Goal: Task Accomplishment & Management: Complete application form

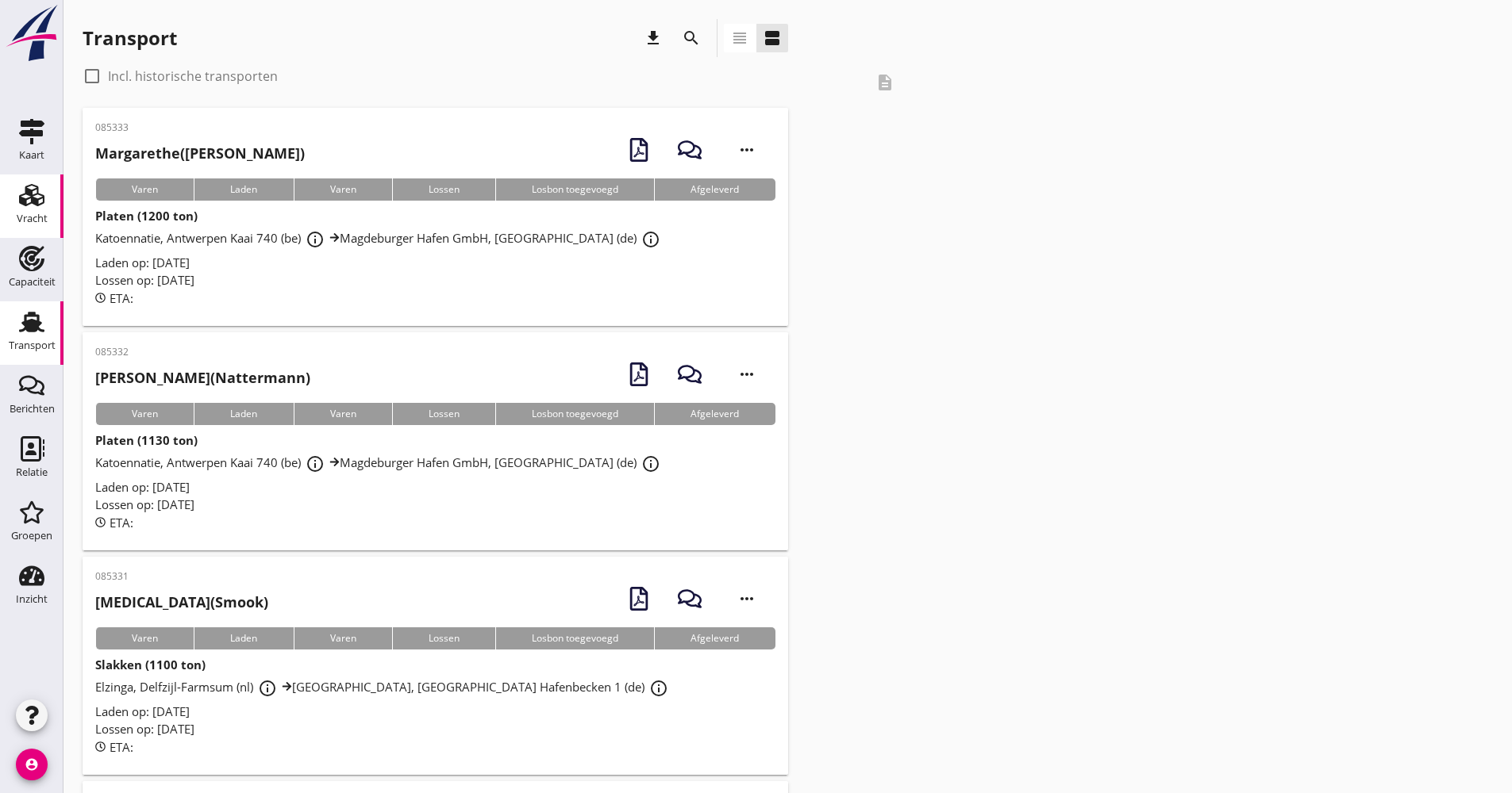
click at [23, 199] on use at bounding box center [31, 195] width 25 height 22
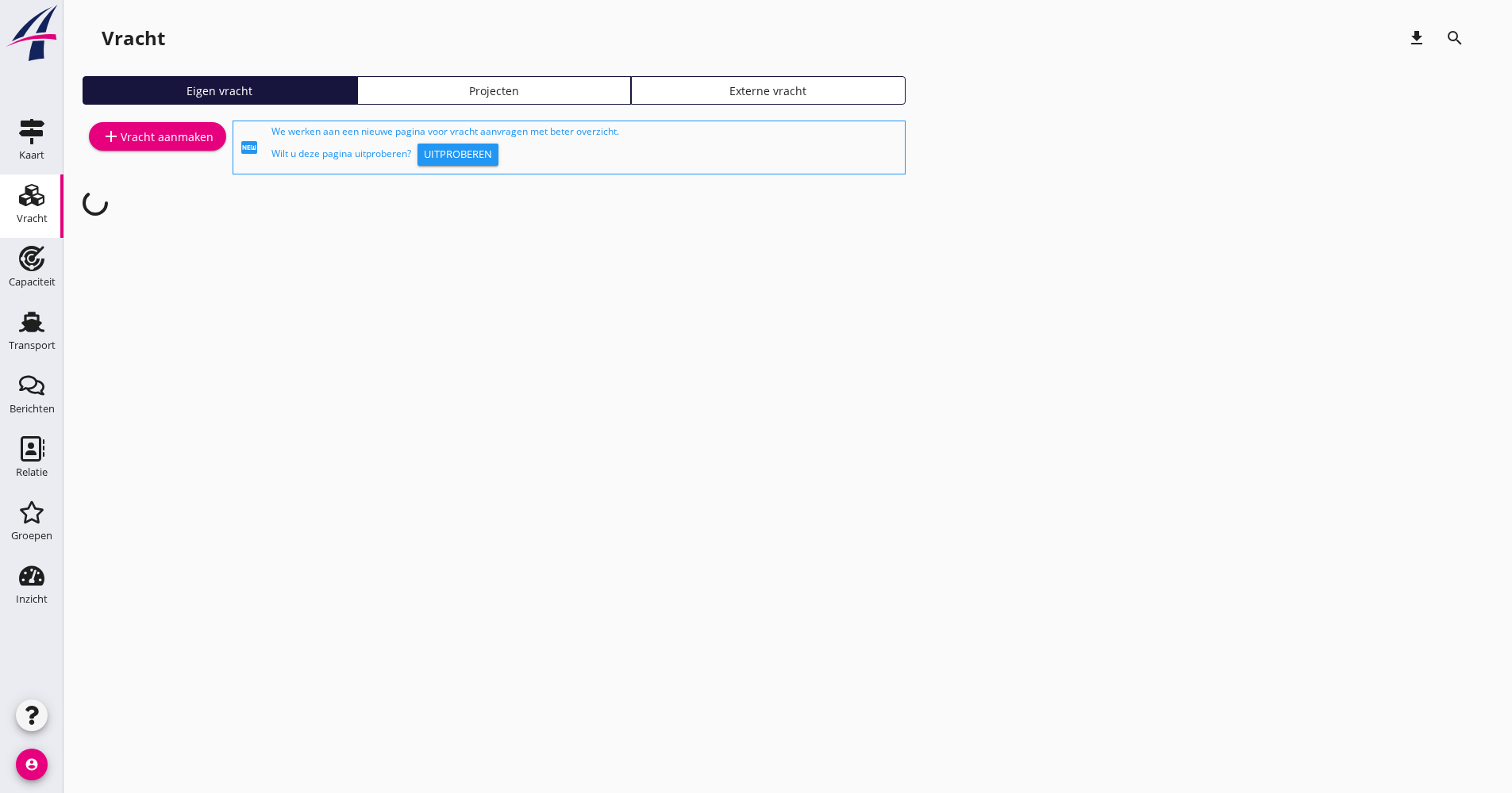
click at [183, 140] on div "add Vracht aanmaken" at bounding box center [157, 136] width 112 height 19
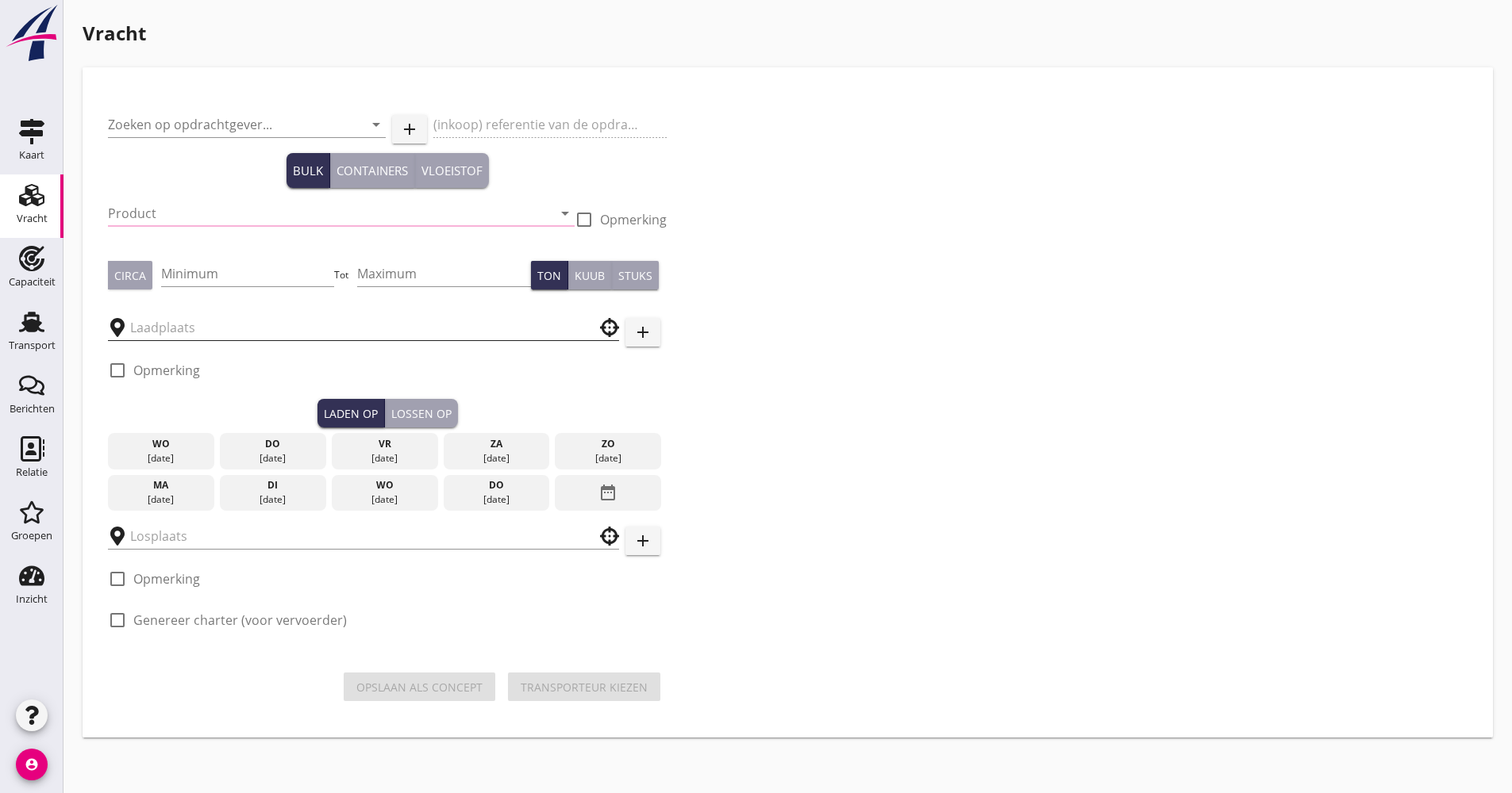
click at [205, 336] on input "text" at bounding box center [352, 327] width 444 height 25
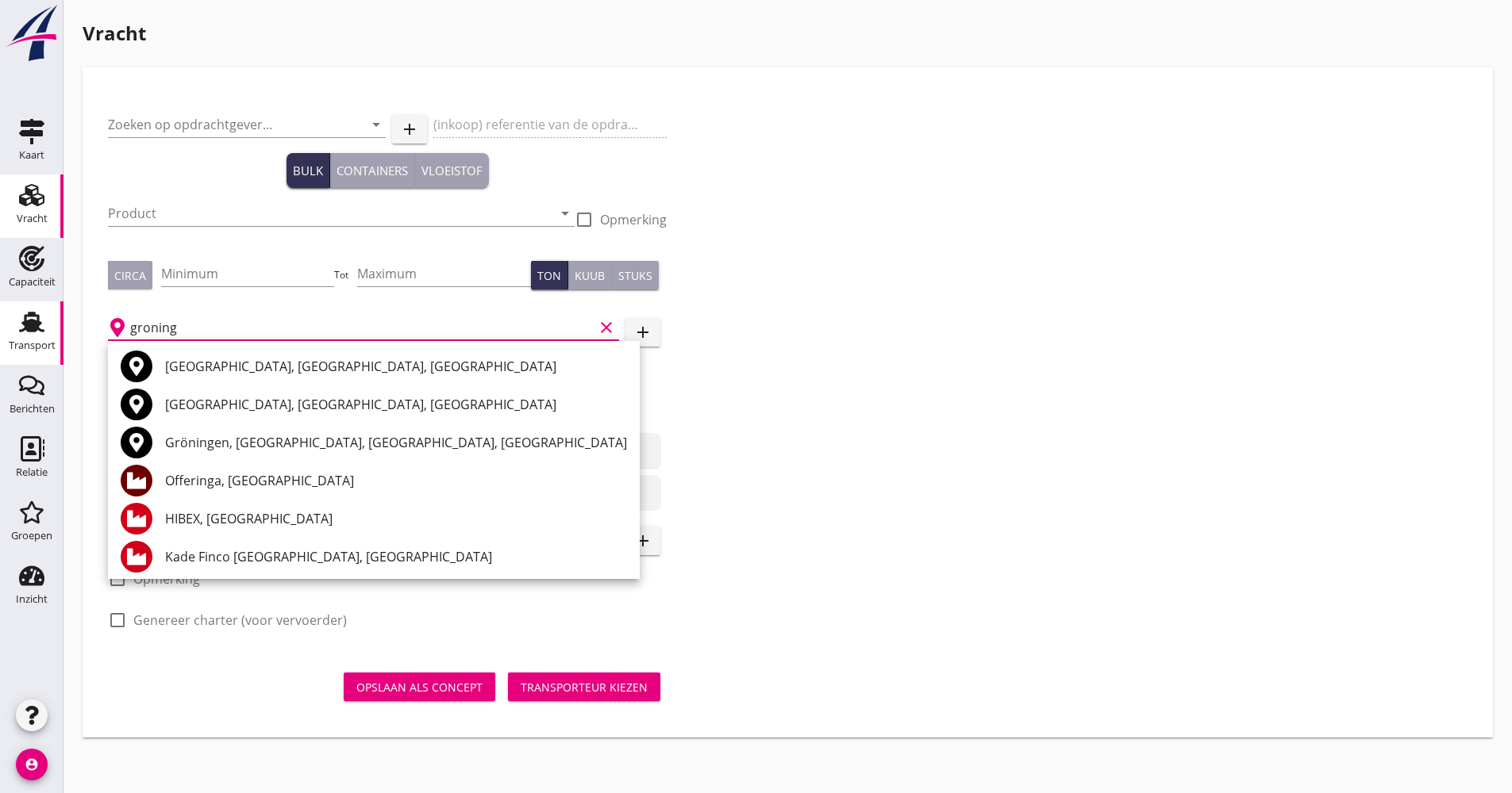
type input "groning"
click at [25, 318] on use at bounding box center [31, 322] width 25 height 20
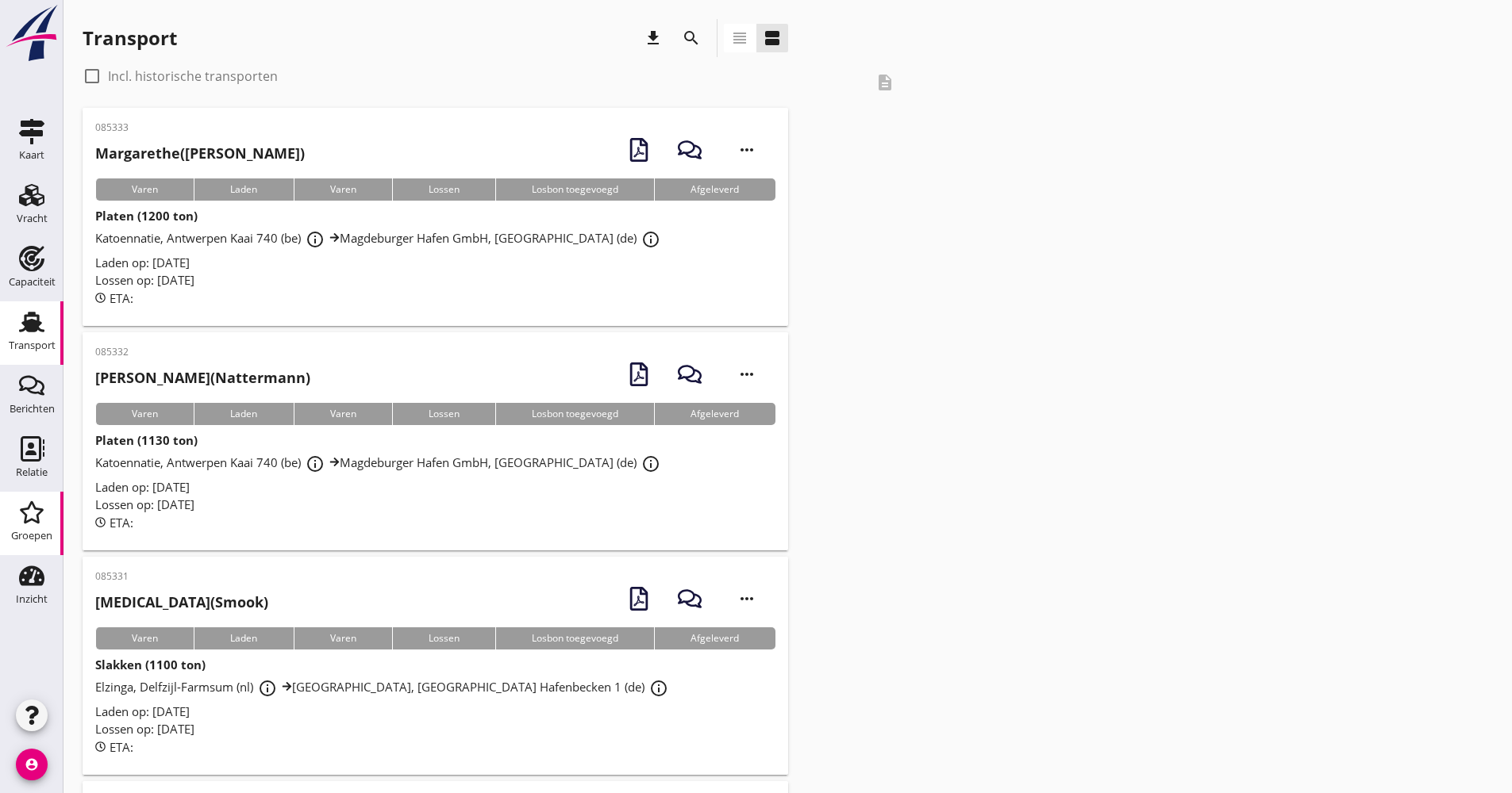
click at [44, 521] on div "Groepen" at bounding box center [31, 511] width 38 height 25
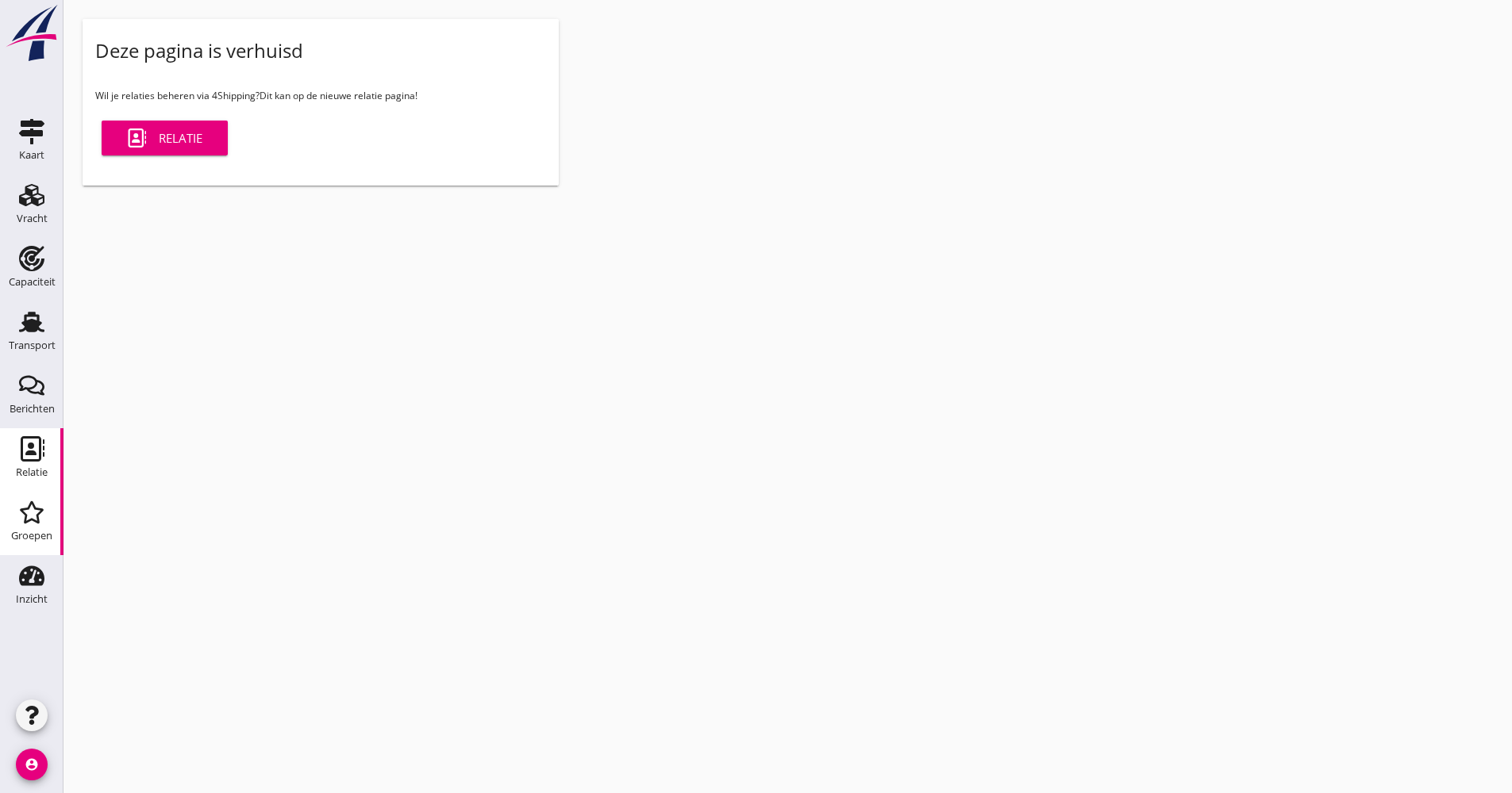
click at [48, 470] on link "Relatie Relatie" at bounding box center [31, 460] width 64 height 64
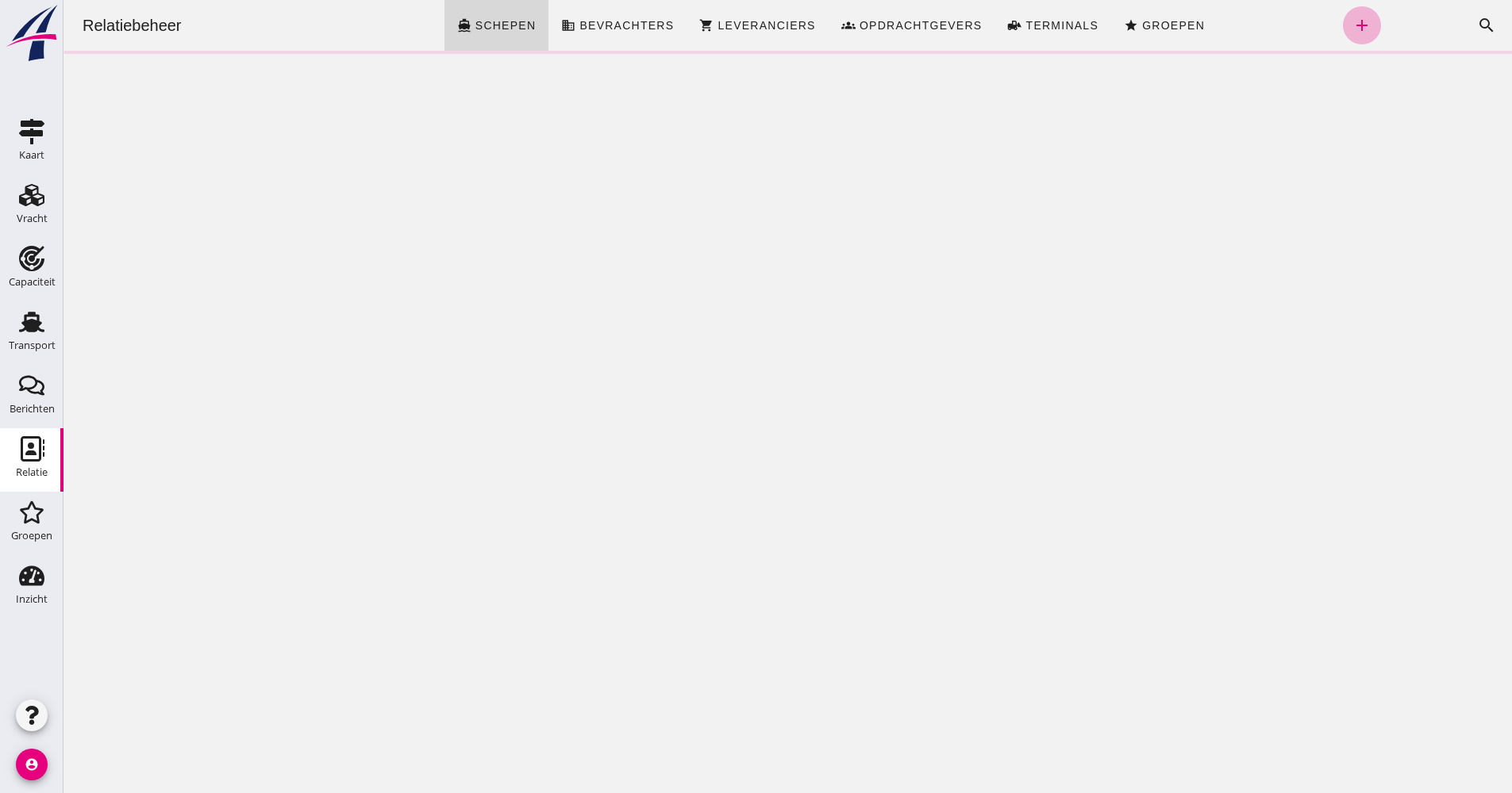
click at [1352, 27] on icon "add" at bounding box center [1361, 25] width 19 height 19
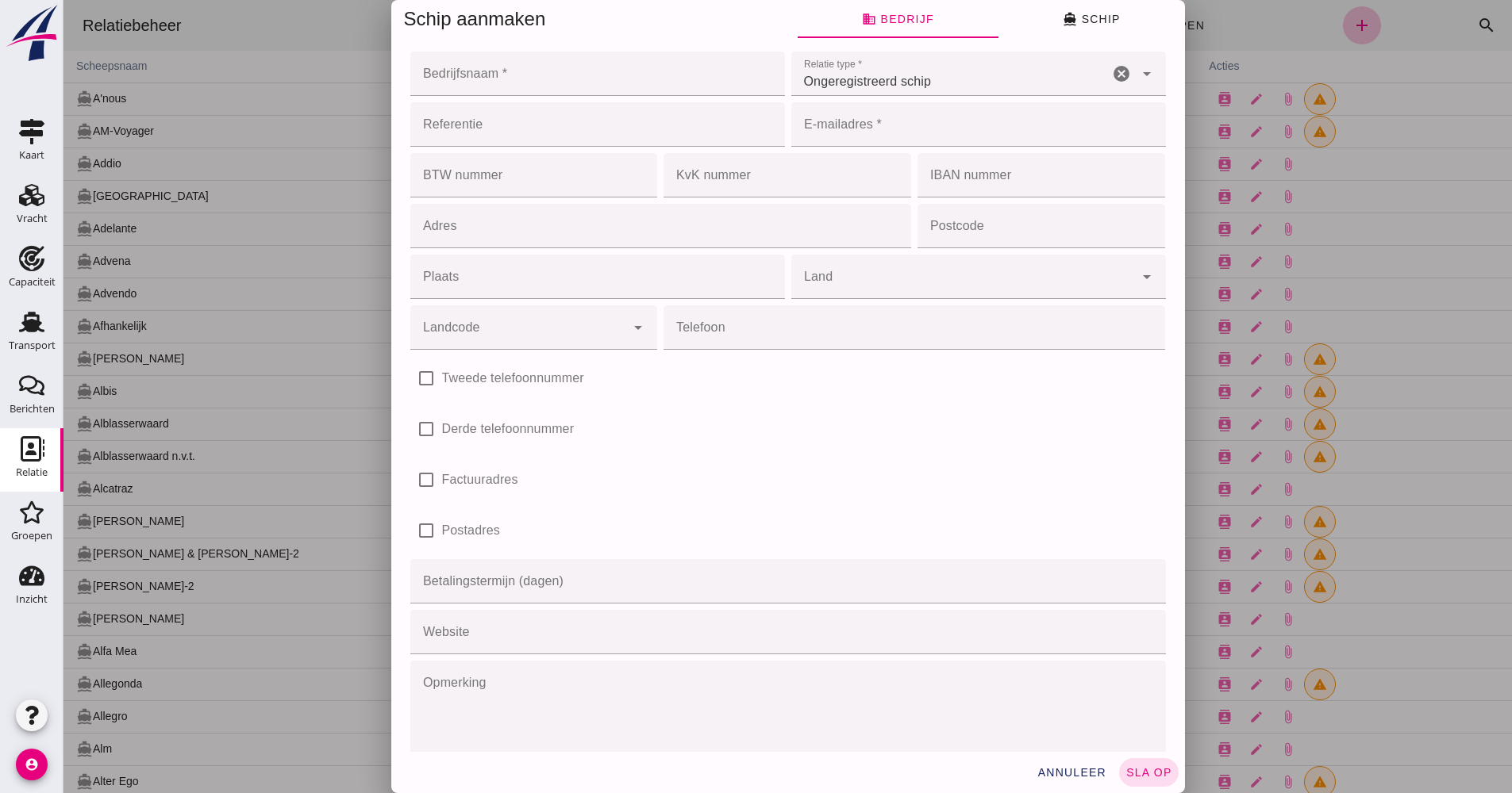
click at [577, 85] on input "Bedrijfsnaam *" at bounding box center [592, 74] width 365 height 44
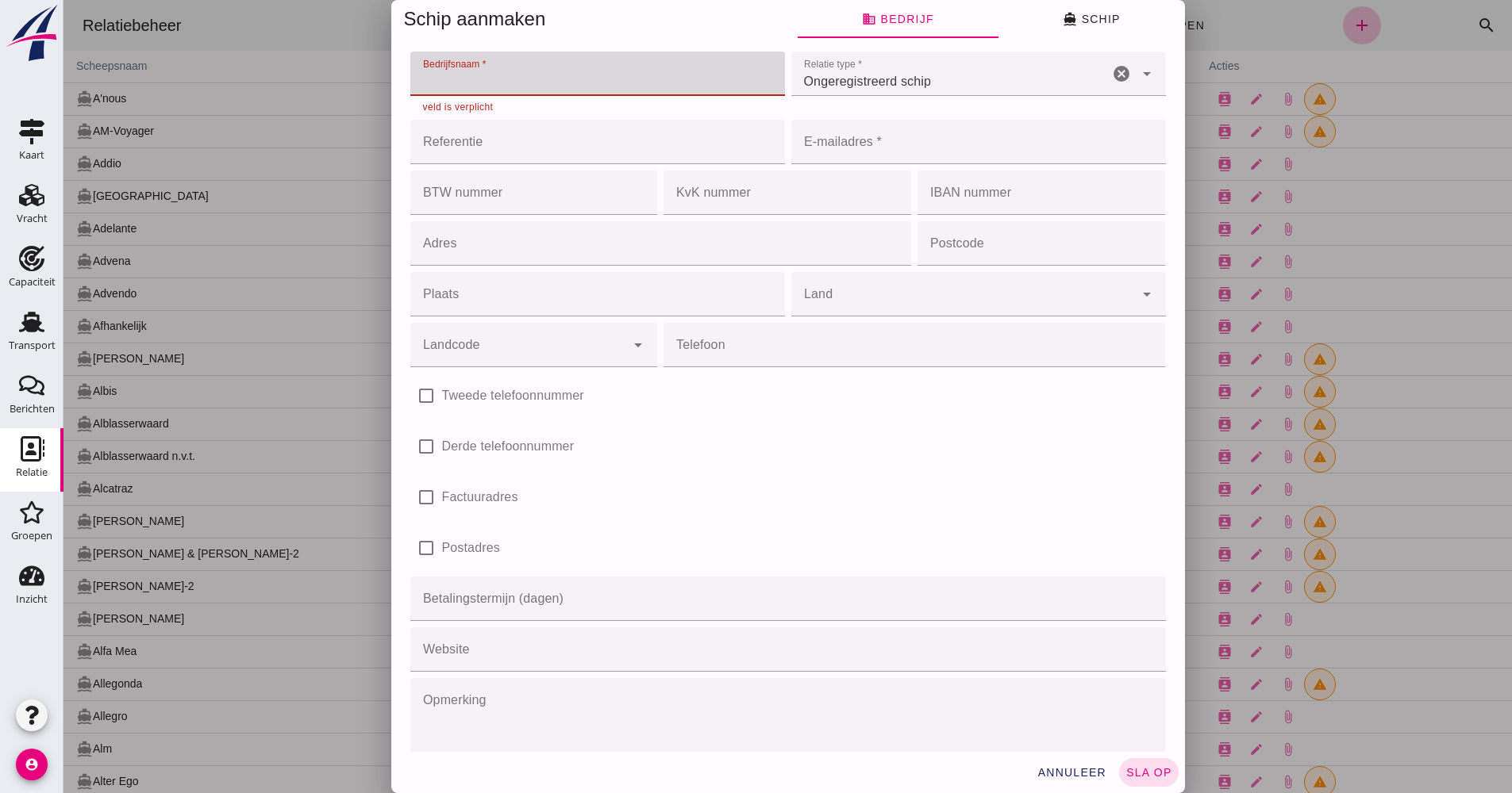
paste input "The Wave"
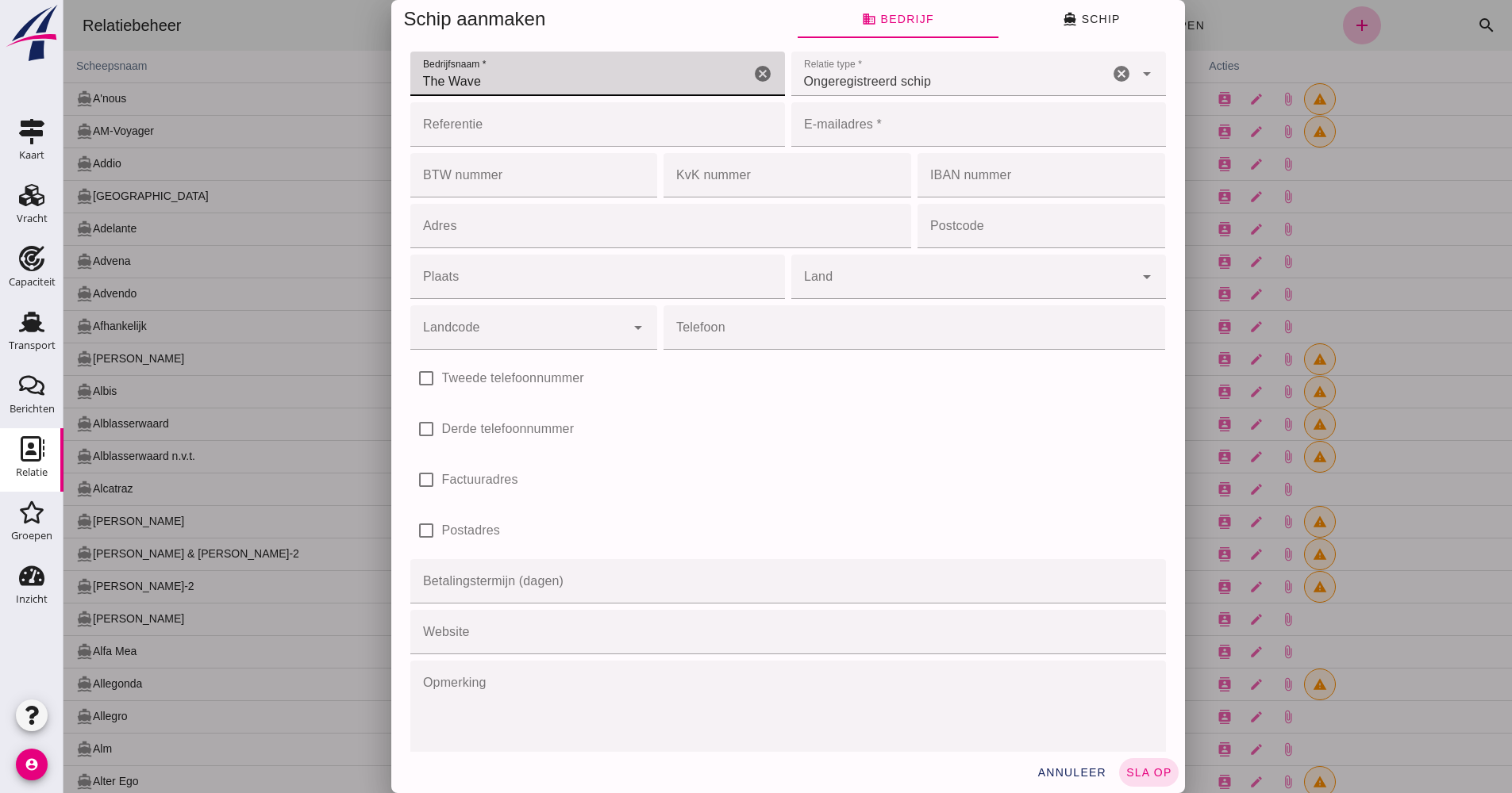
type input "The Wave"
click at [489, 138] on input "Referentie" at bounding box center [592, 125] width 365 height 44
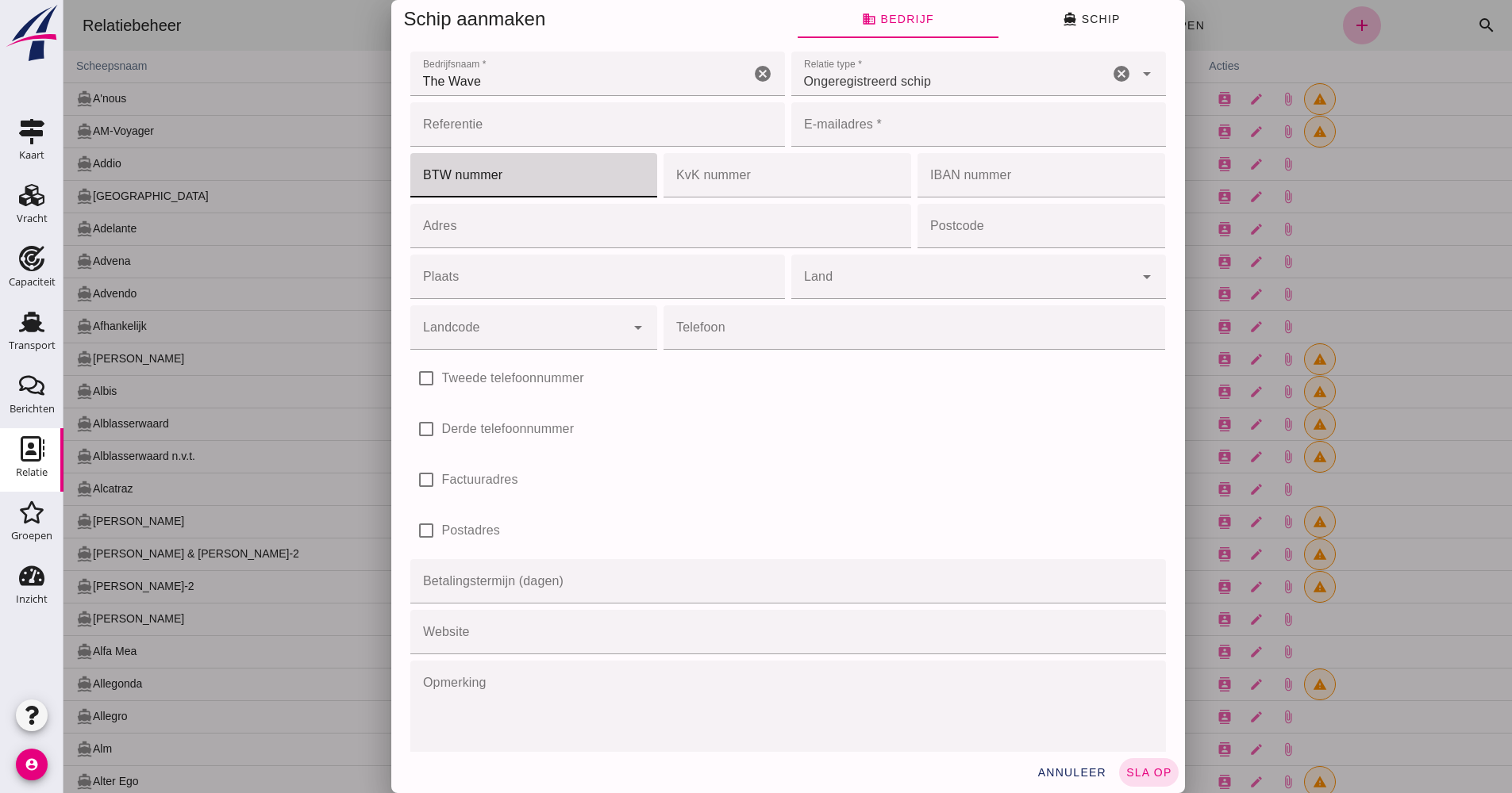
click at [459, 170] on input "BTW nummer" at bounding box center [529, 175] width 238 height 44
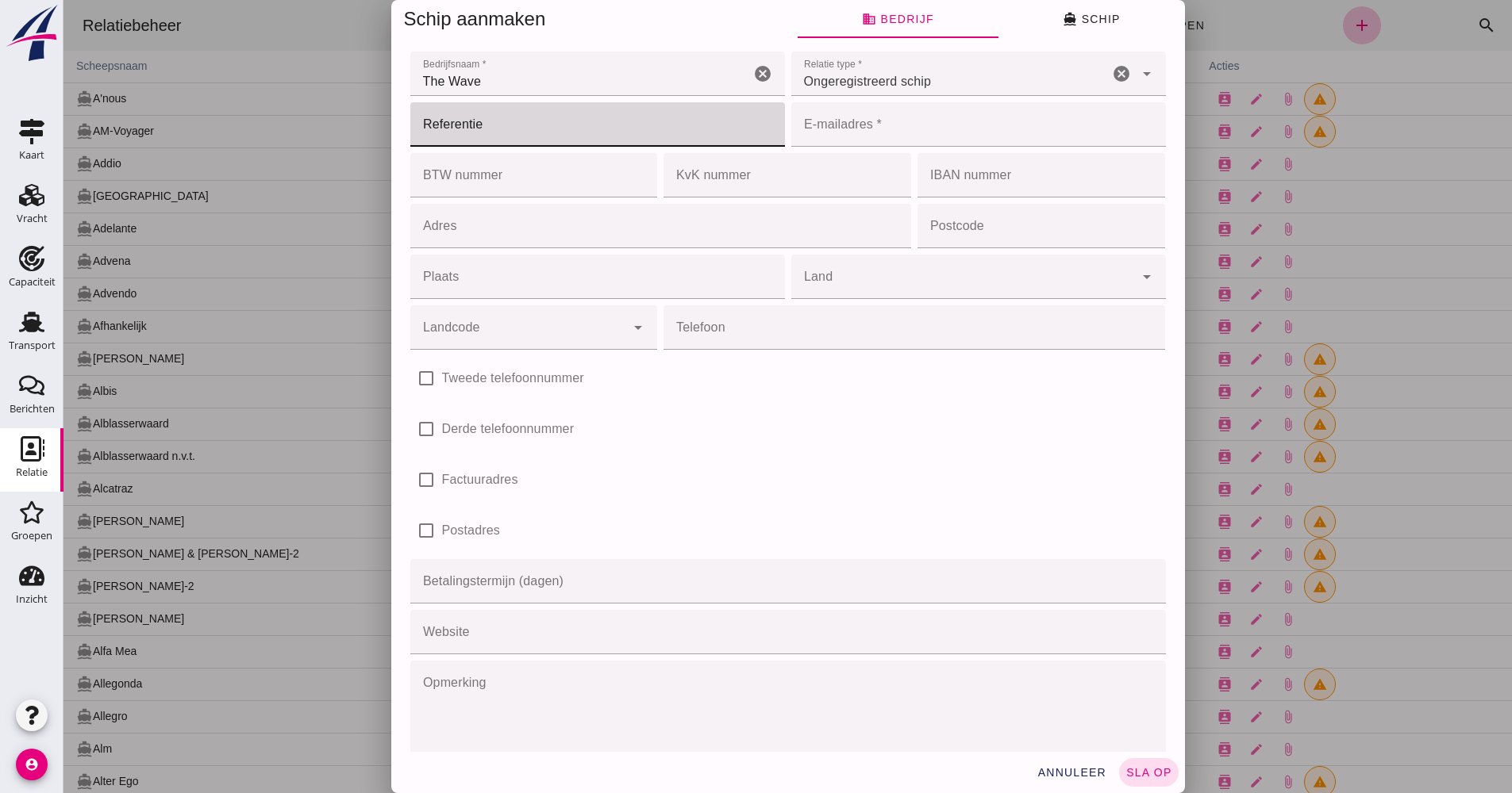
click at [474, 138] on input "Referentie" at bounding box center [592, 125] width 365 height 44
type input "2328"
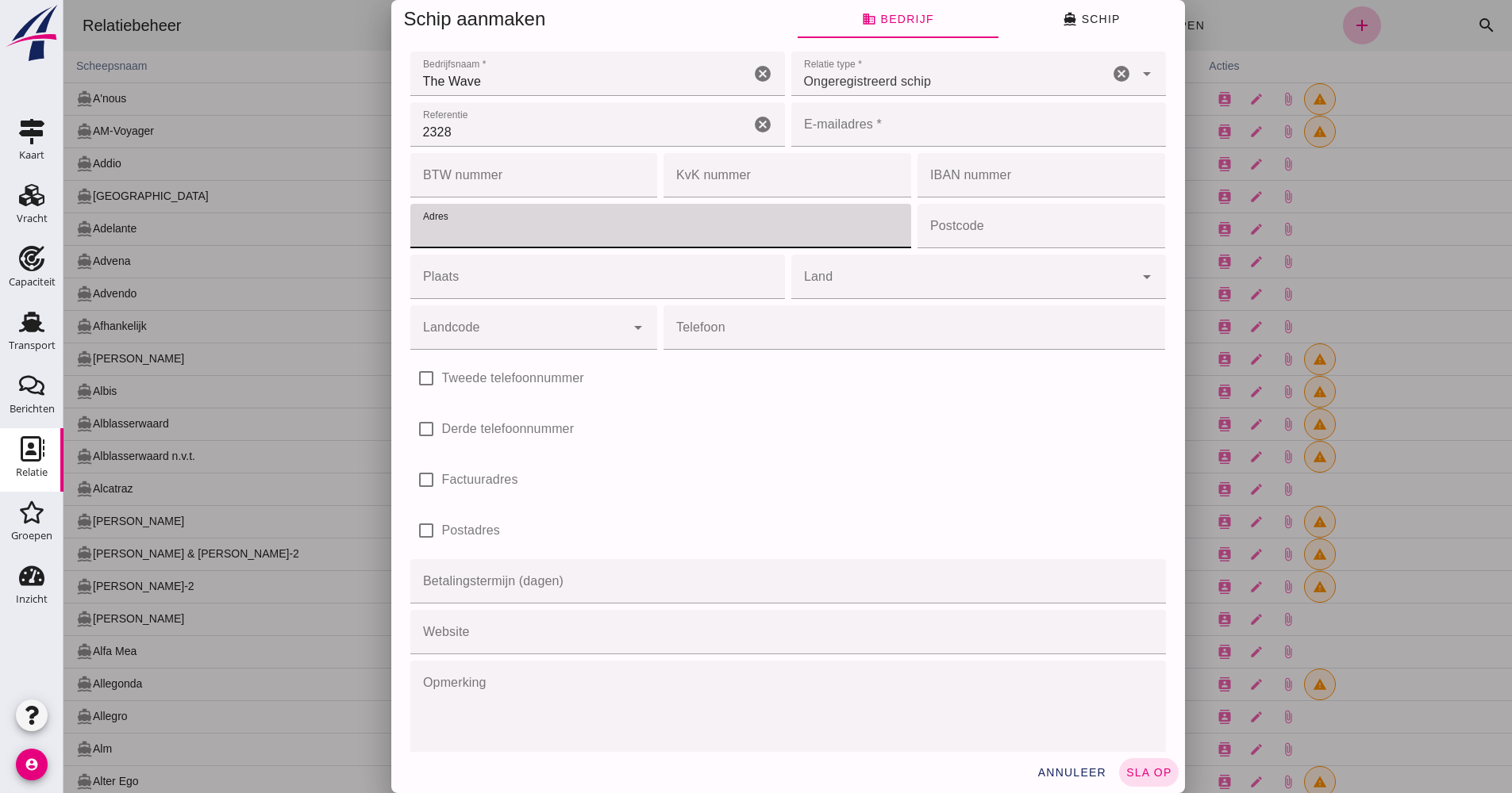
paste input "Kniepveen 47"
type input "Kniepveen 47"
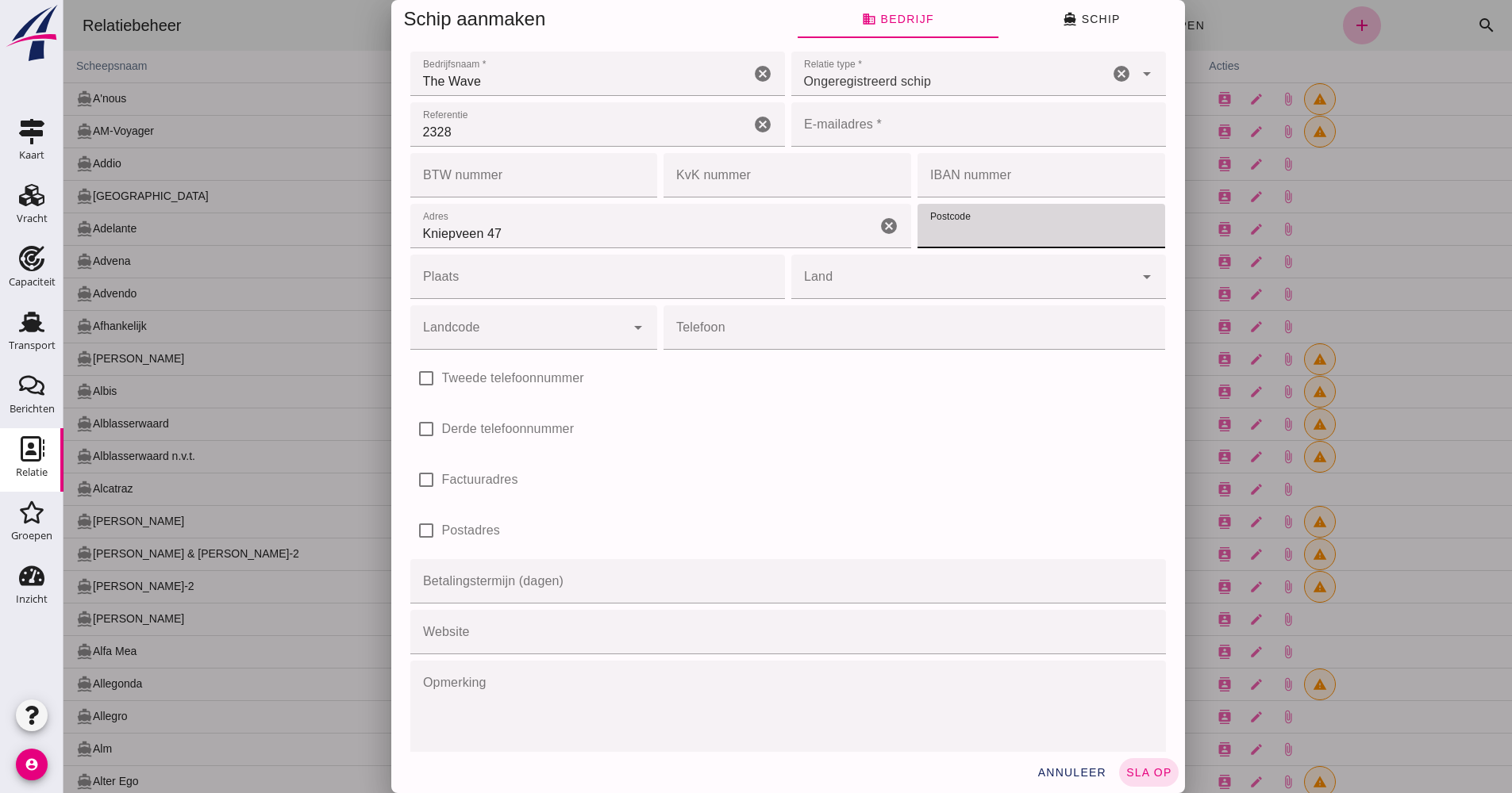
paste input "7894 DR"
type input "7894 DR"
click at [493, 277] on input "Plaats" at bounding box center [592, 277] width 365 height 44
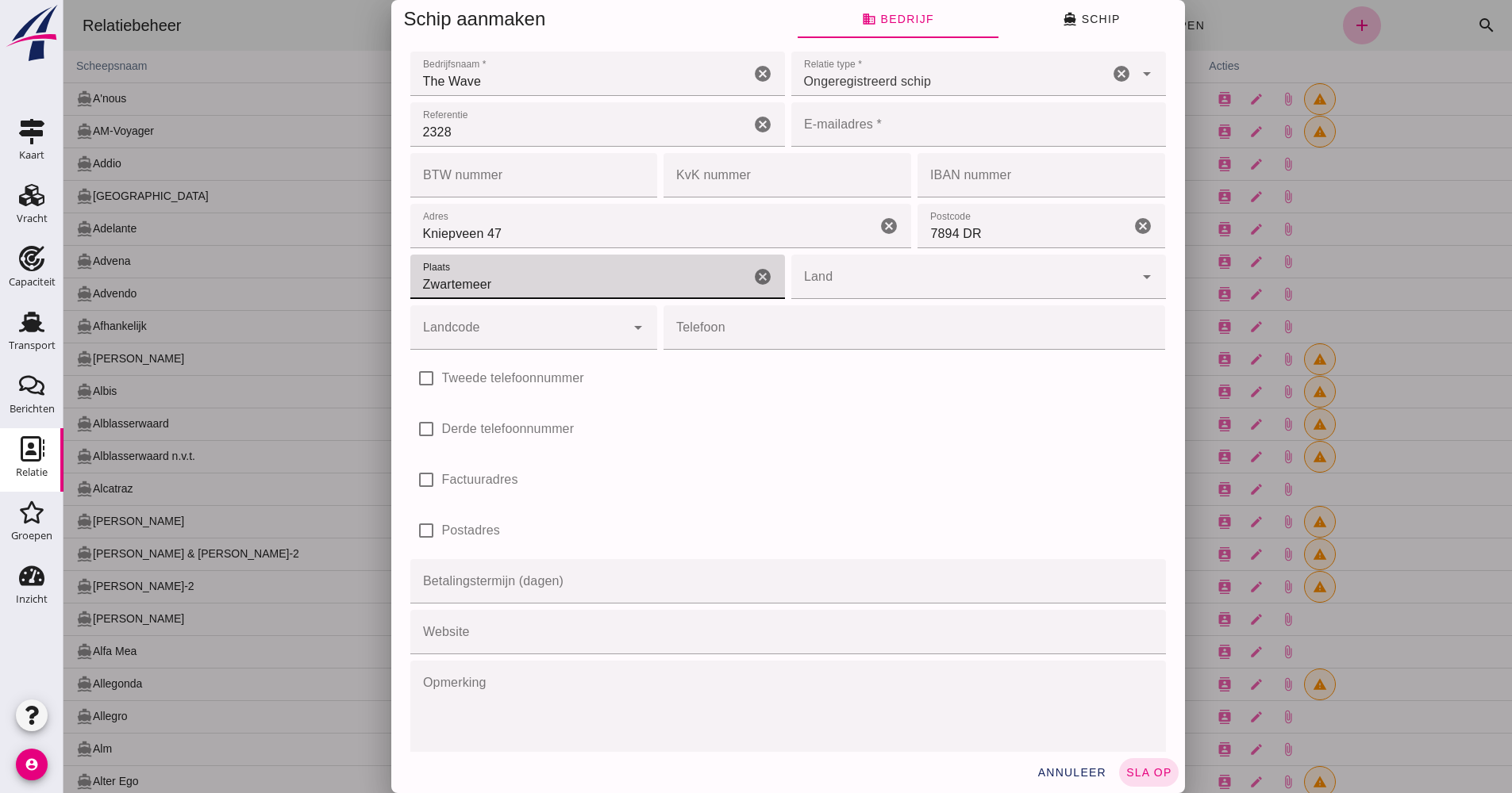
type input "Zwartemeer"
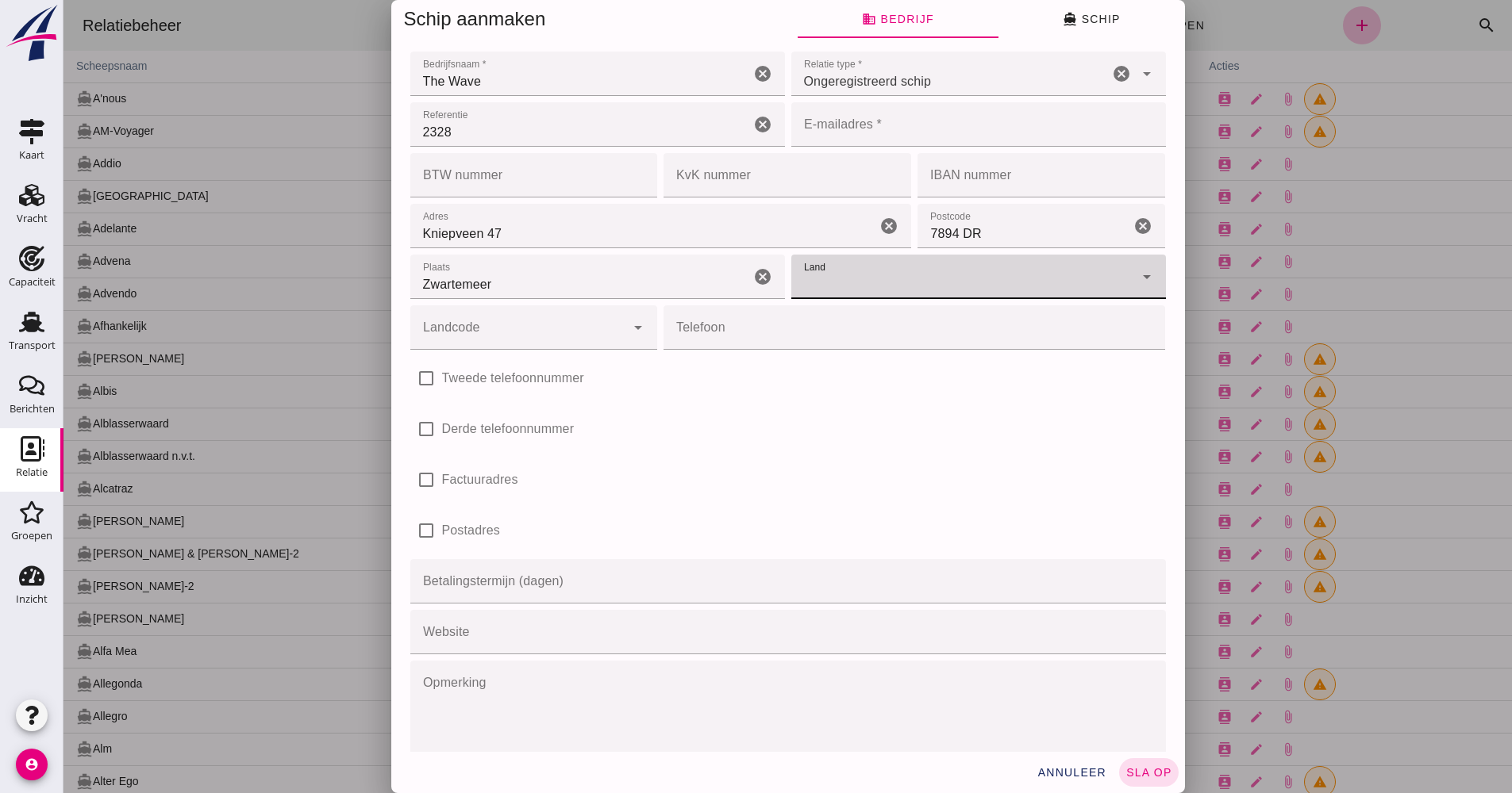
type input "undefined (undefined)"
click at [1112, 268] on icon "cancel" at bounding box center [1121, 277] width 19 height 19
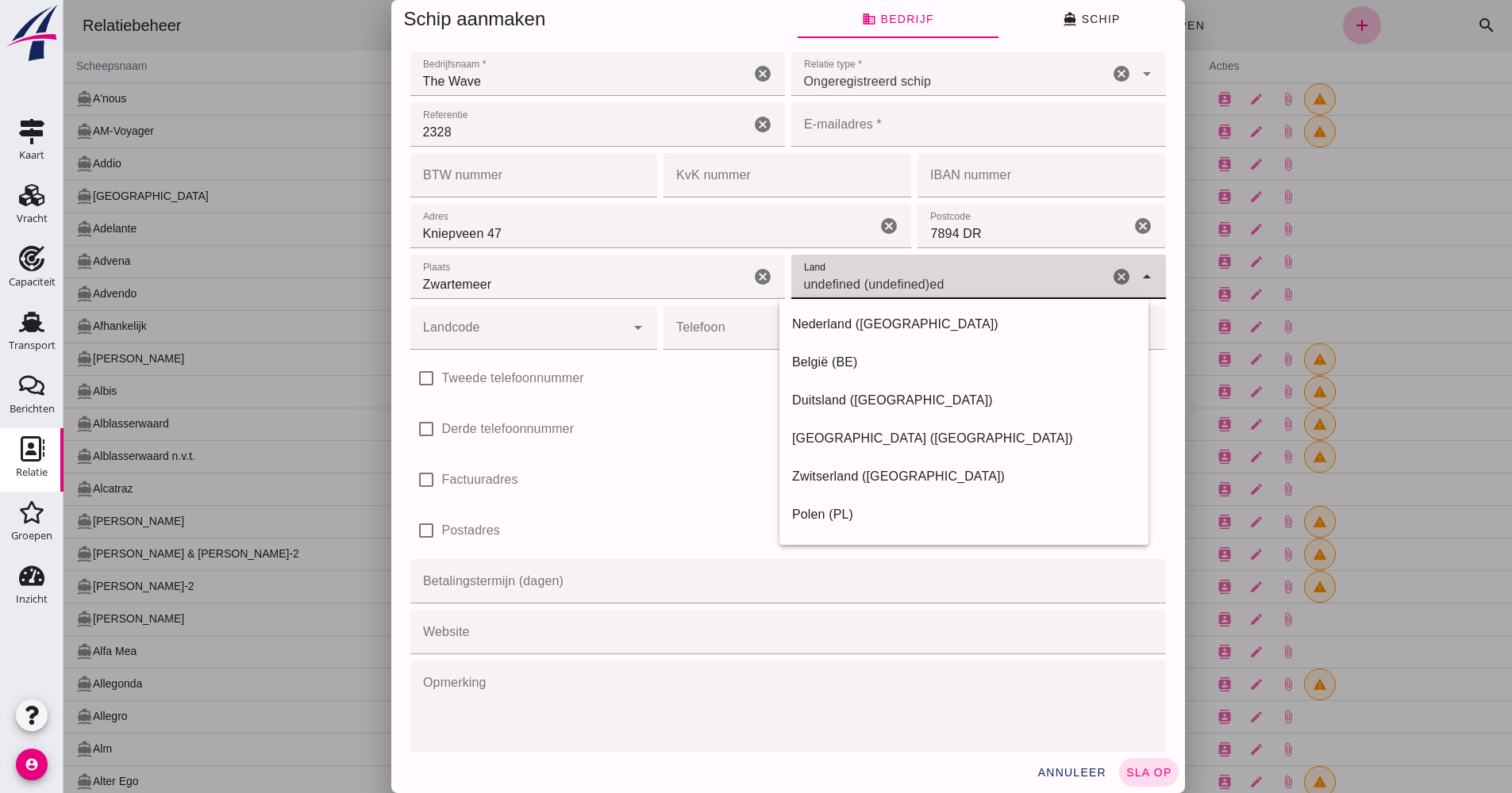
click at [1140, 277] on div "Land Land undefined (undefined) undefined (undefined)ed cancel arrow_drop_down" at bounding box center [977, 277] width 374 height 44
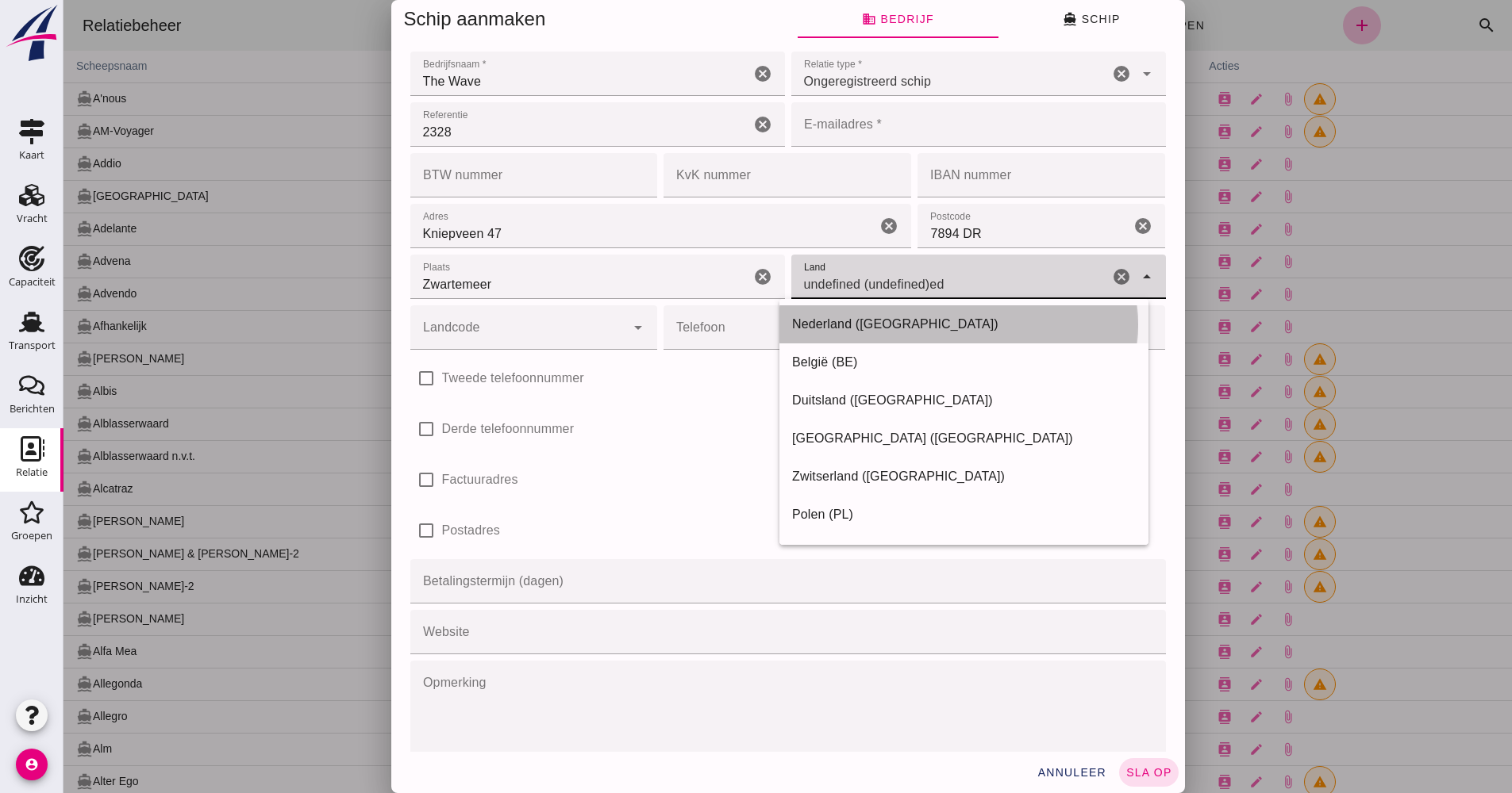
click at [903, 318] on div "Nederland ([GEOGRAPHIC_DATA])" at bounding box center [963, 324] width 344 height 19
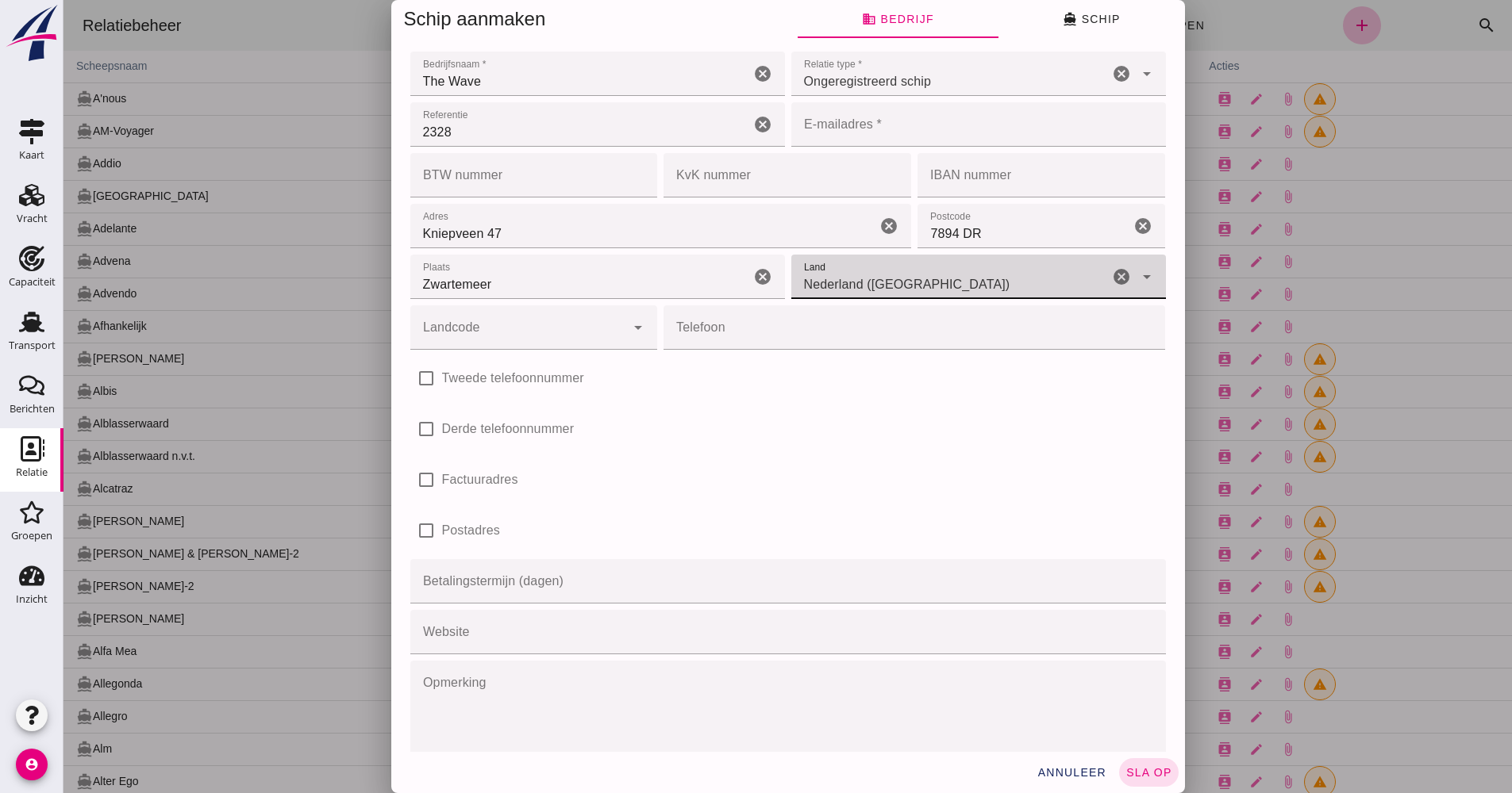
type input "Nederland ([GEOGRAPHIC_DATA])"
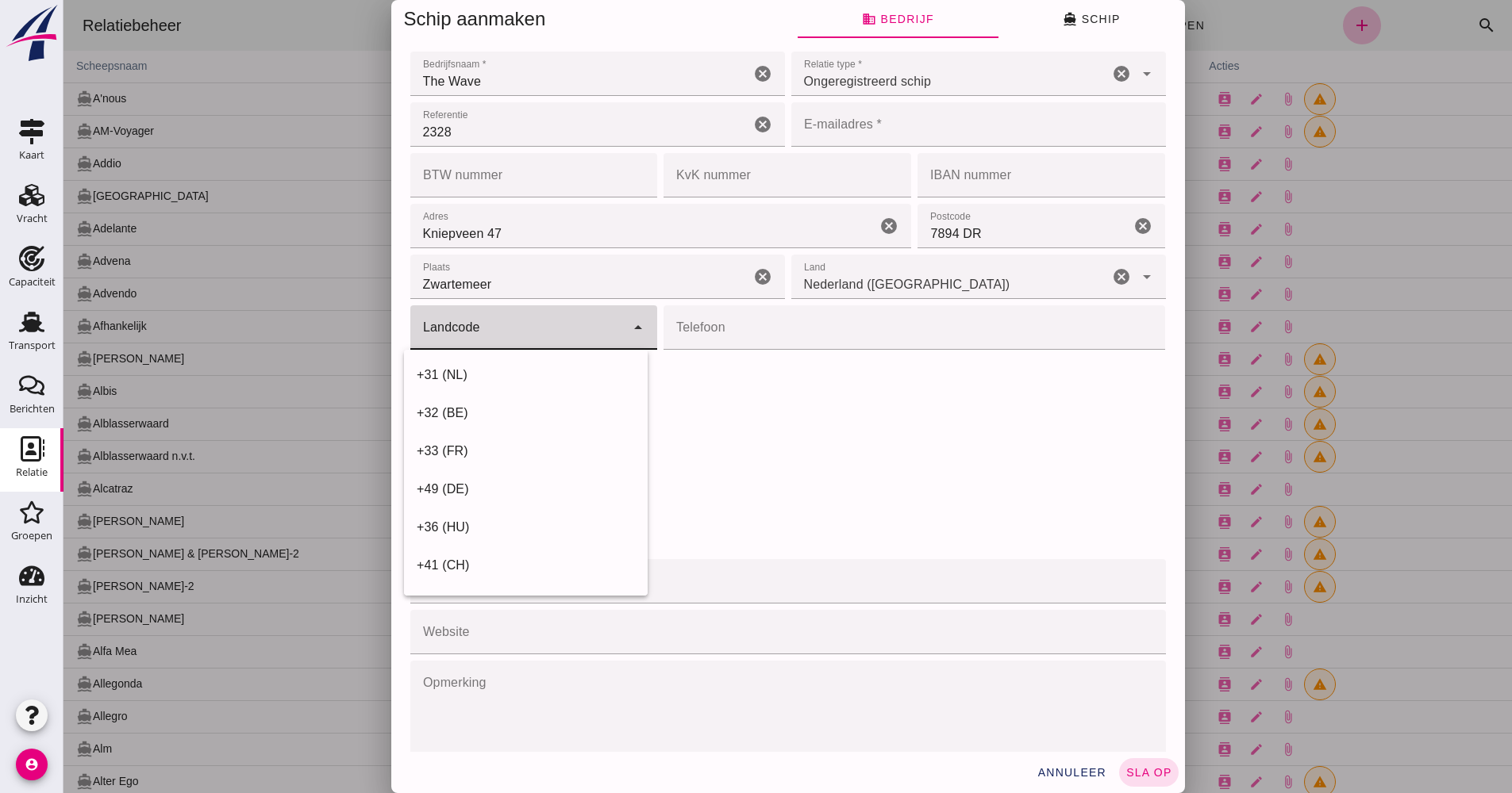
click at [587, 335] on input "Landcode" at bounding box center [518, 335] width 216 height 19
click at [476, 375] on div "+31 (NL)" at bounding box center [526, 375] width 218 height 19
type input "+31 (NL)"
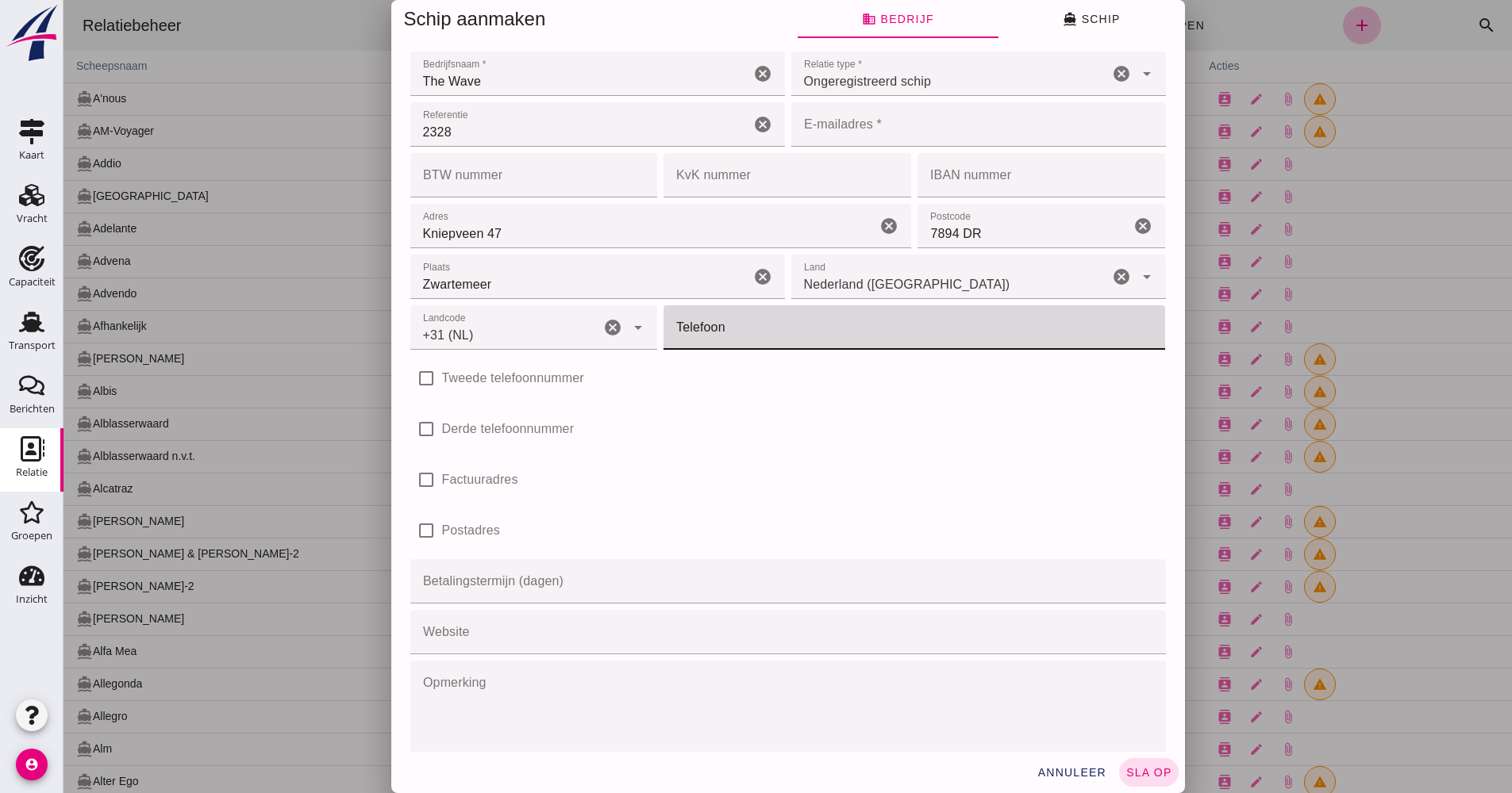
click at [690, 339] on input "Telefoon" at bounding box center [909, 328] width 492 height 44
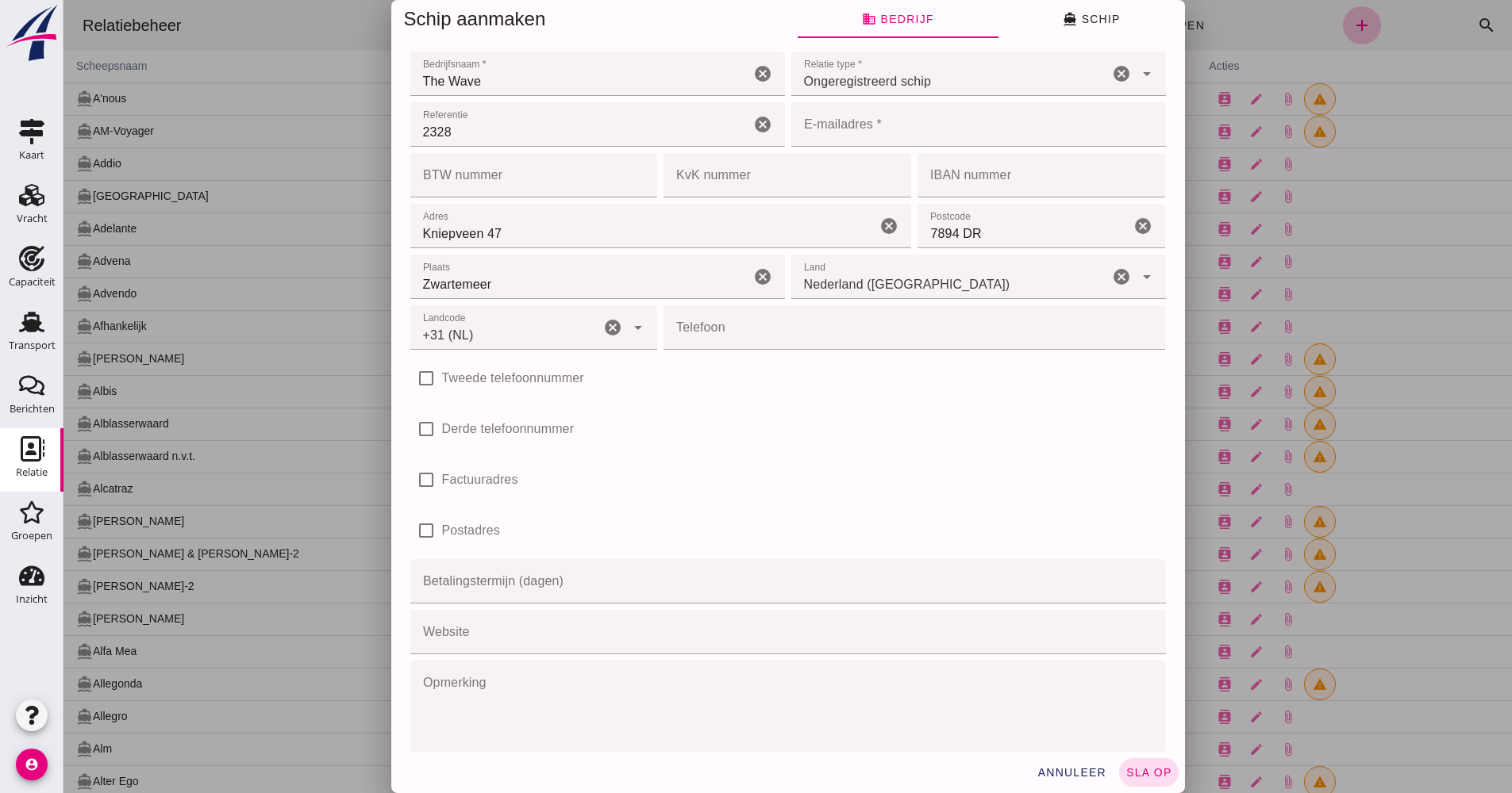
drag, startPoint x: 725, startPoint y: 349, endPoint x: 716, endPoint y: 325, distance: 25.6
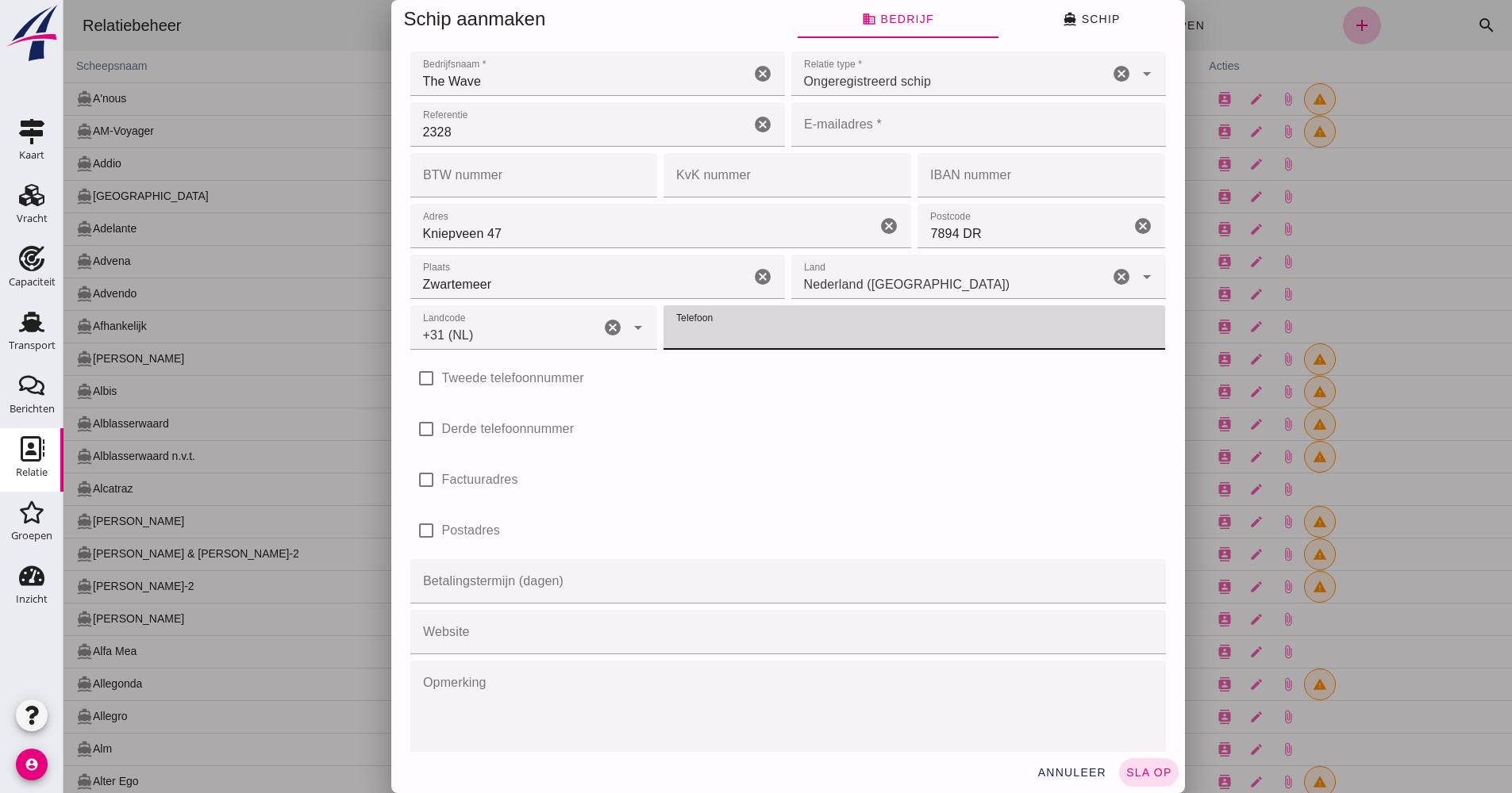
paste input "06-43046954"
drag, startPoint x: 688, startPoint y: 333, endPoint x: 656, endPoint y: 335, distance: 32.1
click at [663, 335] on input "06-43046954" at bounding box center [896, 328] width 466 height 44
type input "643046954"
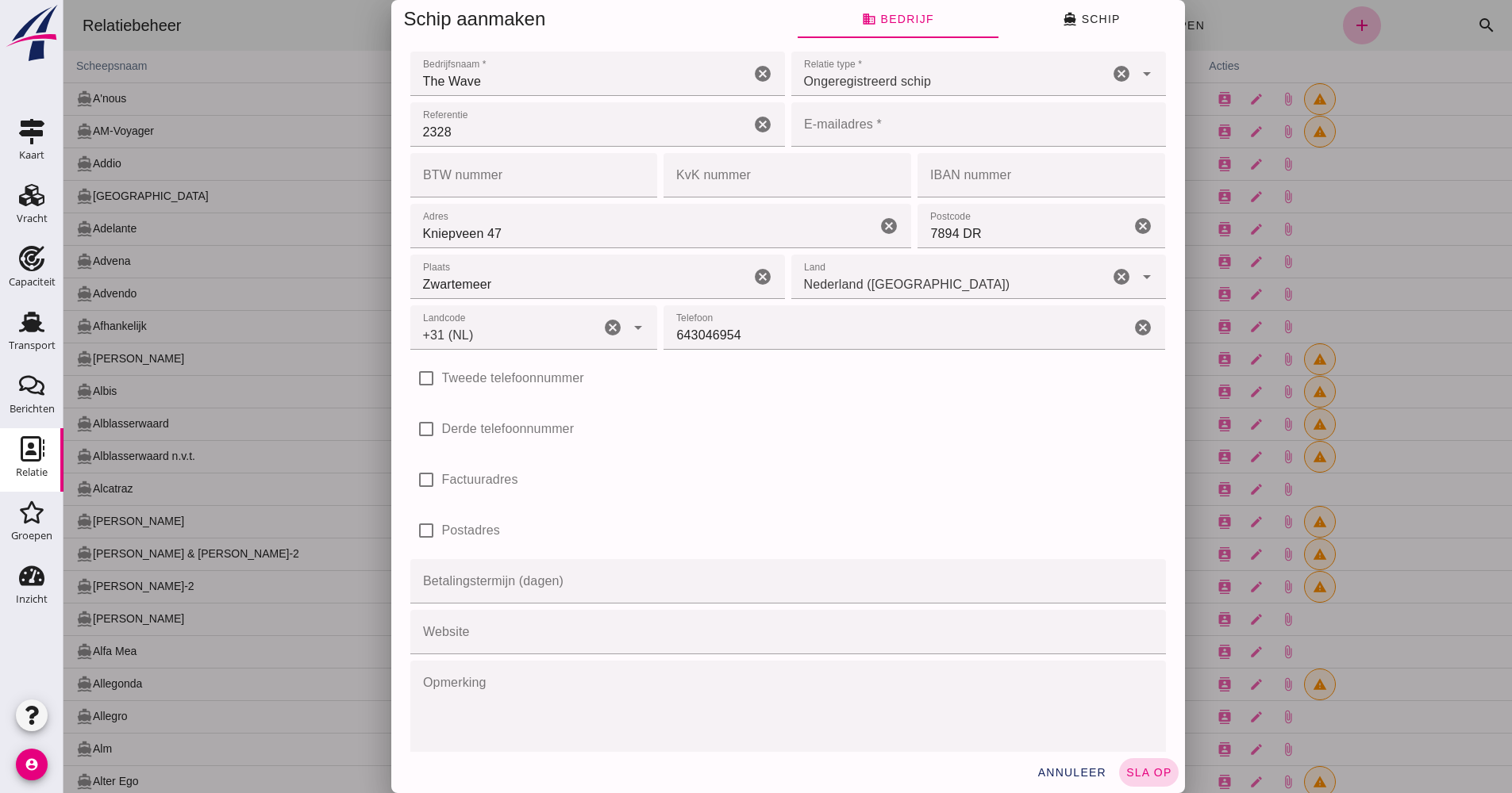
click at [1131, 779] on button "sla op" at bounding box center [1148, 772] width 59 height 29
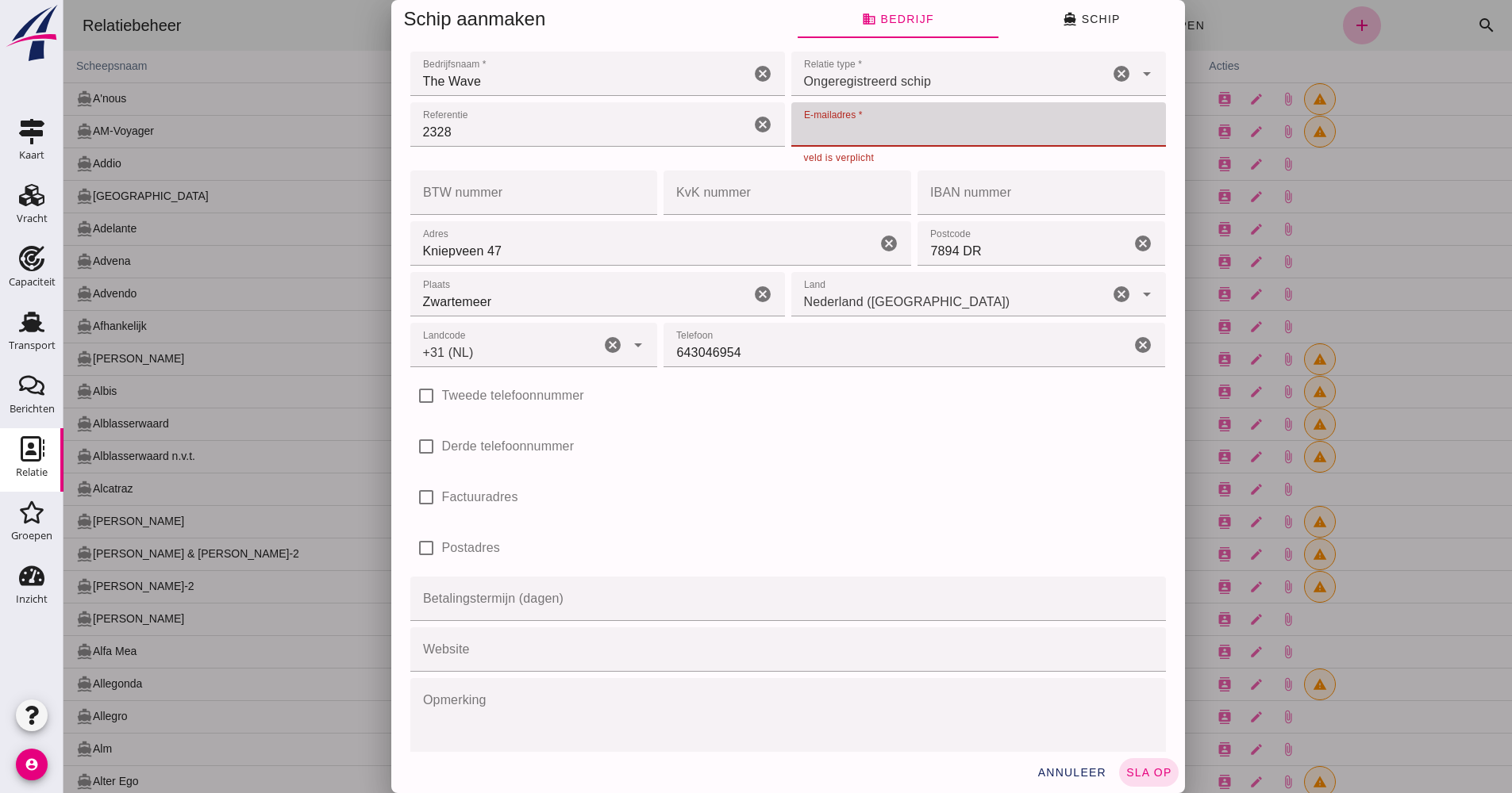
paste input "[EMAIL_ADDRESS][DOMAIN_NAME]"
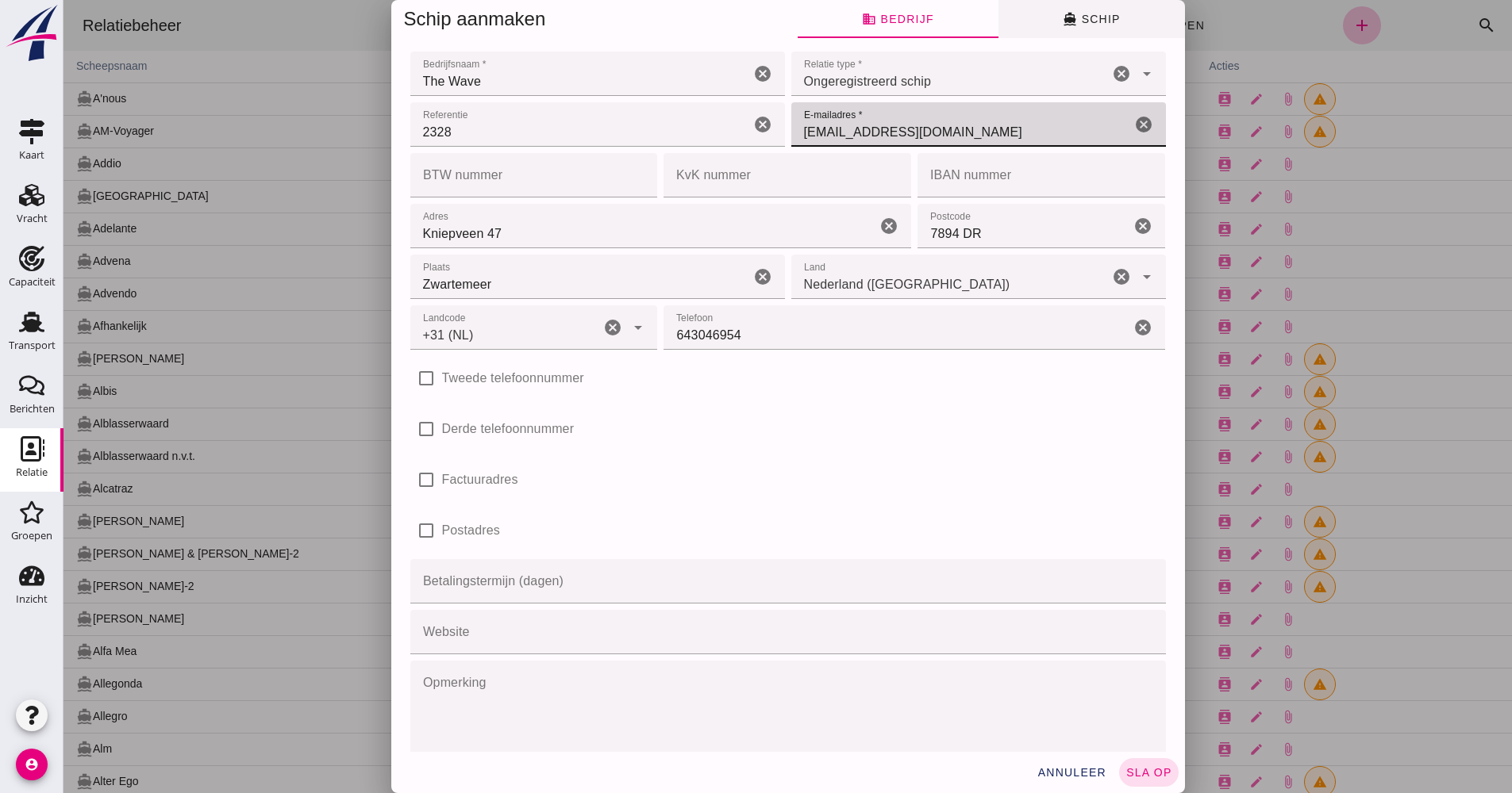
type input "[EMAIL_ADDRESS][DOMAIN_NAME]"
click at [1083, 19] on span "directions_boat Schip" at bounding box center [1091, 18] width 57 height 14
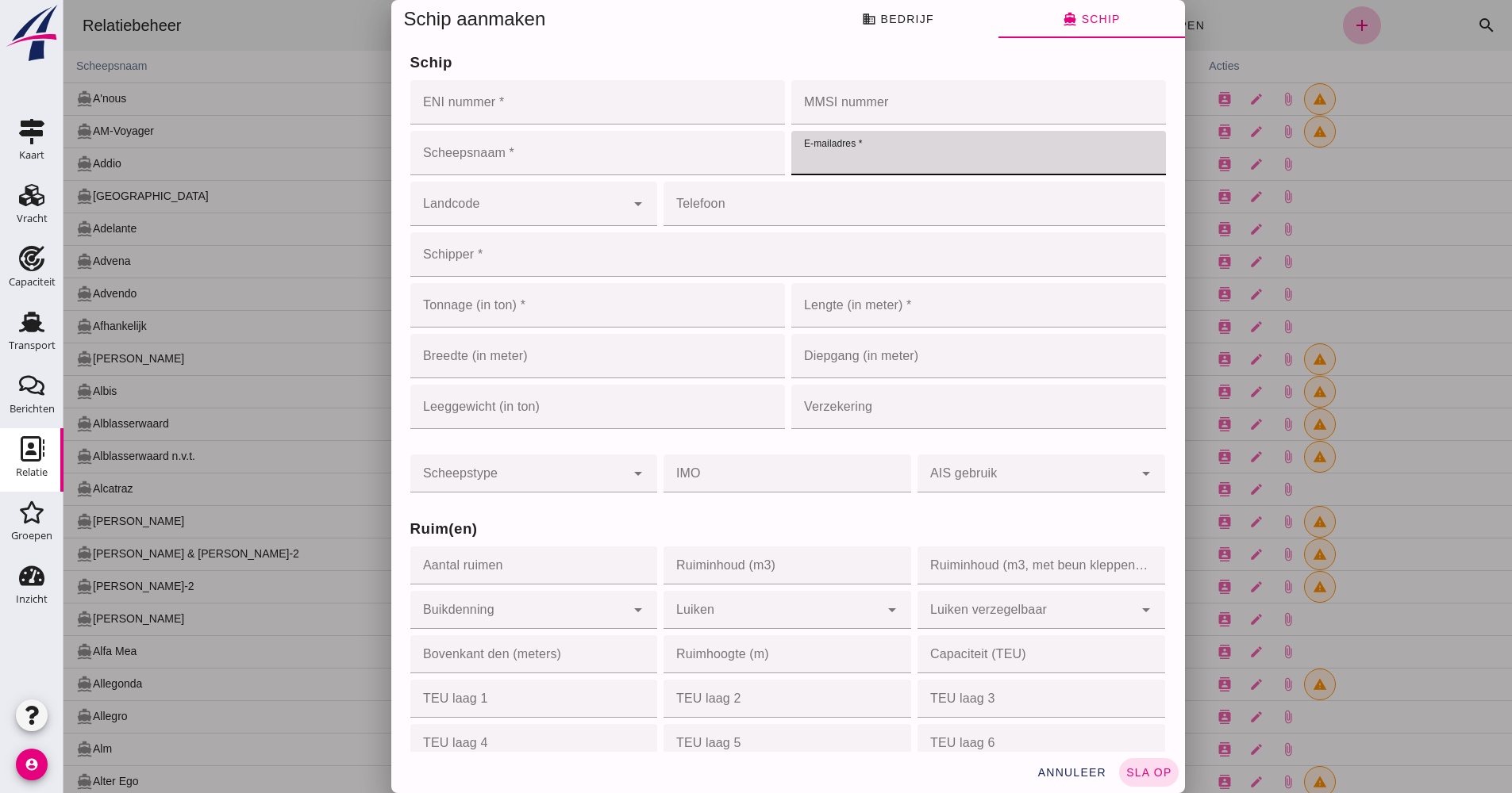
paste input "[EMAIL_ADDRESS][DOMAIN_NAME]"
type input "[EMAIL_ADDRESS][DOMAIN_NAME]"
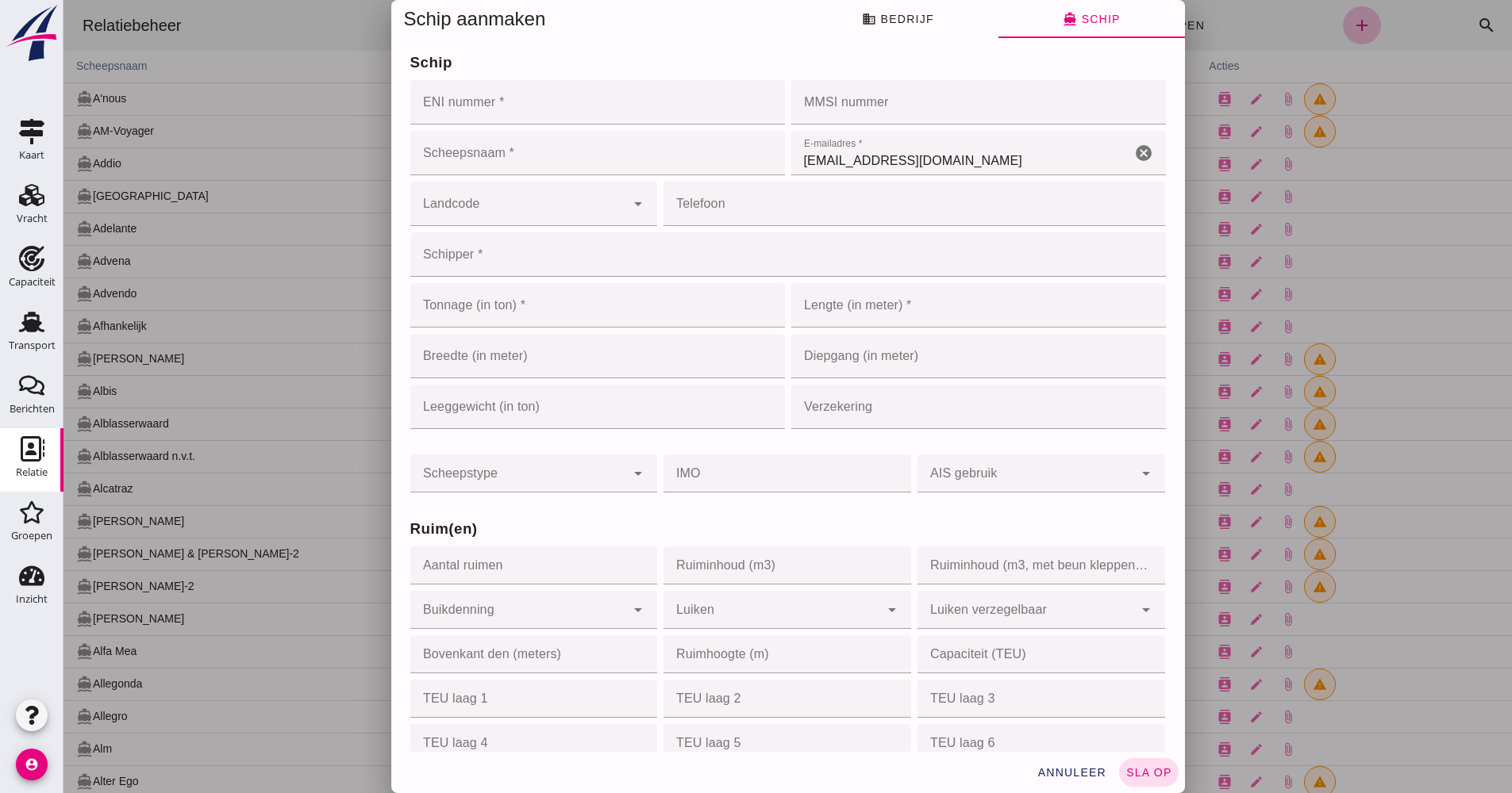
click at [514, 103] on input "ENI nummer *" at bounding box center [592, 102] width 365 height 44
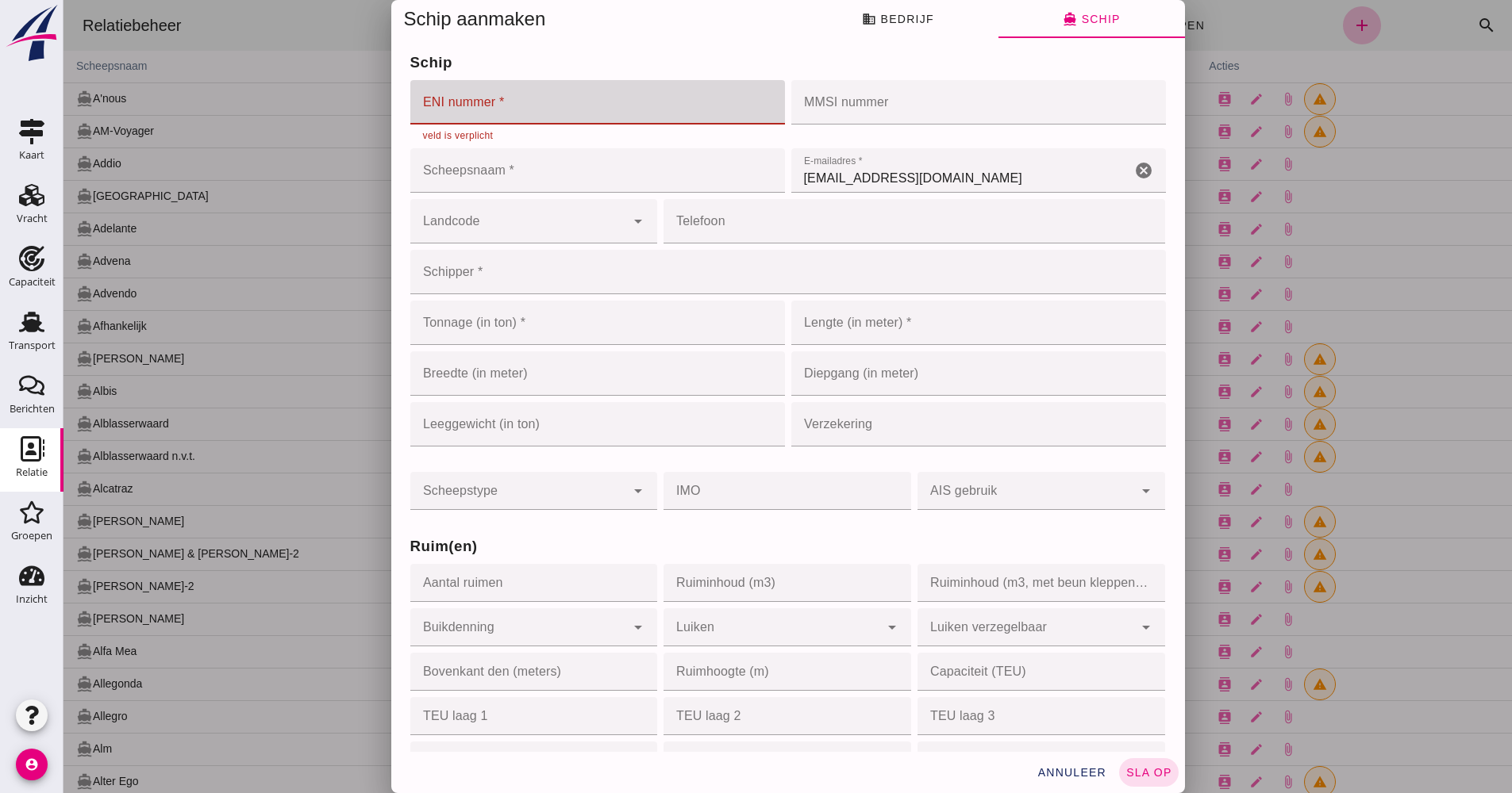
click at [483, 104] on input "ENI nummer *" at bounding box center [592, 102] width 365 height 44
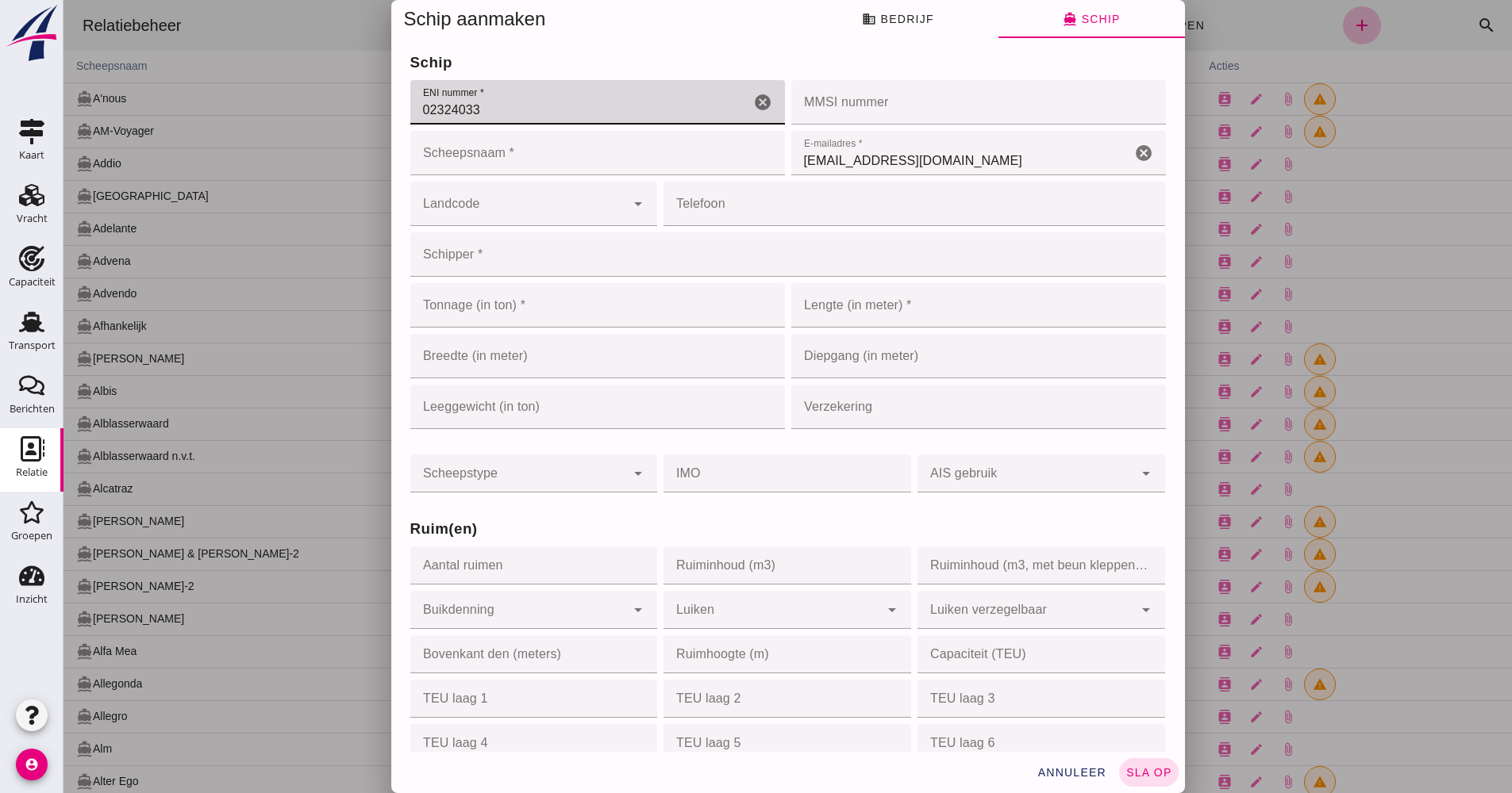
type input "02324033"
click at [500, 154] on input "Scheepsnaam *" at bounding box center [597, 153] width 374 height 44
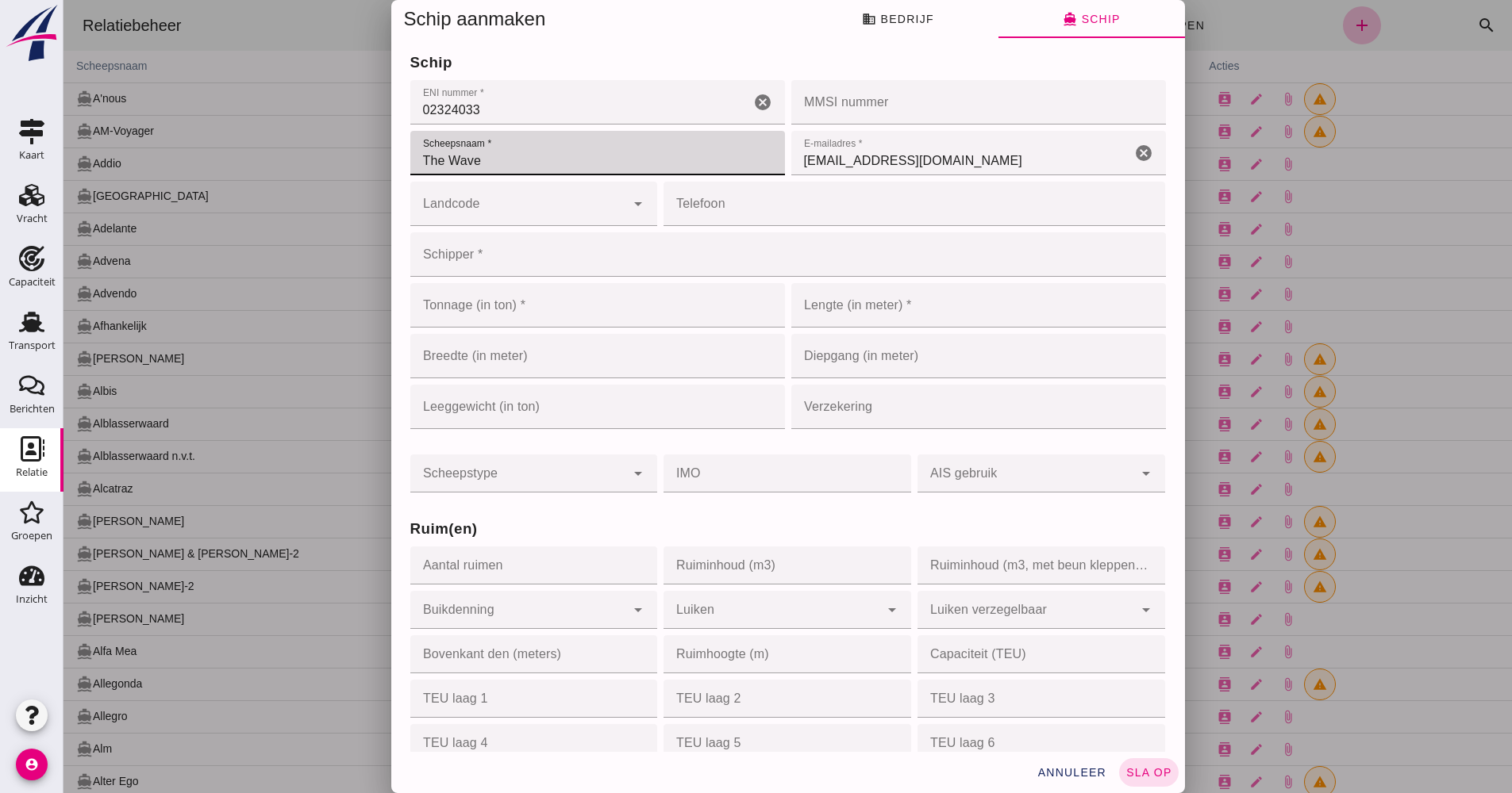
type input "The Wave"
click at [592, 219] on input "Landcode" at bounding box center [518, 211] width 216 height 19
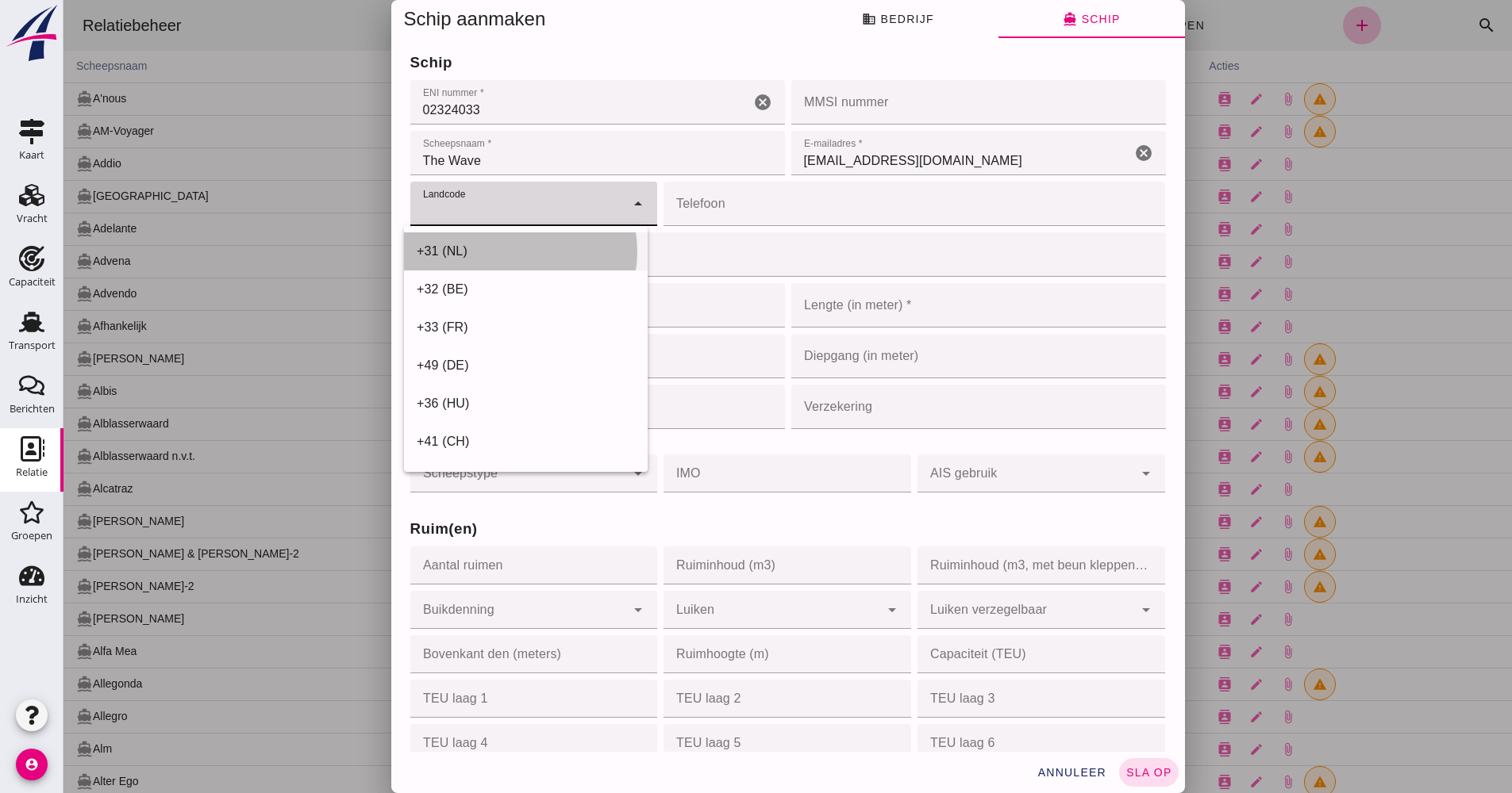
click at [545, 267] on div "+31 (NL)" at bounding box center [526, 251] width 244 height 38
type input "+31 (NL)"
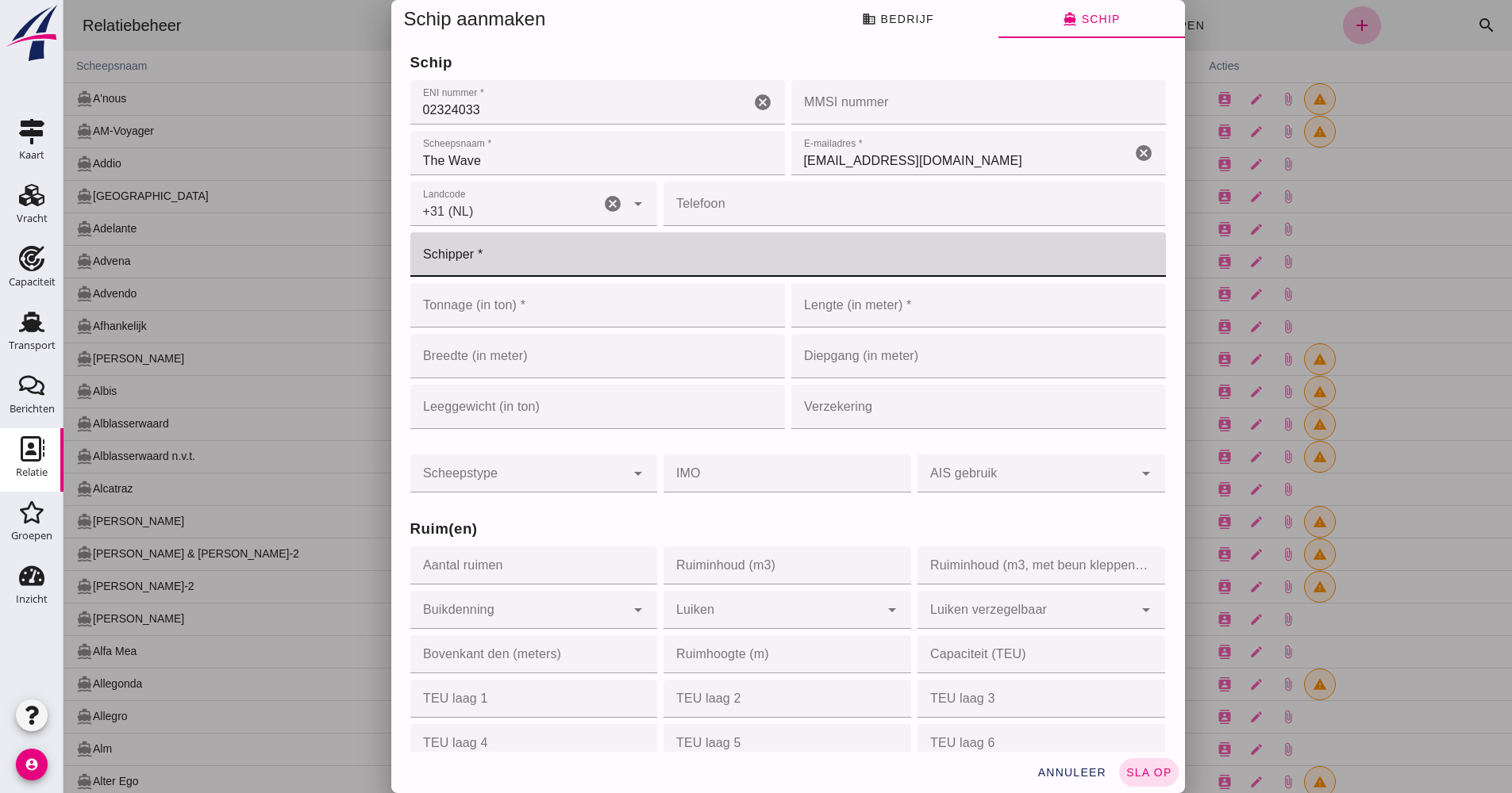
drag, startPoint x: 448, startPoint y: 272, endPoint x: 453, endPoint y: 263, distance: 10.3
click at [449, 270] on input "Schipper *" at bounding box center [783, 255] width 746 height 44
type input "van [PERSON_NAME]"
click at [740, 227] on div "Telefoon Telefoon cancel" at bounding box center [914, 203] width 508 height 51
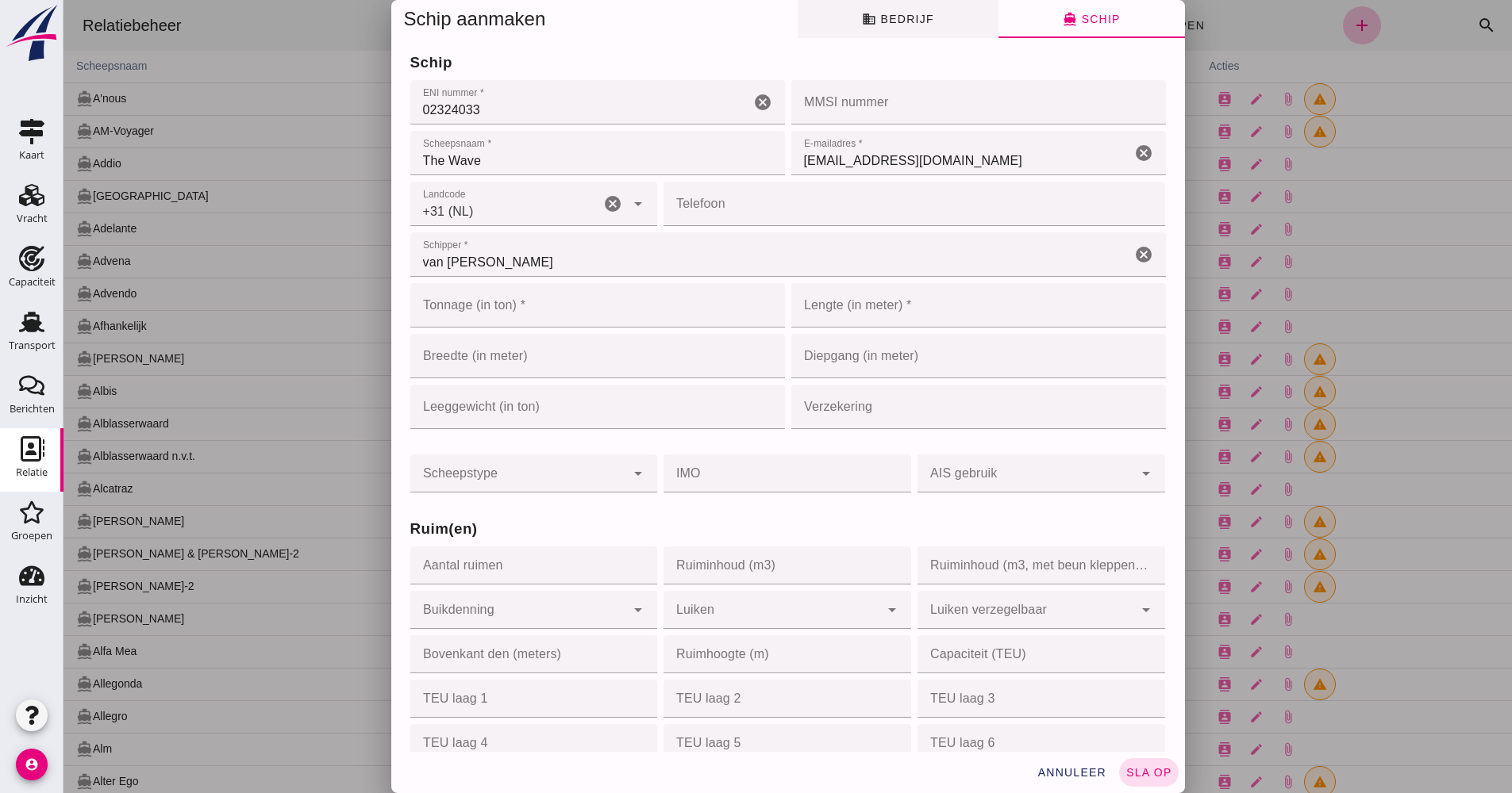
click at [876, 14] on span "business Bedrijf" at bounding box center [897, 18] width 71 height 14
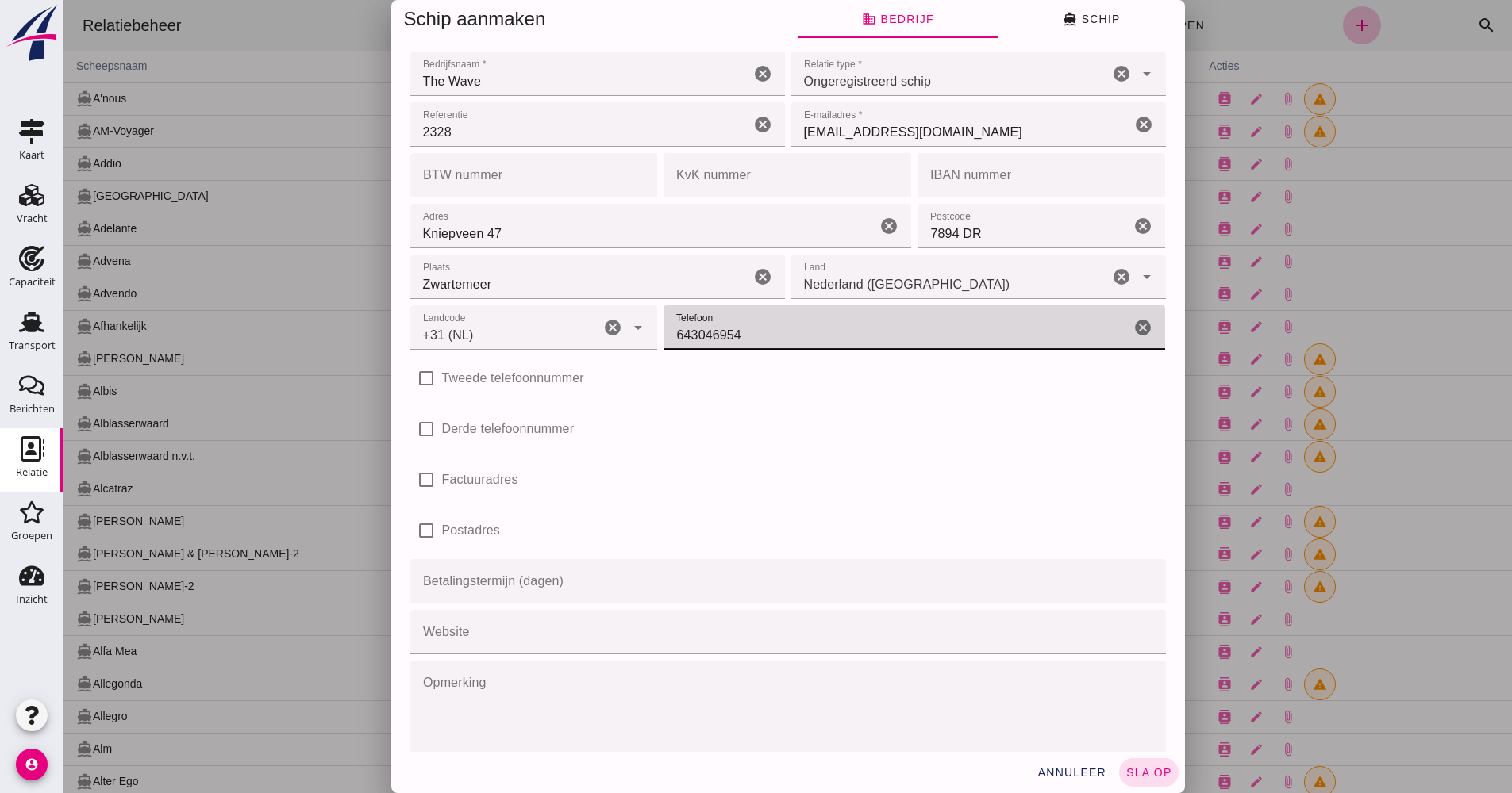
drag, startPoint x: 678, startPoint y: 336, endPoint x: 644, endPoint y: 341, distance: 34.4
click at [644, 341] on div "Landcode Landcode +31 (NL) +31 ([GEOGRAPHIC_DATA]) cancel arrow_drop_down Telef…" at bounding box center [788, 327] width 762 height 51
click at [1038, 24] on button "directions_boat Schip" at bounding box center [1092, 18] width 187 height 38
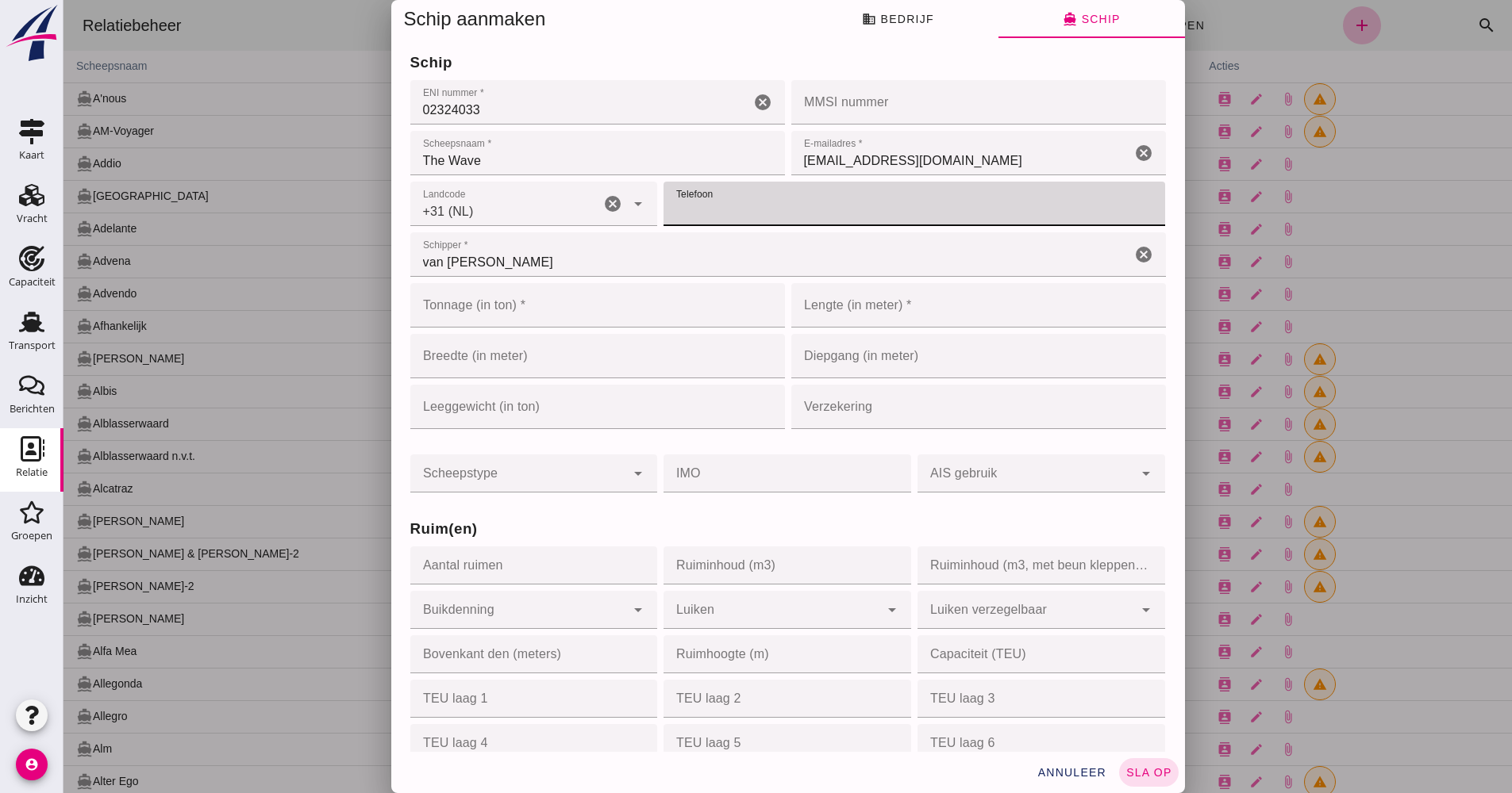
paste input "643046954"
type input "643046954"
click at [629, 307] on input "Tonnage (in ton) *" at bounding box center [581, 306] width 342 height 44
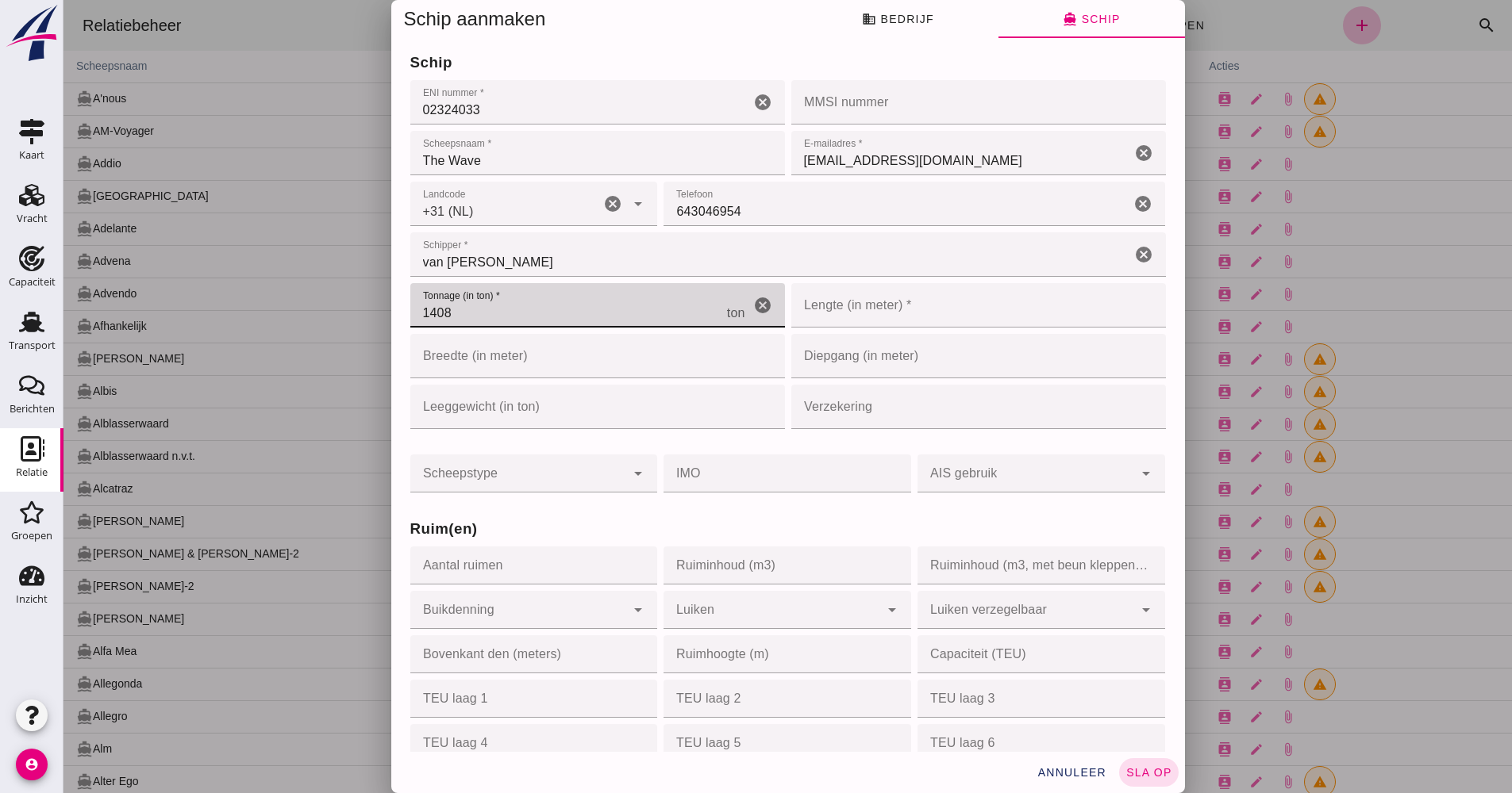
type input "1408"
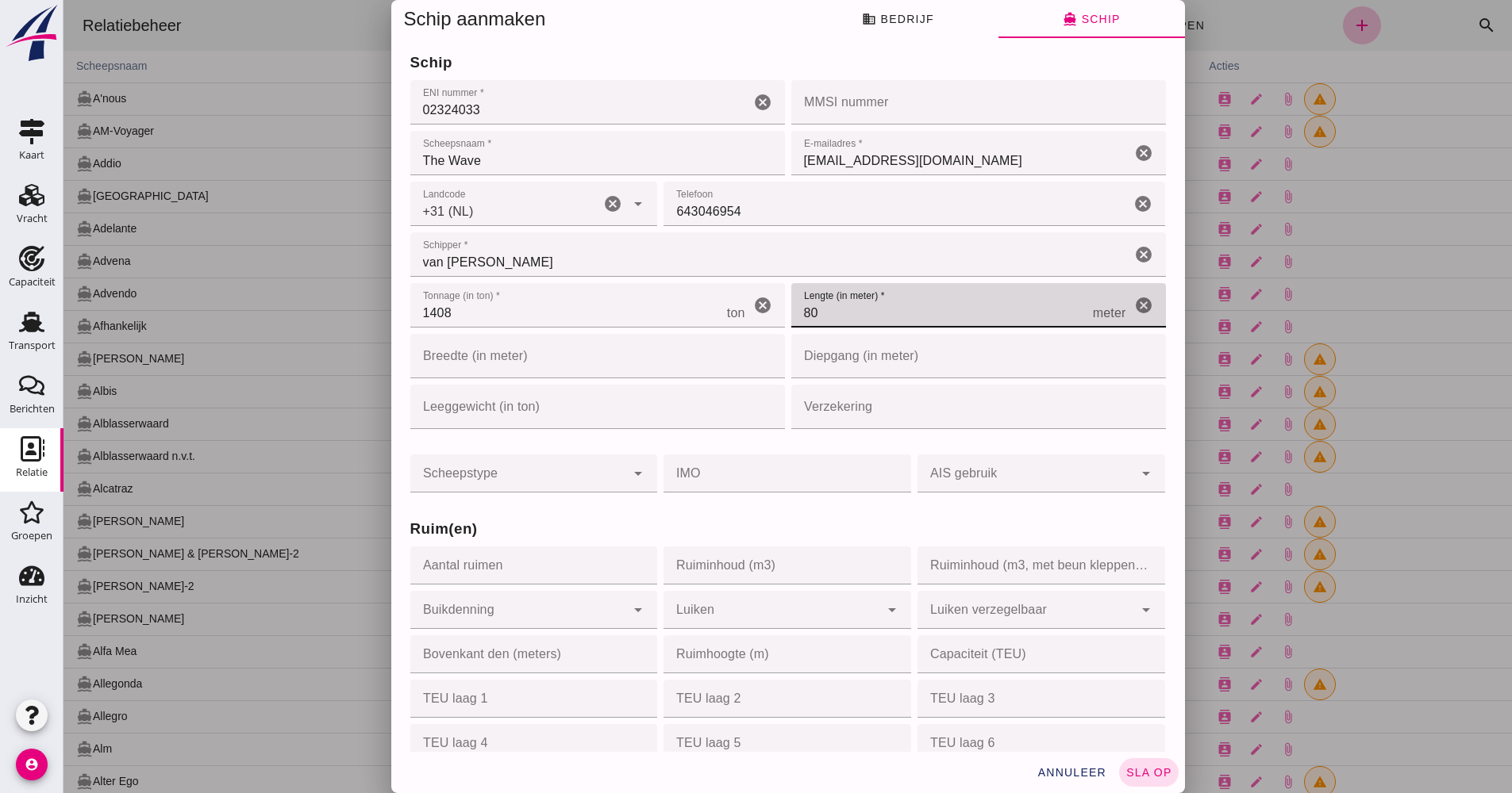
type input "80"
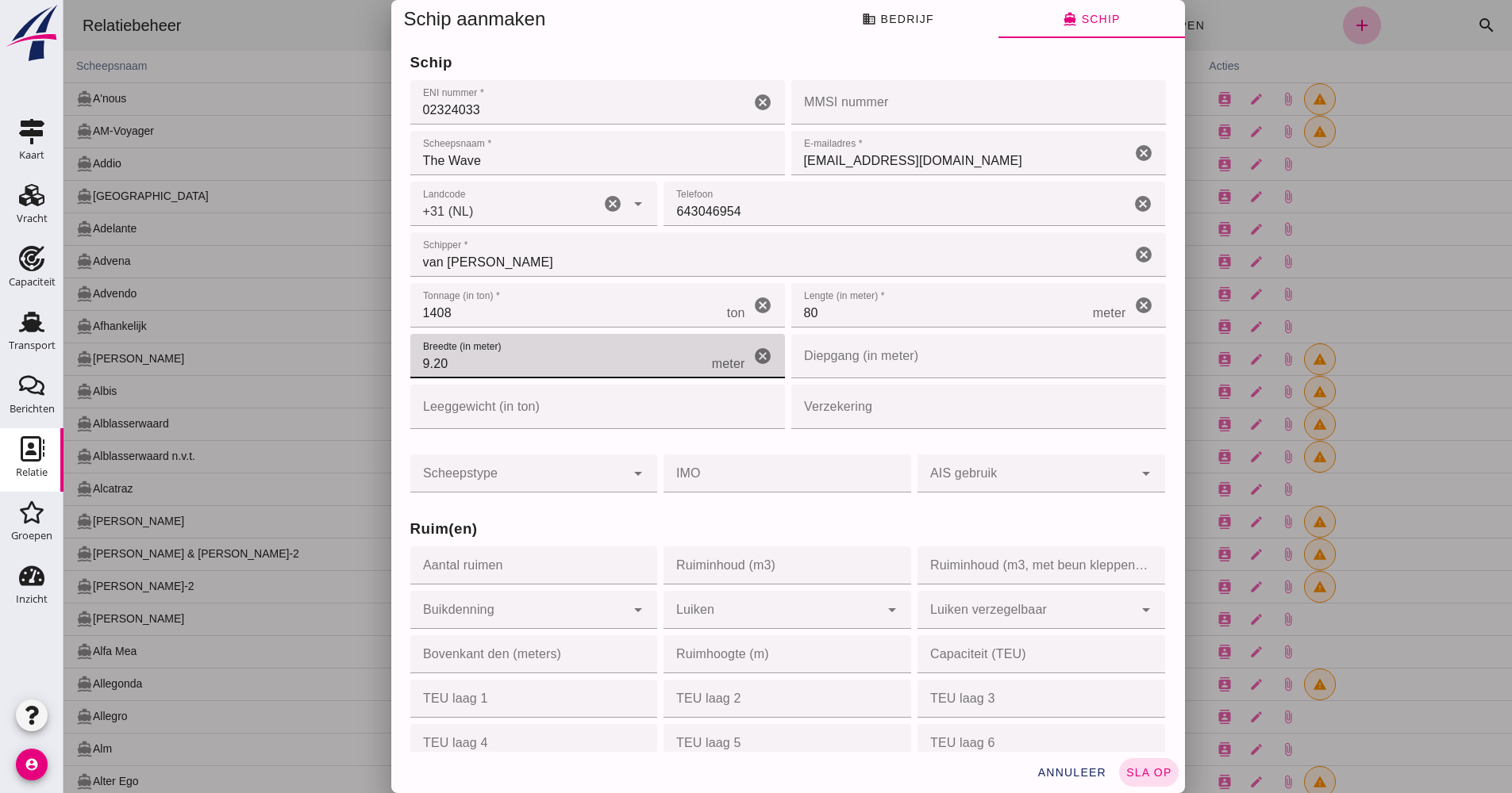
type input "9.2"
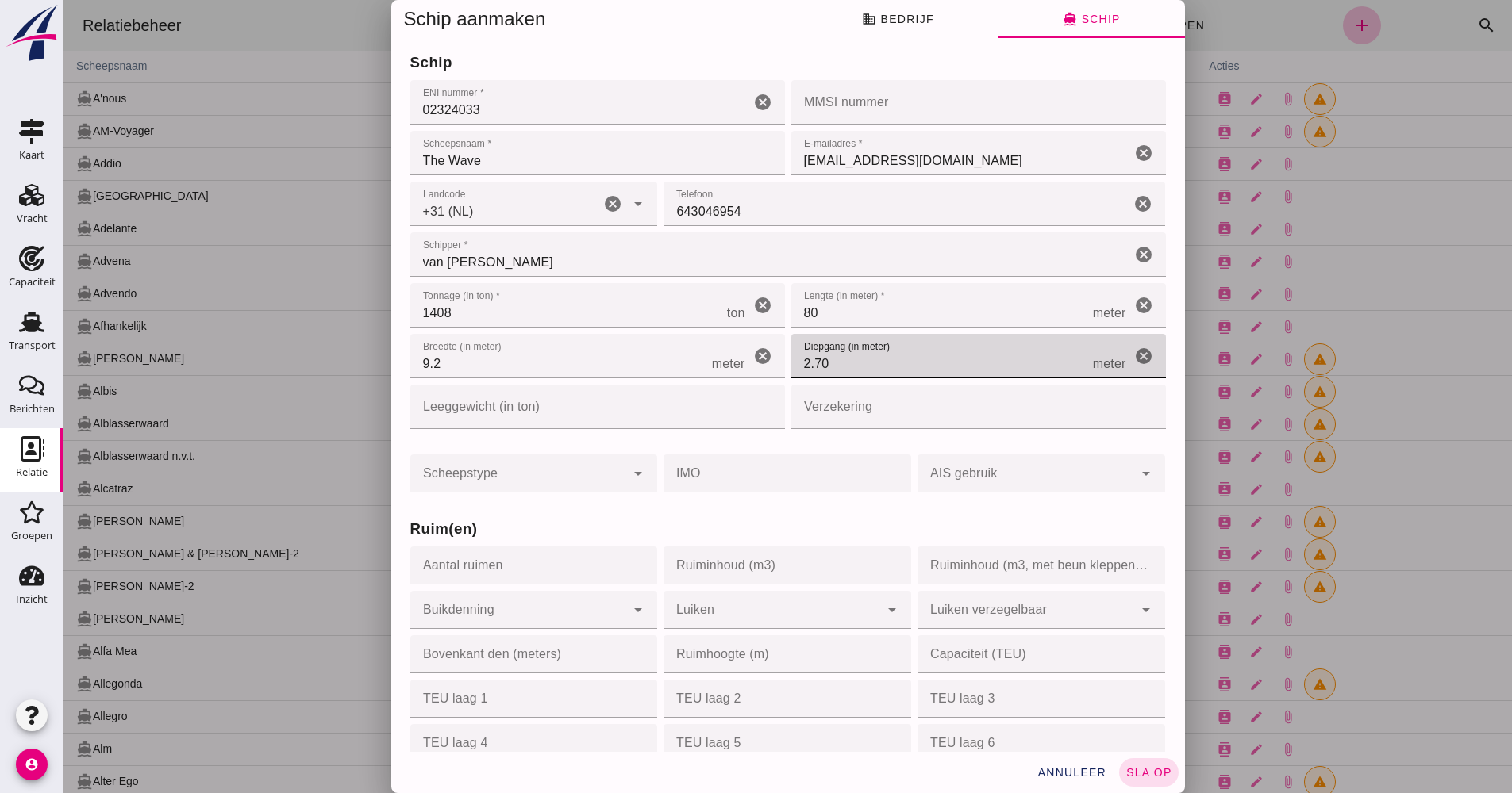
type input "2.7"
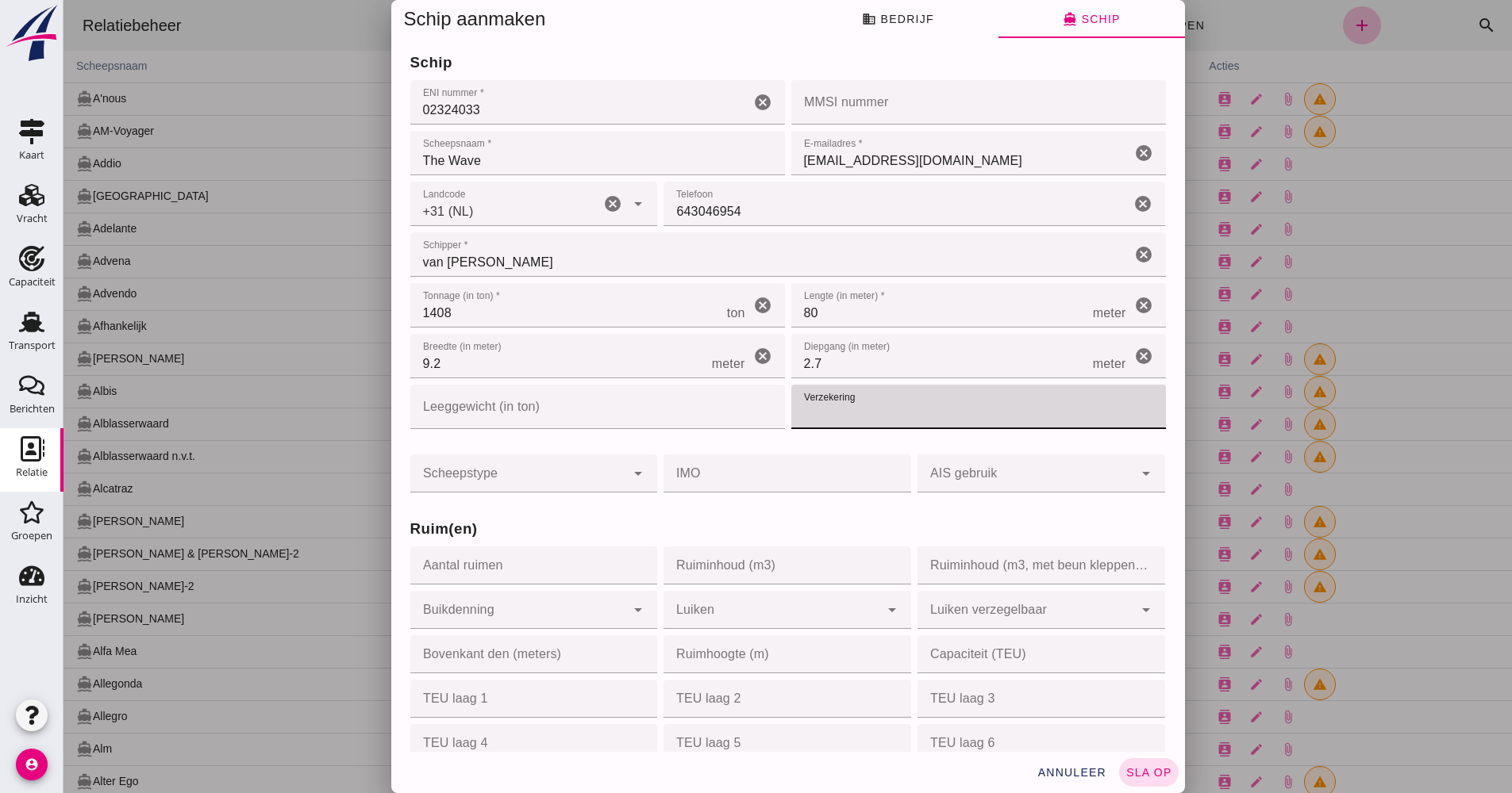
click at [526, 472] on div at bounding box center [518, 473] width 216 height 38
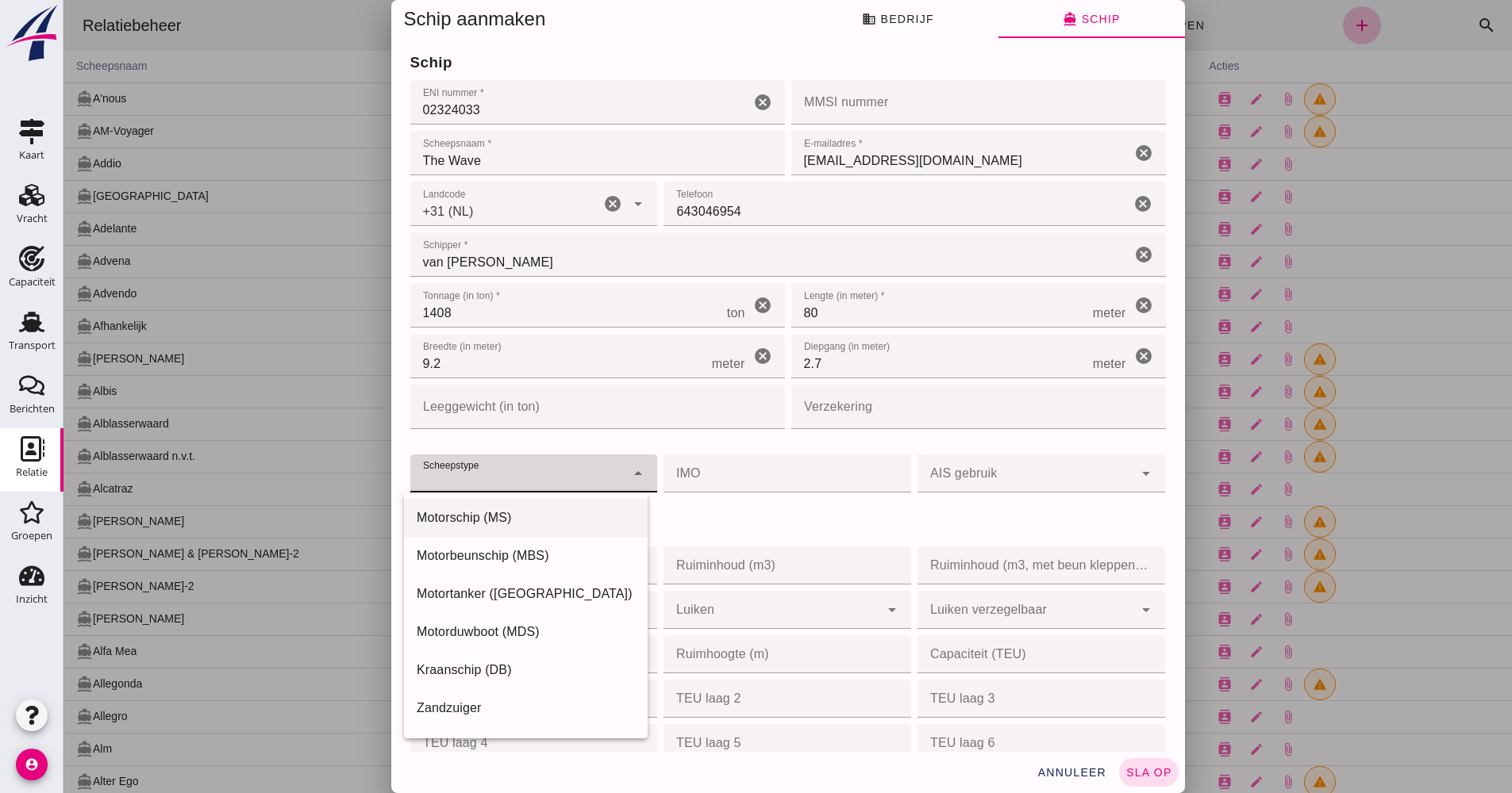
click at [503, 509] on div "Motorschip (MS)" at bounding box center [526, 518] width 218 height 19
type input "motor_ship"
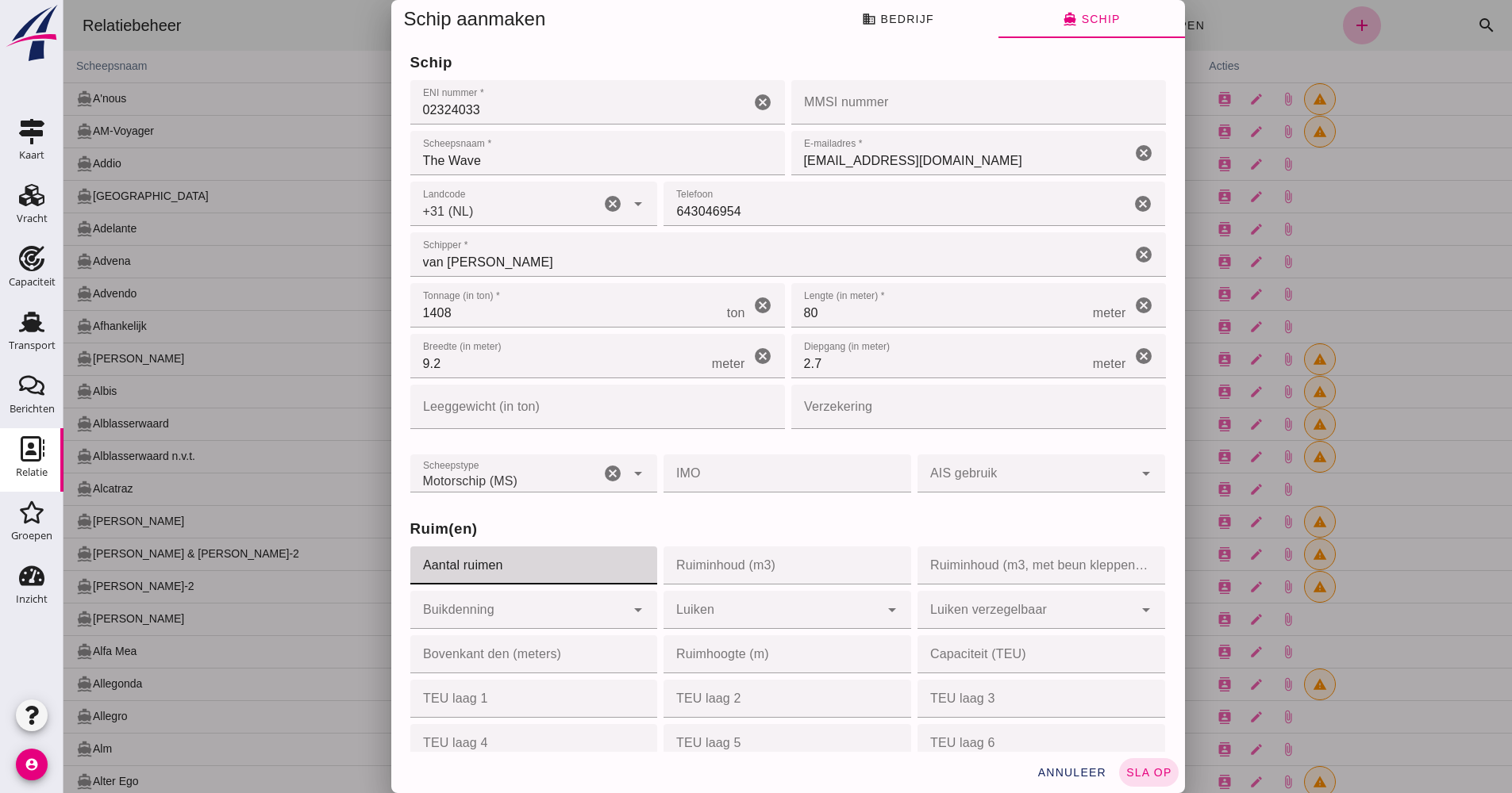
click at [521, 569] on input "Aantal ruimen" at bounding box center [529, 565] width 238 height 38
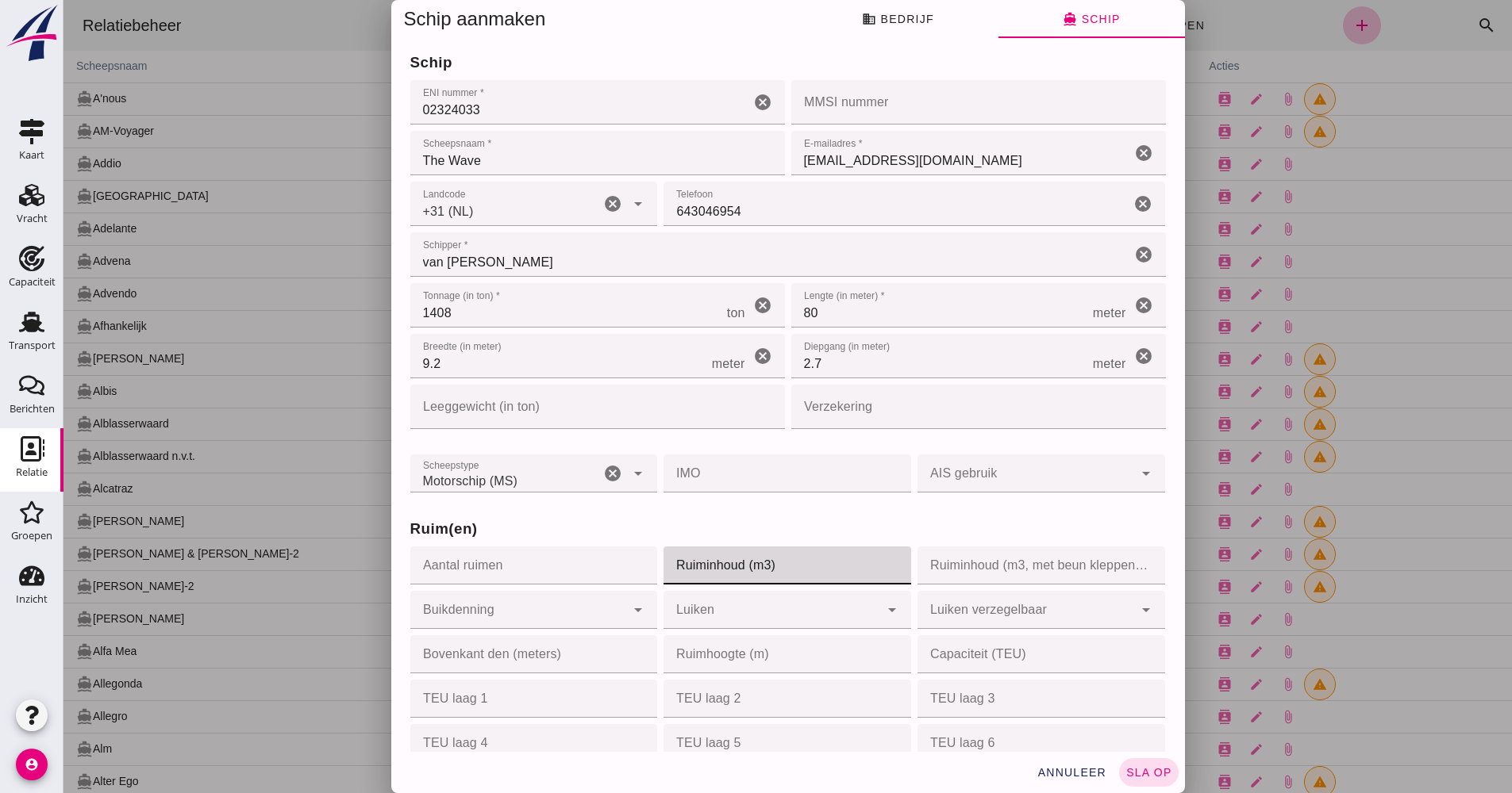
click at [756, 568] on input "Ruiminhoud (m3)" at bounding box center [782, 565] width 238 height 38
type input "2100"
click at [821, 408] on input "Verzekering" at bounding box center [973, 407] width 365 height 44
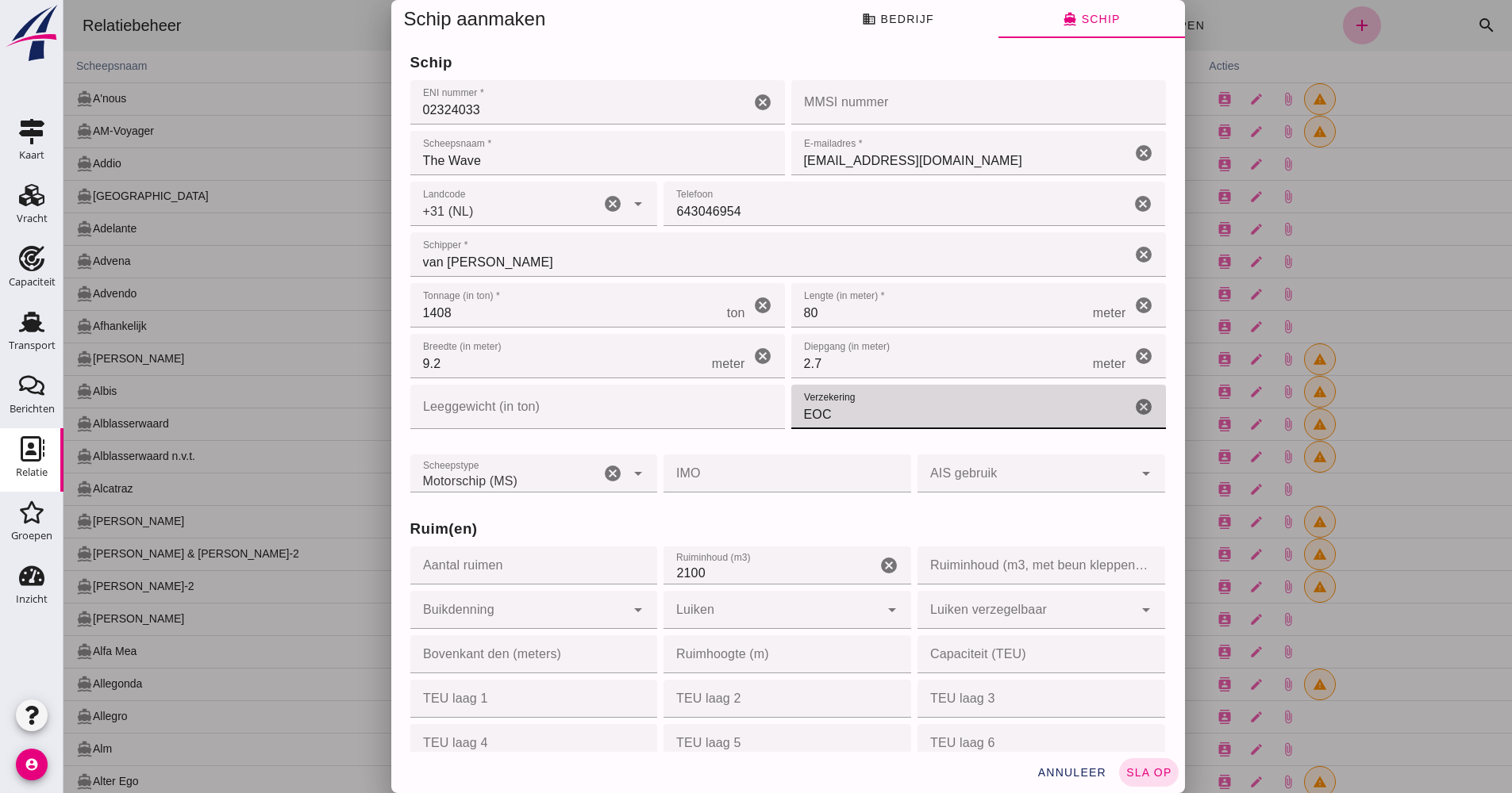
type input "EOC"
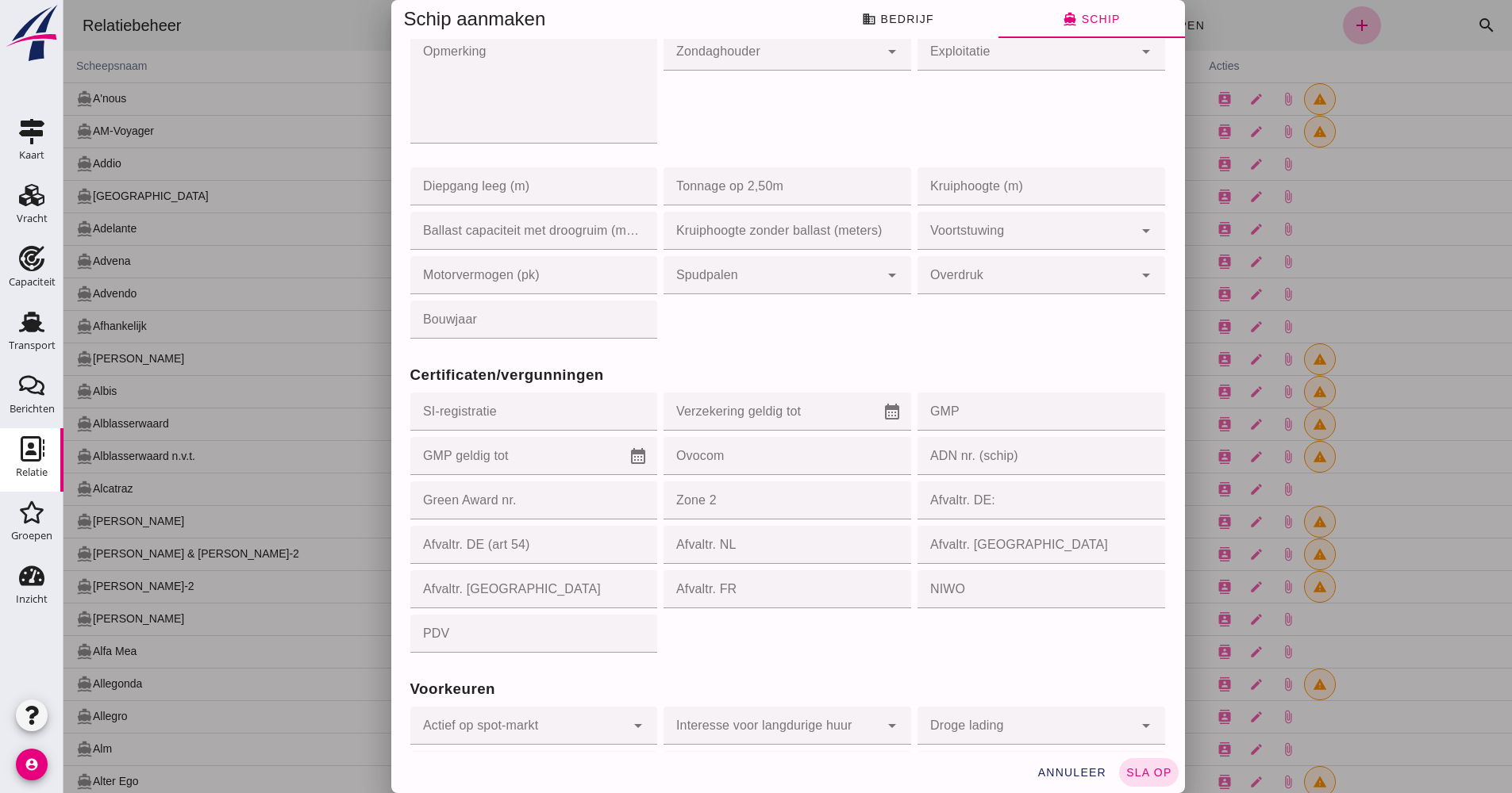
scroll to position [1142, 0]
paste input "010213"
type input "010213"
click at [516, 464] on input "GMP geldig tot" at bounding box center [519, 452] width 219 height 38
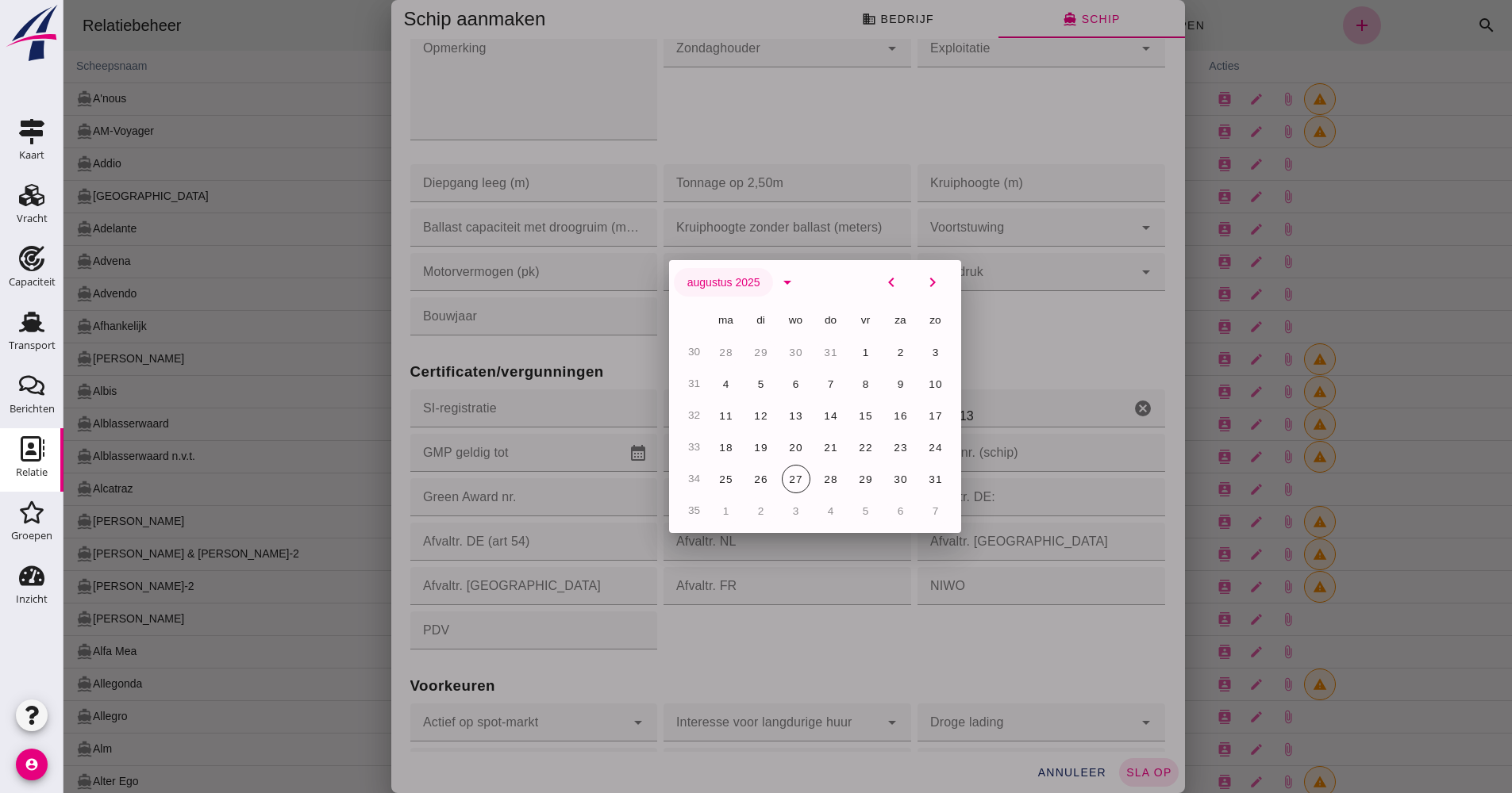
click at [751, 283] on span "augustus 2025" at bounding box center [723, 282] width 74 height 13
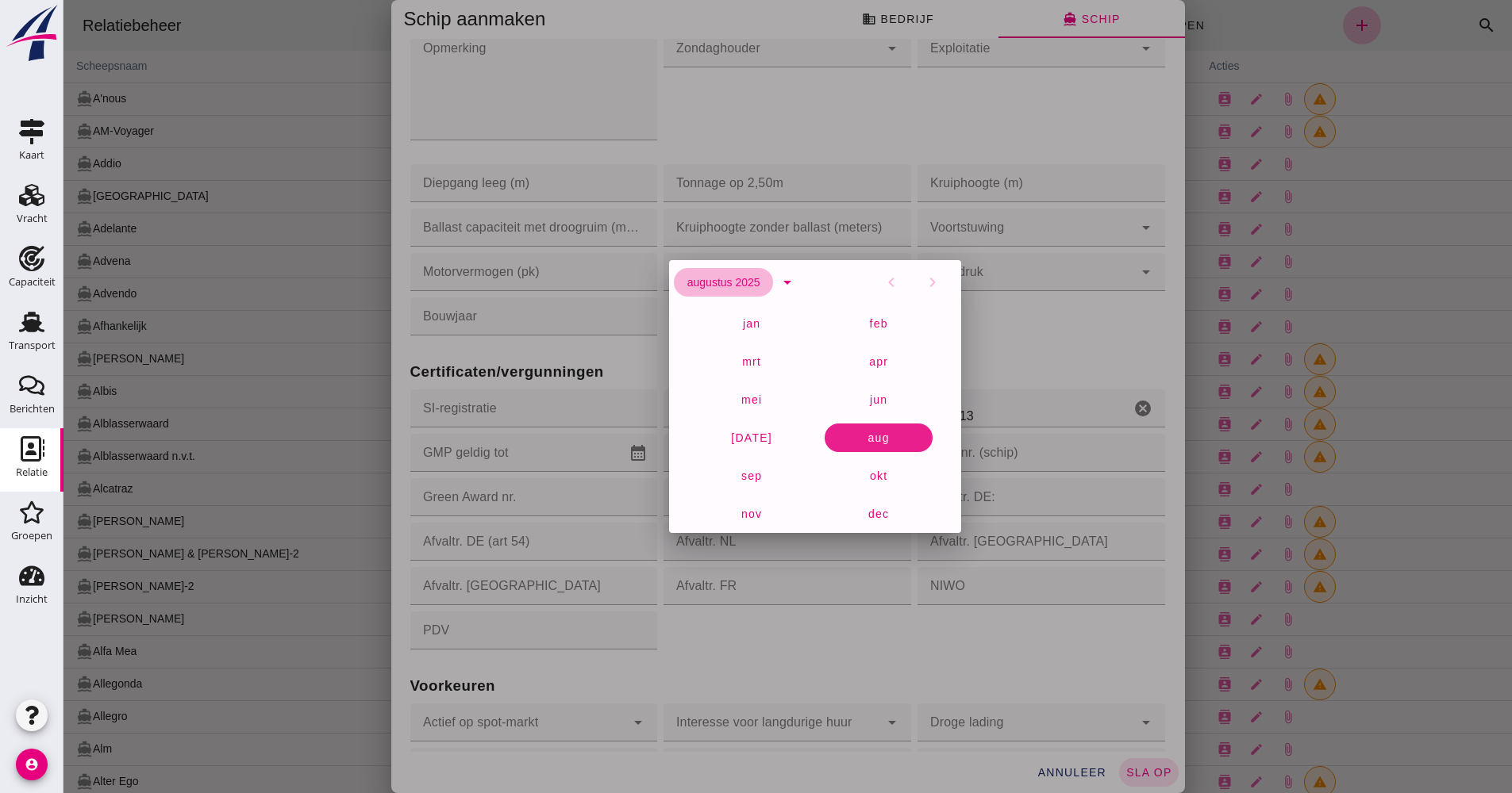
click at [750, 284] on span "augustus 2025" at bounding box center [723, 282] width 74 height 13
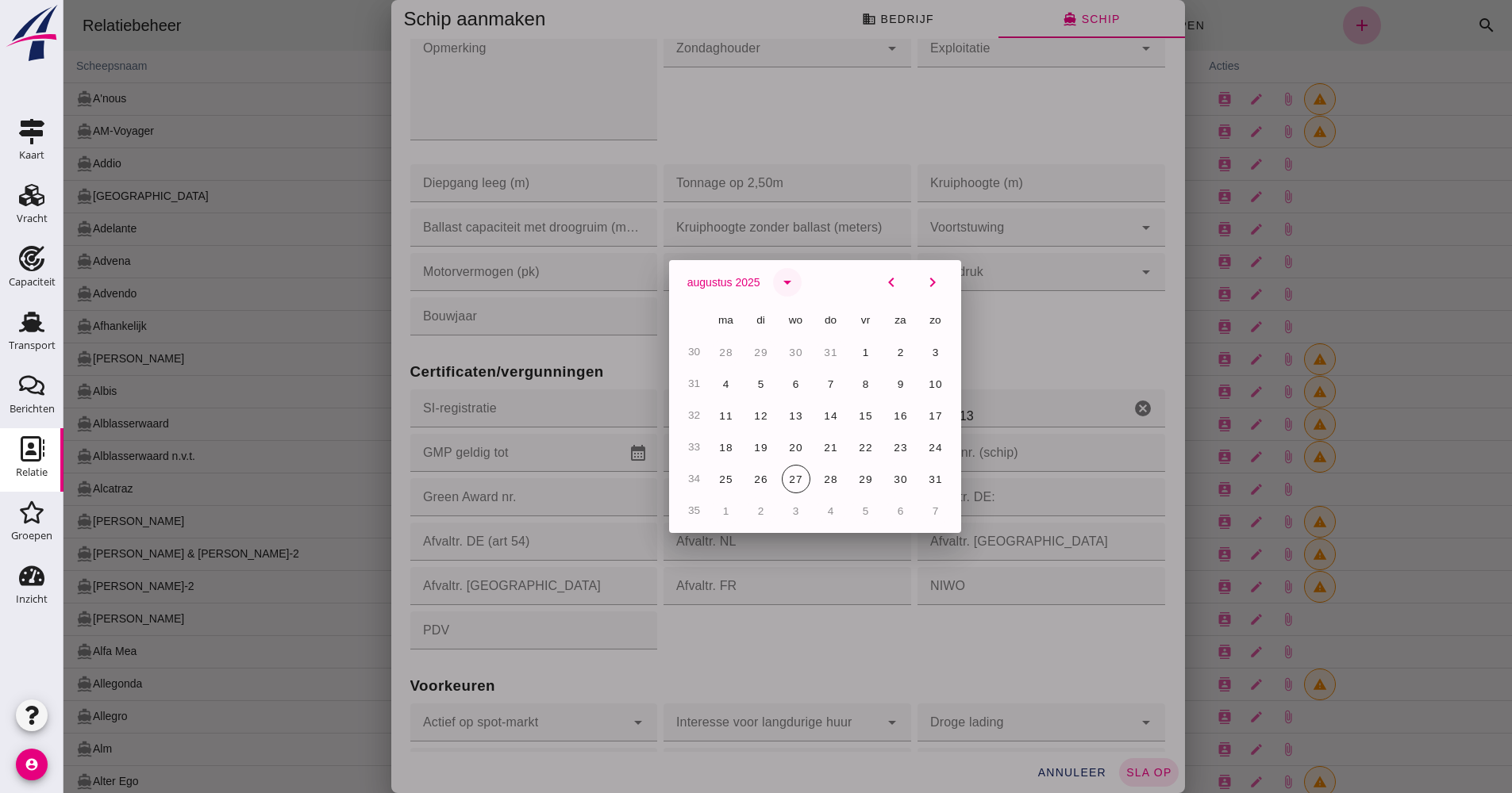
click at [778, 285] on icon "arrow_drop_down" at bounding box center [787, 282] width 19 height 19
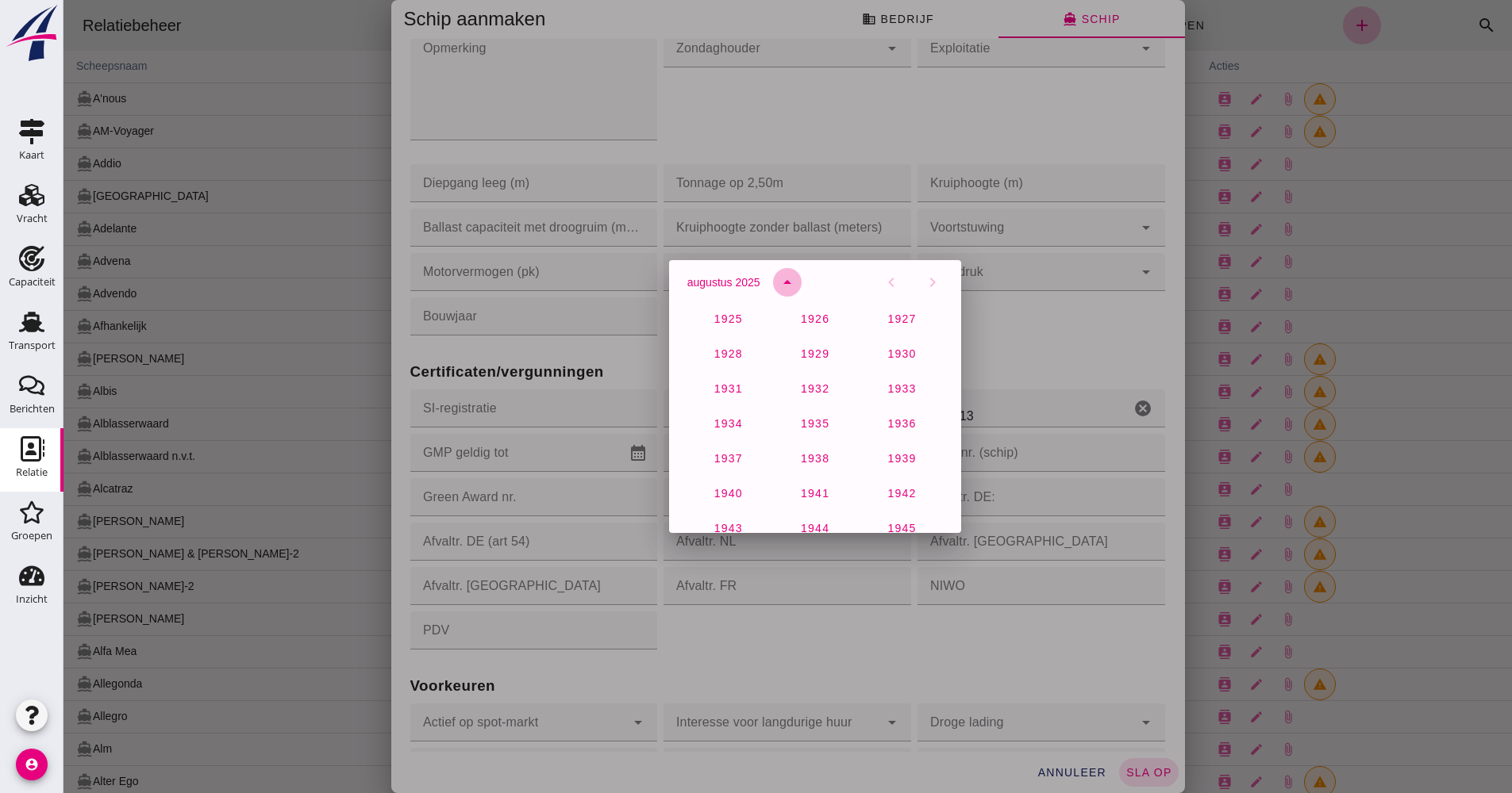
scroll to position [1051, 0]
click at [883, 430] on button "2026" at bounding box center [901, 418] width 67 height 29
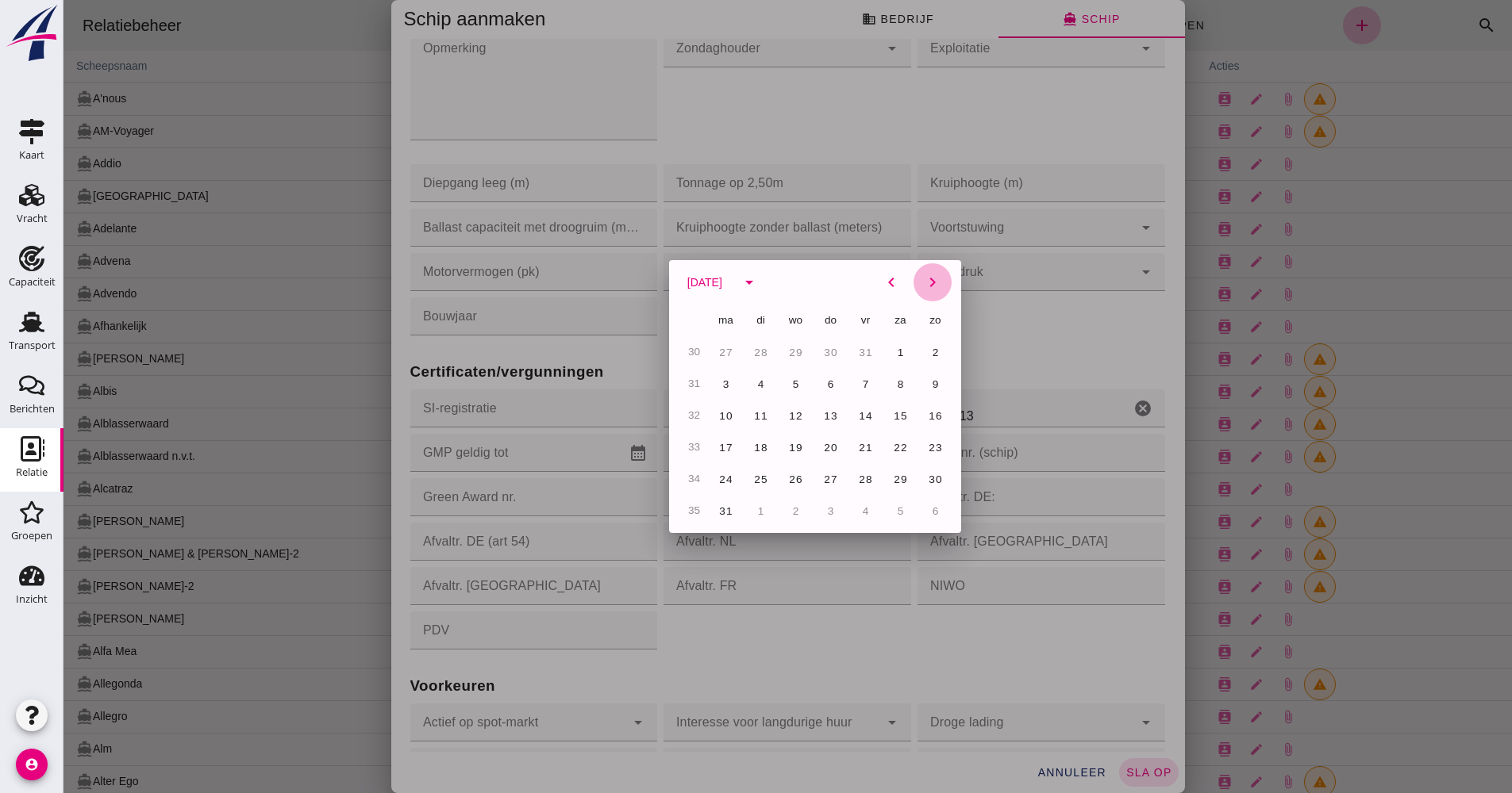
click at [931, 285] on icon "chevron_right" at bounding box center [932, 282] width 19 height 19
click at [927, 286] on icon "chevron_right" at bounding box center [932, 282] width 19 height 19
click at [825, 414] on span "12" at bounding box center [830, 415] width 15 height 12
type input "[DATE]"
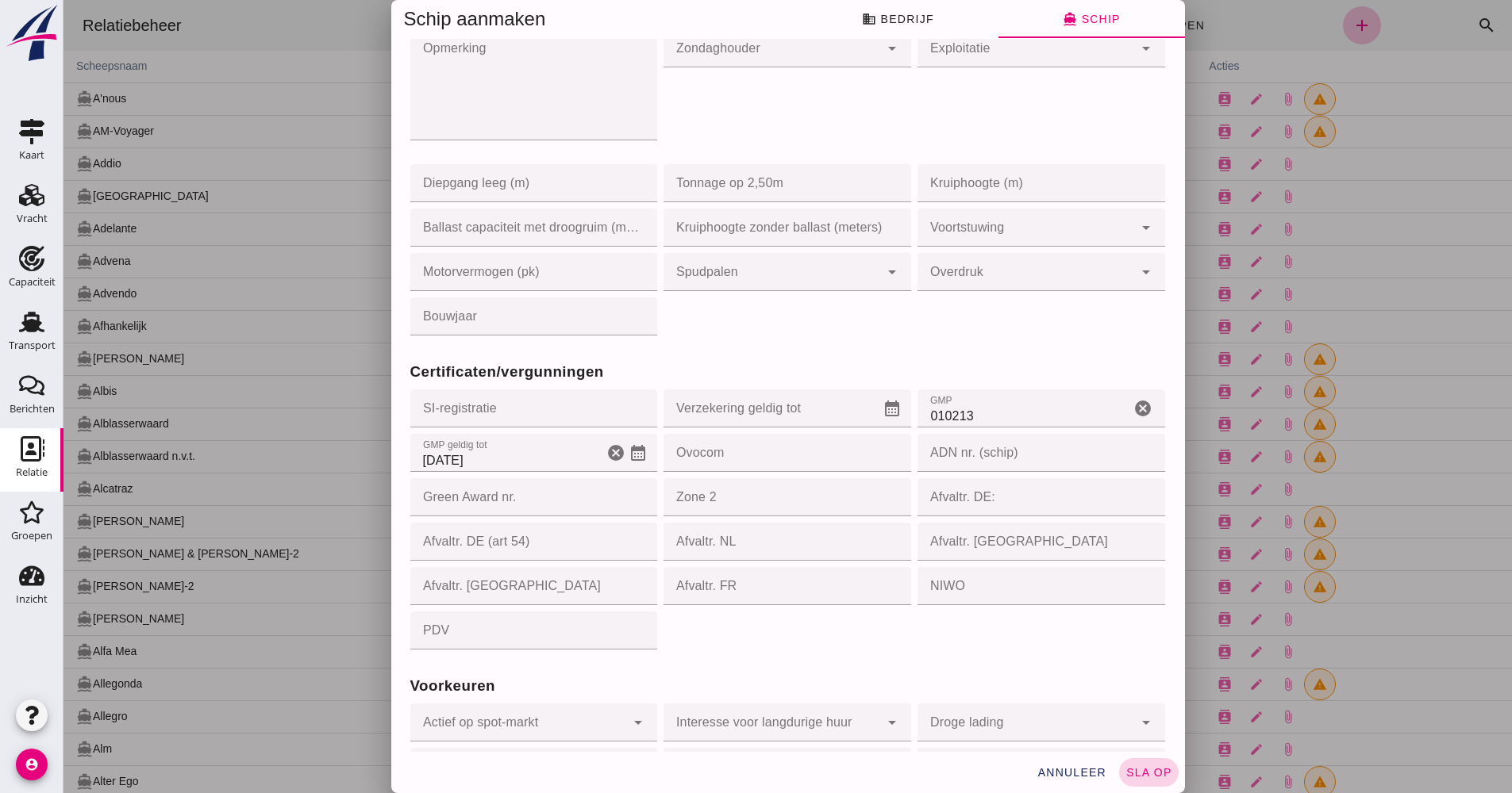
click at [1134, 776] on span "sla op" at bounding box center [1148, 773] width 47 height 13
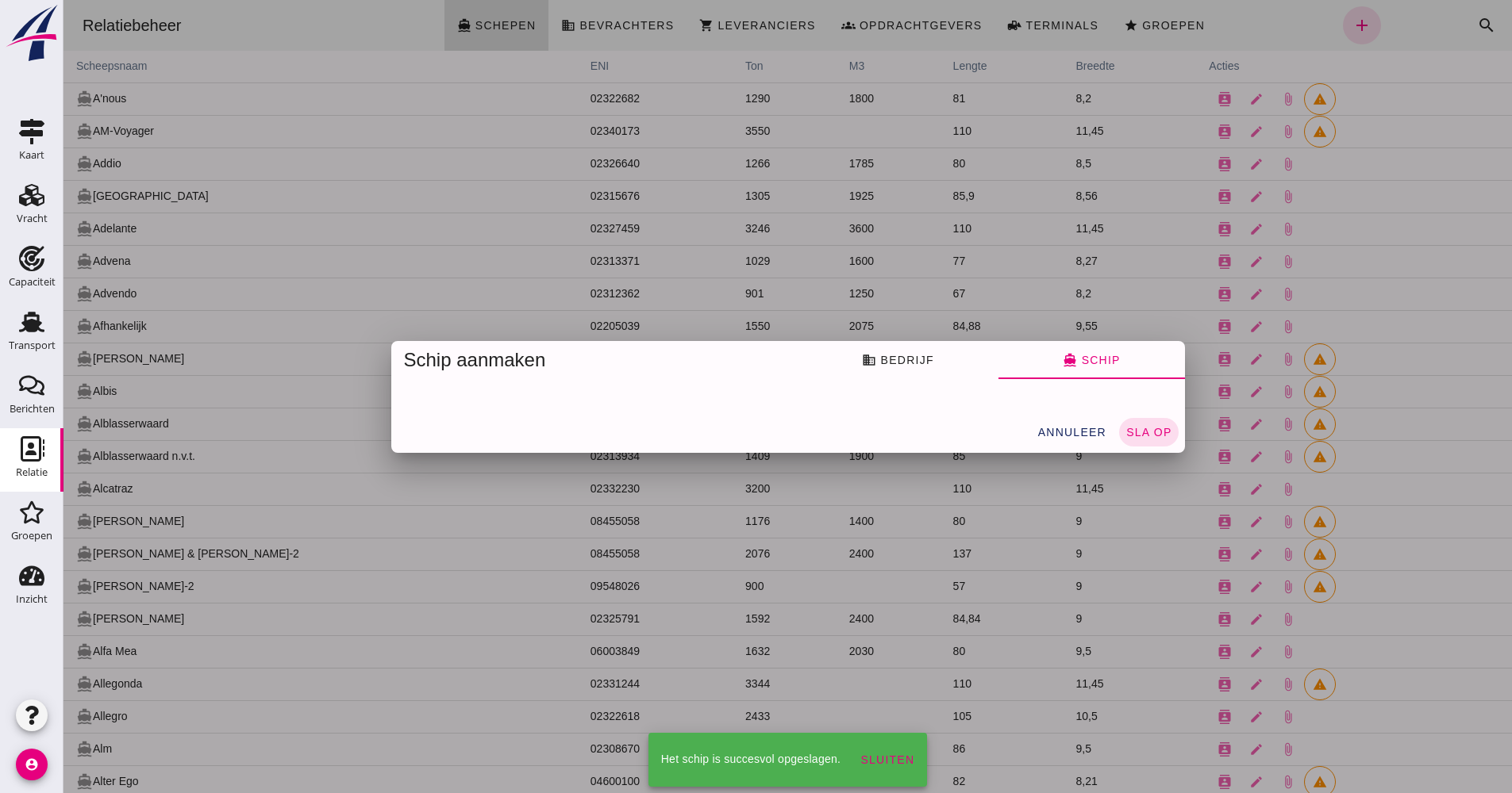
scroll to position [0, 0]
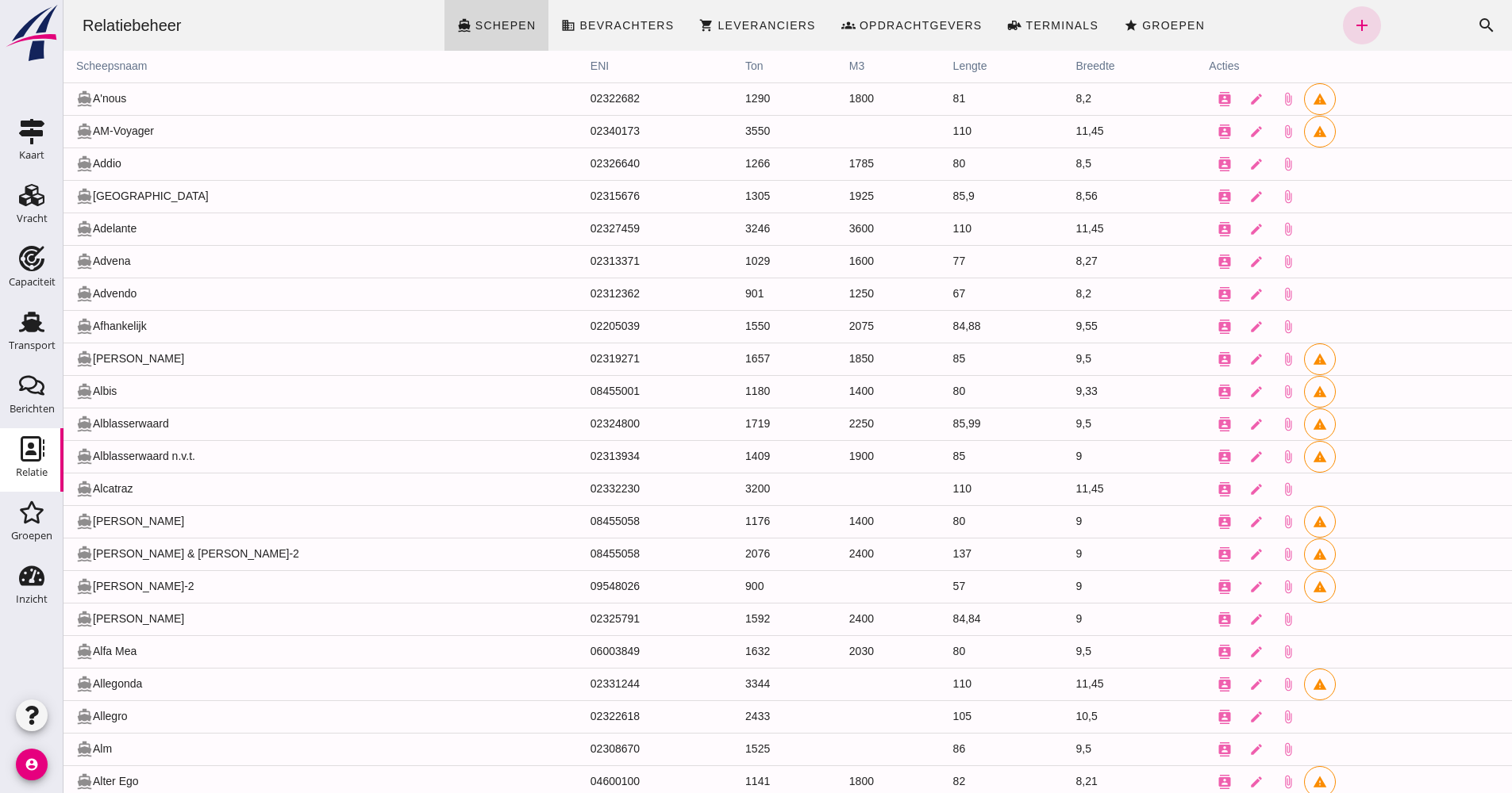
drag, startPoint x: 1469, startPoint y: 25, endPoint x: 1454, endPoint y: 27, distance: 15.1
click at [1477, 25] on icon "search" at bounding box center [1486, 25] width 19 height 19
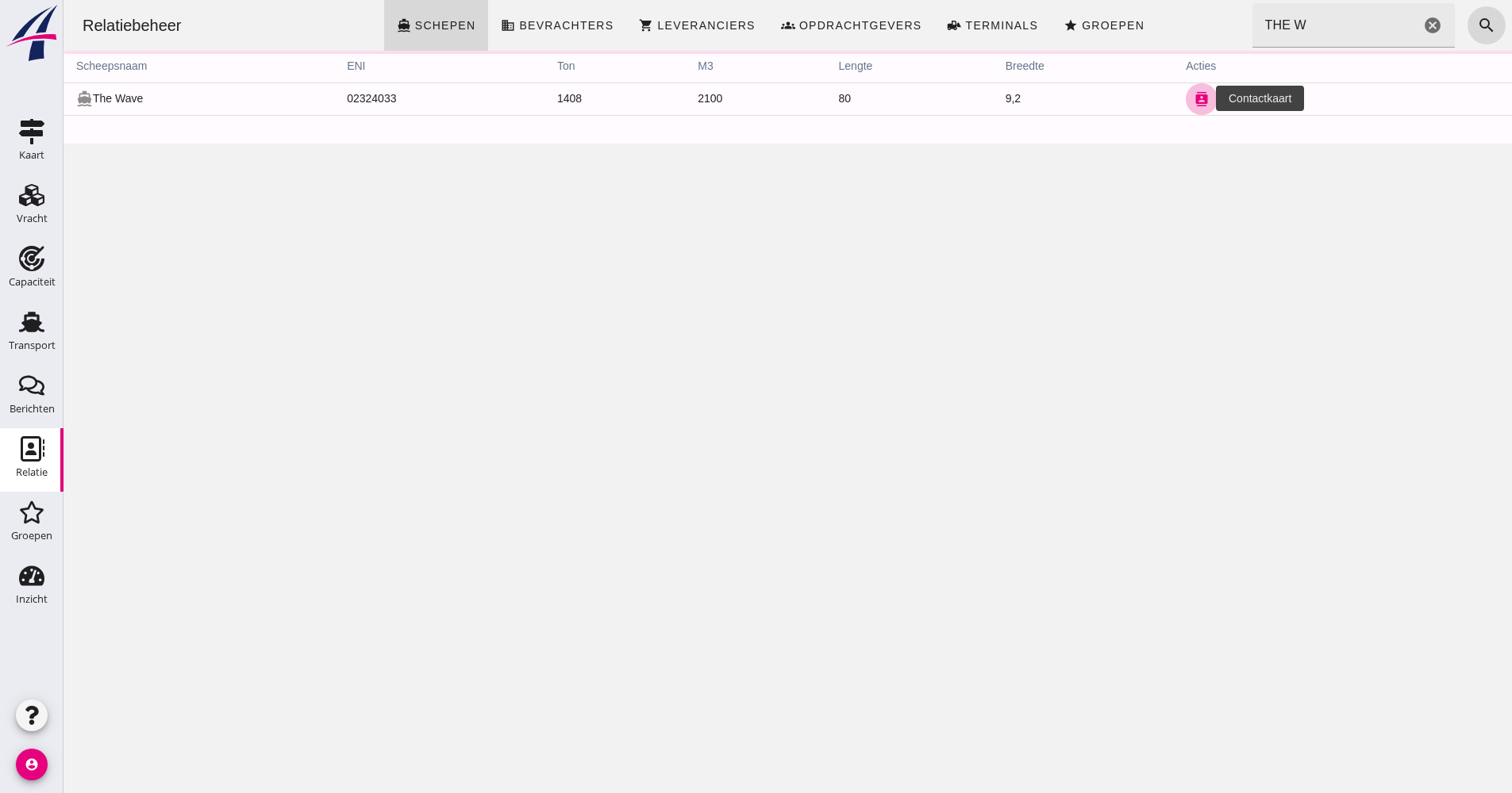
click at [1194, 103] on icon "contacts" at bounding box center [1201, 99] width 14 height 14
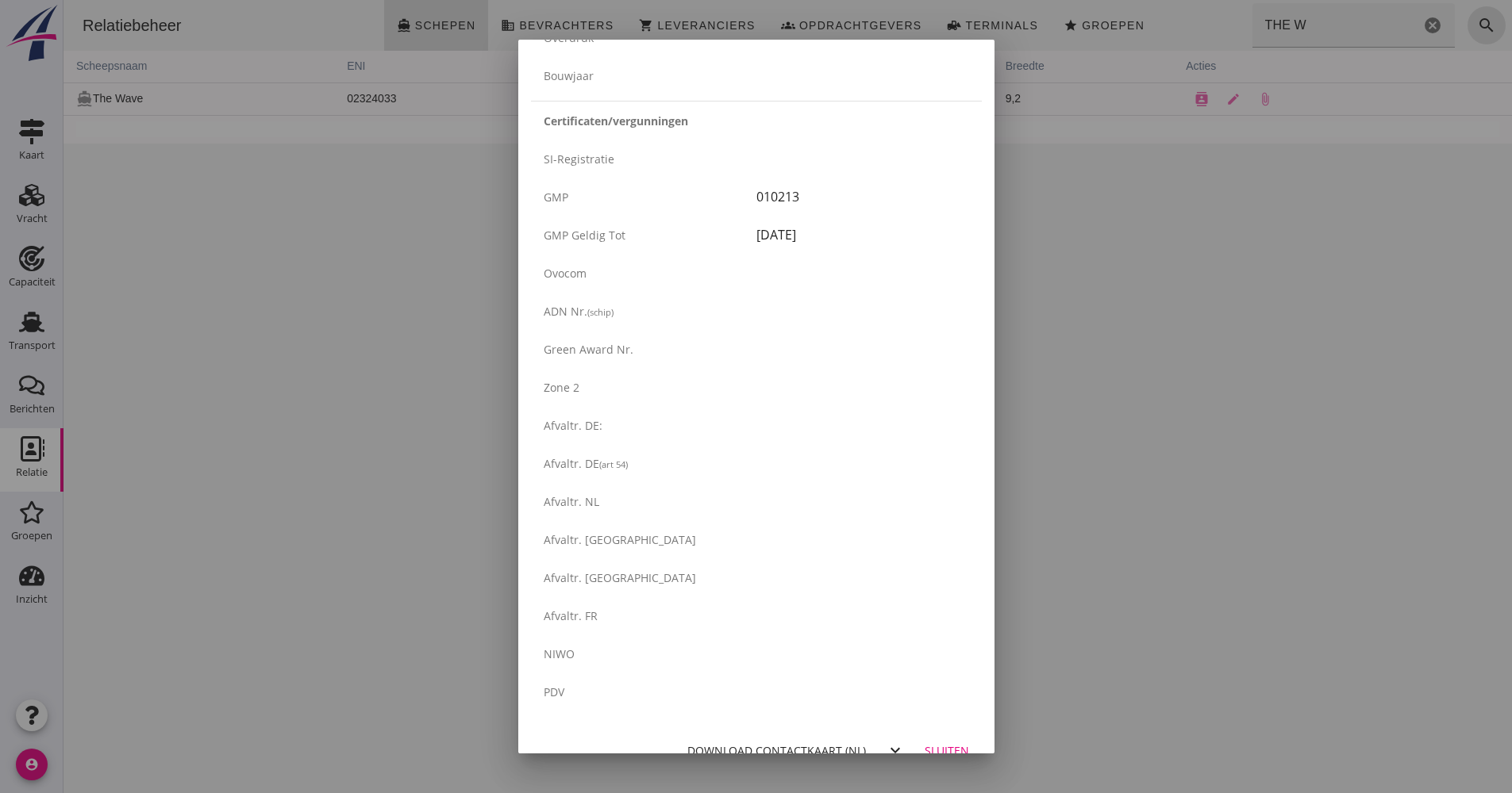
scroll to position [2508, 0]
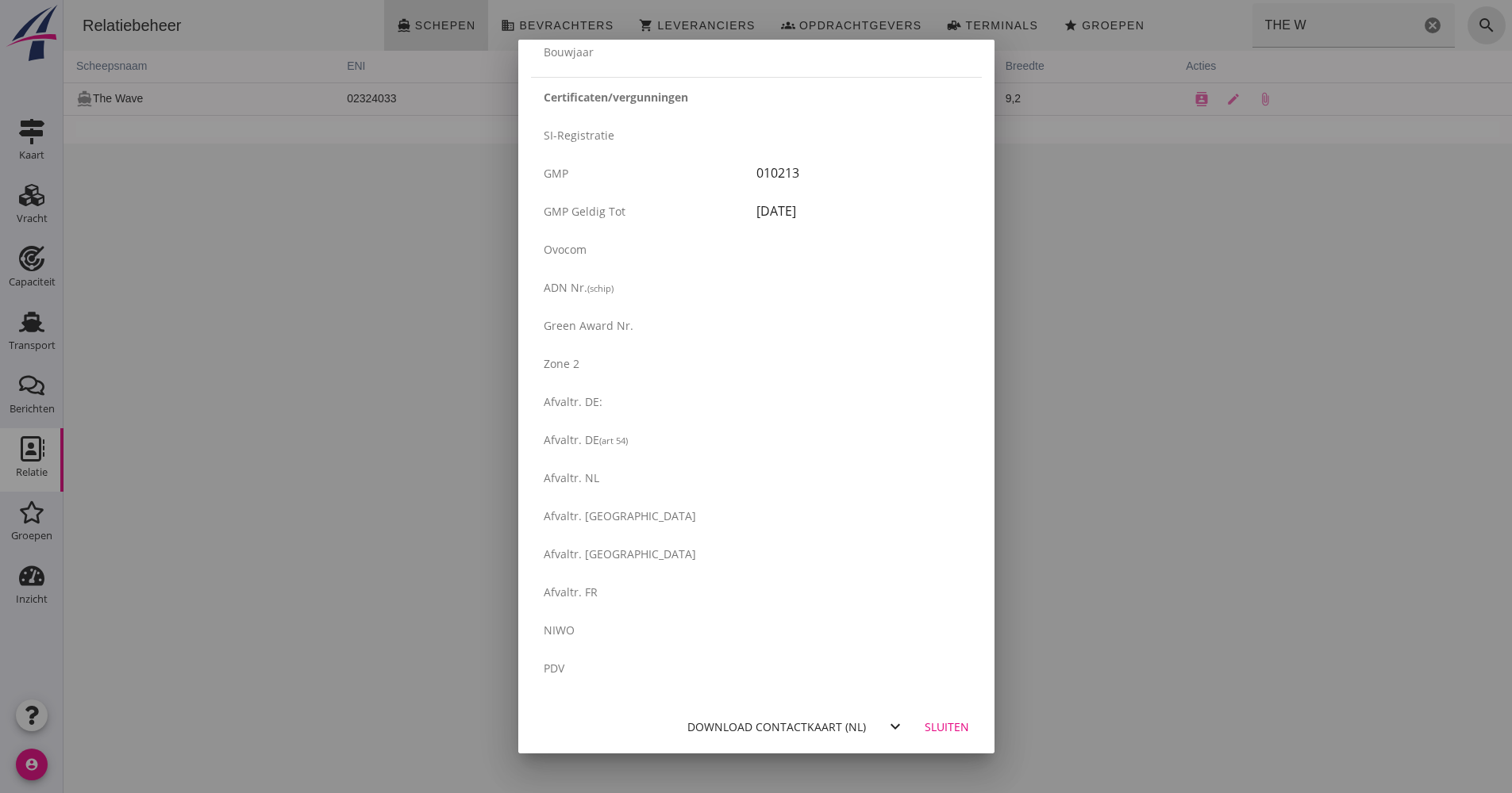
click at [823, 725] on div "Download contactkaart (nl)" at bounding box center [776, 727] width 178 height 17
click at [994, 259] on div at bounding box center [756, 396] width 1512 height 793
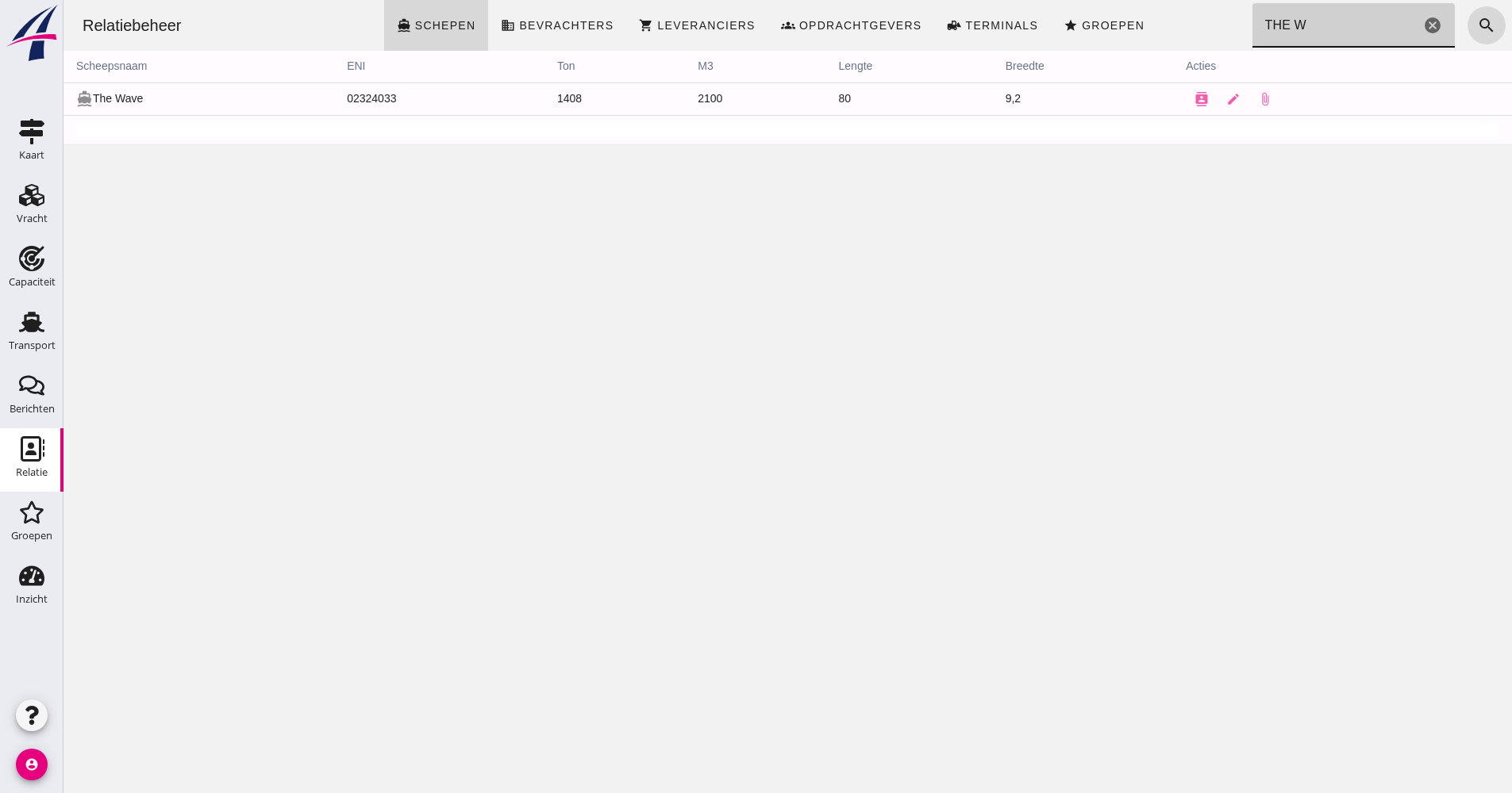
drag, startPoint x: 1312, startPoint y: 25, endPoint x: 1222, endPoint y: 31, distance: 90.2
click at [1228, 25] on div "Relatiebeheer directions_boat Schepen business Bevrachters shopping_cart Levera…" at bounding box center [788, 25] width 1435 height 51
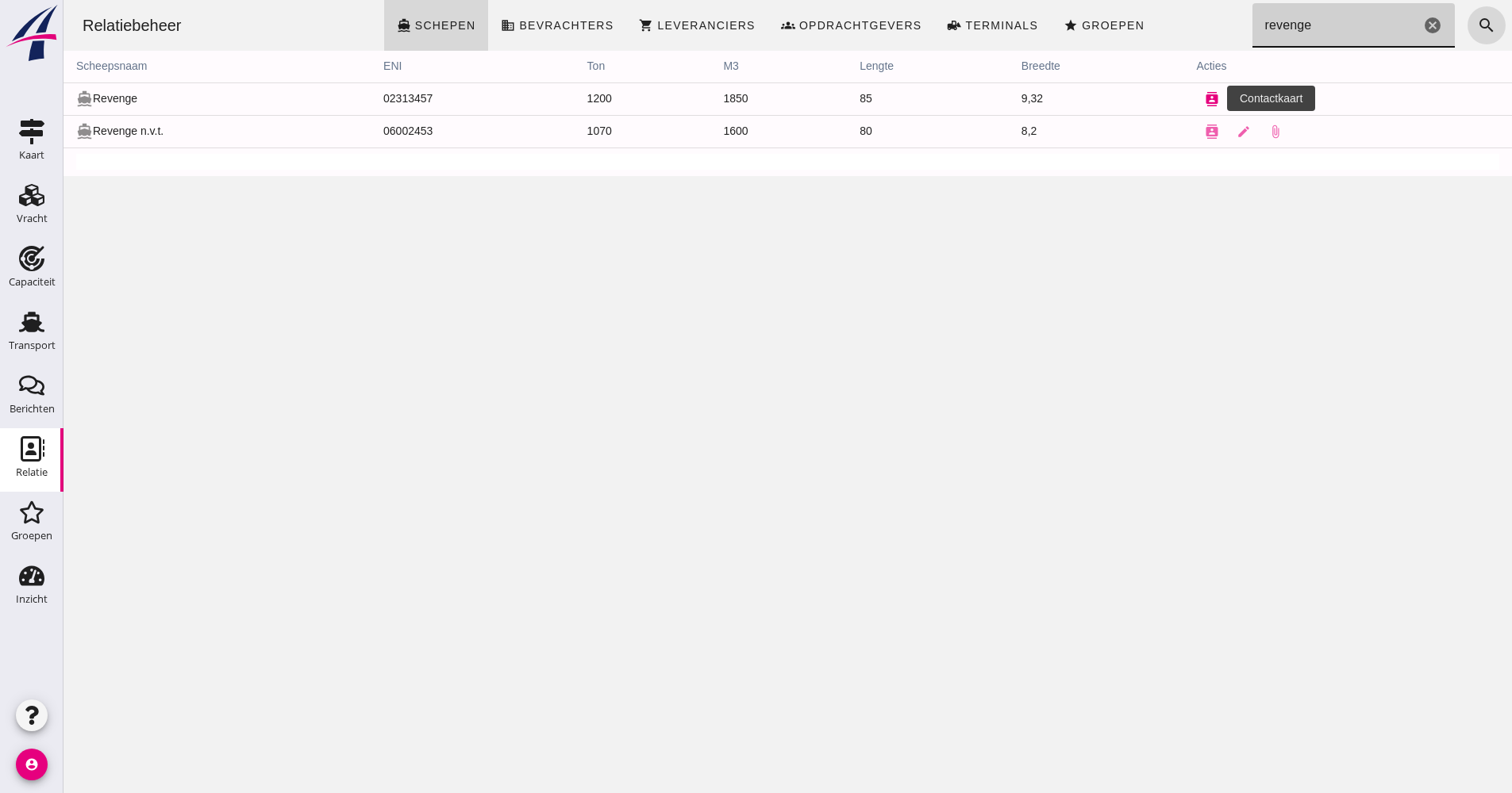
type input "revenge"
click at [1205, 110] on button "contacts" at bounding box center [1212, 99] width 31 height 31
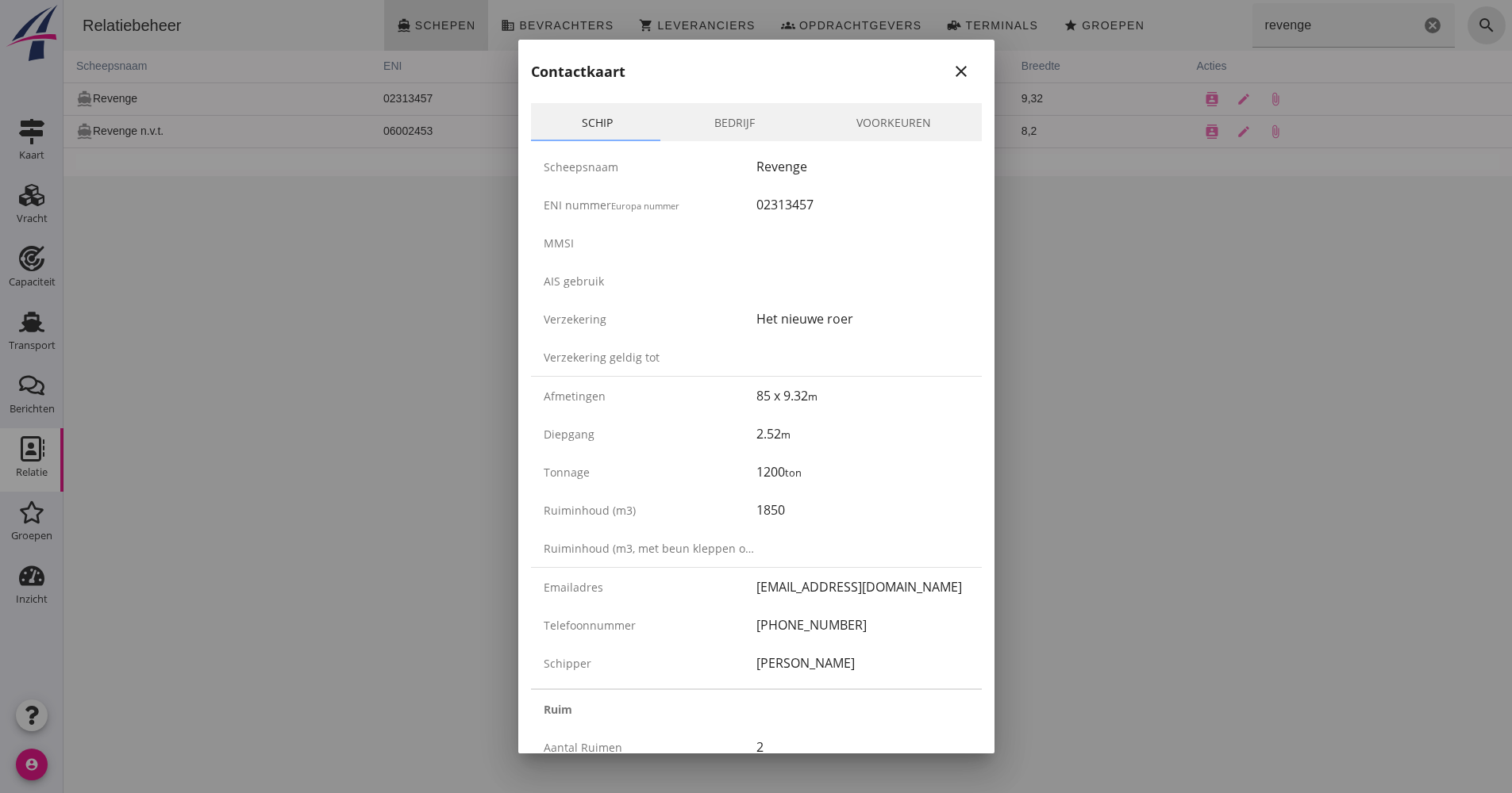
drag, startPoint x: 867, startPoint y: 641, endPoint x: 728, endPoint y: 639, distance: 139.0
click at [728, 639] on div "Telefoonnummer [PHONE_NUMBER]" at bounding box center [756, 624] width 451 height 38
drag, startPoint x: 728, startPoint y: 639, endPoint x: 772, endPoint y: 636, distance: 44.1
copy div "[PHONE_NUMBER]"
drag, startPoint x: 742, startPoint y: 206, endPoint x: 727, endPoint y: 209, distance: 15.3
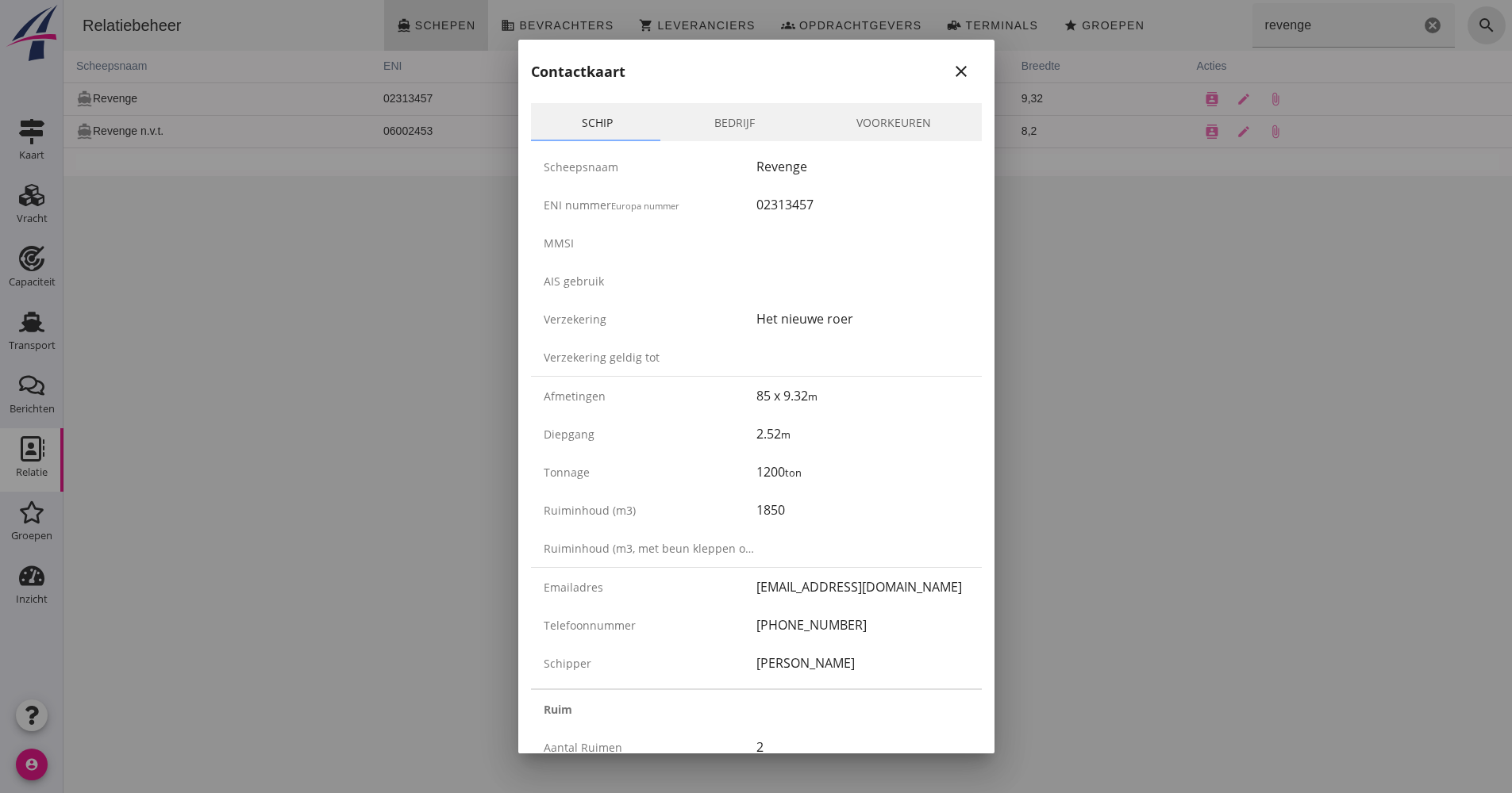
click at [727, 209] on div "ENI nummer Europa nummer 02313457" at bounding box center [756, 204] width 451 height 38
drag, startPoint x: 727, startPoint y: 209, endPoint x: 797, endPoint y: 211, distance: 70.0
copy div "02313457"
click at [1193, 304] on div at bounding box center [756, 396] width 1512 height 793
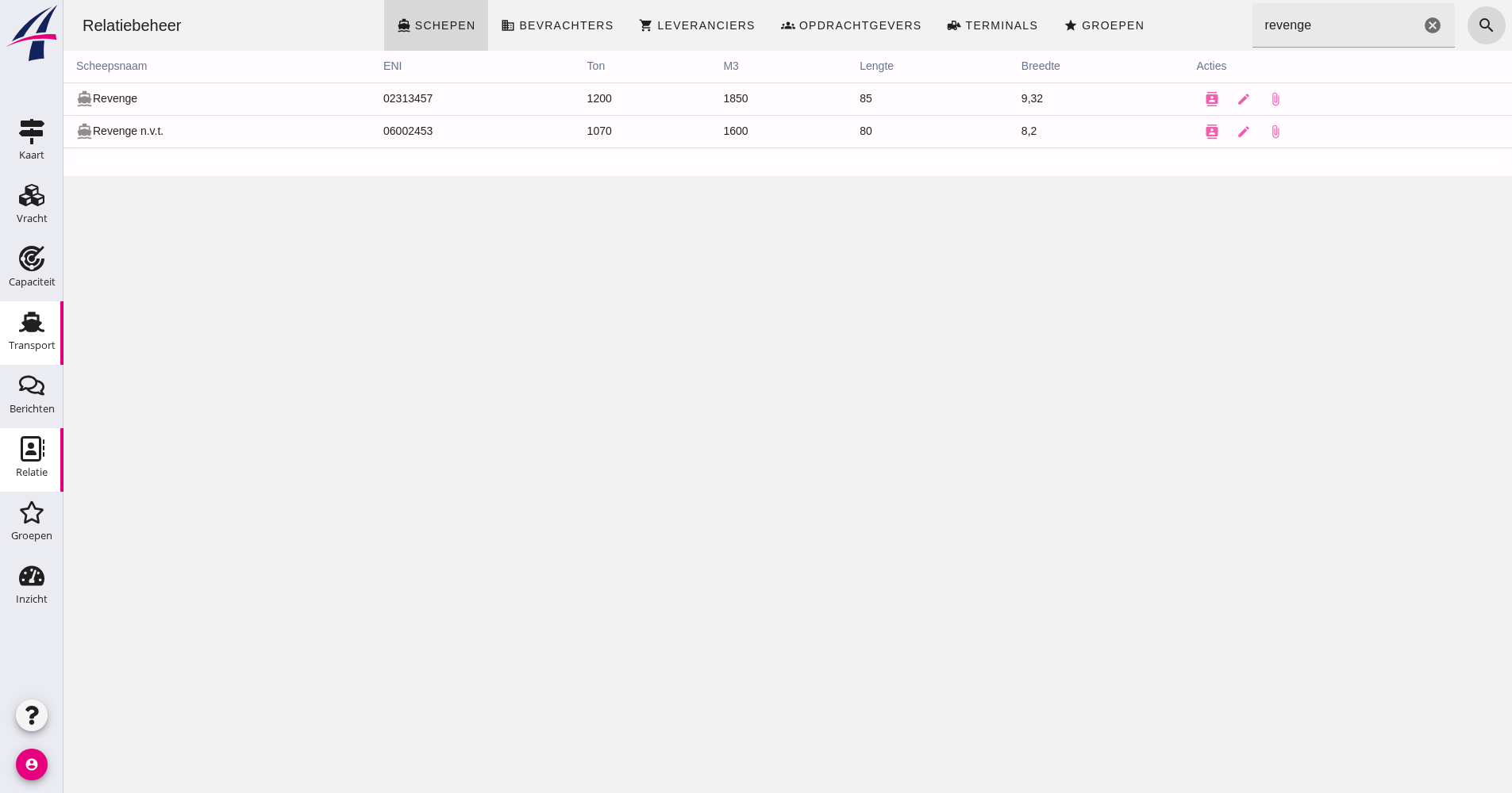
click at [42, 338] on div "Transport" at bounding box center [31, 346] width 47 height 22
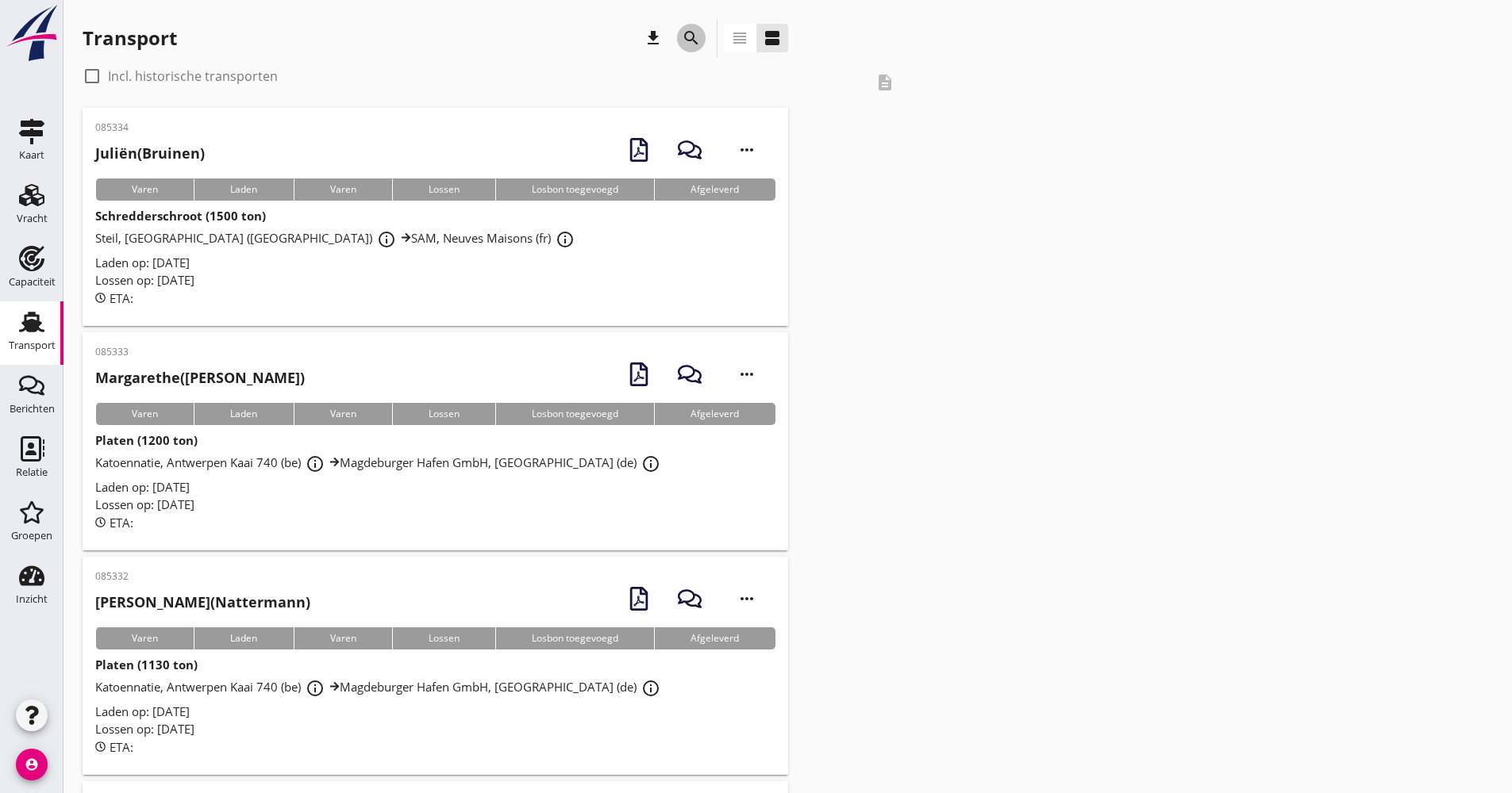
click at [685, 39] on icon "search" at bounding box center [691, 38] width 19 height 19
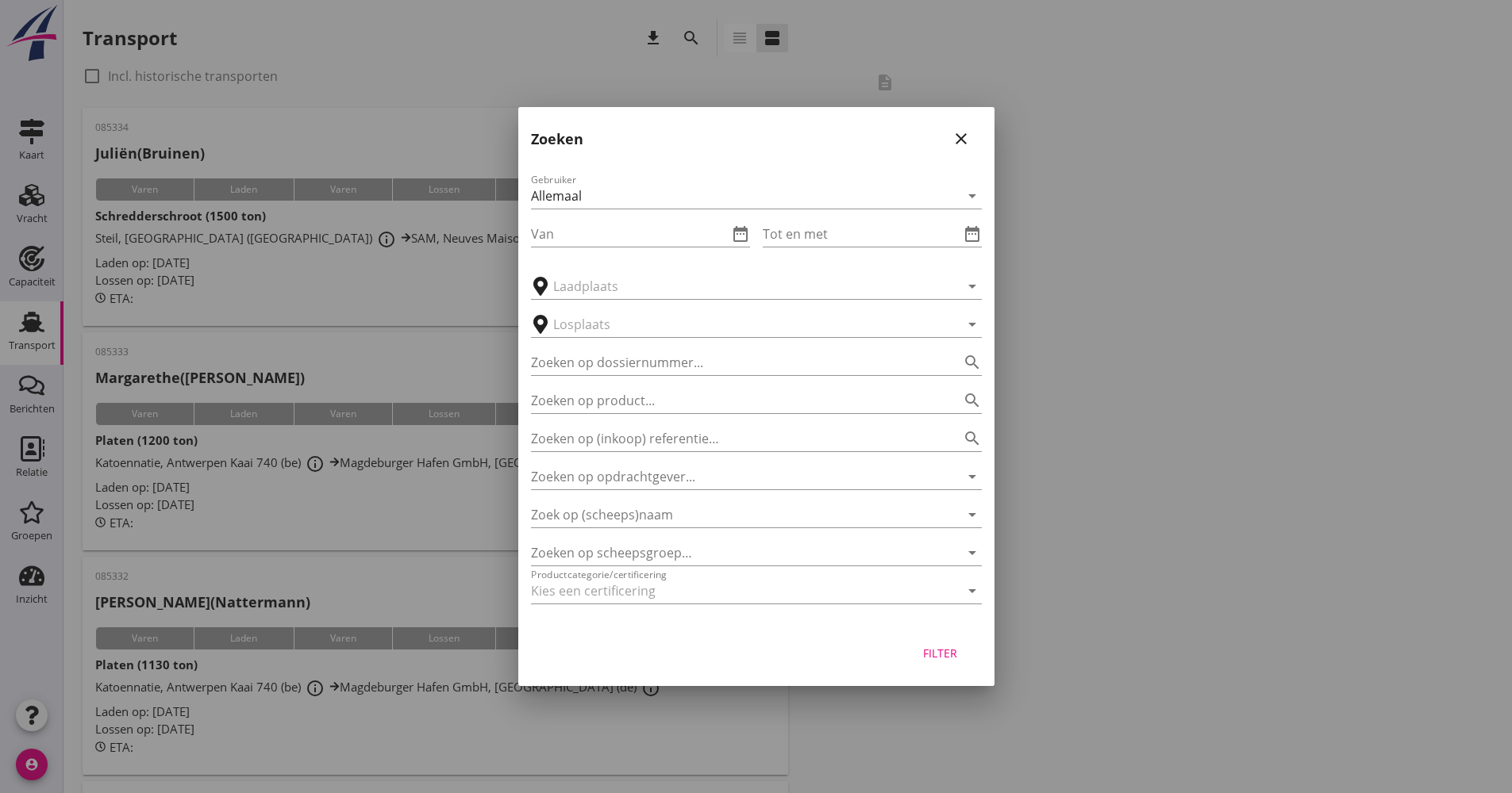
click at [577, 75] on div at bounding box center [756, 396] width 1512 height 793
click at [53, 267] on div at bounding box center [756, 396] width 1512 height 793
drag, startPoint x: 29, startPoint y: 289, endPoint x: 28, endPoint y: 301, distance: 12.0
click at [29, 294] on div at bounding box center [756, 396] width 1512 height 793
drag, startPoint x: 948, startPoint y: 138, endPoint x: 939, endPoint y: 135, distance: 9.5
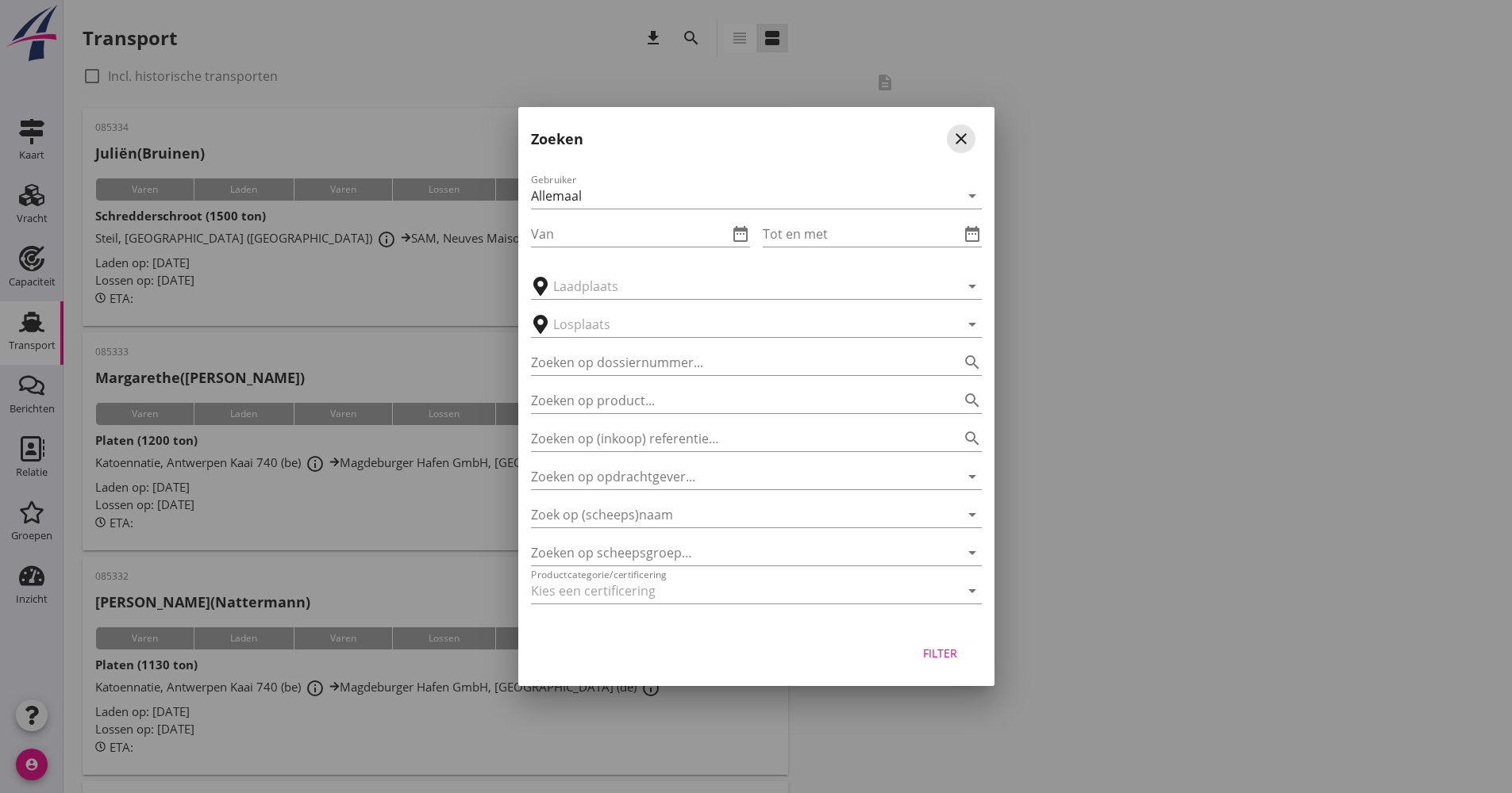
click at [947, 138] on div "close" at bounding box center [961, 138] width 29 height 19
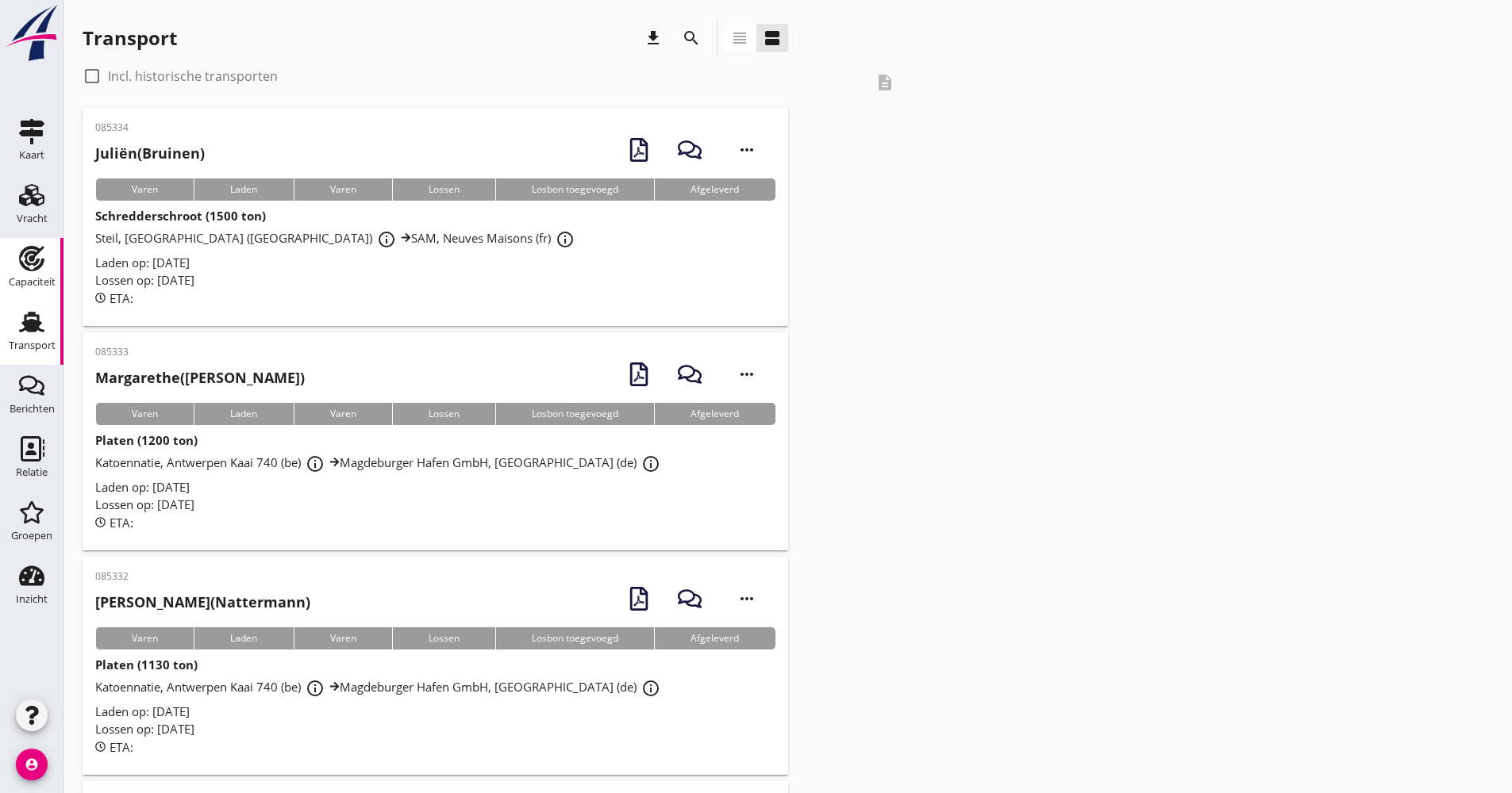
click at [25, 274] on div "Capaciteit" at bounding box center [31, 282] width 47 height 22
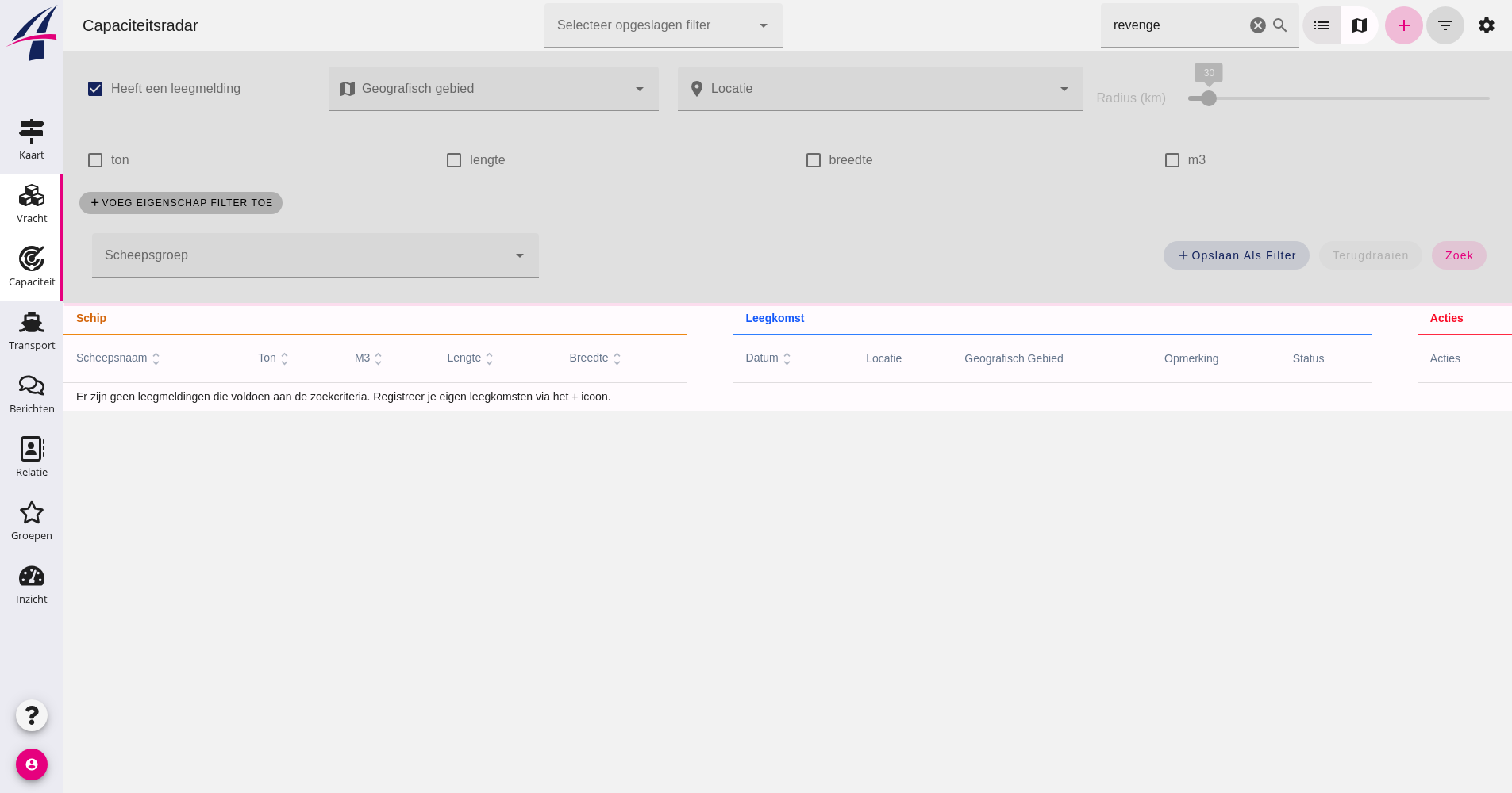
click at [37, 209] on div "Vracht" at bounding box center [32, 219] width 31 height 22
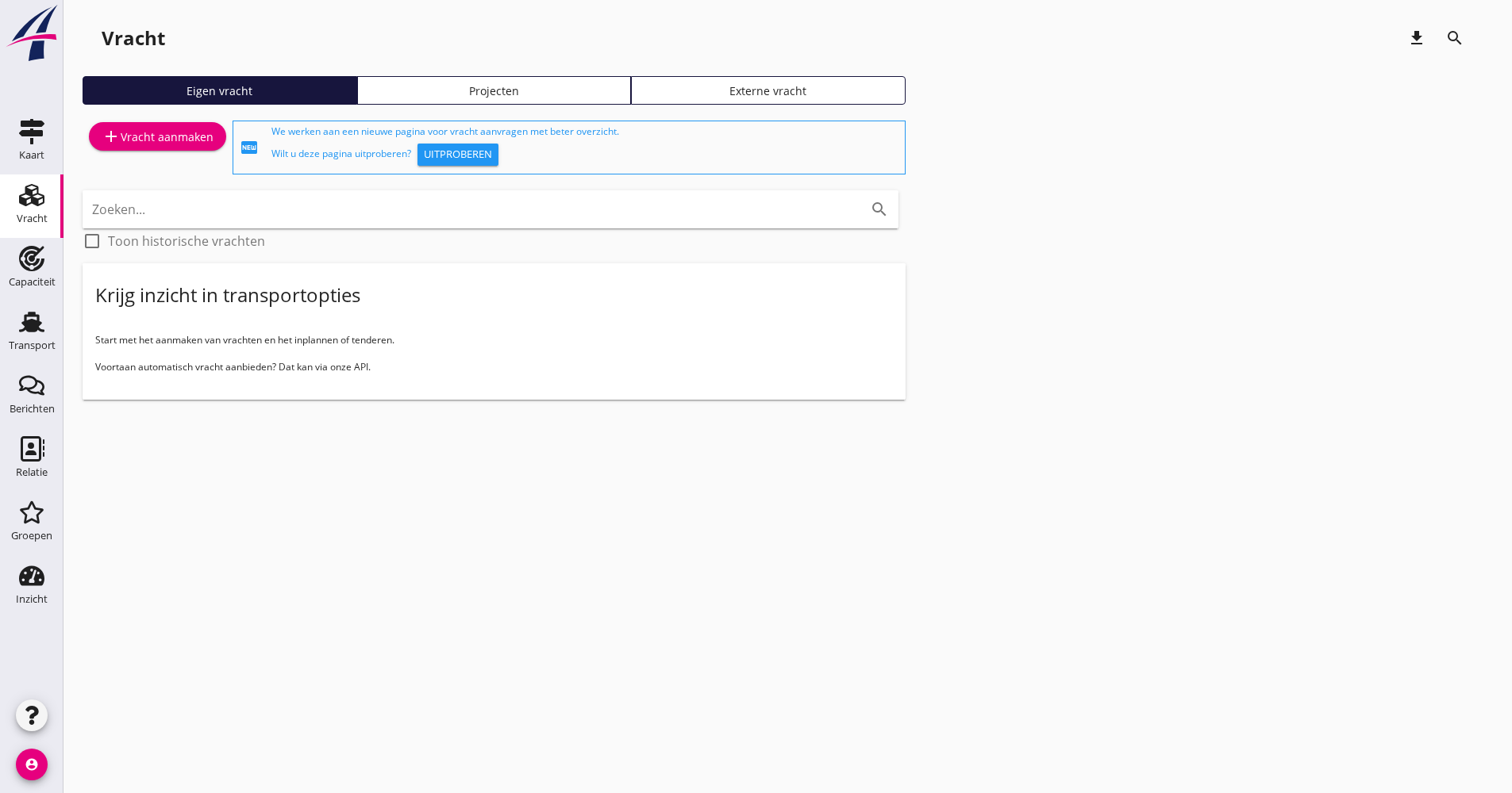
click at [180, 138] on div "add Vracht aanmaken" at bounding box center [157, 136] width 112 height 19
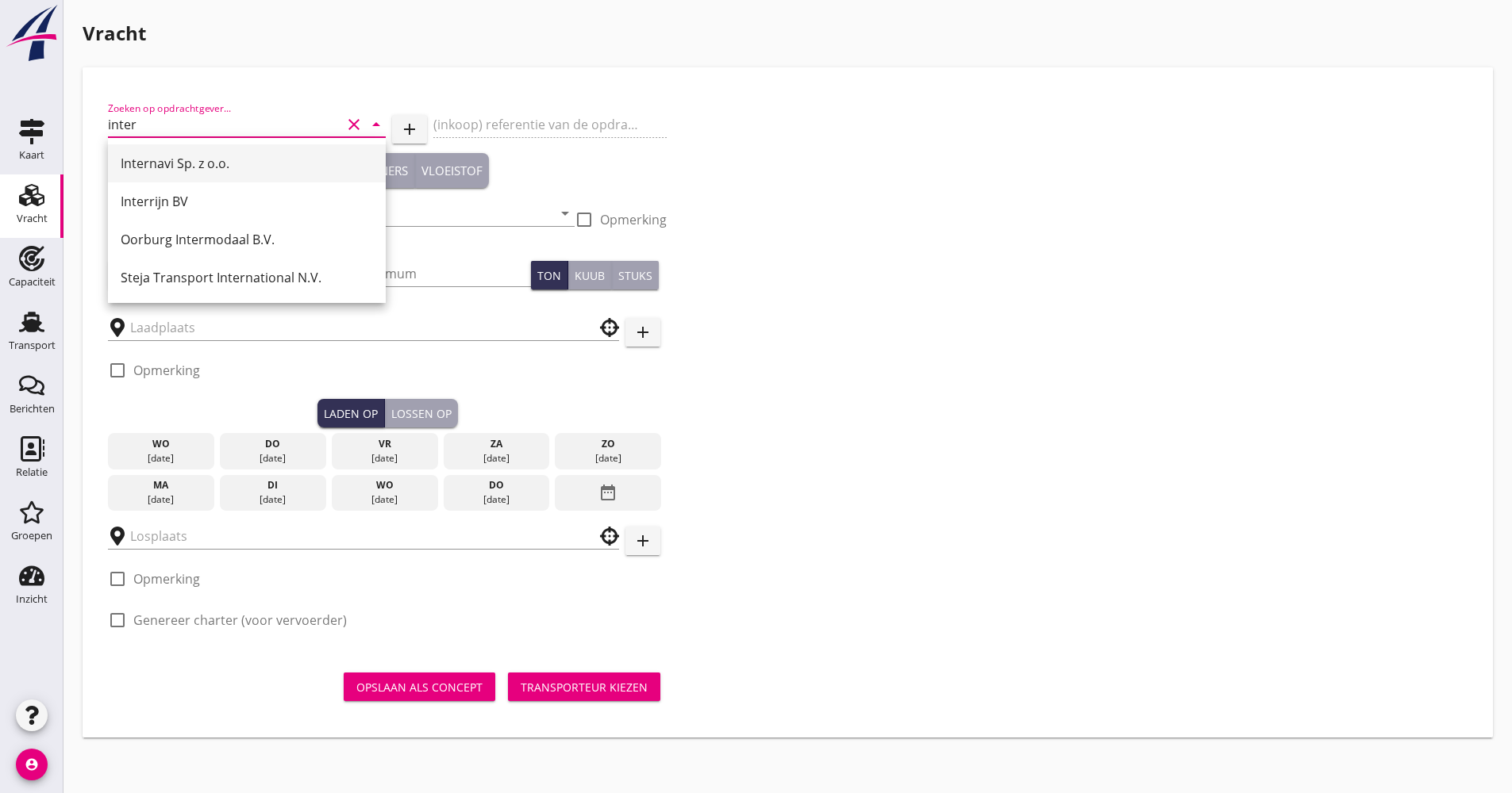
click at [232, 165] on div "Internavi Sp. z o.o." at bounding box center [247, 163] width 252 height 19
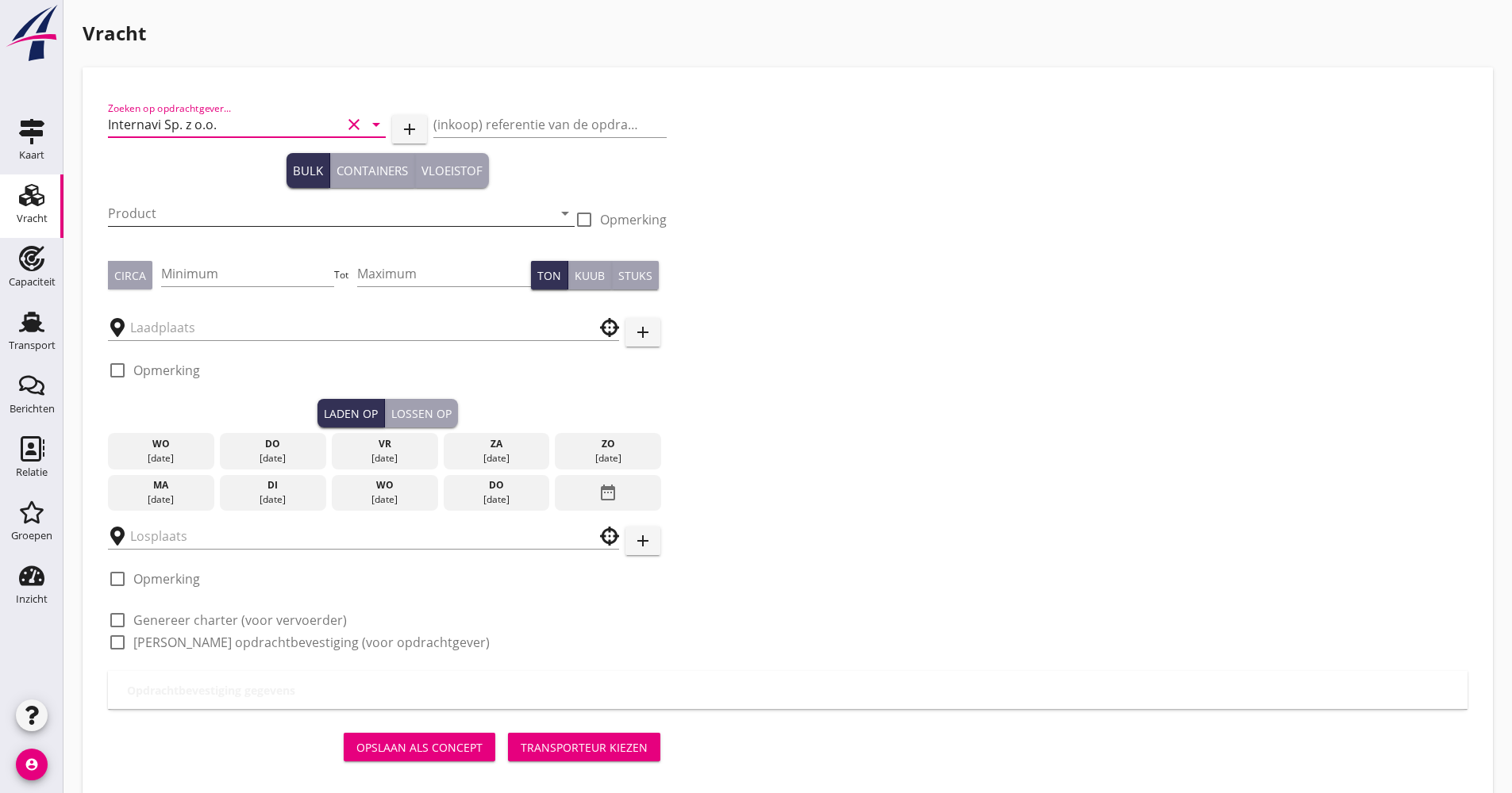
type input "Internavi Sp. z o.o."
click at [318, 222] on input "Product" at bounding box center [330, 212] width 444 height 25
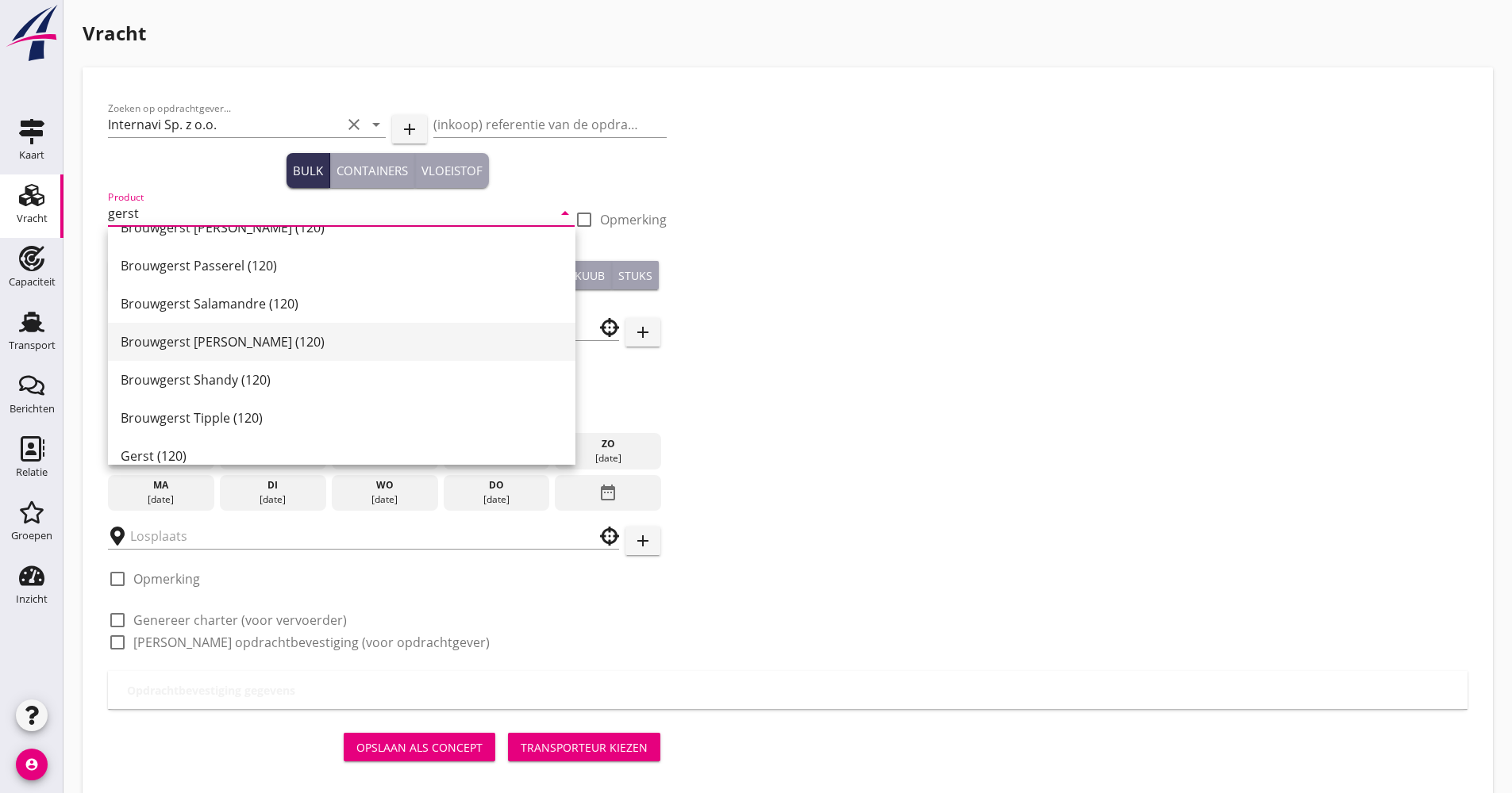
scroll to position [498, 0]
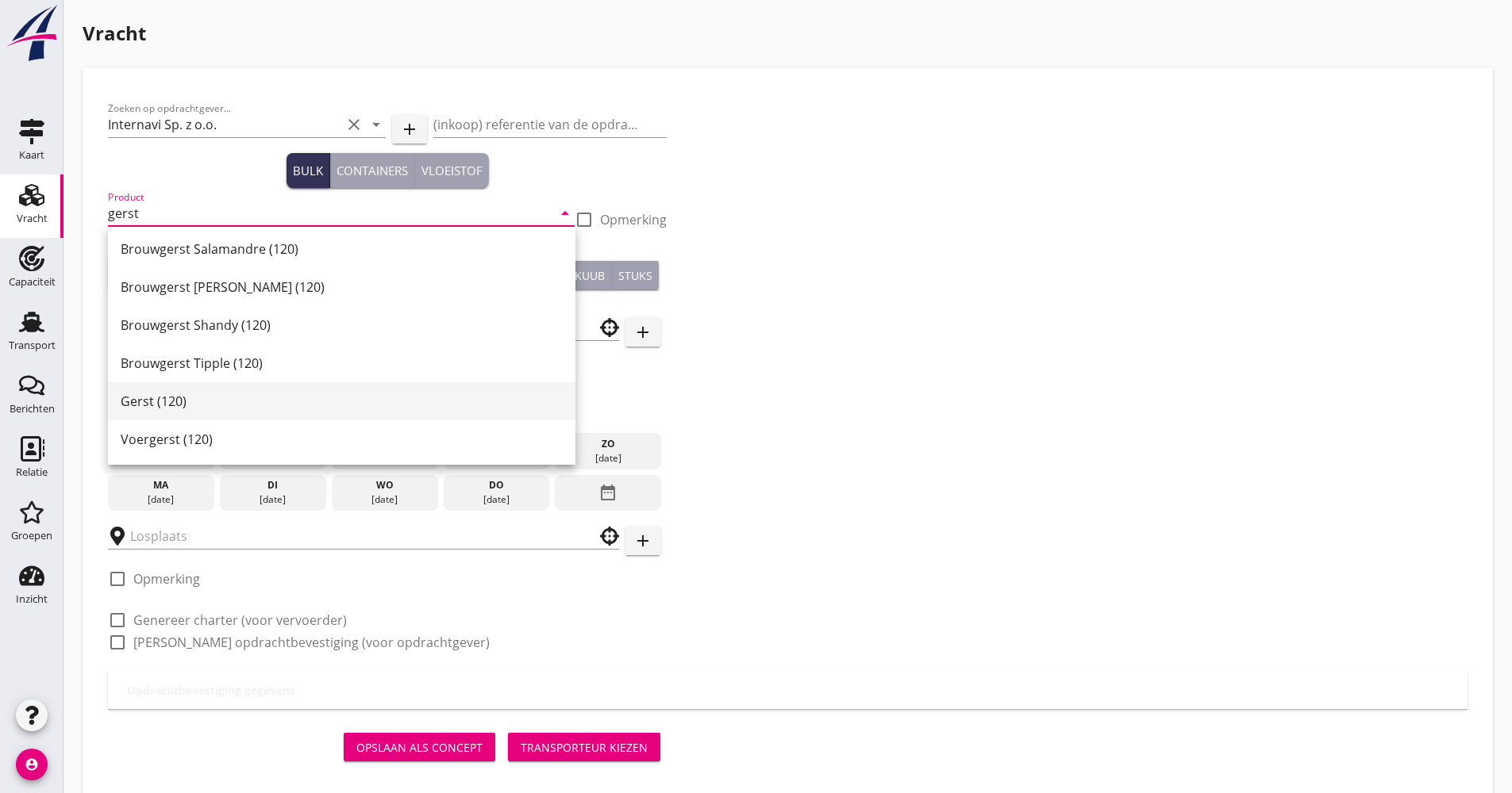
click at [171, 405] on div "Gerst (120)" at bounding box center [342, 401] width 442 height 19
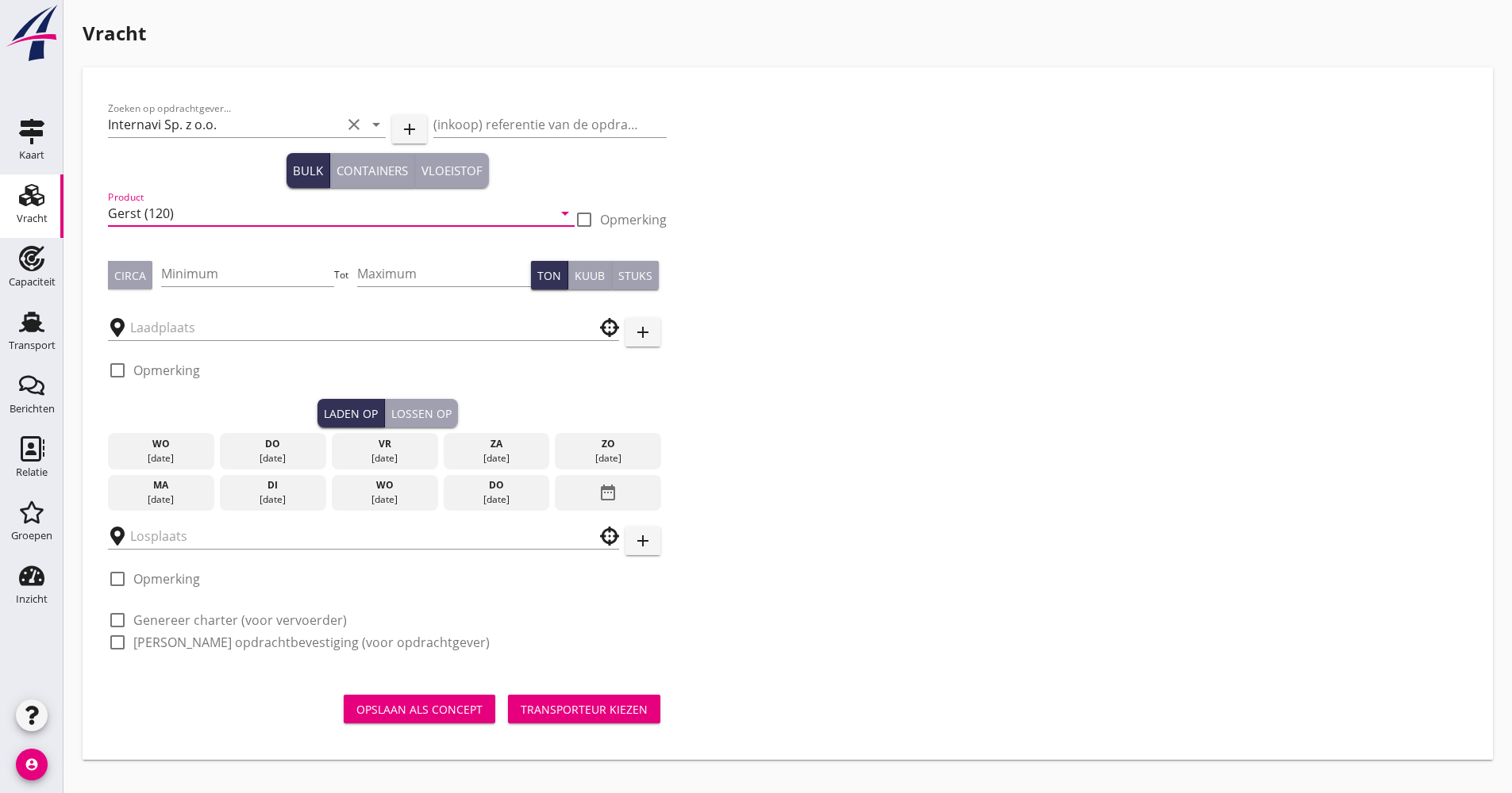
type input "Gerst (120)"
click at [250, 256] on div "Minimum" at bounding box center [248, 276] width 174 height 51
click at [244, 262] on input "Minimum" at bounding box center [248, 273] width 174 height 25
type input "1050"
click at [260, 321] on input "text" at bounding box center [352, 327] width 444 height 25
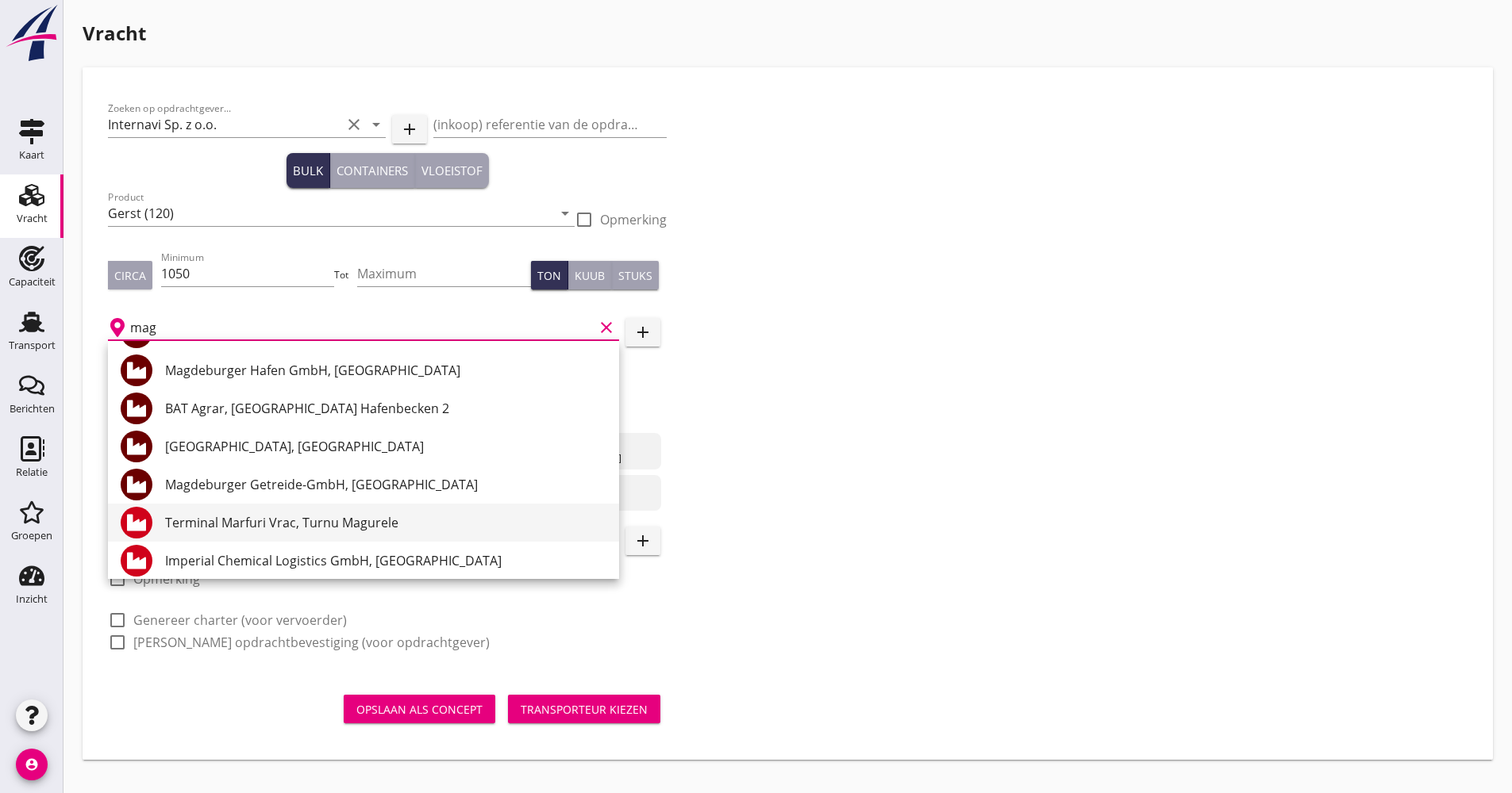
scroll to position [397, 0]
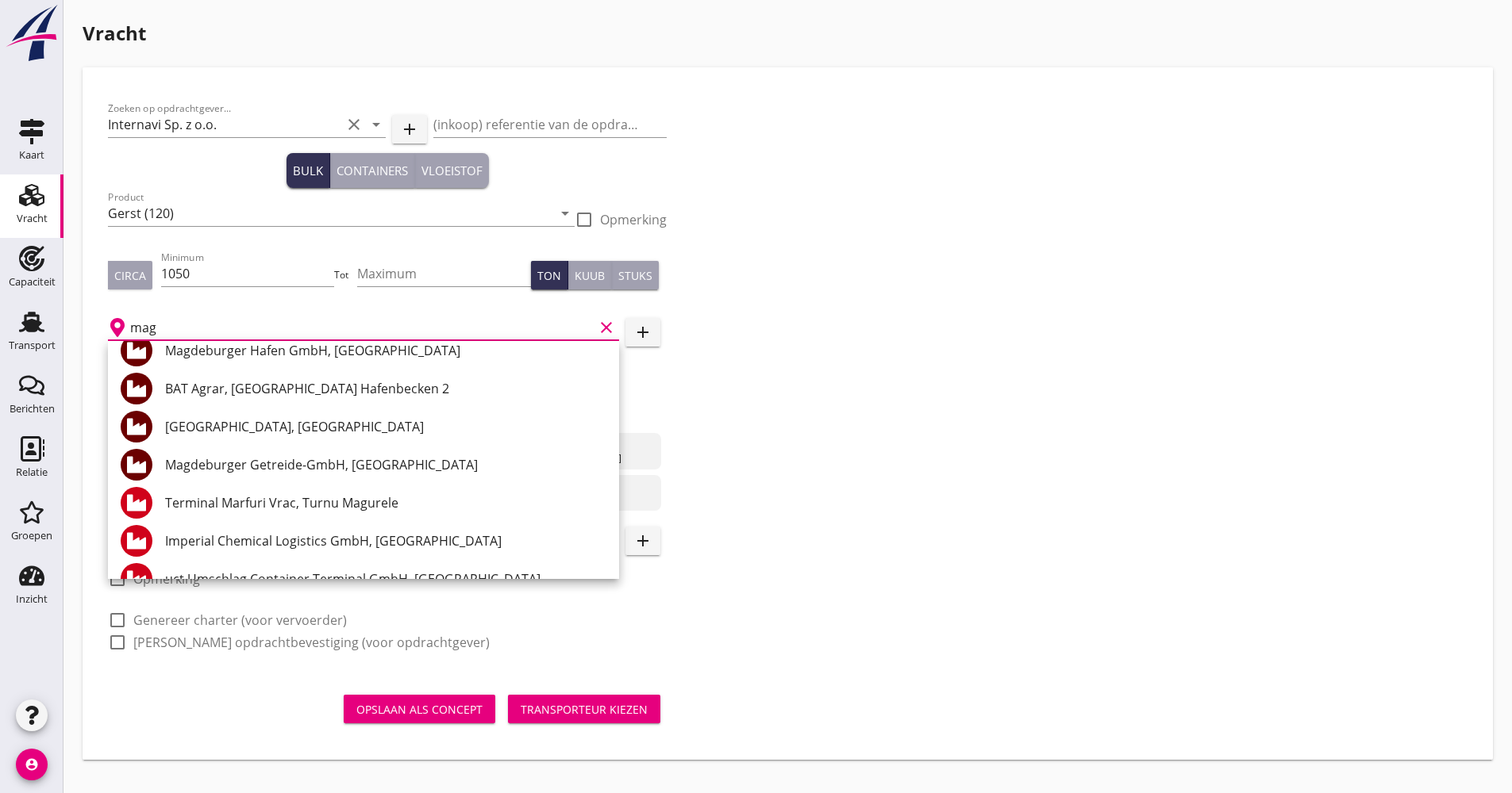
click at [300, 392] on div "BAT Agrar, [GEOGRAPHIC_DATA] Hafenbecken 2" at bounding box center [386, 389] width 442 height 19
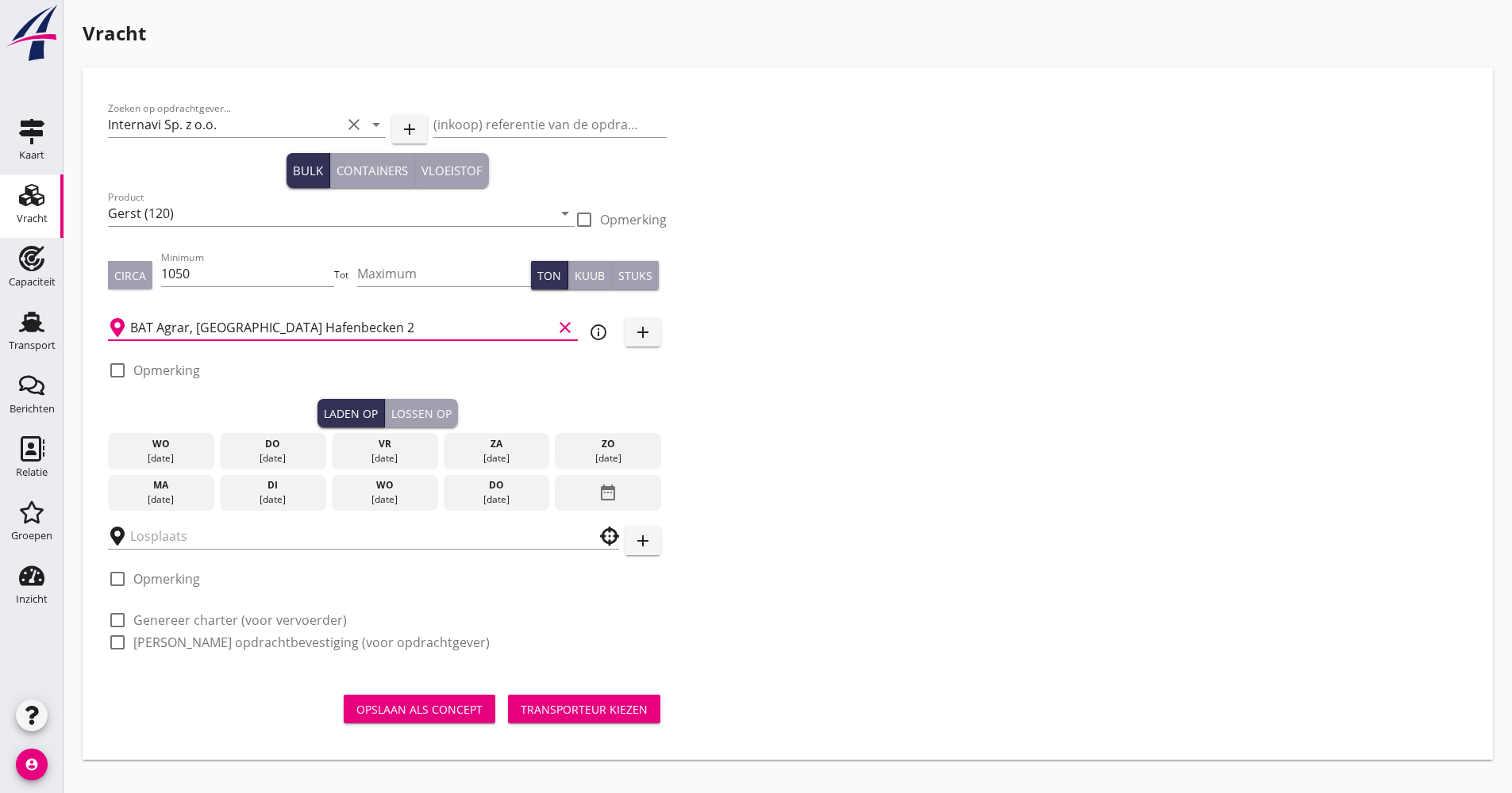
type input "BAT Agrar, [GEOGRAPHIC_DATA] Hafenbecken 2"
click at [596, 343] on button "info_outline" at bounding box center [598, 331] width 29 height 29
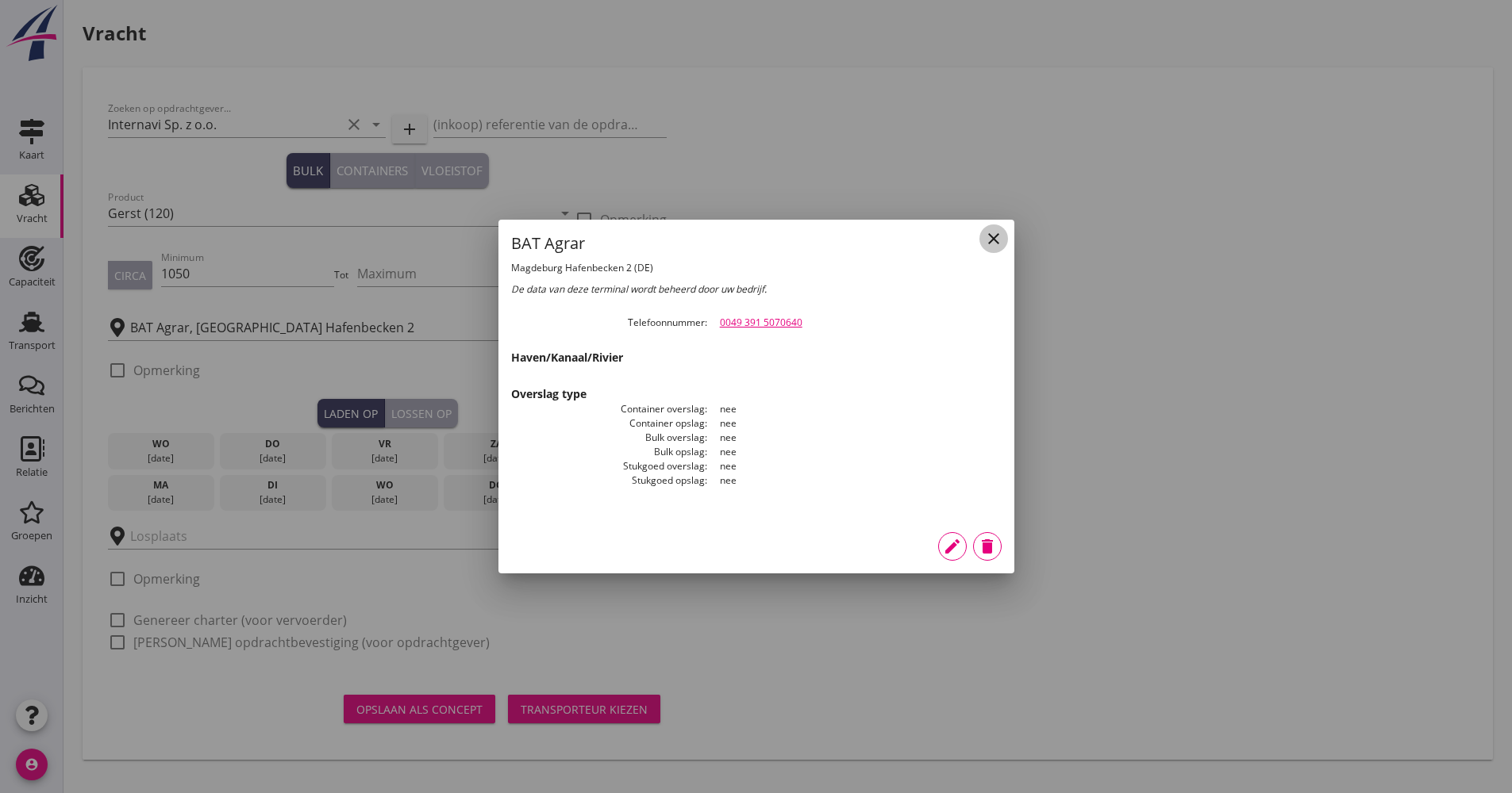
click at [999, 238] on icon "close" at bounding box center [993, 238] width 19 height 19
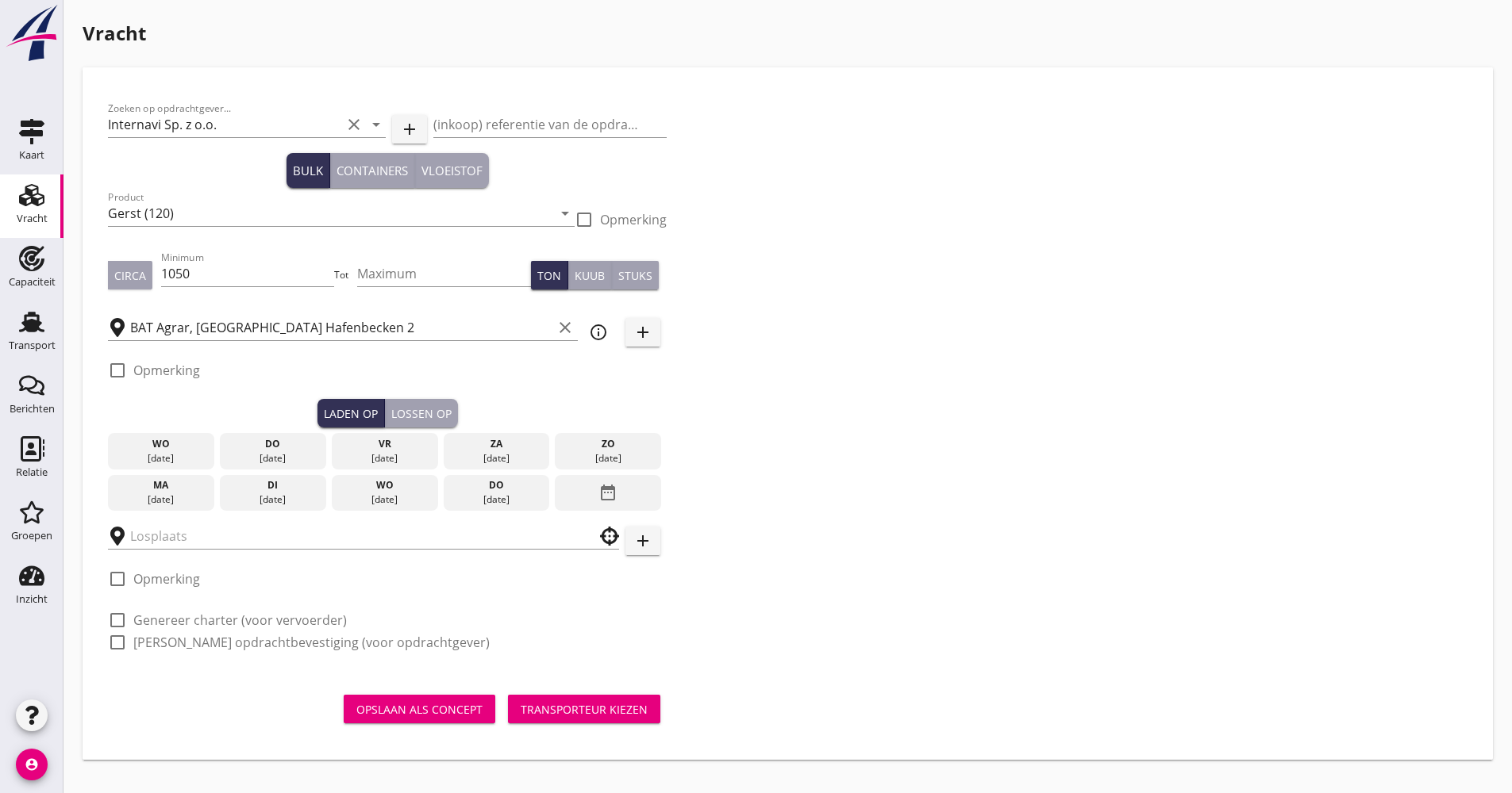
click at [518, 507] on div "[DATE]" at bounding box center [496, 499] width 99 height 14
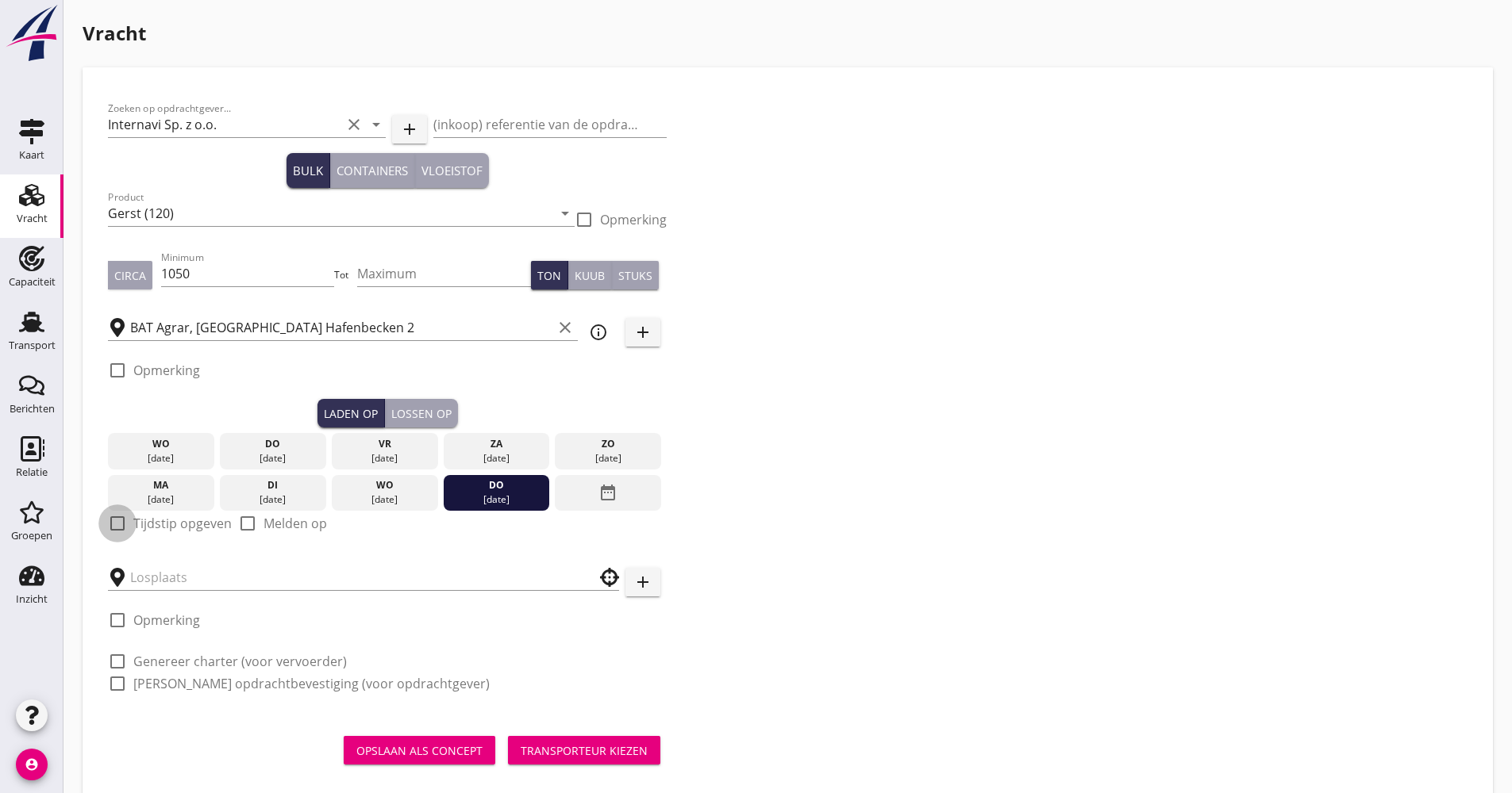
click at [123, 522] on div at bounding box center [117, 523] width 27 height 27
checkbox input "true"
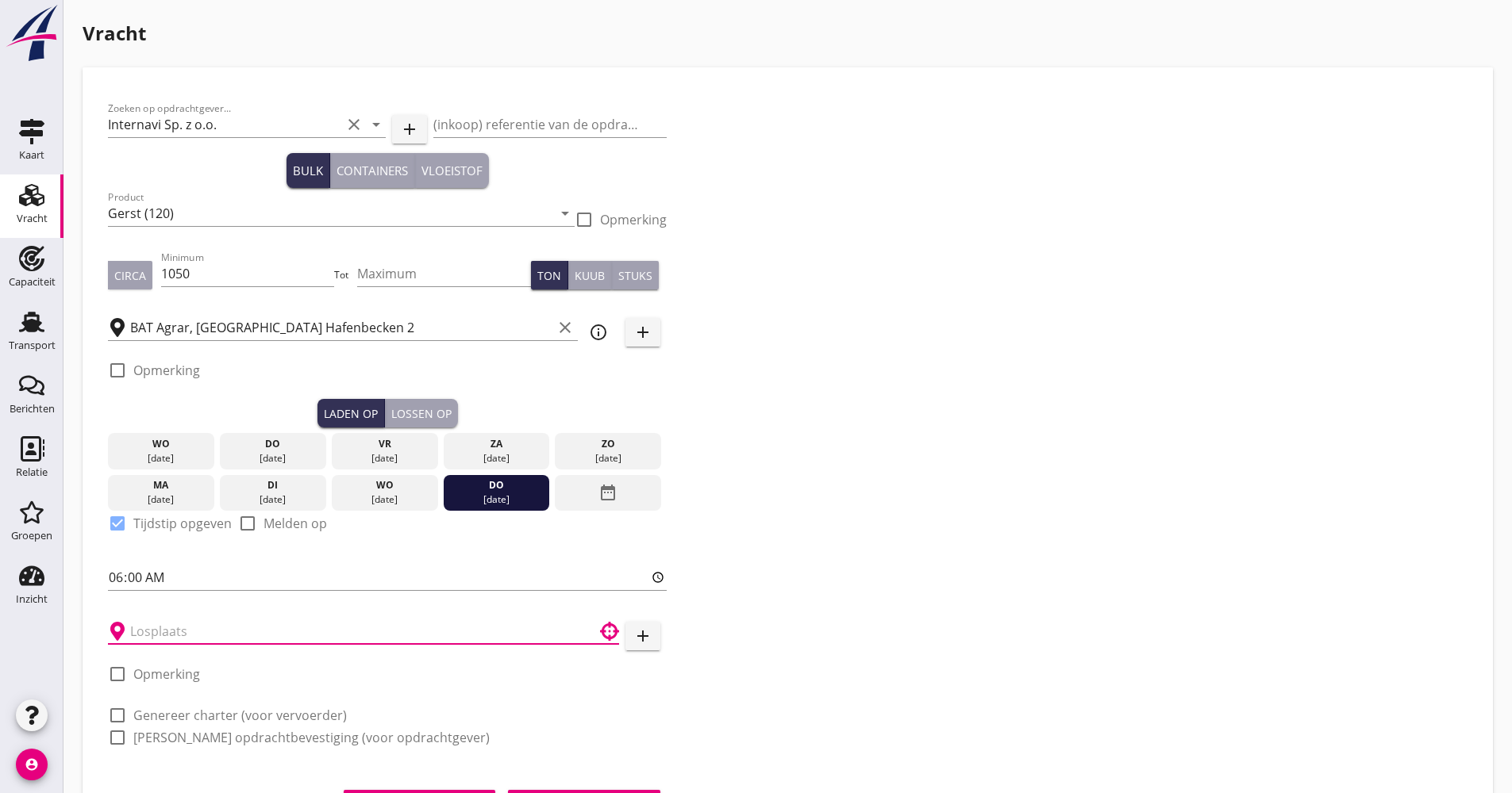
click at [215, 626] on input "text" at bounding box center [352, 631] width 444 height 25
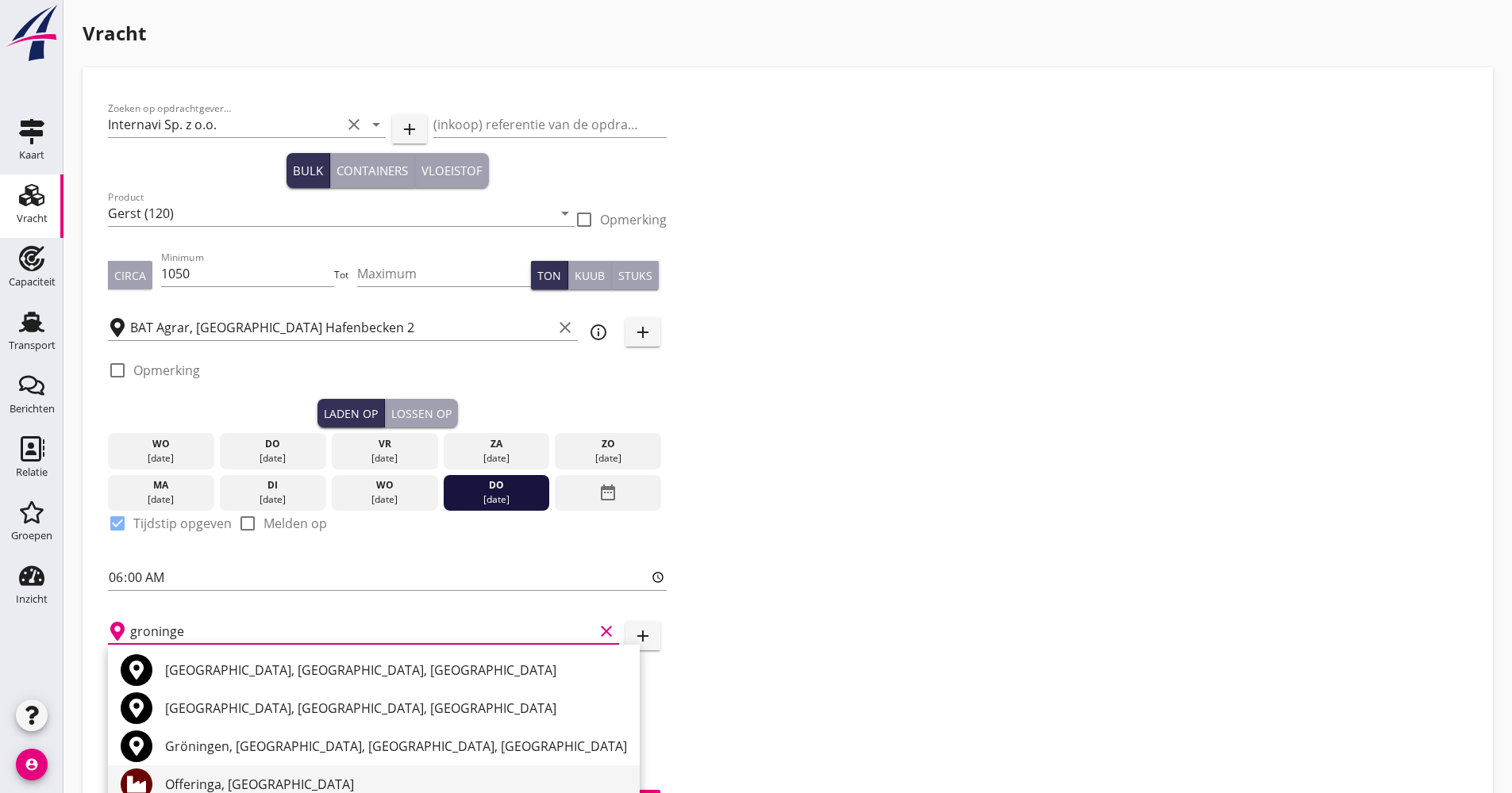
click at [200, 775] on div "Offeringa, [GEOGRAPHIC_DATA]" at bounding box center [396, 784] width 462 height 19
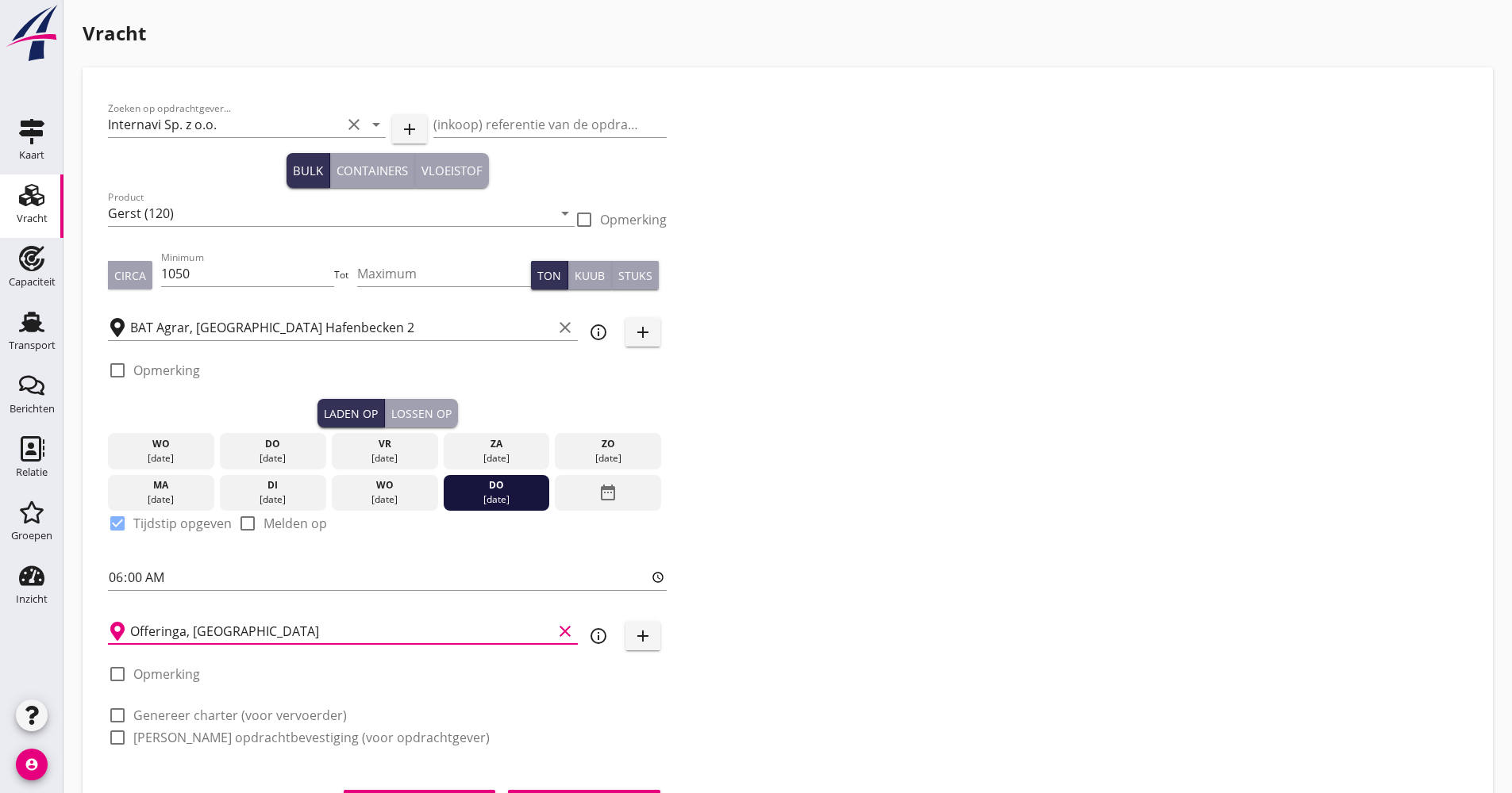
type input "Offeringa, [GEOGRAPHIC_DATA]"
click at [204, 714] on label "Genereer charter (voor vervoerder)" at bounding box center [239, 715] width 213 height 16
checkbox input "true"
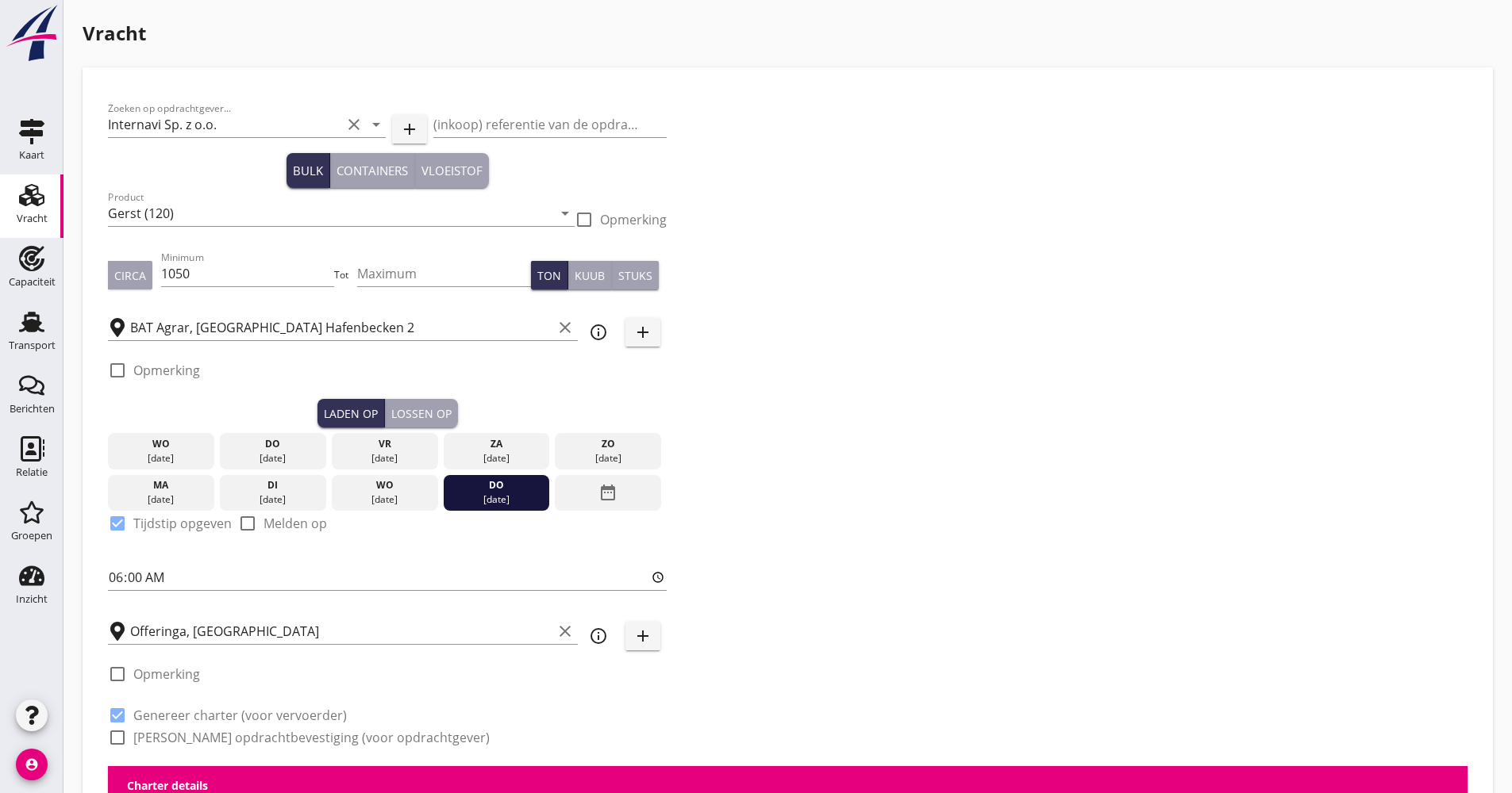
click at [188, 739] on label "[PERSON_NAME] opdrachtbevestiging (voor opdrachtgever)" at bounding box center [311, 737] width 357 height 16
checkbox input "true"
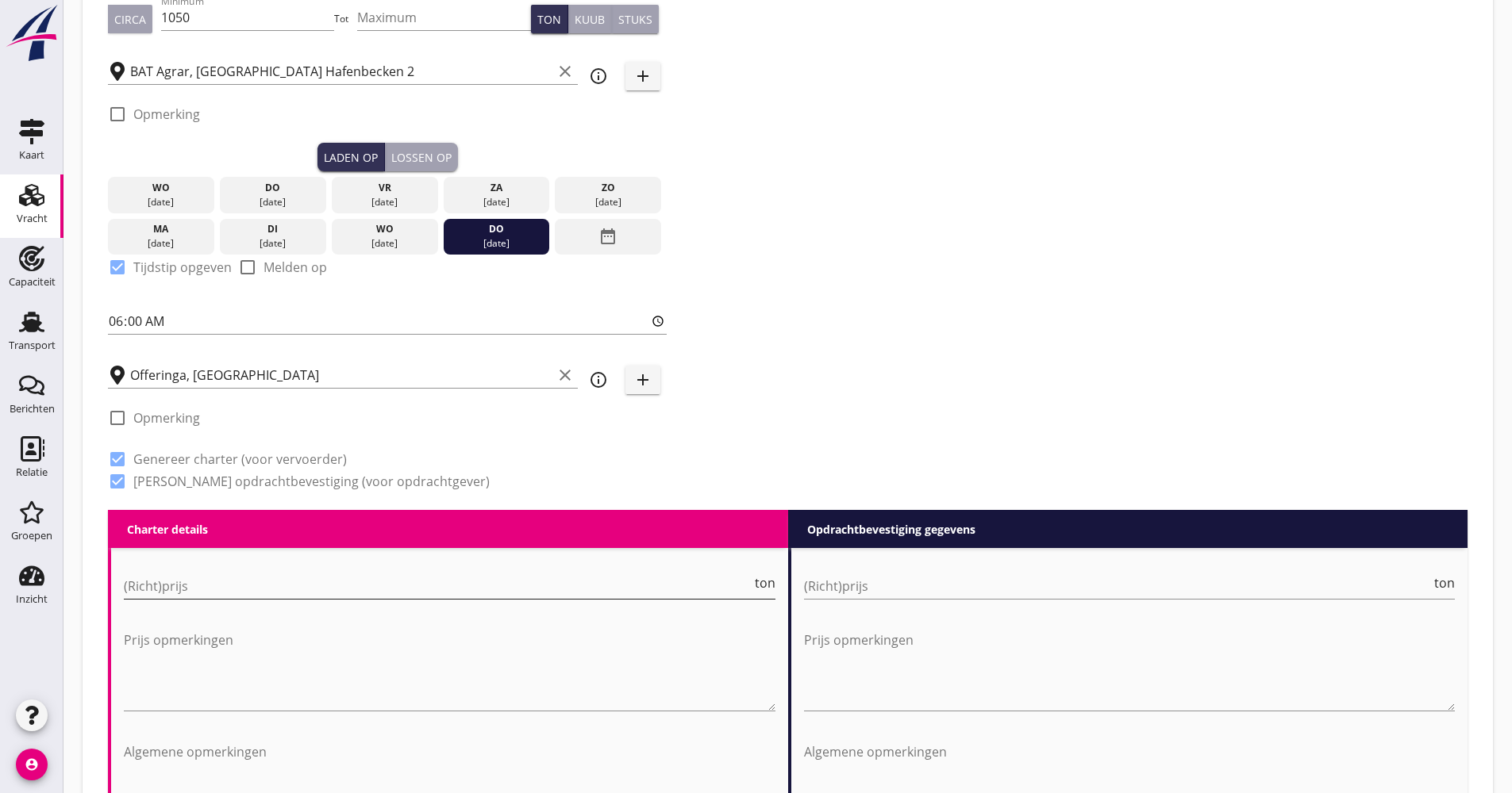
scroll to position [318, 0]
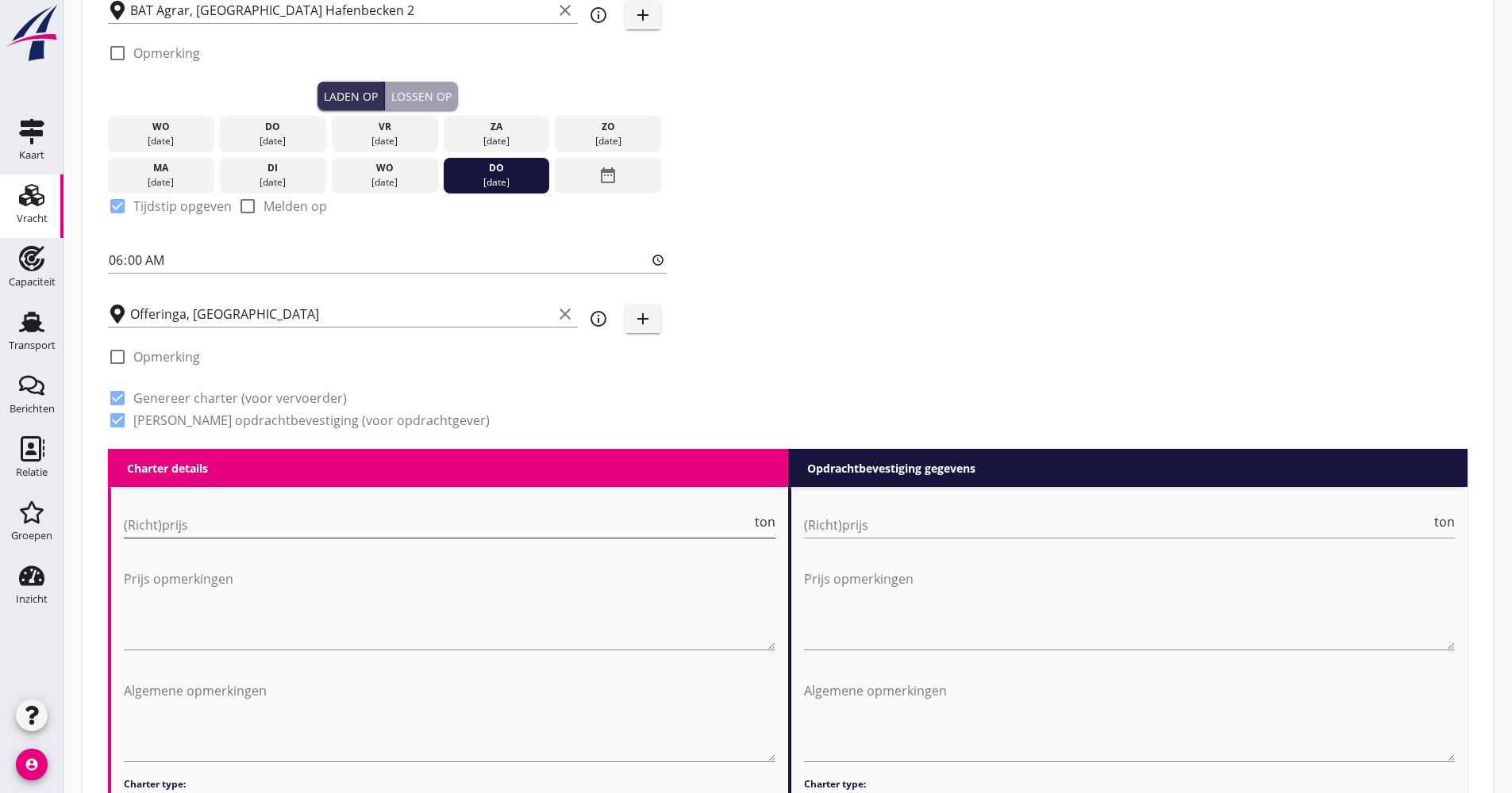
click at [225, 535] on input "(Richt)prijs" at bounding box center [438, 524] width 628 height 25
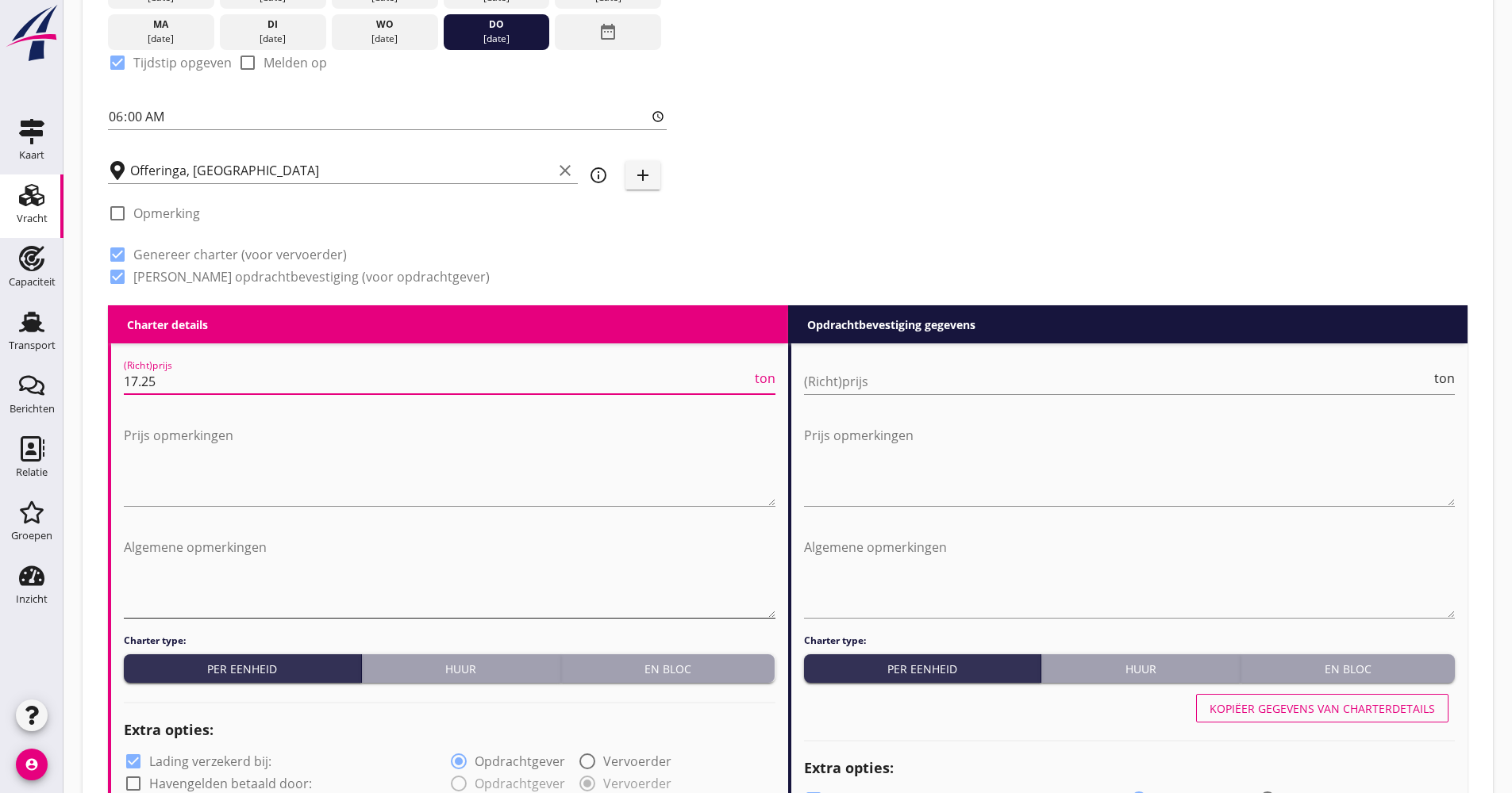
scroll to position [634, 0]
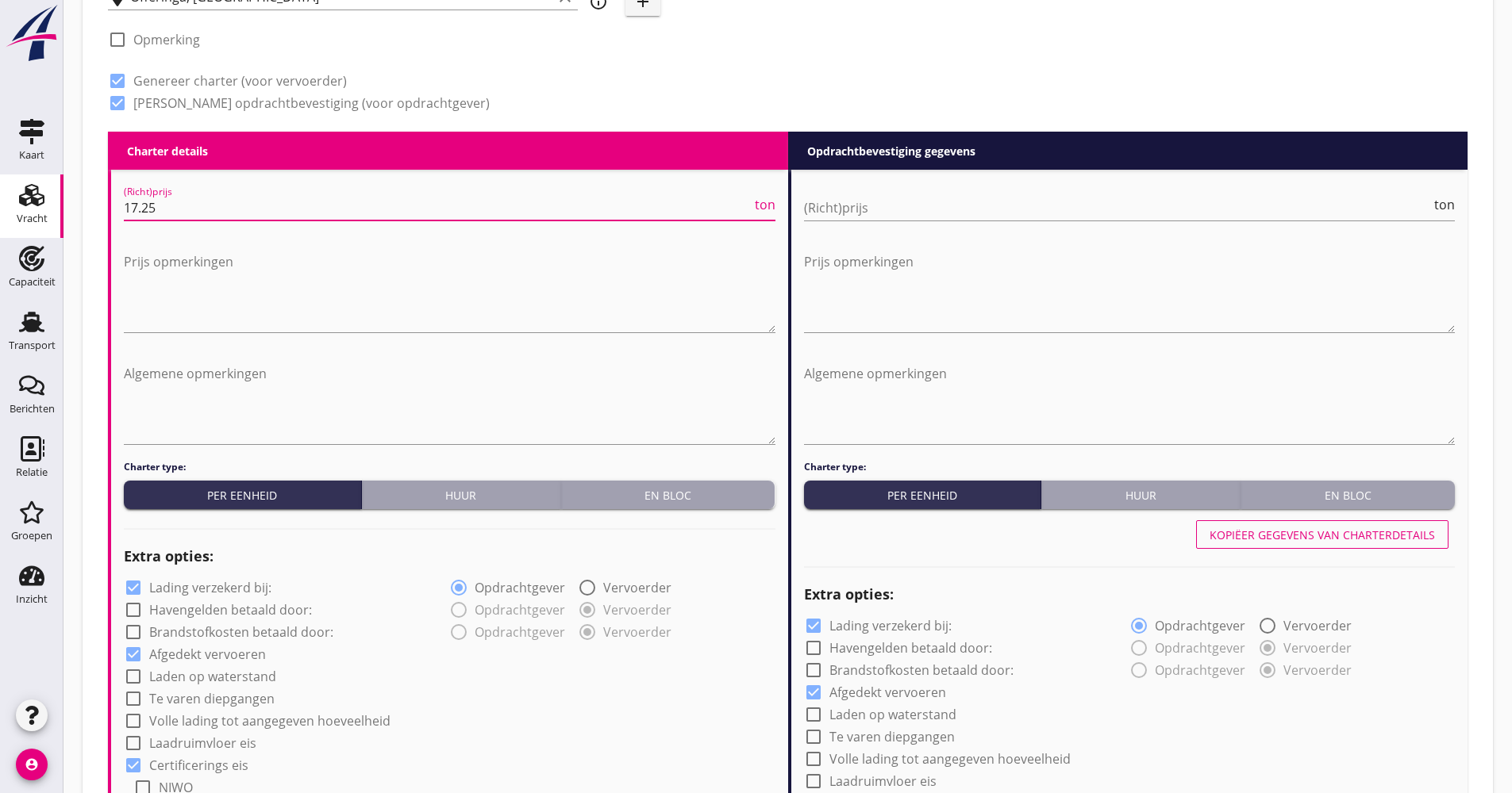
type input "17.25"
click at [204, 583] on label "Lading verzekerd bij:" at bounding box center [211, 587] width 122 height 16
checkbox input "false"
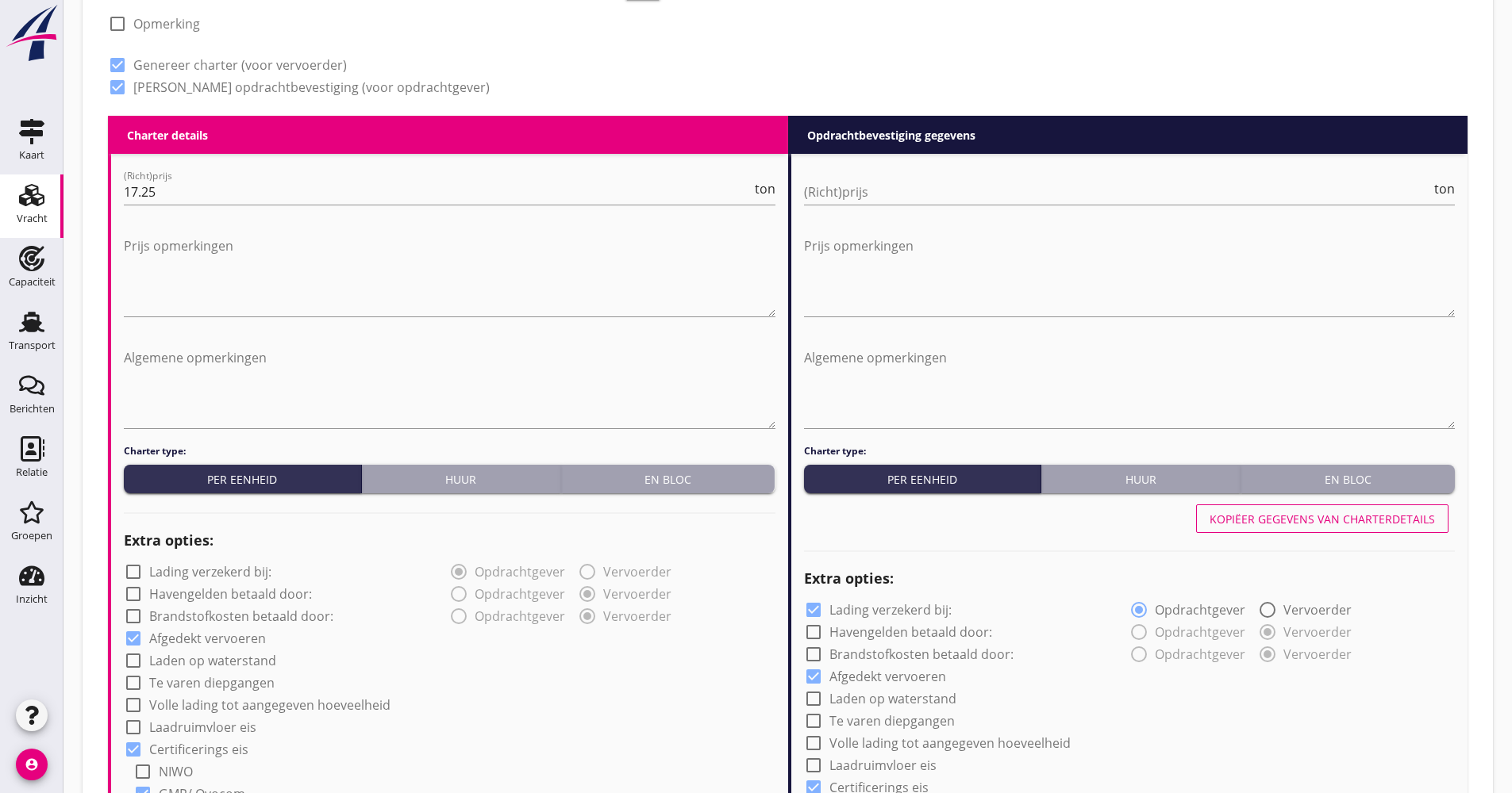
scroll to position [872, 0]
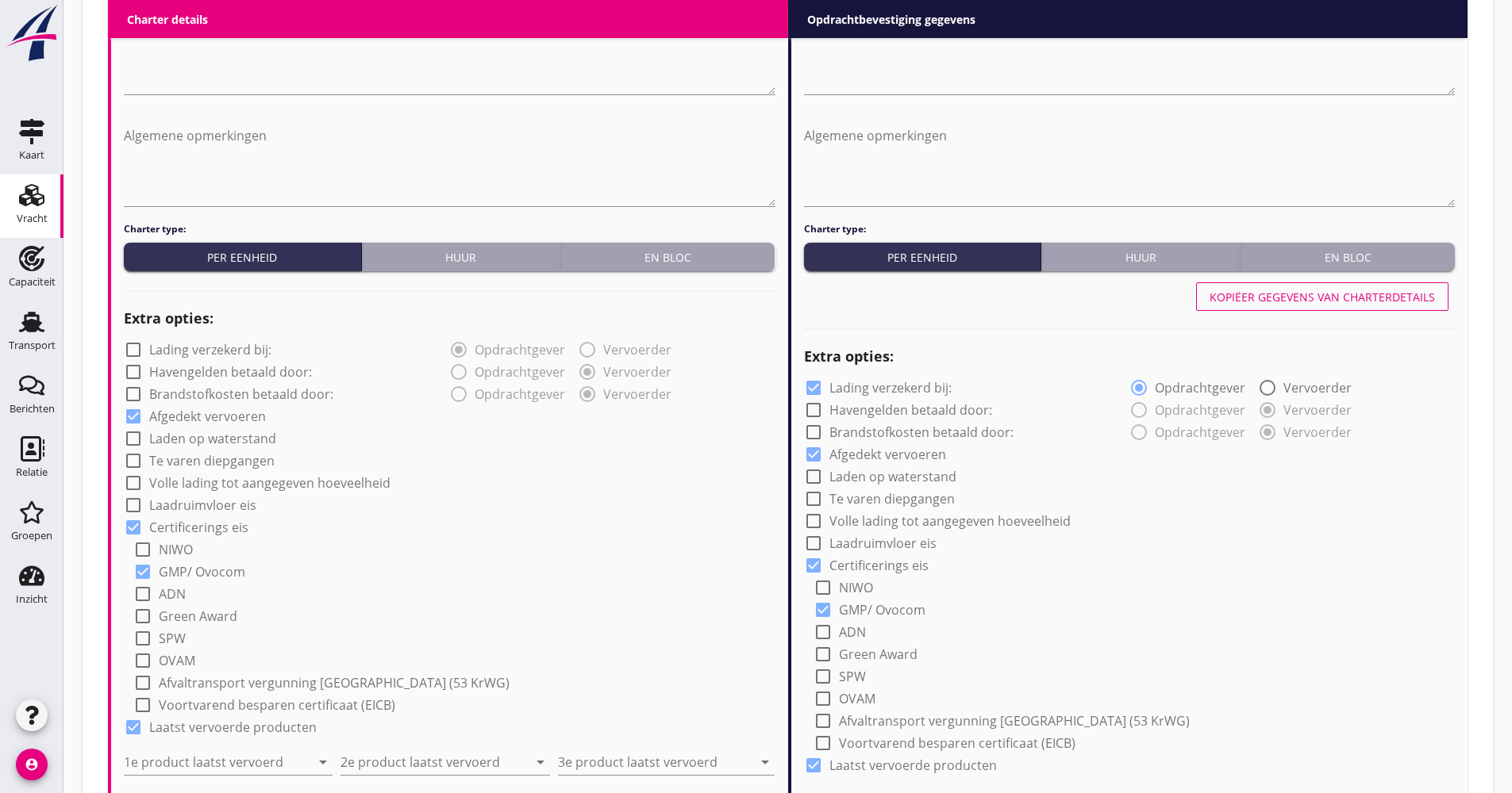
click at [232, 484] on label "Volle lading tot aangegeven hoeveelheid" at bounding box center [270, 483] width 241 height 16
checkbox input "true"
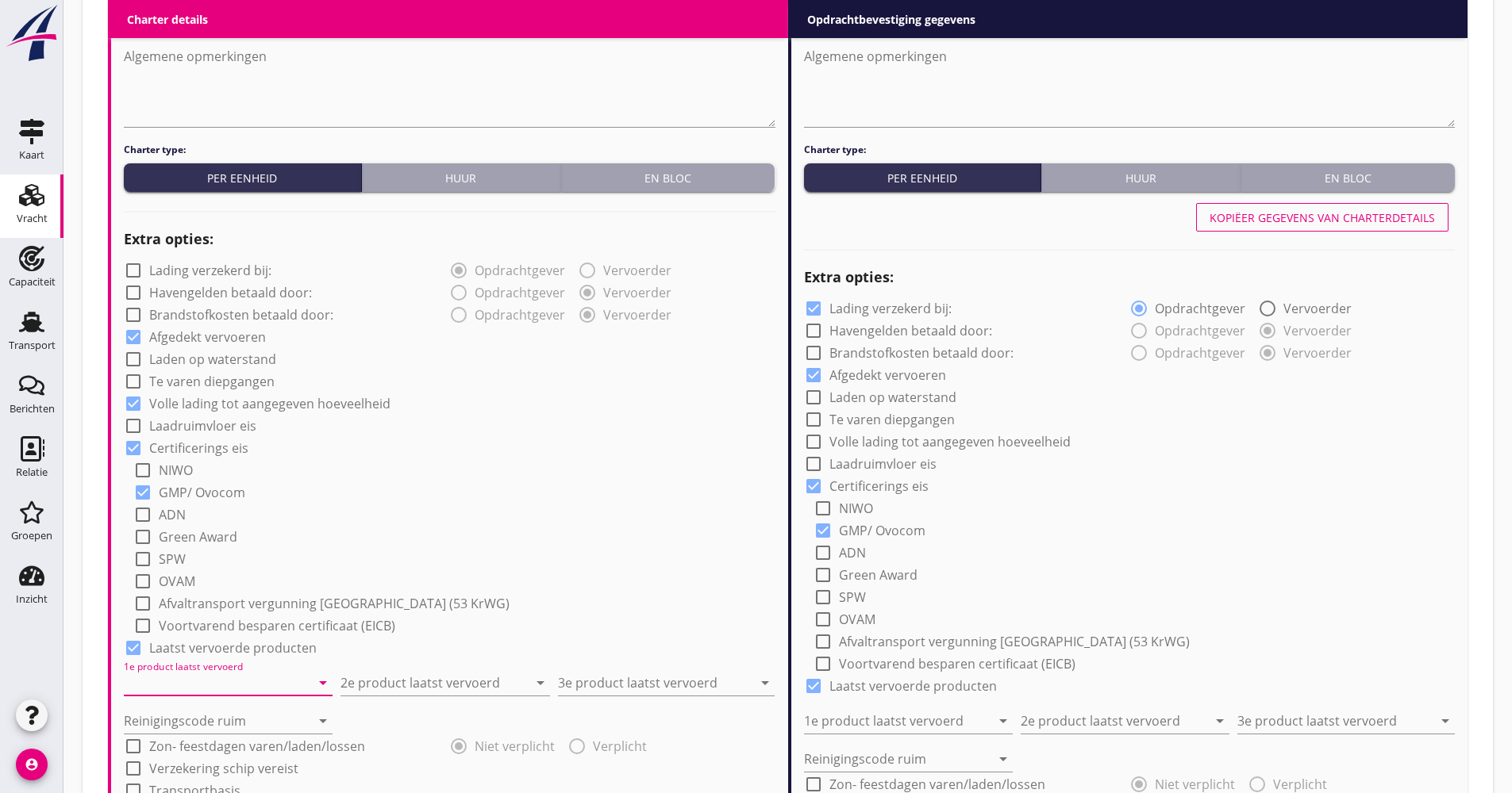
click at [200, 686] on input "1e product laatst vervoerd" at bounding box center [217, 682] width 187 height 25
click at [202, 719] on div "Cellulose (8410)" at bounding box center [228, 721] width 183 height 19
type input "Cellulose (8410)"
click at [370, 697] on div "Reinigingscode ruim arrow_drop_down" at bounding box center [449, 714] width 651 height 38
click at [370, 690] on input "2e product laatst vervoerd" at bounding box center [434, 682] width 187 height 25
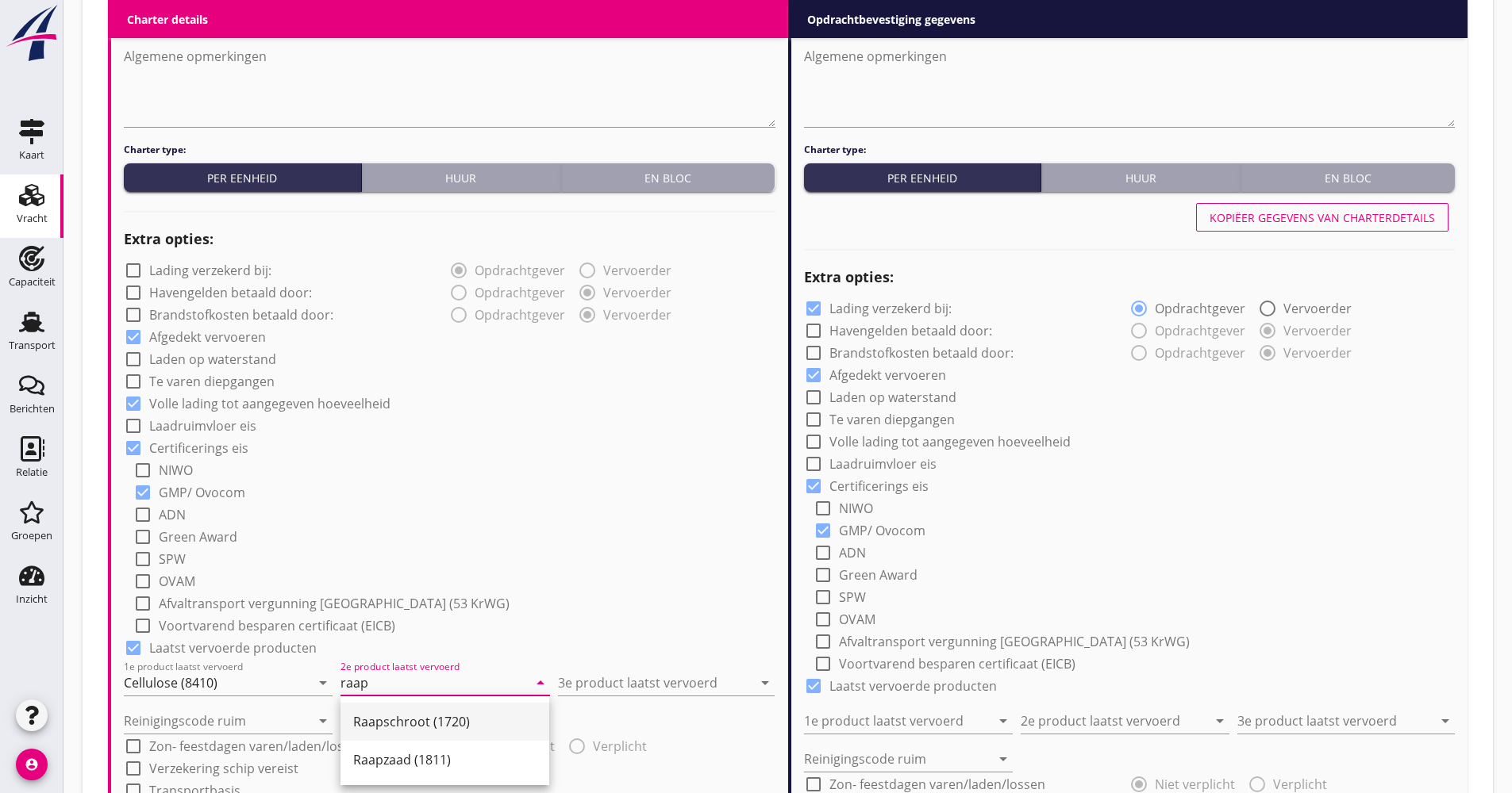
click at [395, 731] on div "Raapschroot (1720)" at bounding box center [444, 721] width 183 height 38
type input "Raapschroot (1720)"
click at [599, 684] on input "3e product laatst vervoerd" at bounding box center [655, 682] width 194 height 25
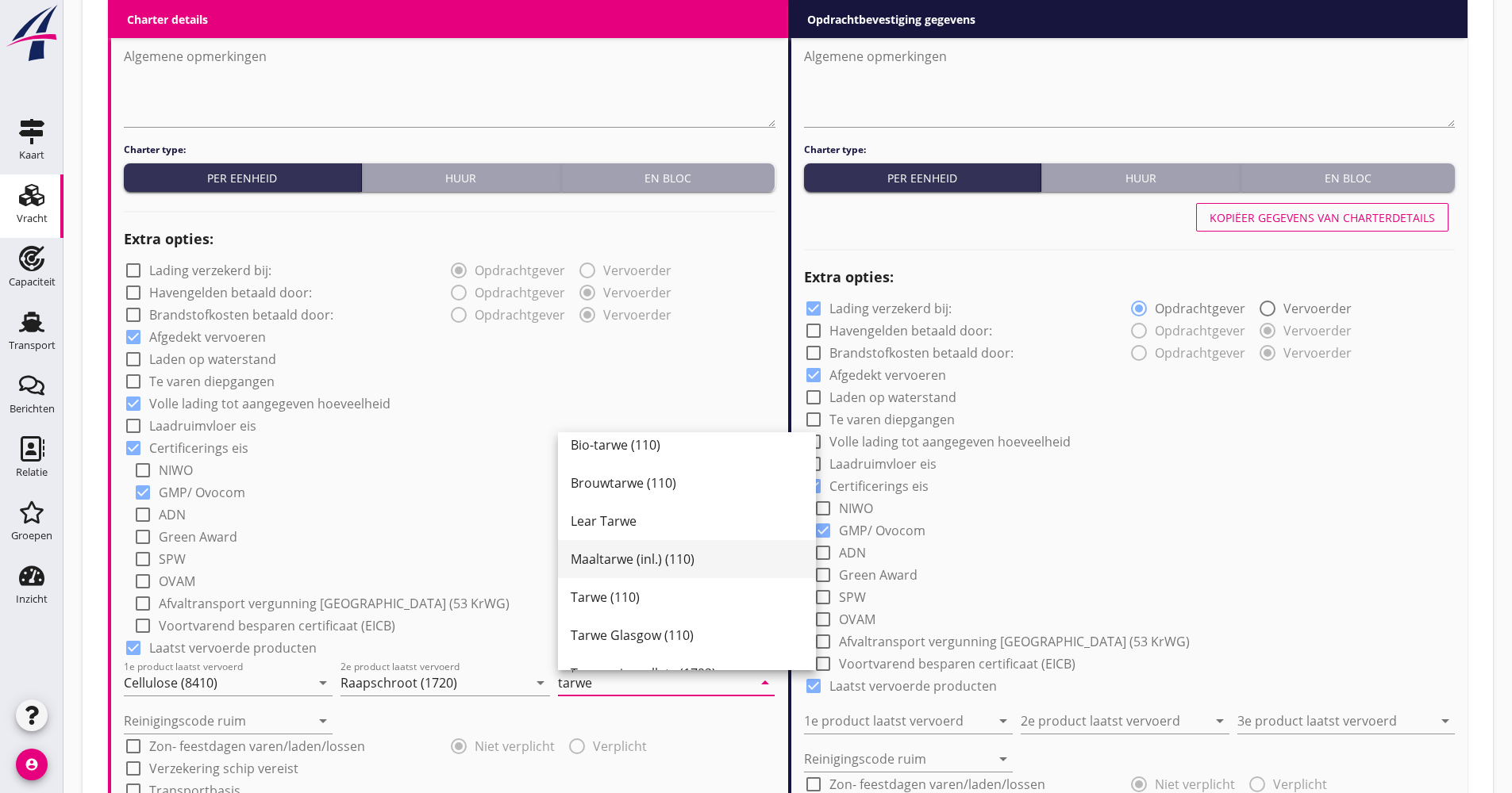
scroll to position [79, 0]
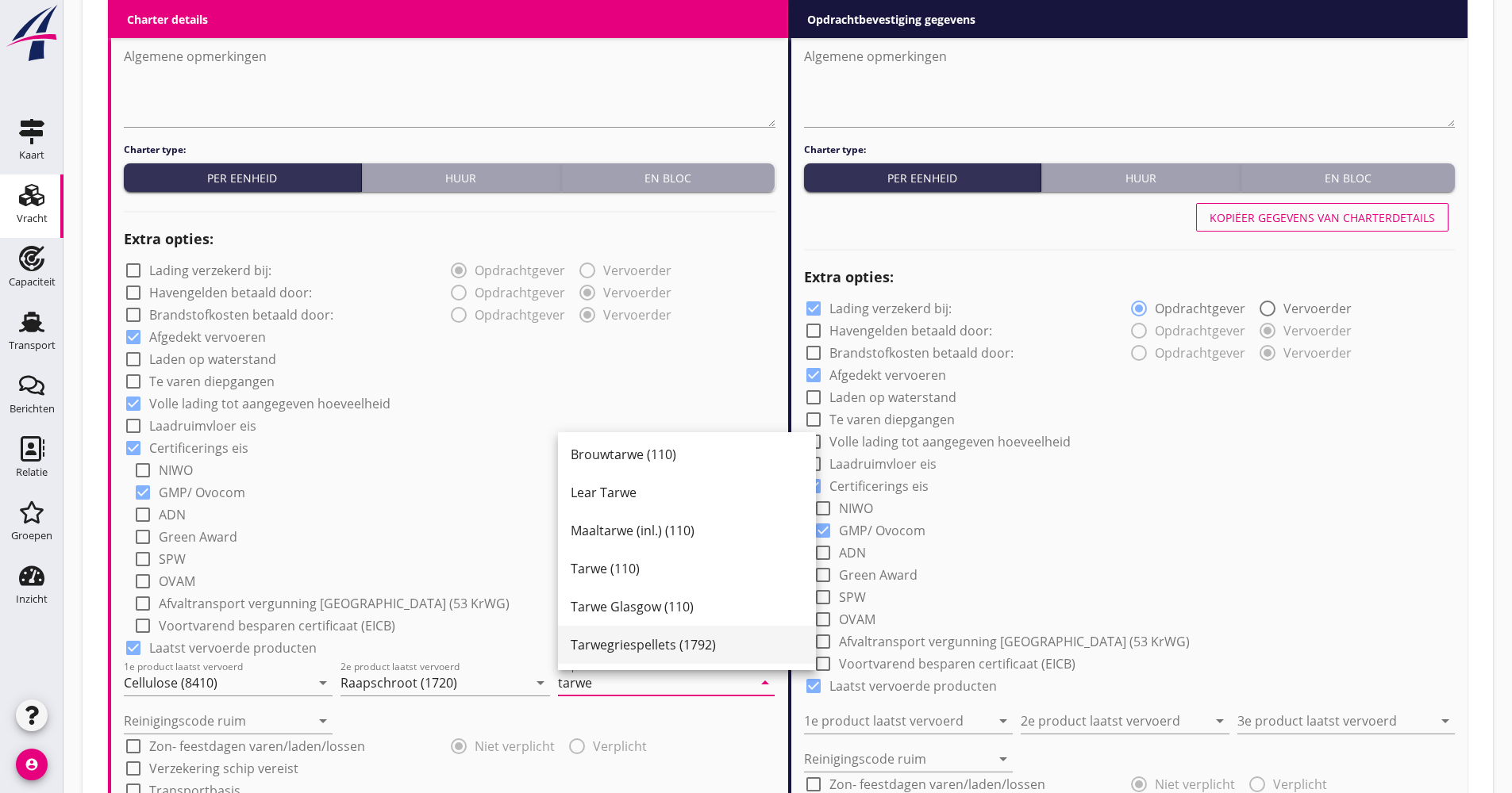
click at [648, 650] on div "Tarwegriespellets (1792)" at bounding box center [687, 644] width 233 height 19
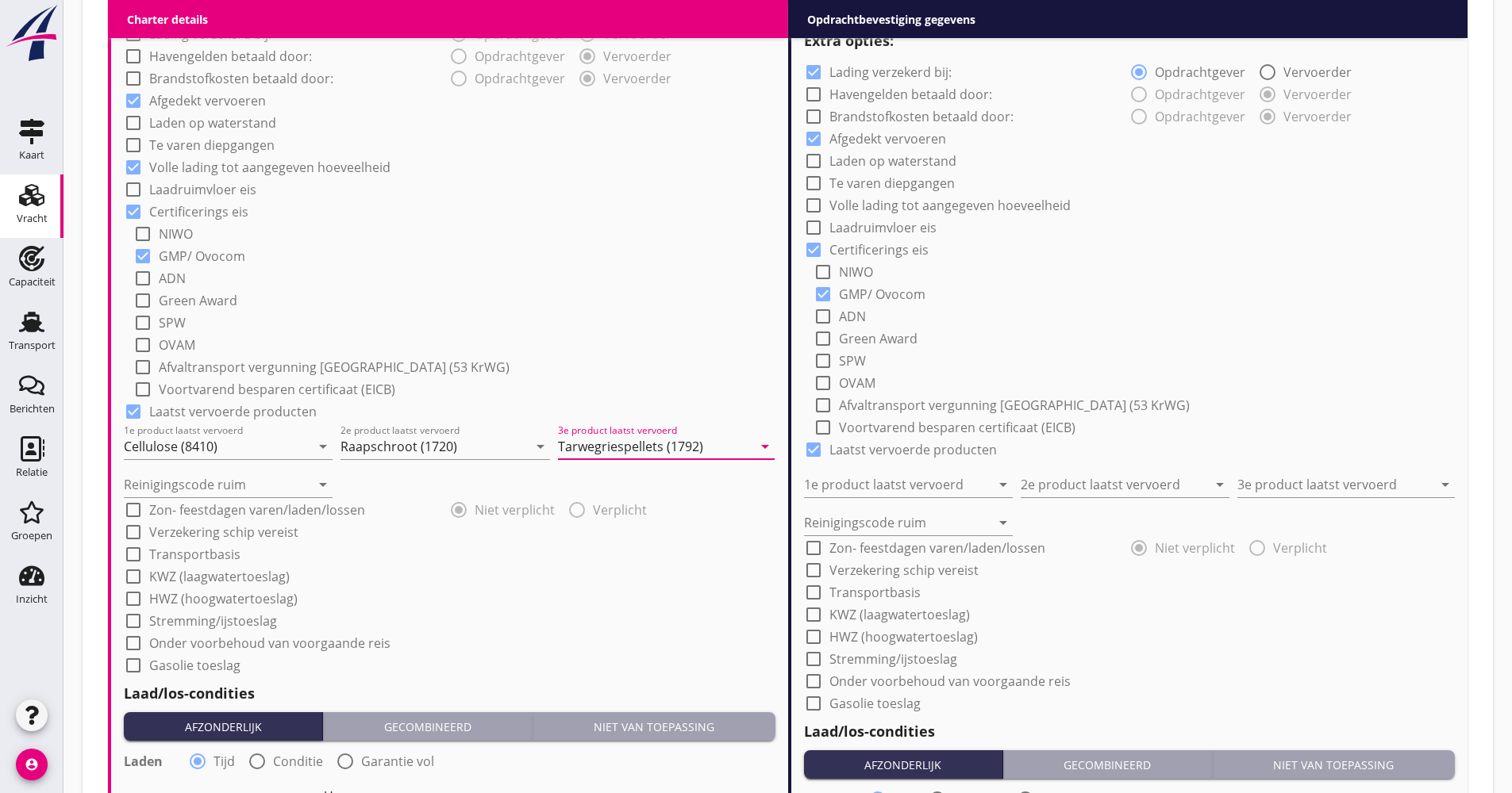
scroll to position [1190, 0]
type input "Tarwegriespellets (1792)"
click at [235, 538] on label "Verzekering schip vereist" at bounding box center [224, 530] width 150 height 16
checkbox input "true"
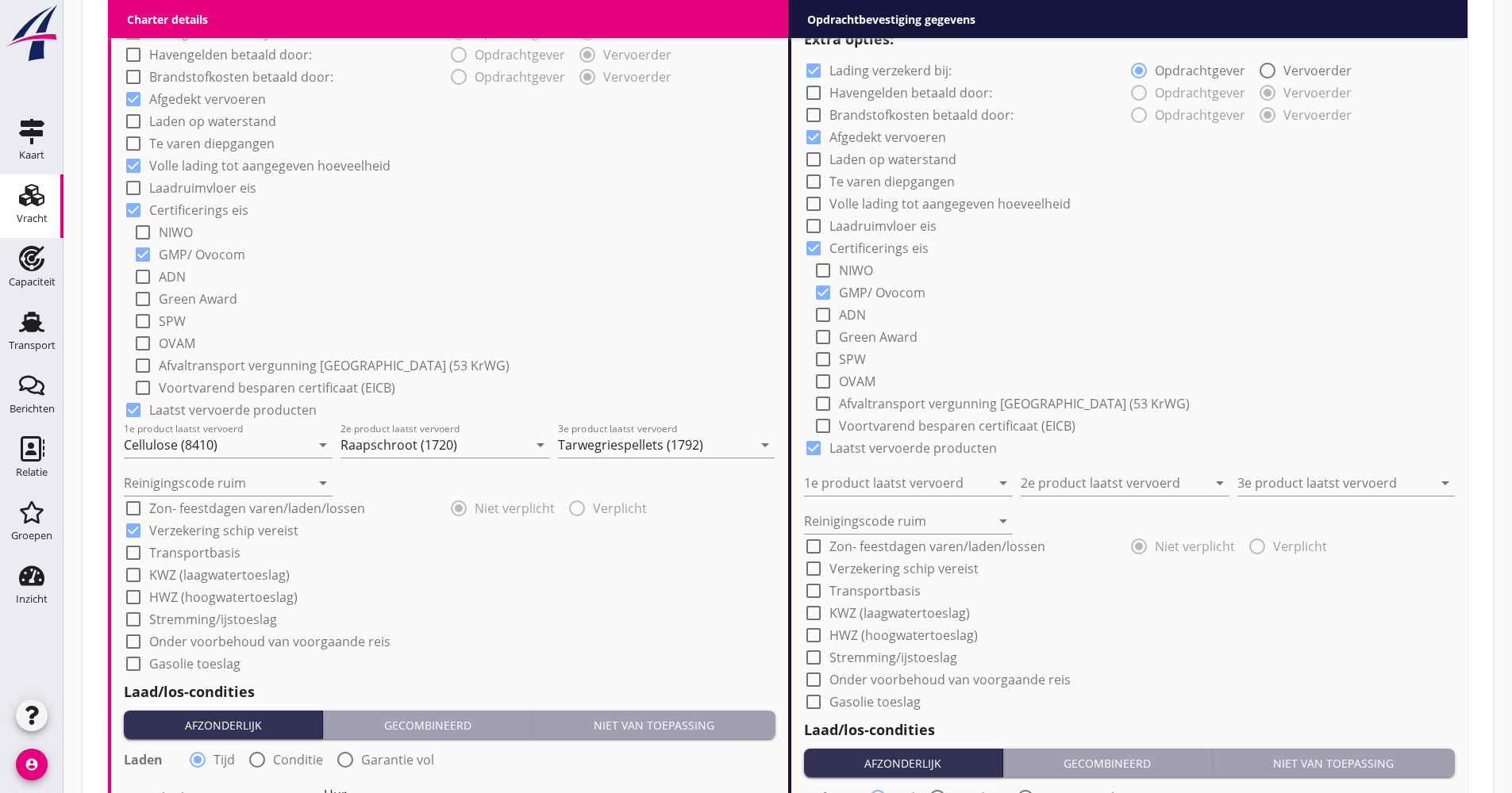
click at [206, 560] on label "Transportbasis" at bounding box center [195, 552] width 91 height 16
checkbox input "true"
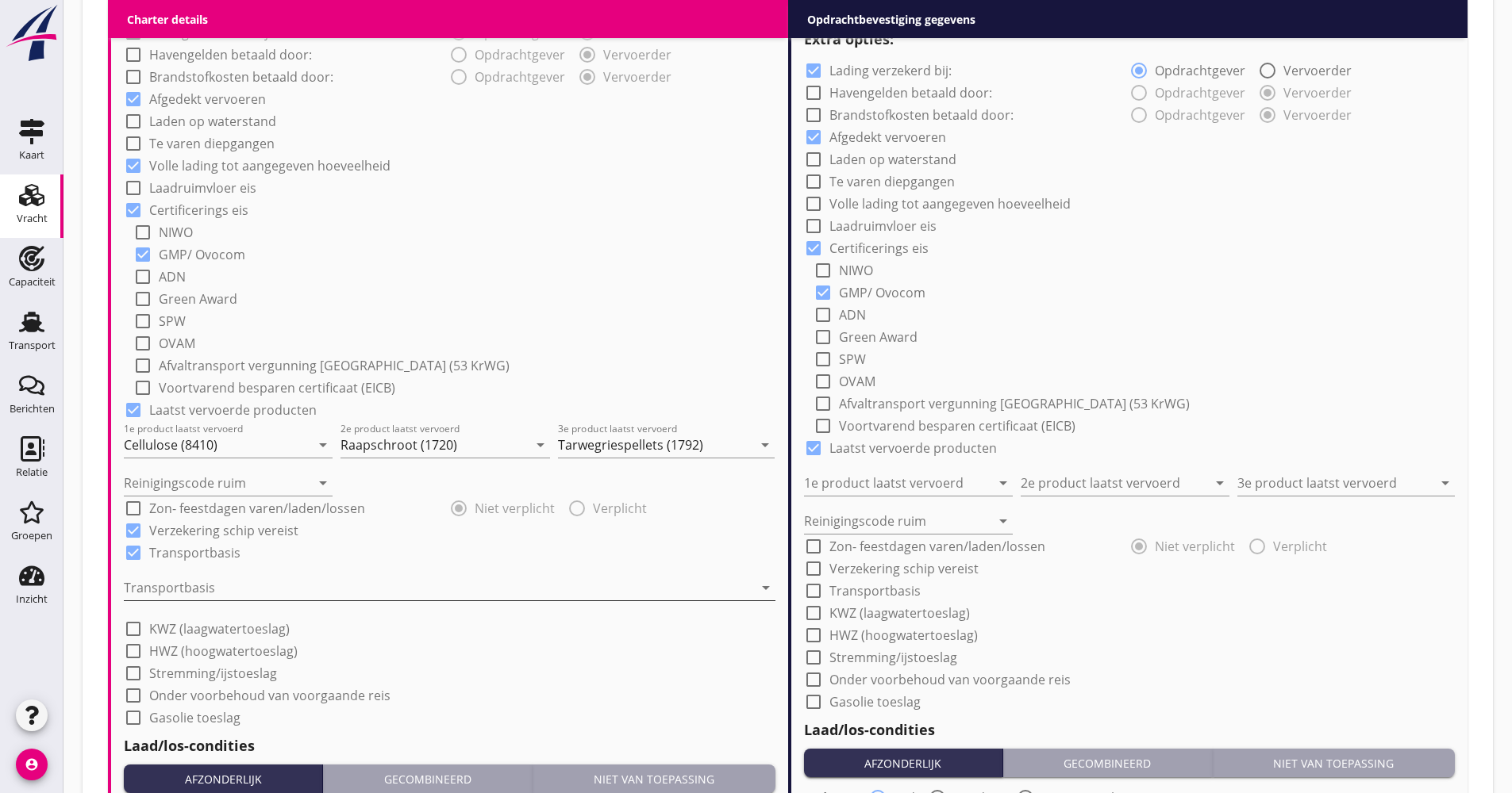
click at [200, 595] on div at bounding box center [438, 587] width 629 height 25
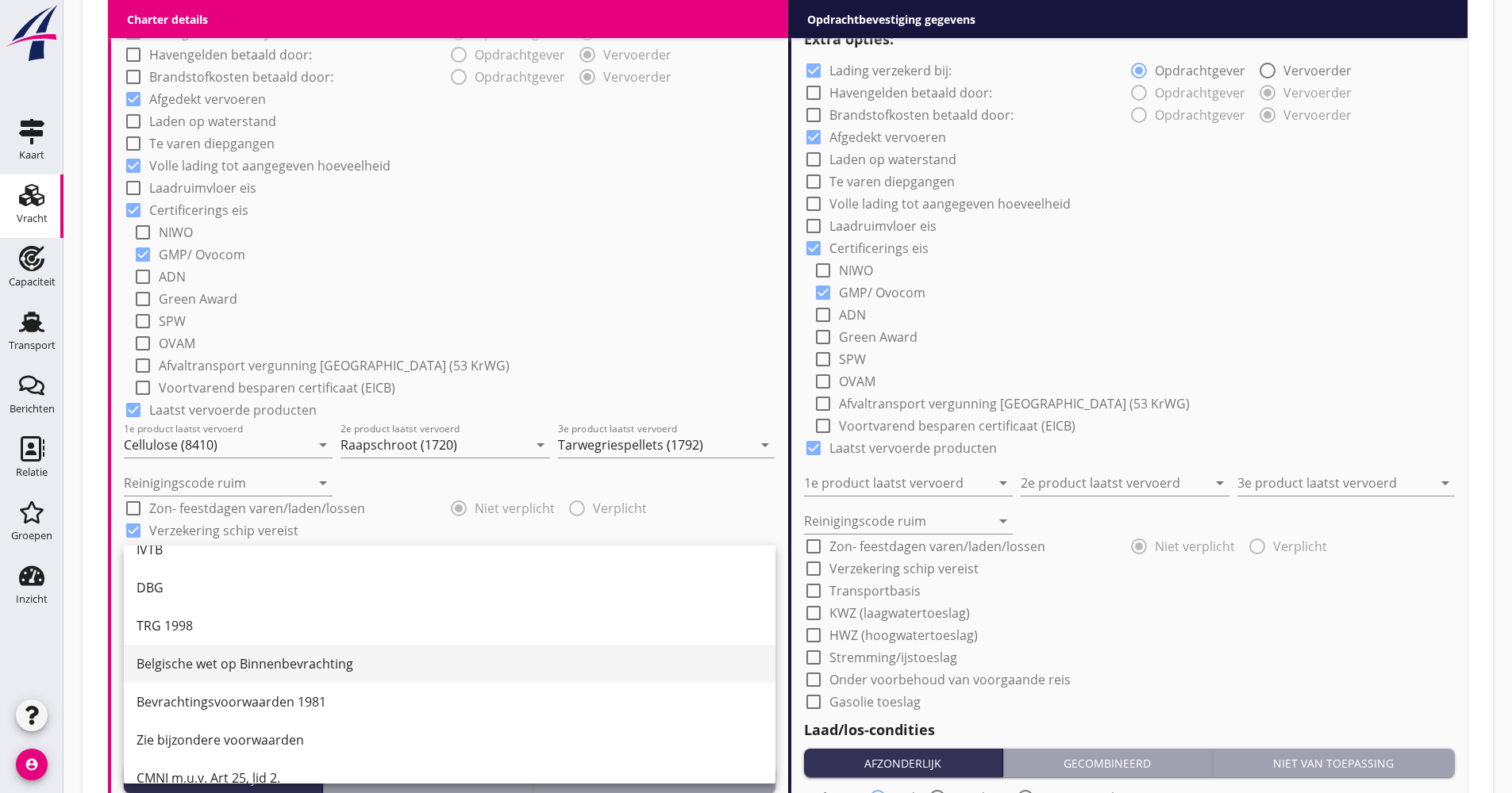
scroll to position [42, 0]
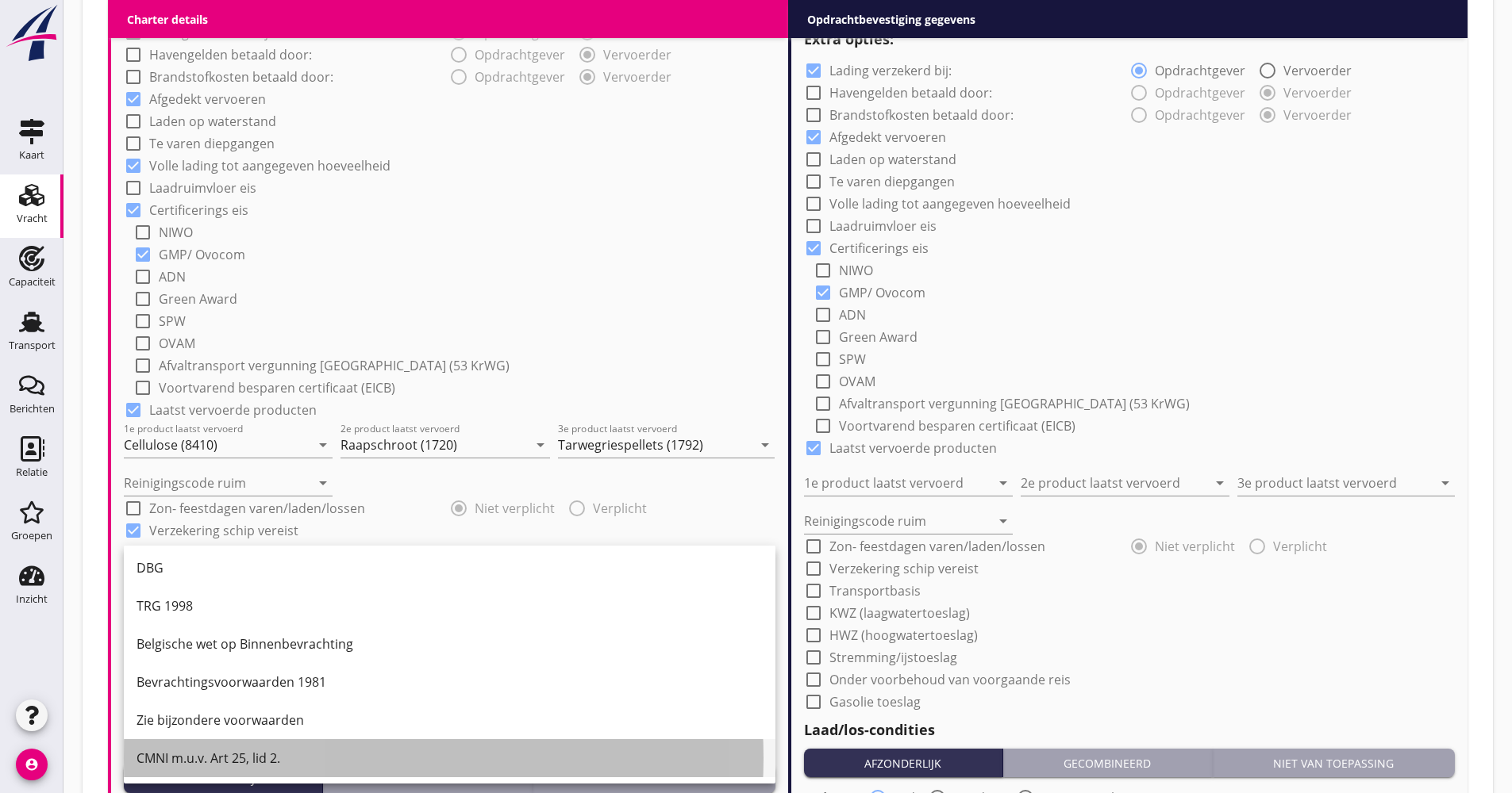
click at [185, 752] on div "CMNI m.u.v. Art 25, lid 2." at bounding box center [450, 758] width 626 height 19
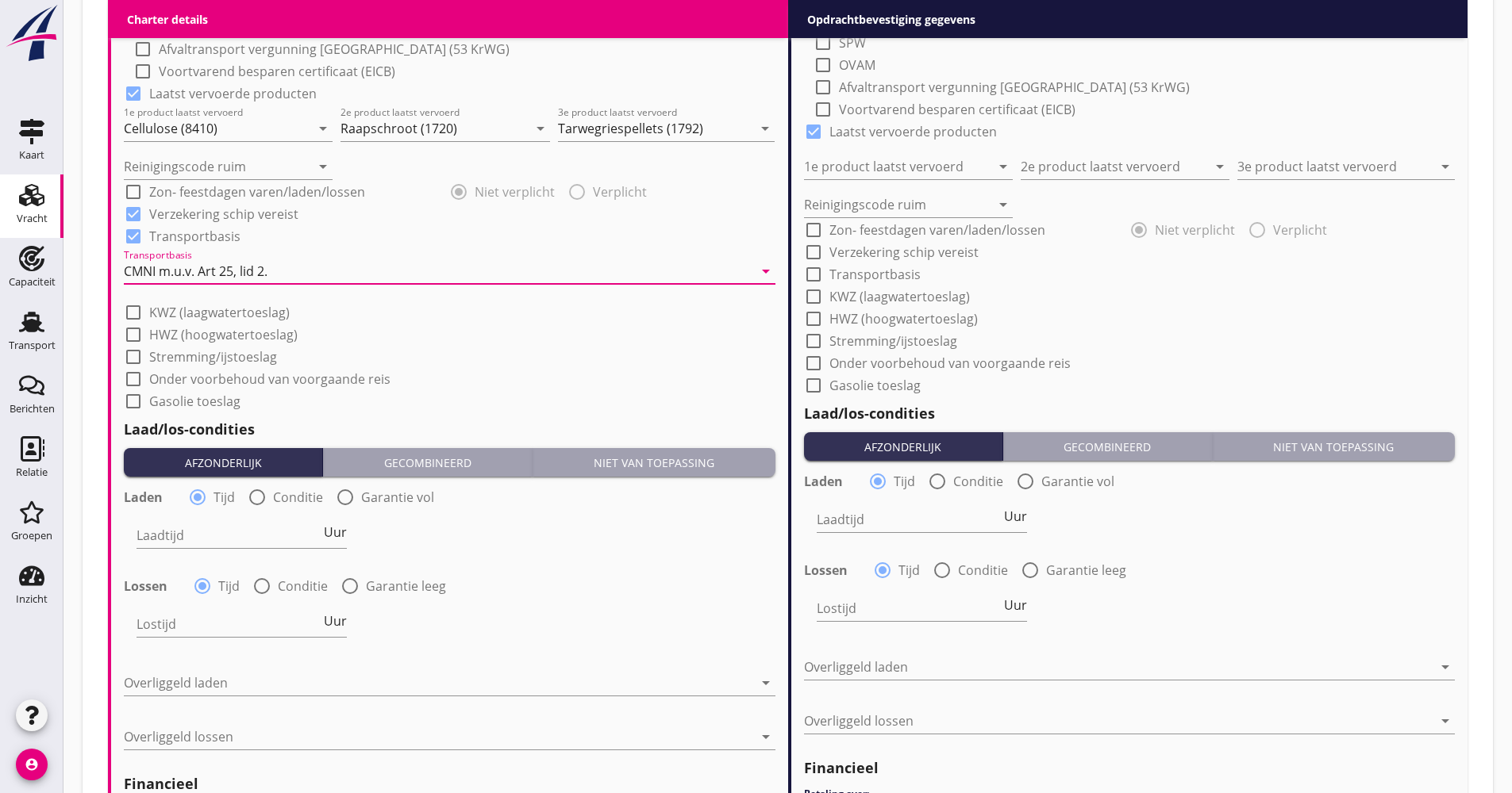
scroll to position [1507, 0]
click at [227, 159] on input "Reinigingscode ruim" at bounding box center [217, 165] width 187 height 25
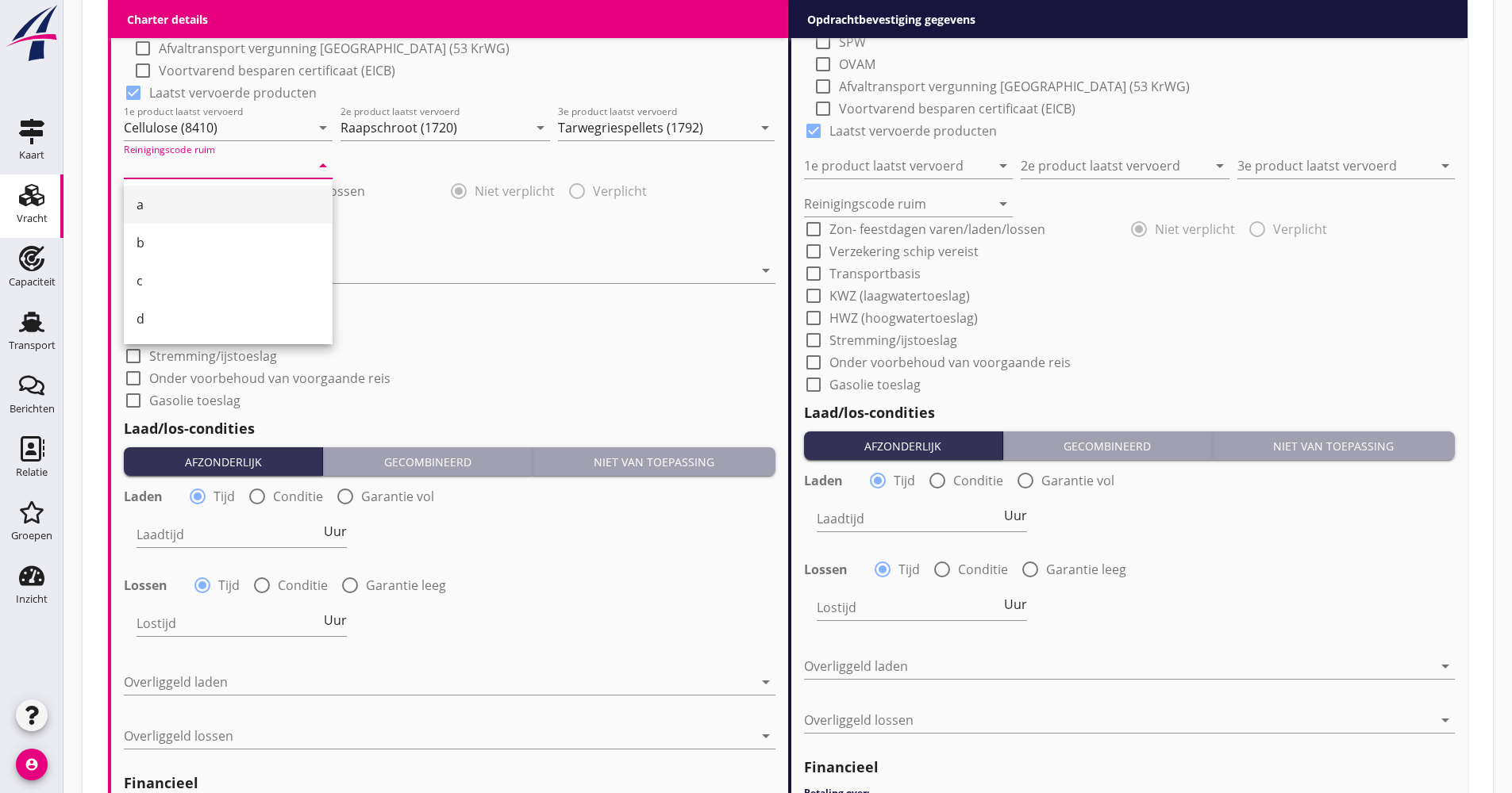
click at [205, 201] on div "a" at bounding box center [228, 204] width 183 height 19
type input "a"
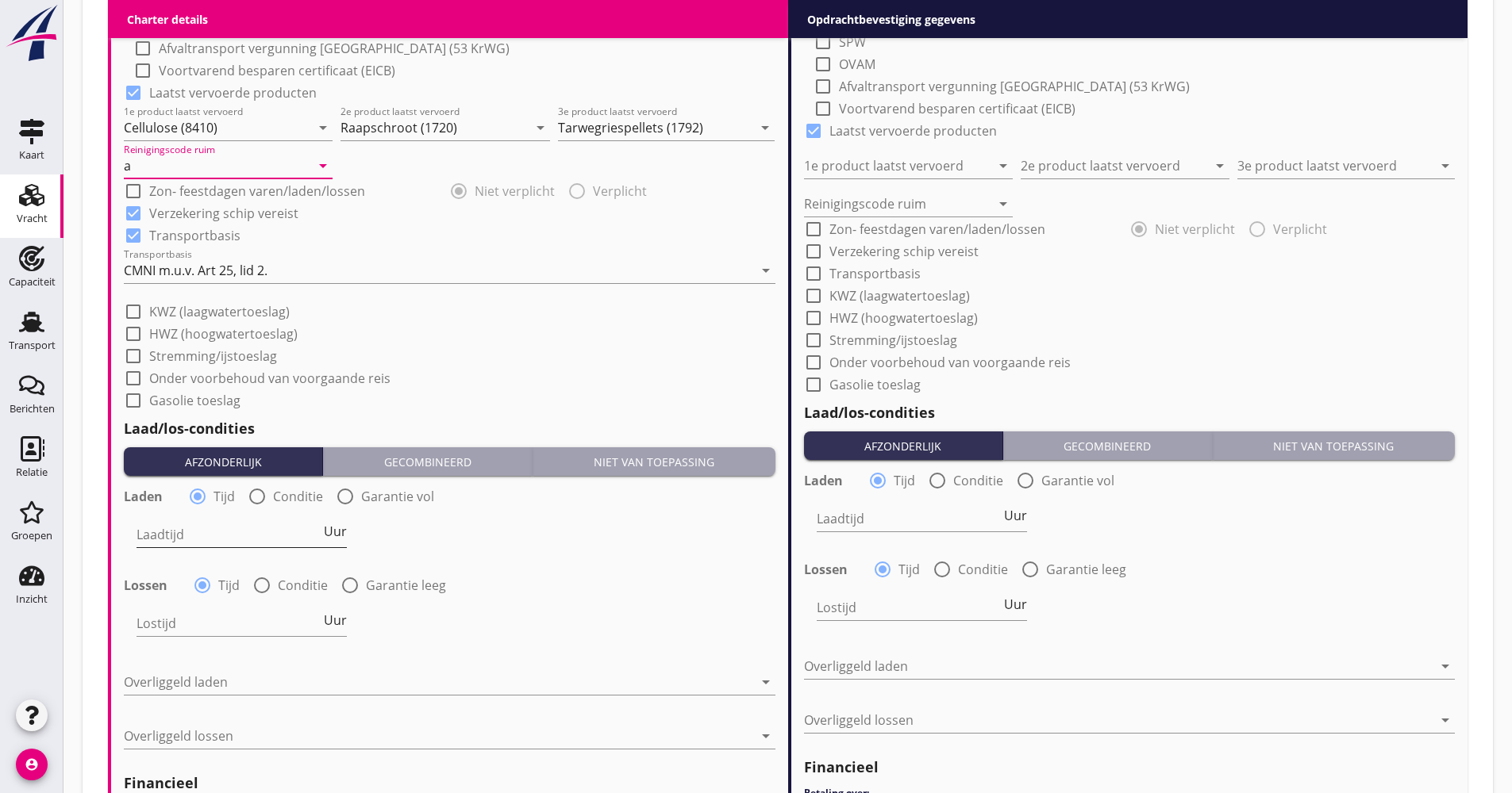
click at [335, 537] on span "Uur" at bounding box center [334, 532] width 23 height 13
type input "2"
click at [287, 573] on div "Lossen radio_button_checked Tijd radio_button_unchecked Conditie radio_button_u…" at bounding box center [449, 583] width 651 height 22
drag, startPoint x: 284, startPoint y: 583, endPoint x: 278, endPoint y: 598, distance: 16.2
click at [284, 585] on label "Conditie" at bounding box center [303, 584] width 50 height 16
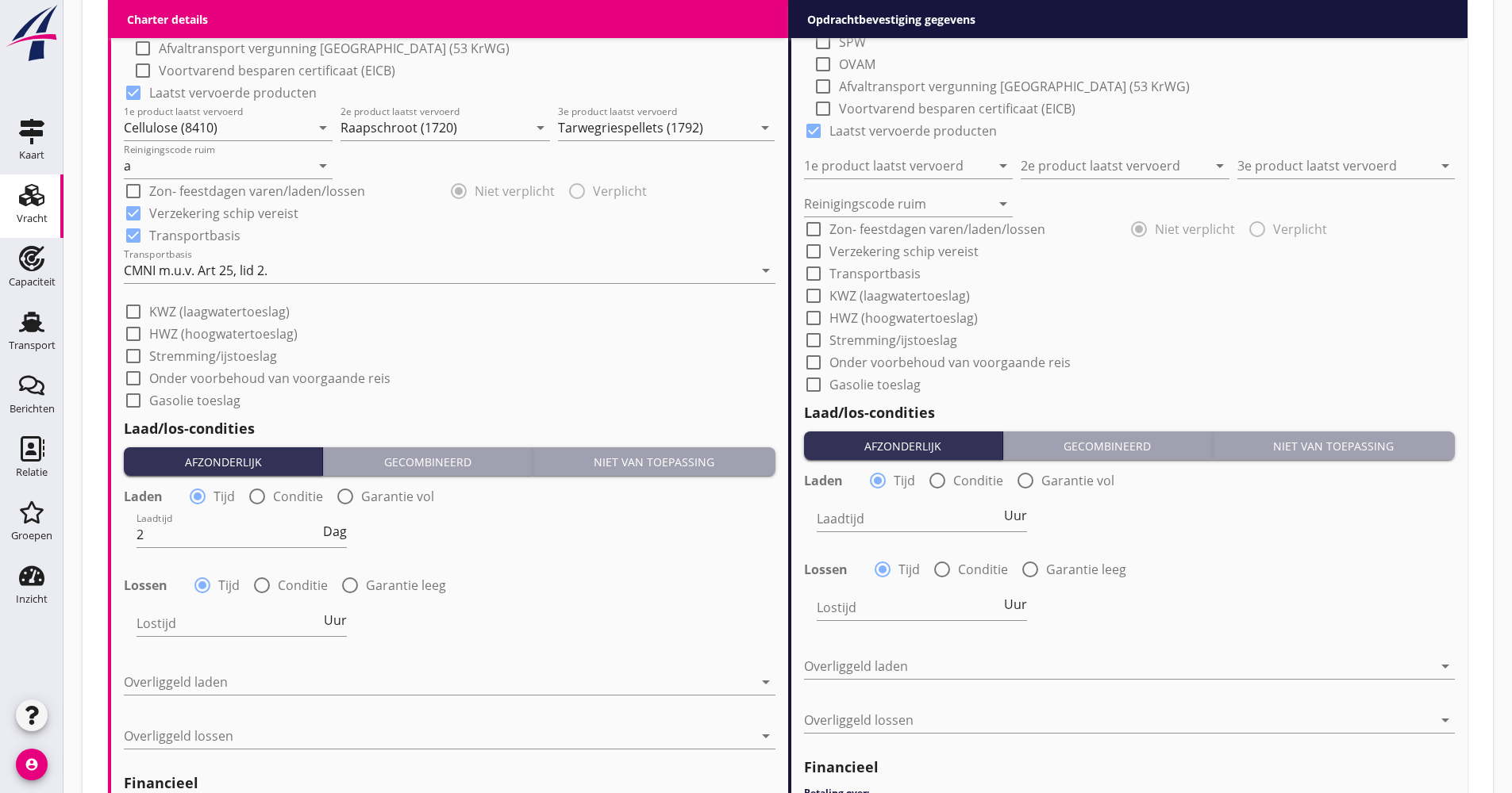
radio input "false"
radio input "true"
click at [256, 622] on div at bounding box center [284, 622] width 296 height 25
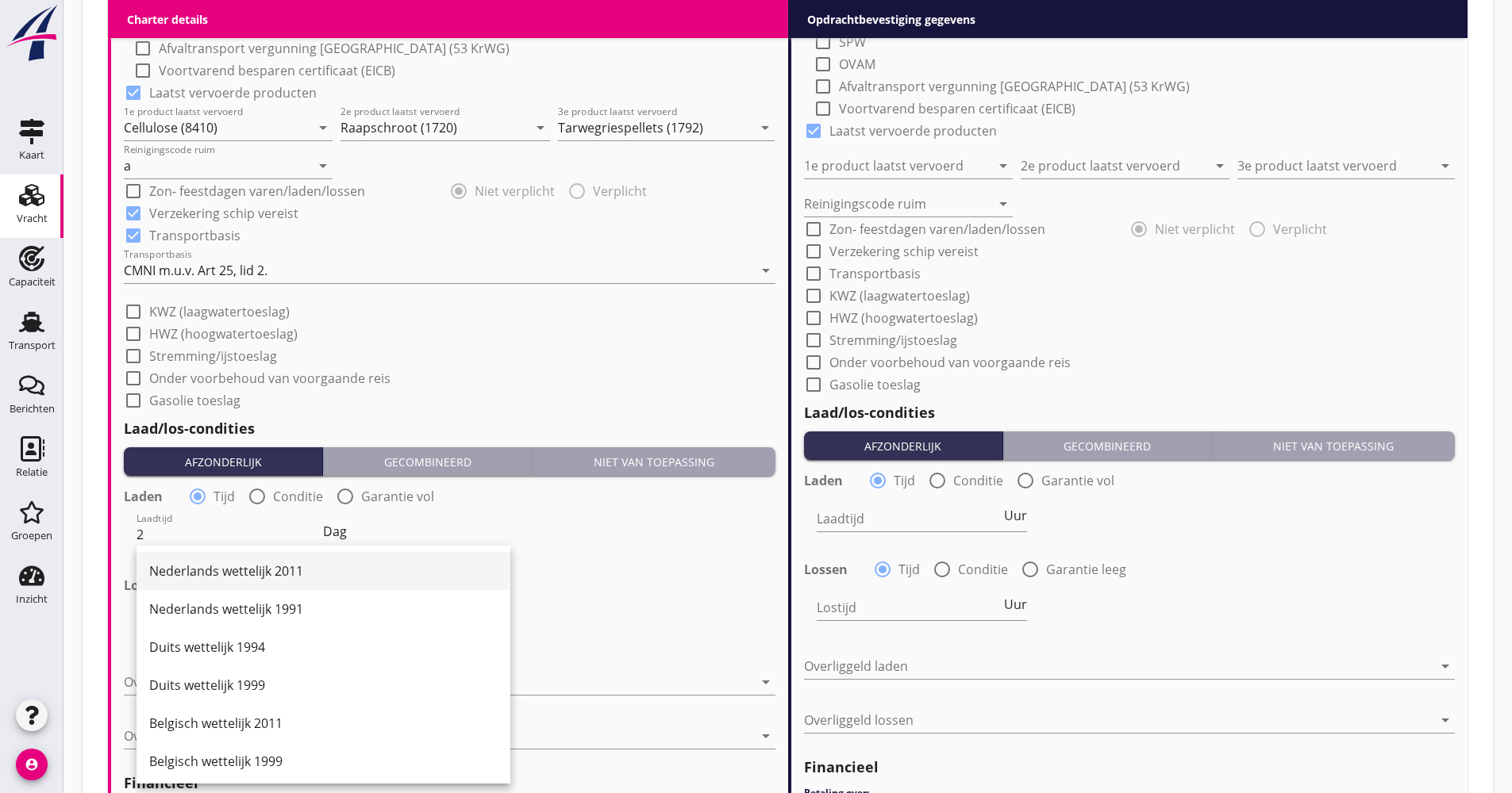
click at [256, 576] on div "Nederlands wettelijk 2011" at bounding box center [323, 571] width 348 height 19
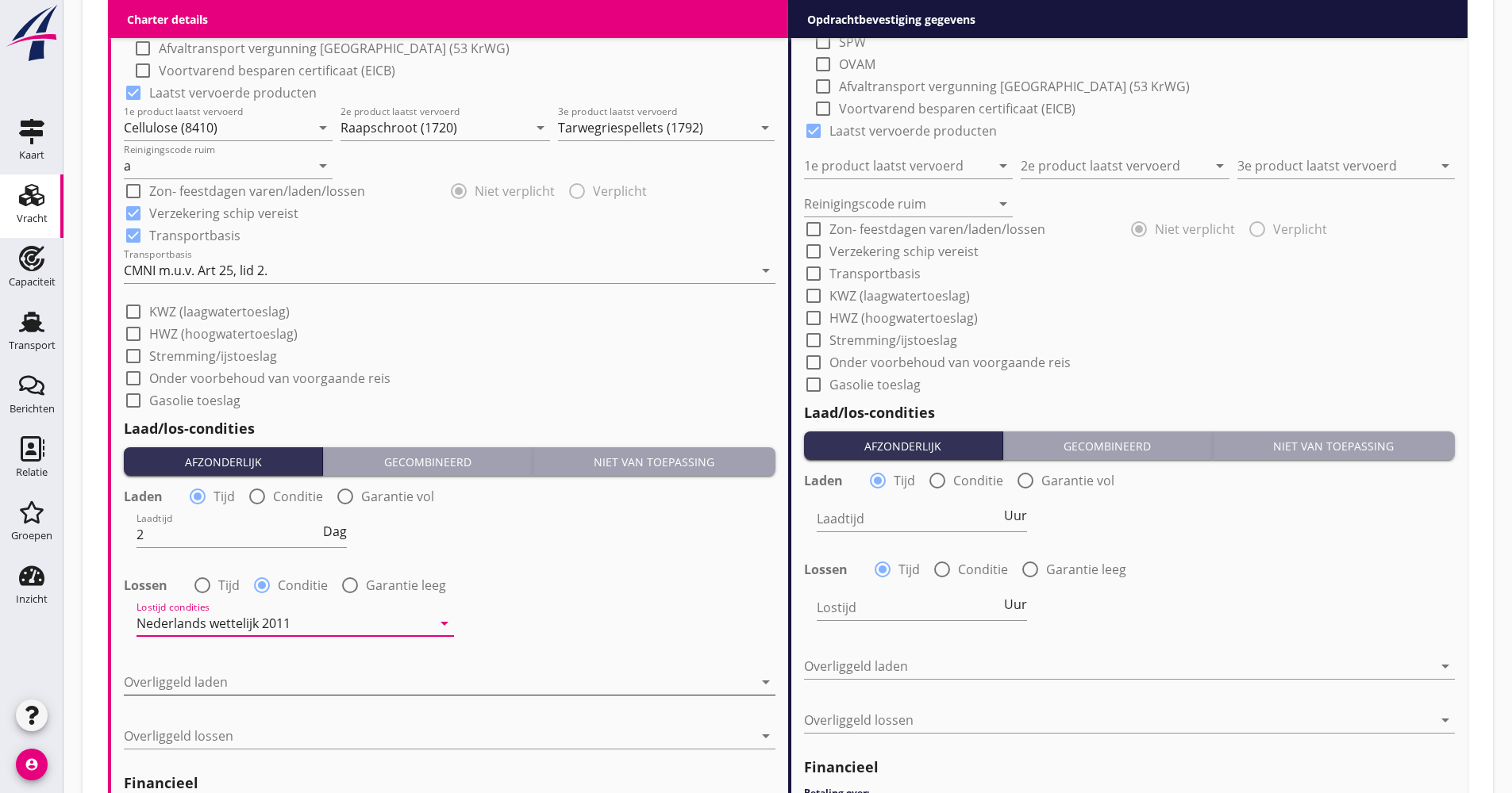
click at [220, 679] on div at bounding box center [438, 681] width 629 height 25
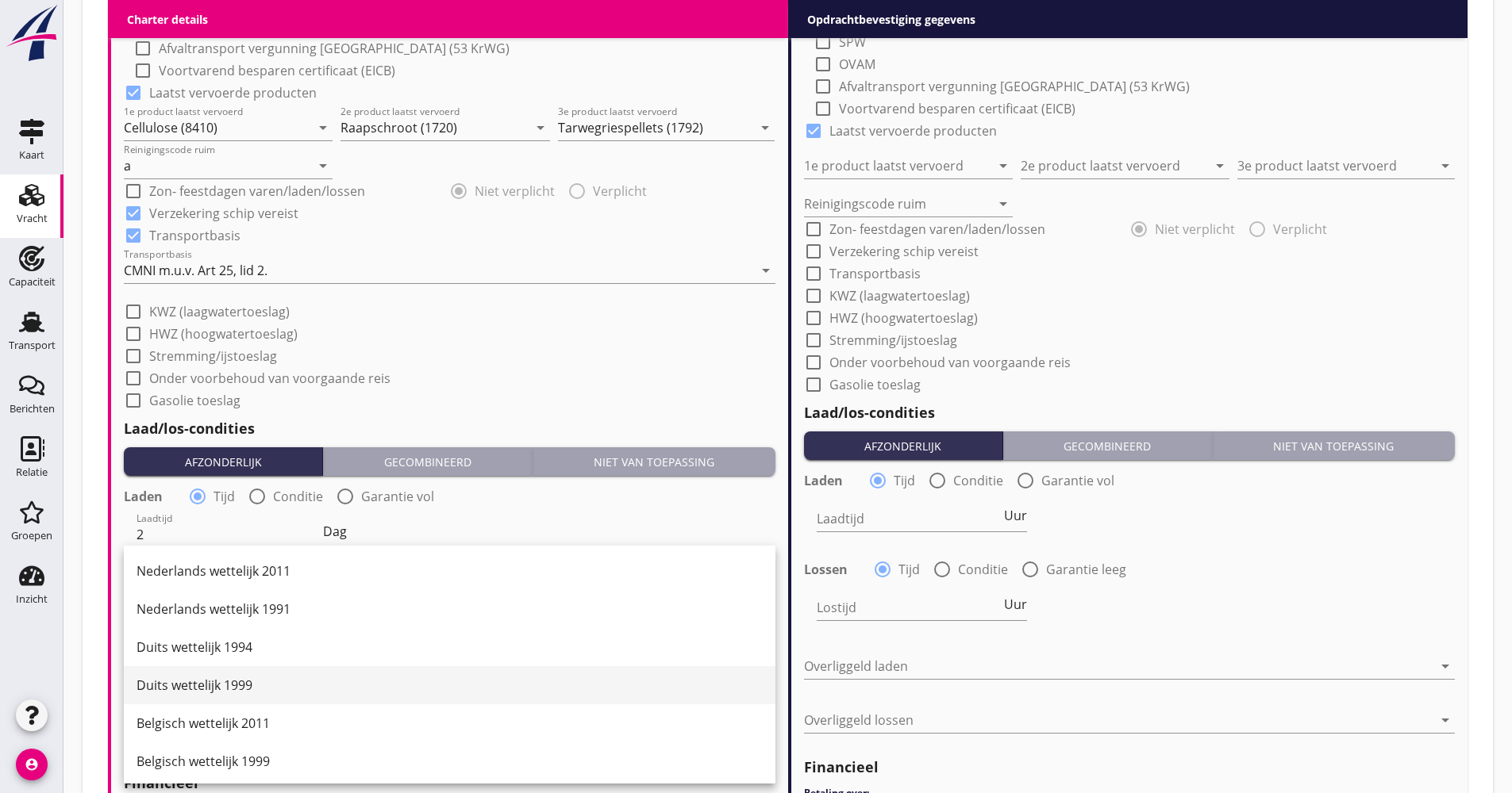
click at [225, 684] on div "Duits wettelijk 1999" at bounding box center [450, 685] width 626 height 19
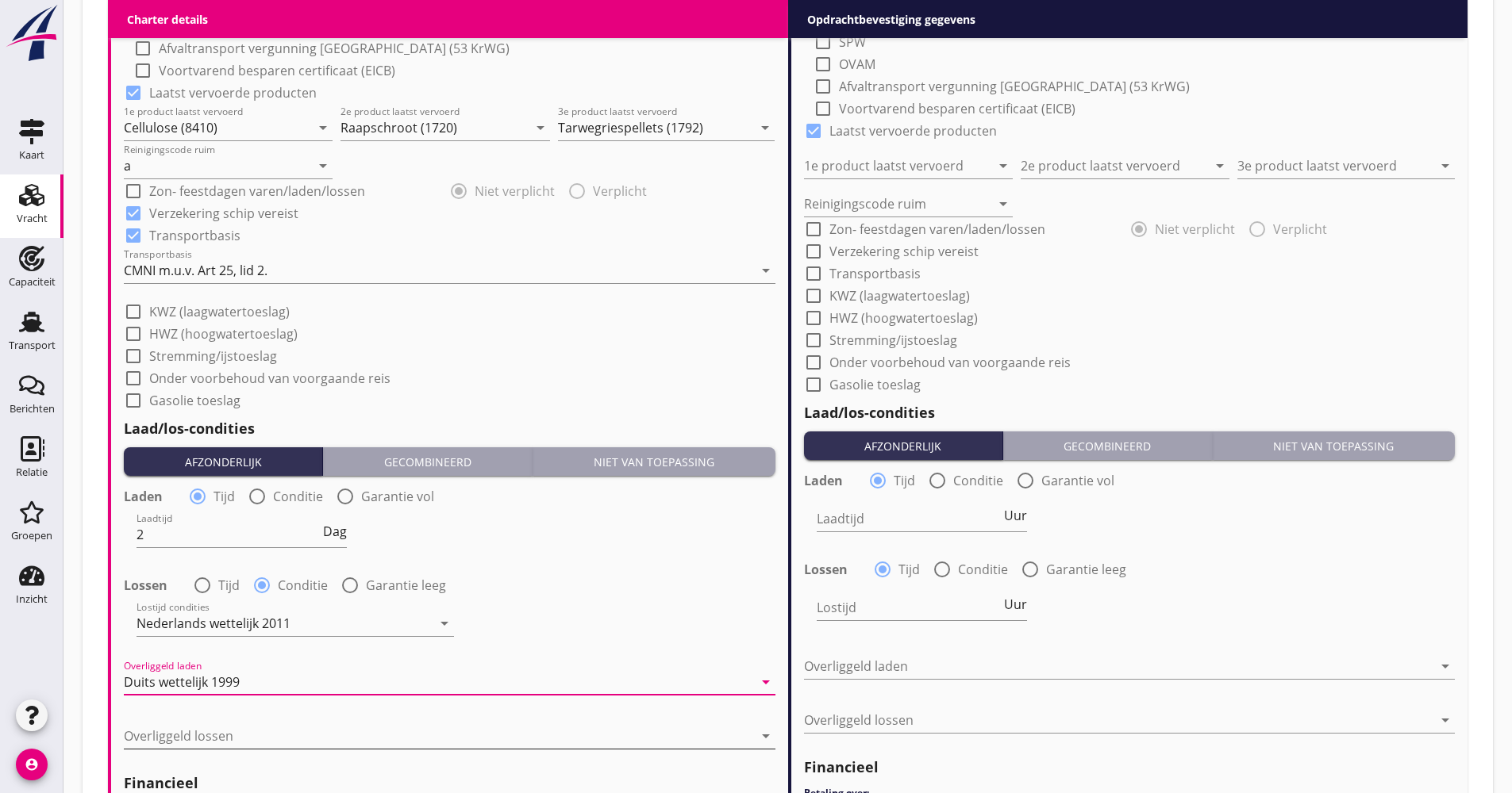
click at [203, 734] on div at bounding box center [438, 735] width 629 height 25
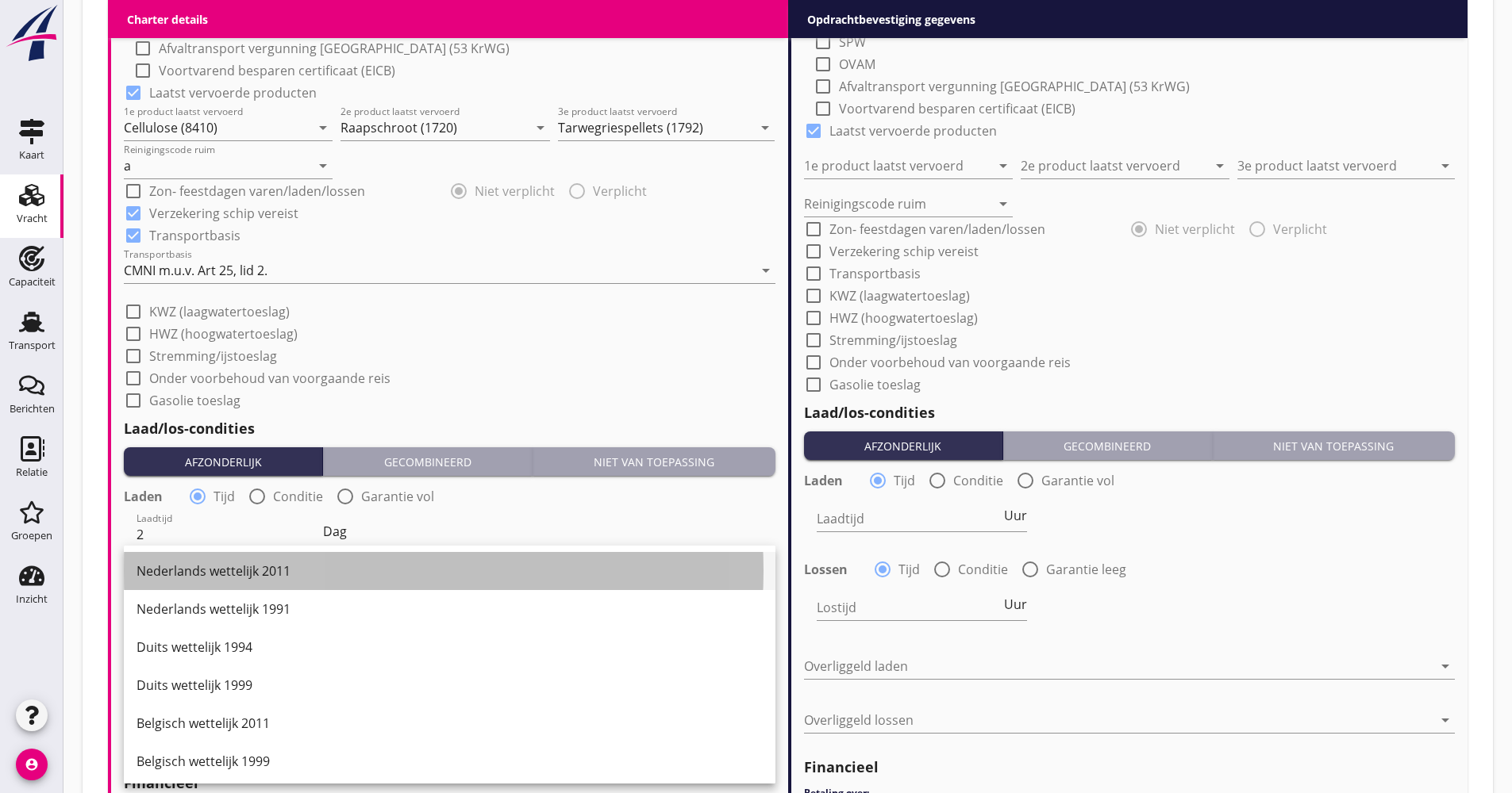
click at [228, 588] on div "Nederlands wettelijk 2011" at bounding box center [450, 571] width 626 height 38
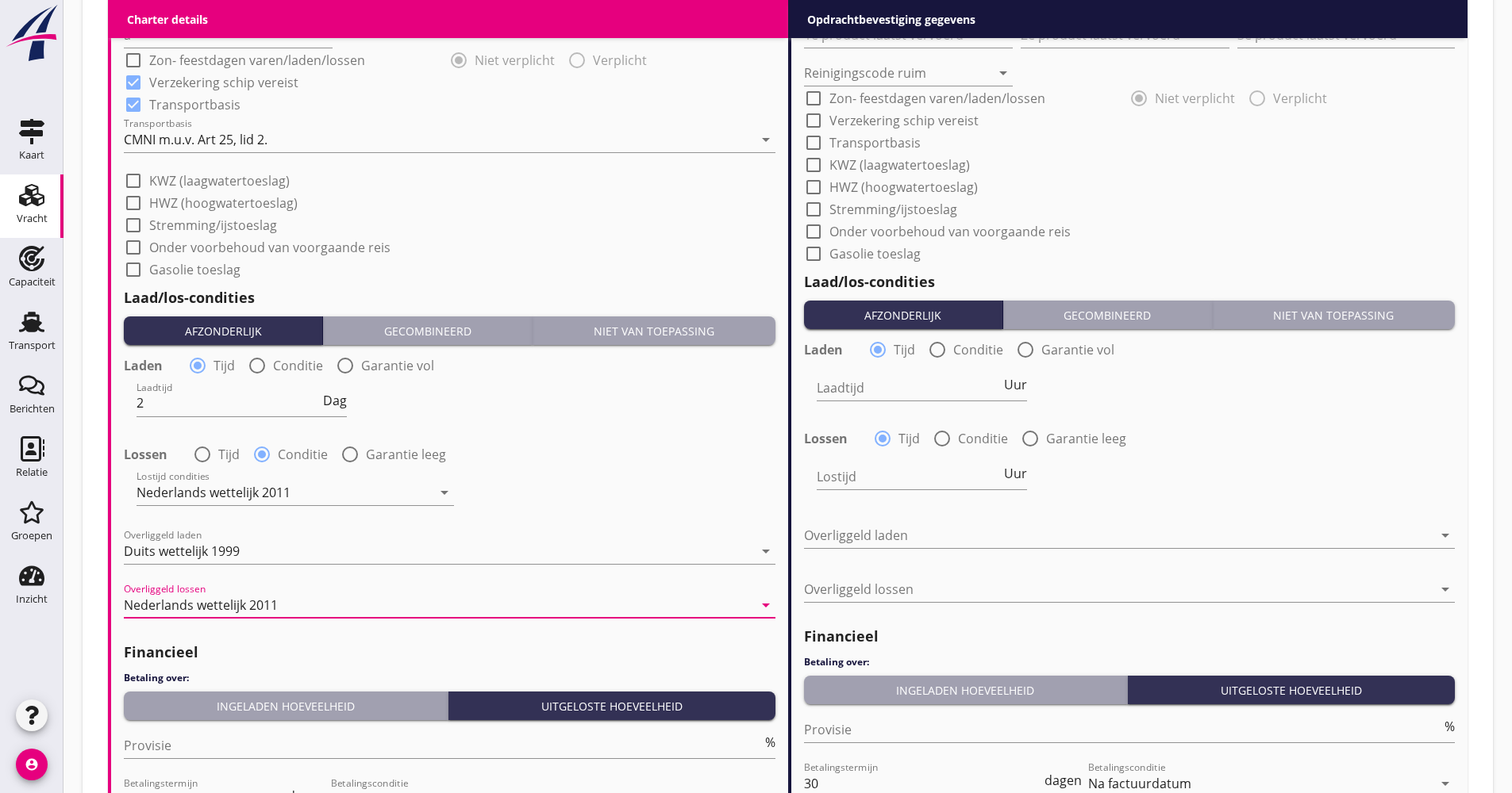
scroll to position [1824, 0]
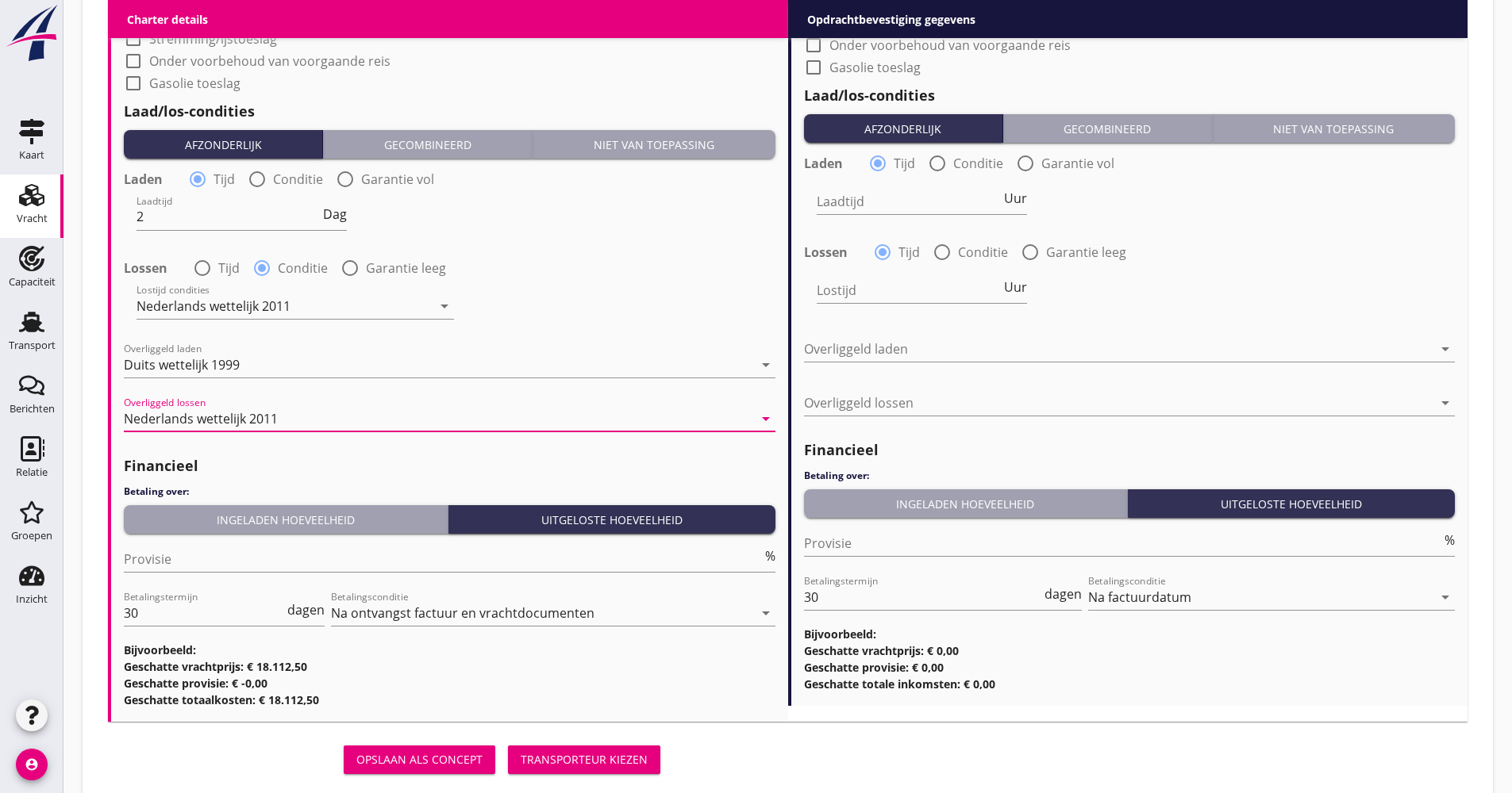
click at [258, 527] on div "Ingeladen hoeveelheid" at bounding box center [285, 520] width 311 height 17
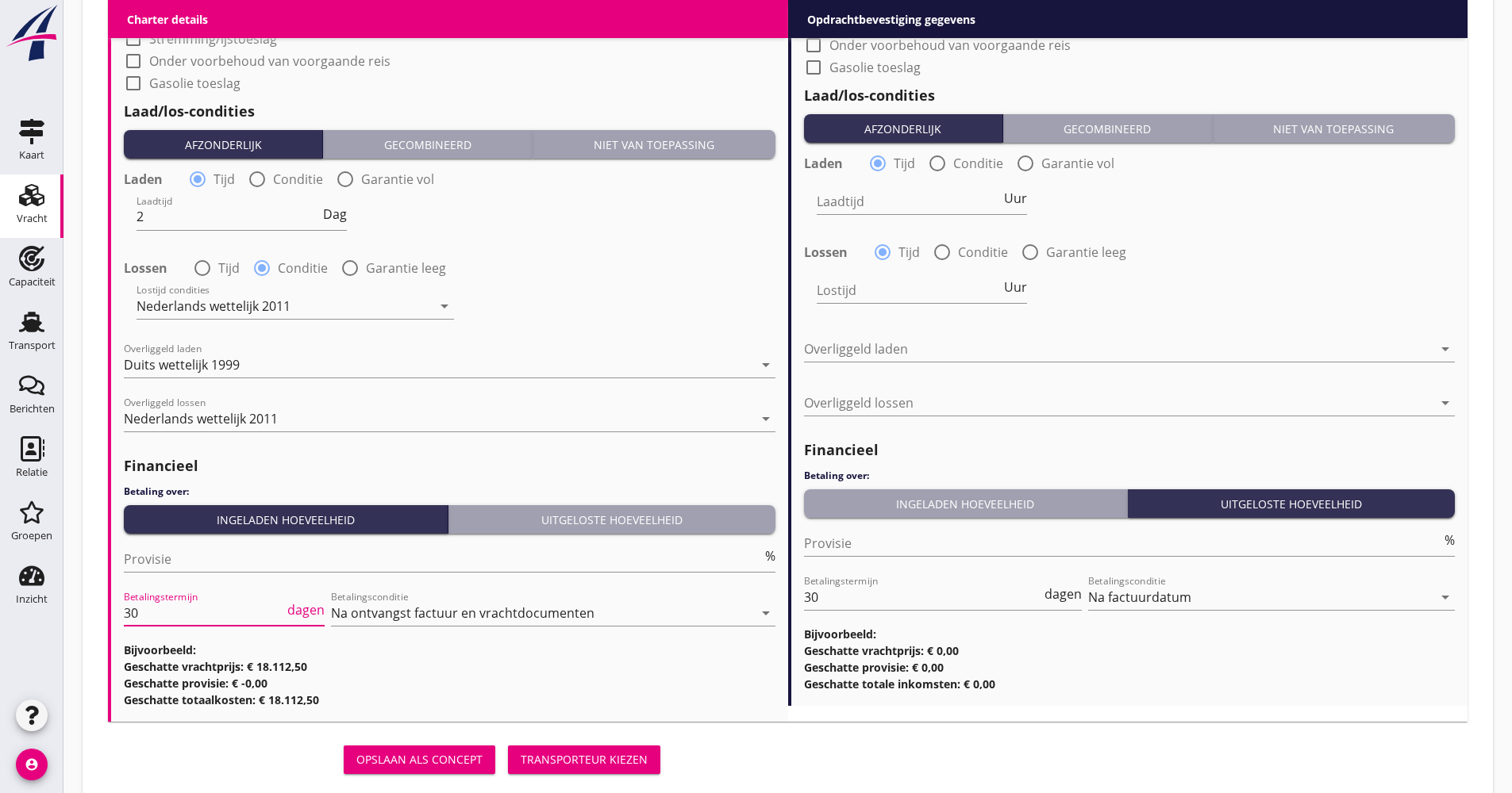
drag, startPoint x: 183, startPoint y: 610, endPoint x: 103, endPoint y: 607, distance: 80.1
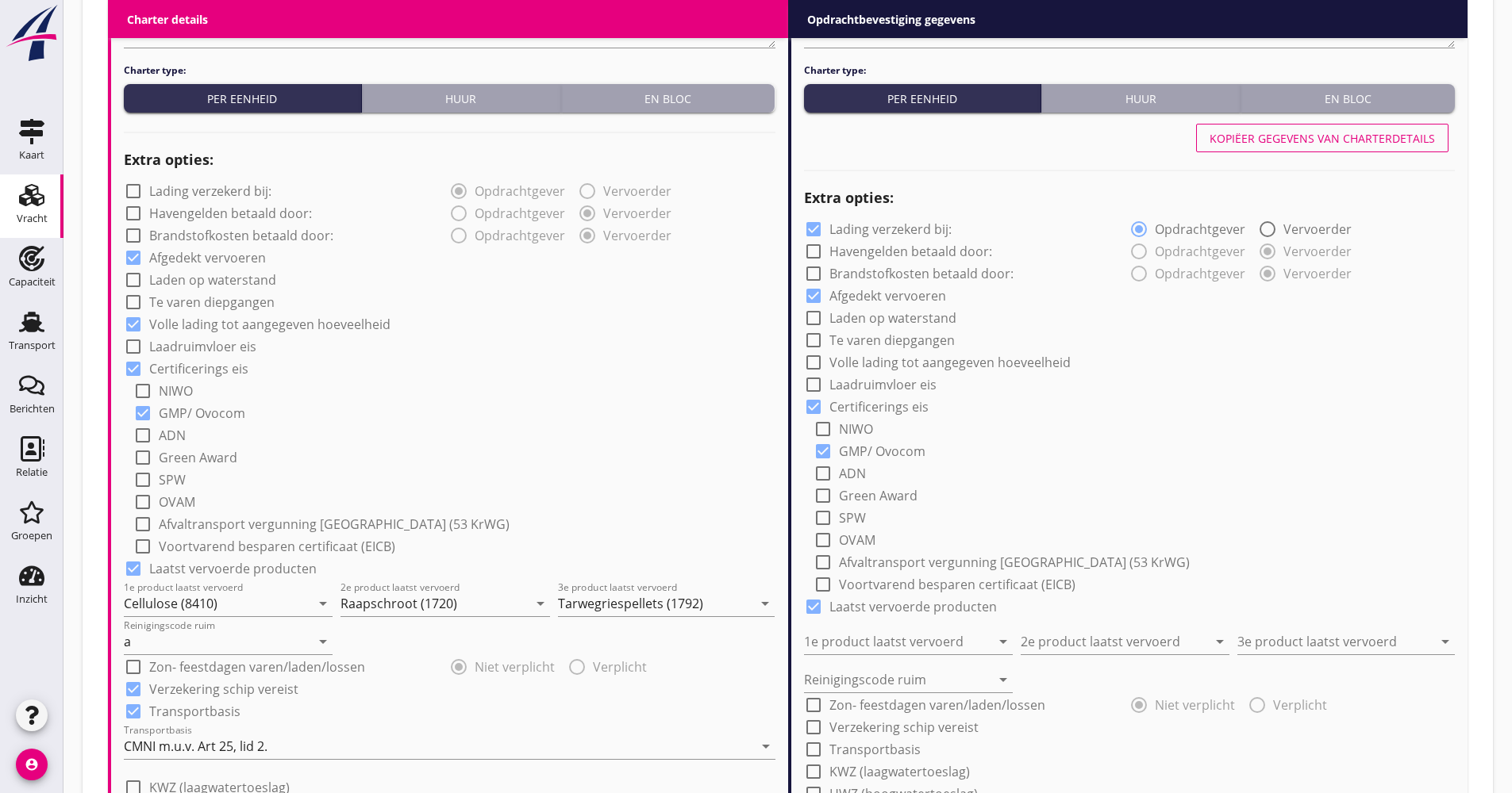
scroll to position [793, 0]
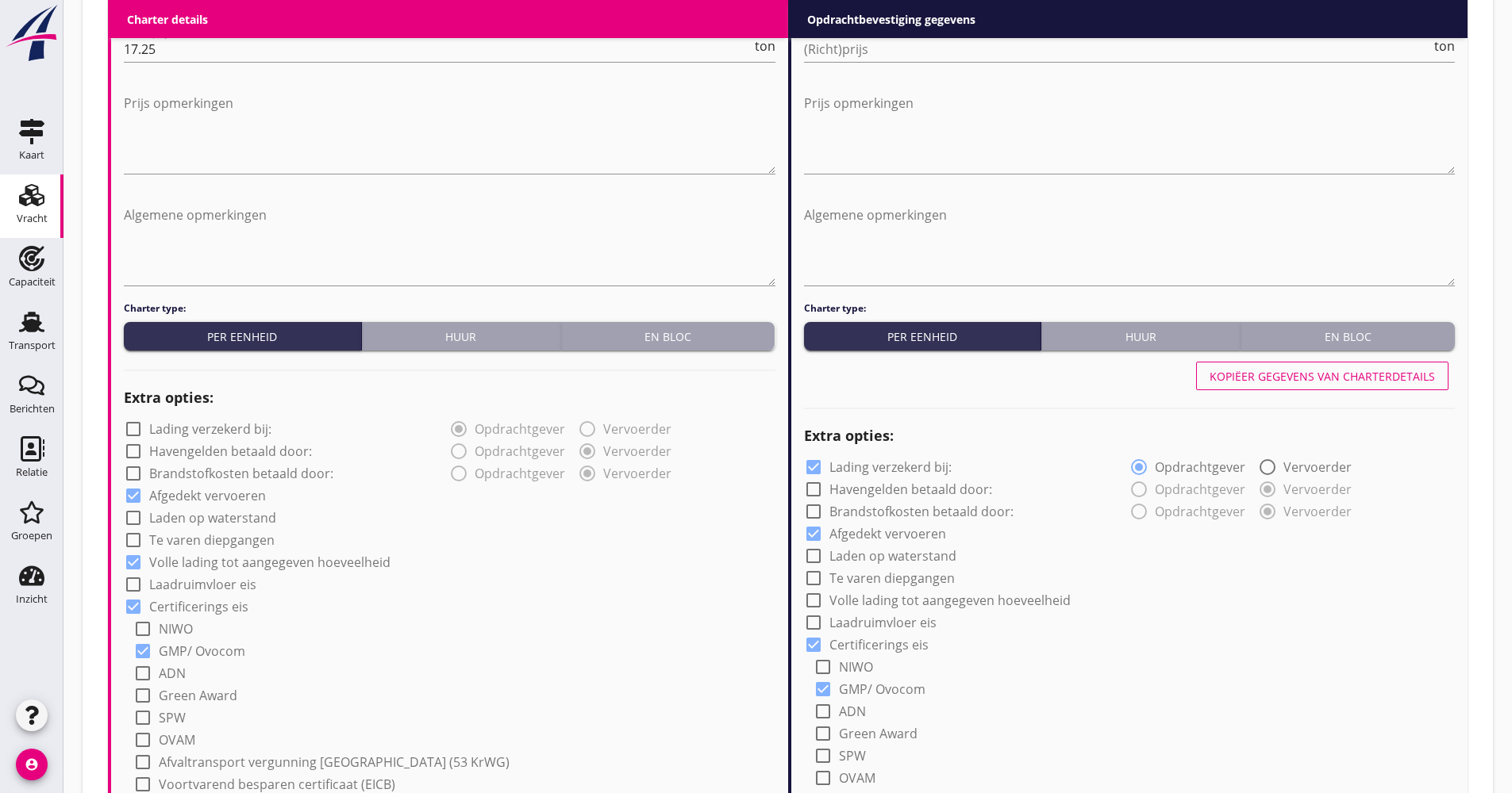
type input "21"
click at [1300, 374] on div "Kopiëer gegevens van charterdetails" at bounding box center [1322, 377] width 225 height 17
checkbox input "false"
checkbox input "true"
type input "Cellulose (8410)"
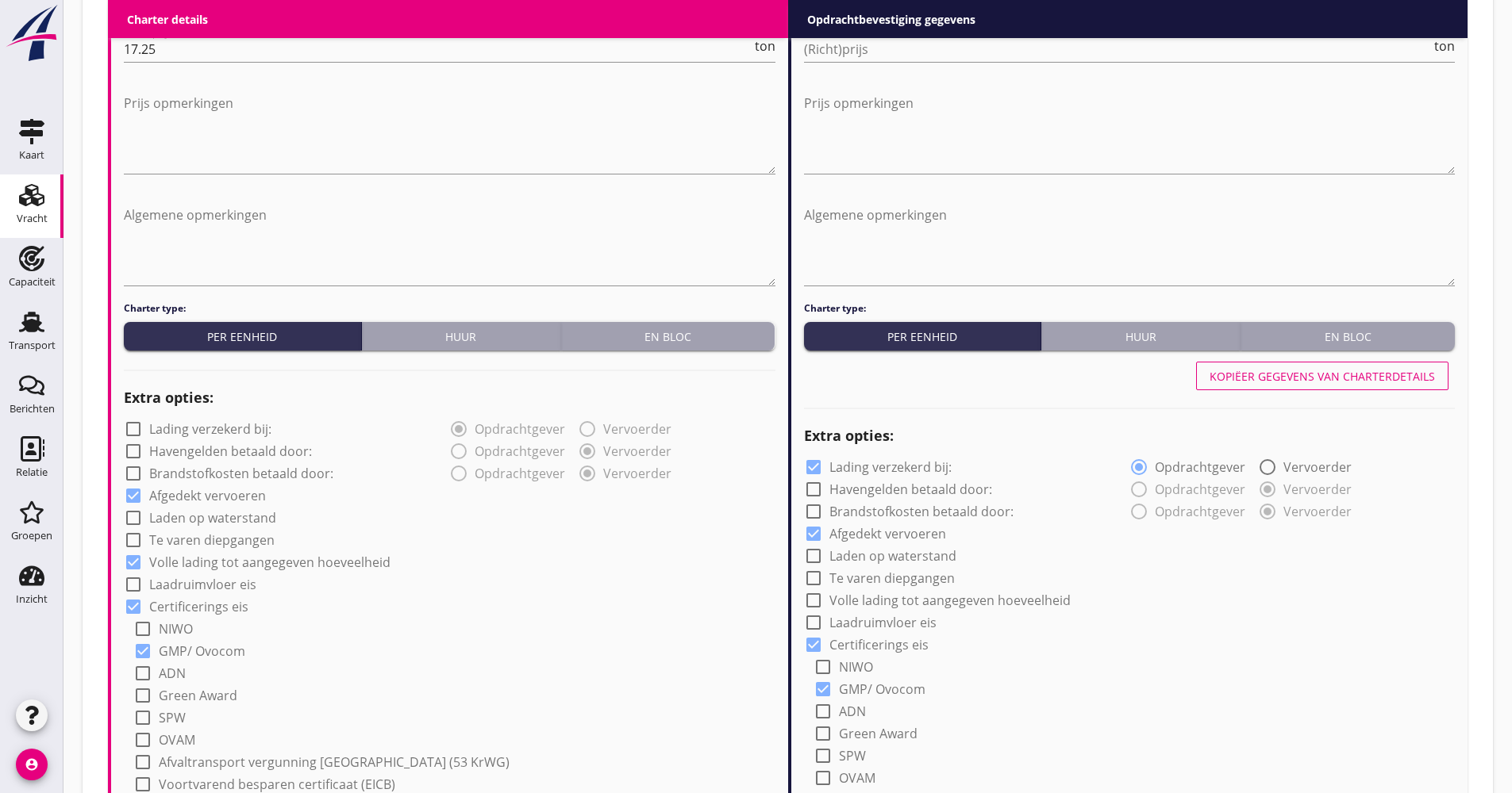
type input "Raapschroot (1720)"
type input "Tarwegriespellets (1792)"
type input "a"
checkbox input "true"
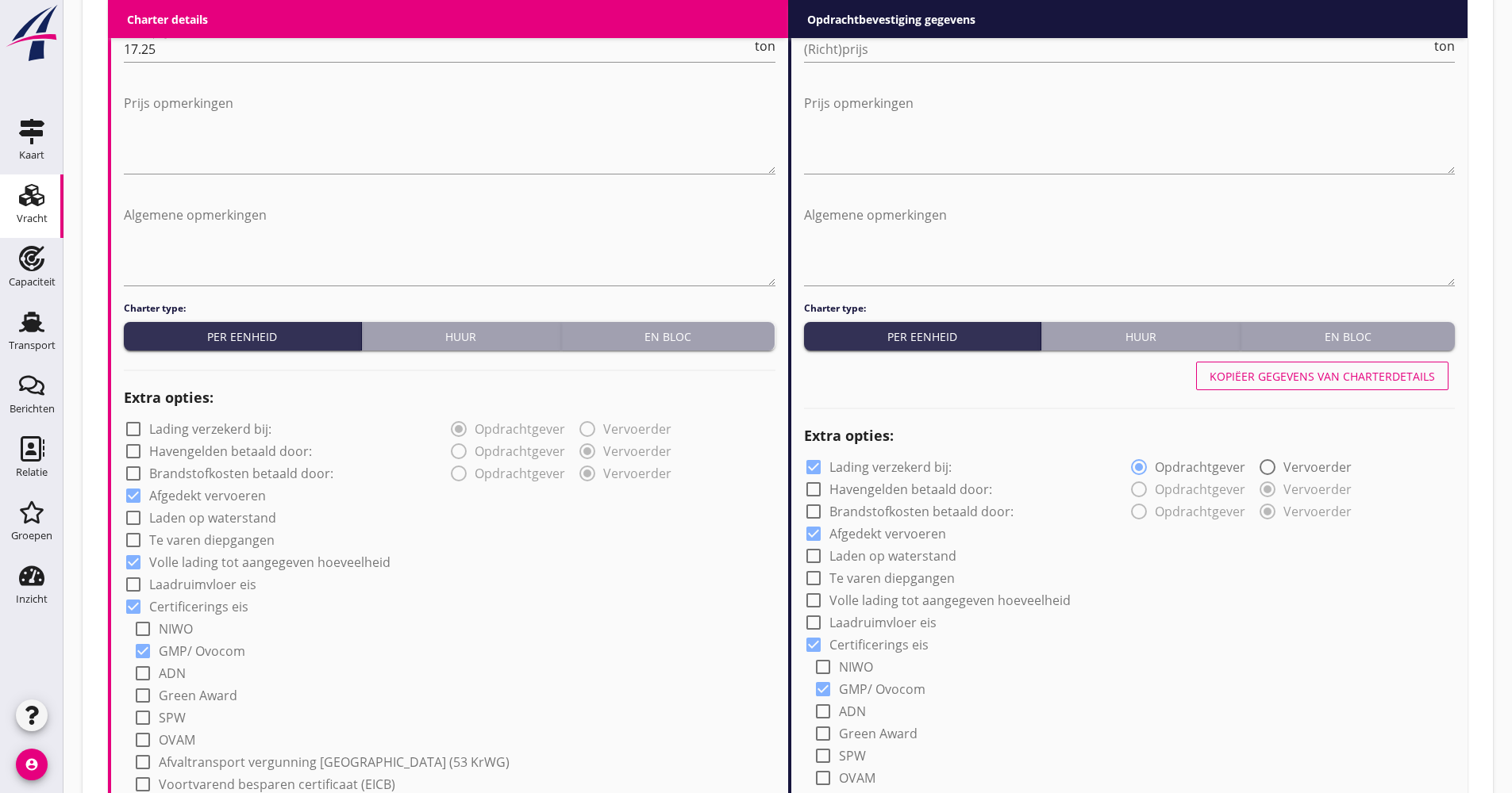
type input "2"
radio input "false"
radio input "true"
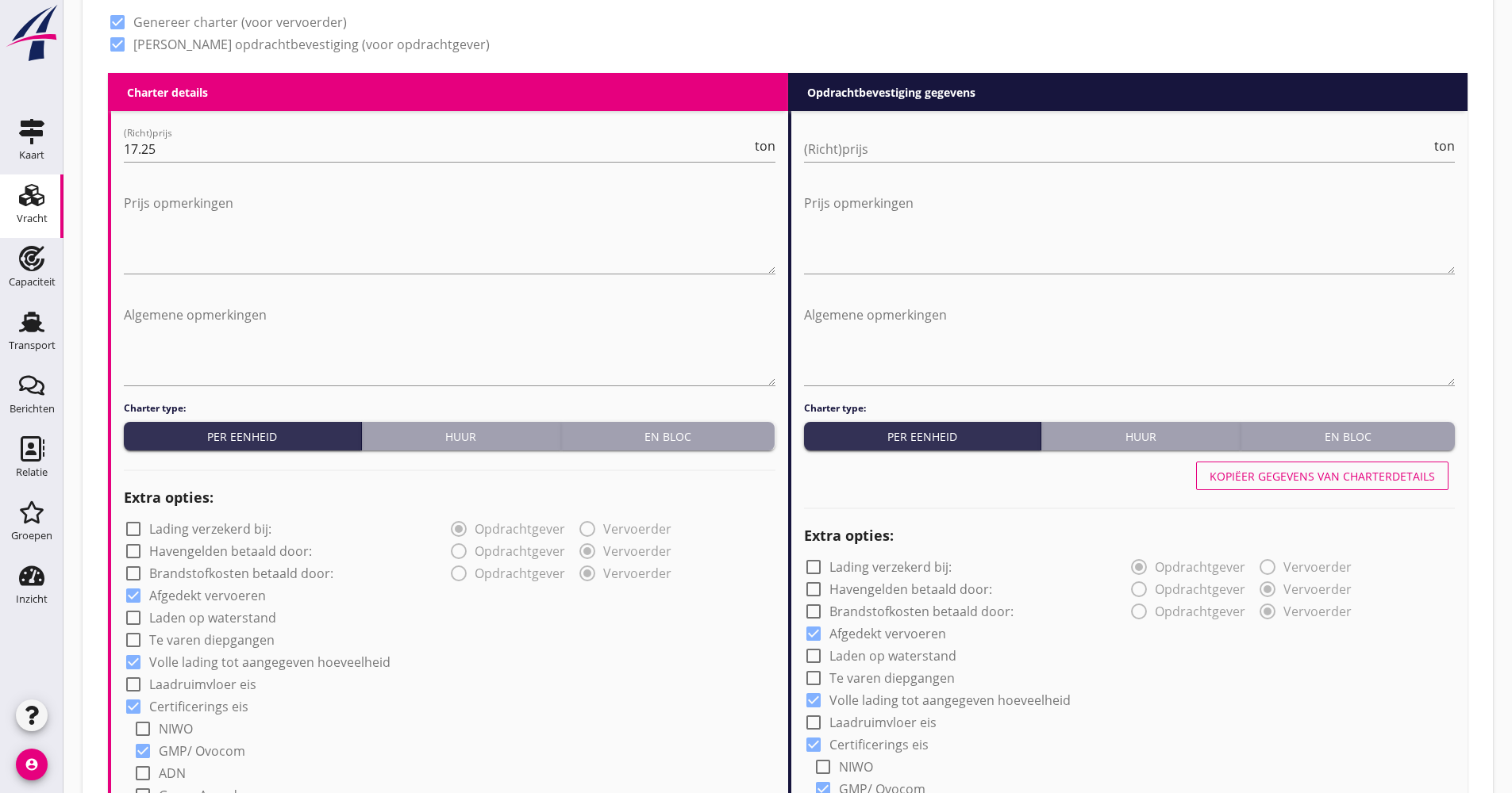
scroll to position [634, 0]
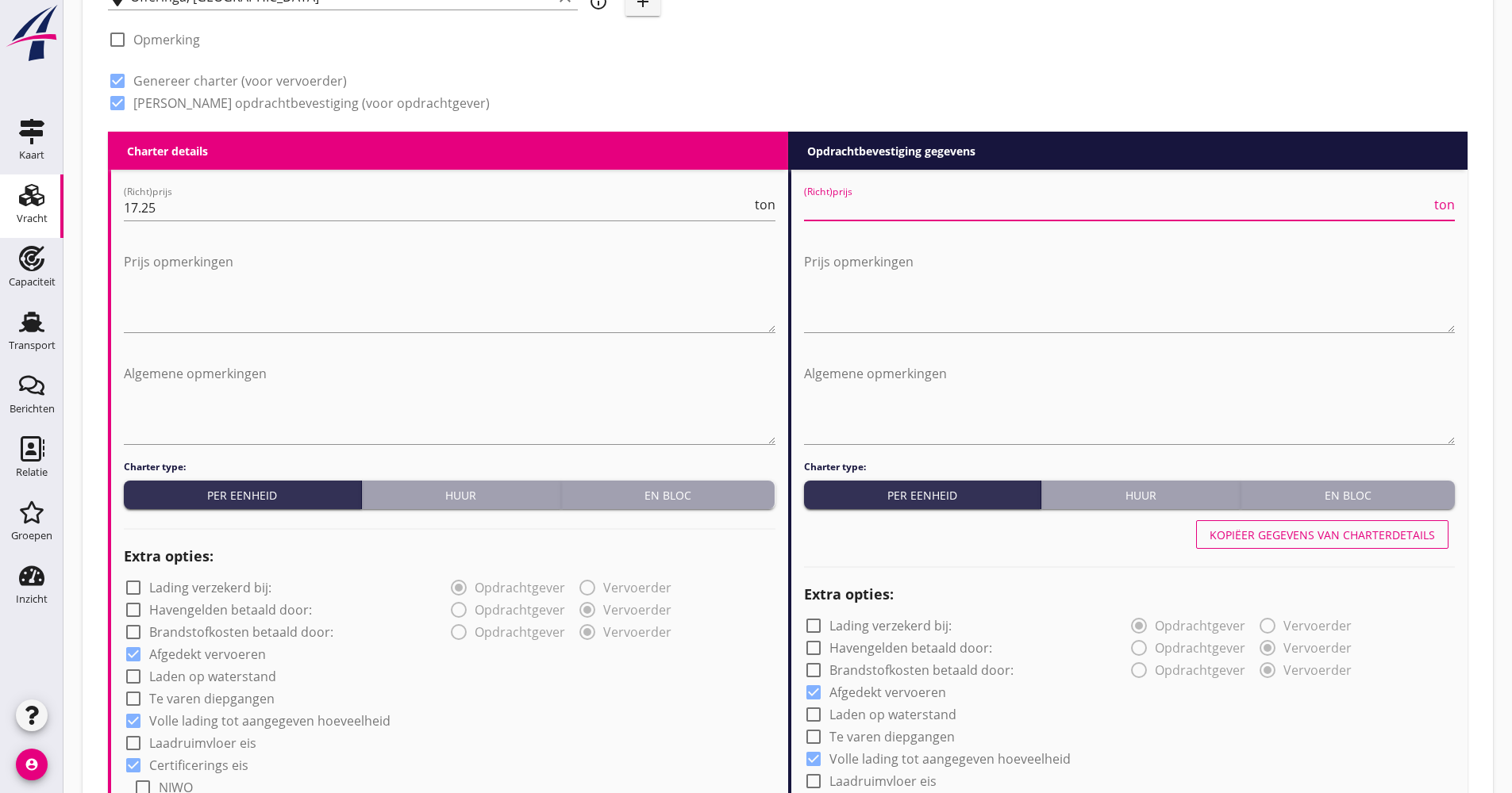
click at [865, 199] on div "(Richt)prijs ton" at bounding box center [1129, 210] width 651 height 51
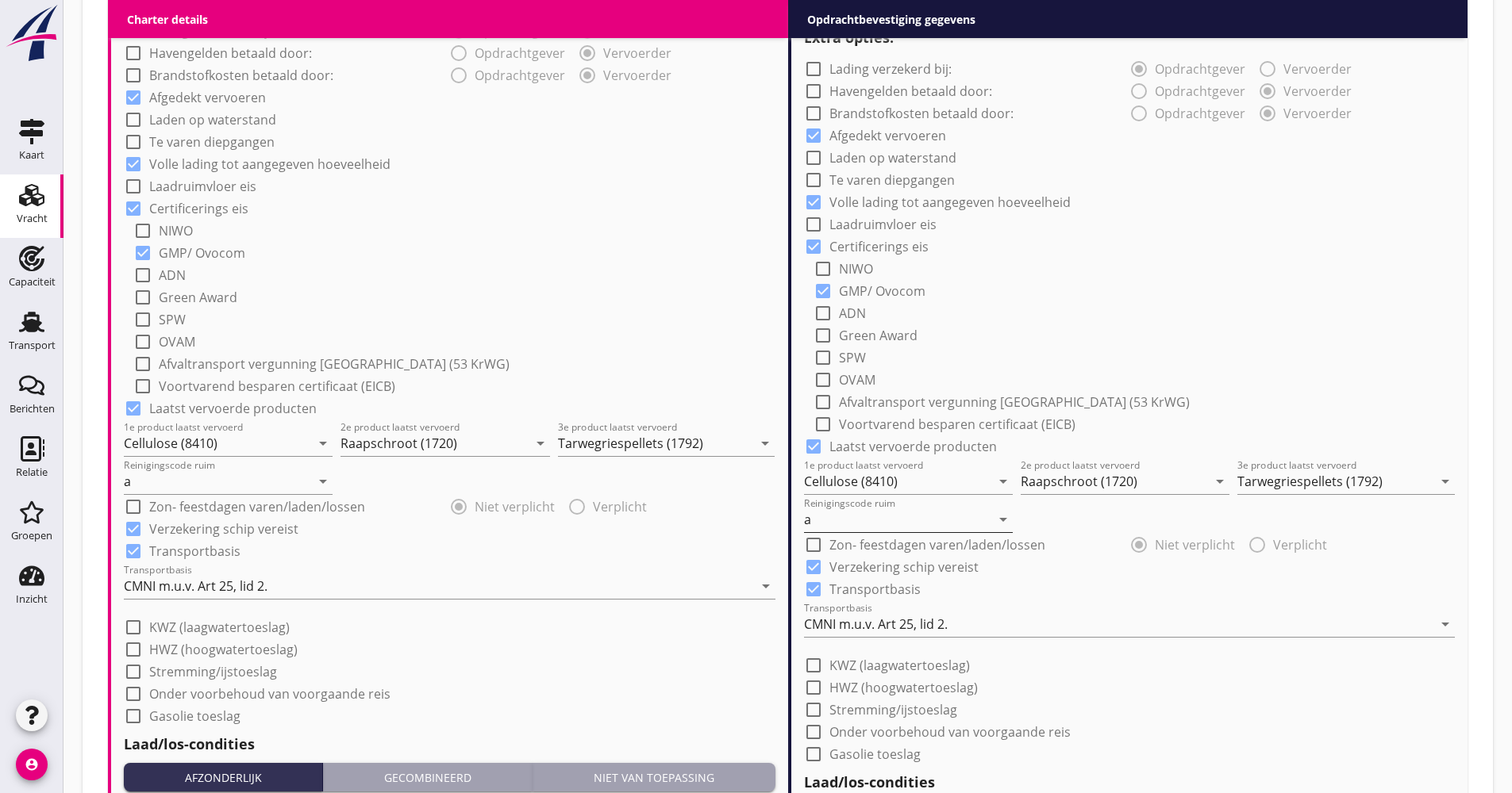
scroll to position [1269, 0]
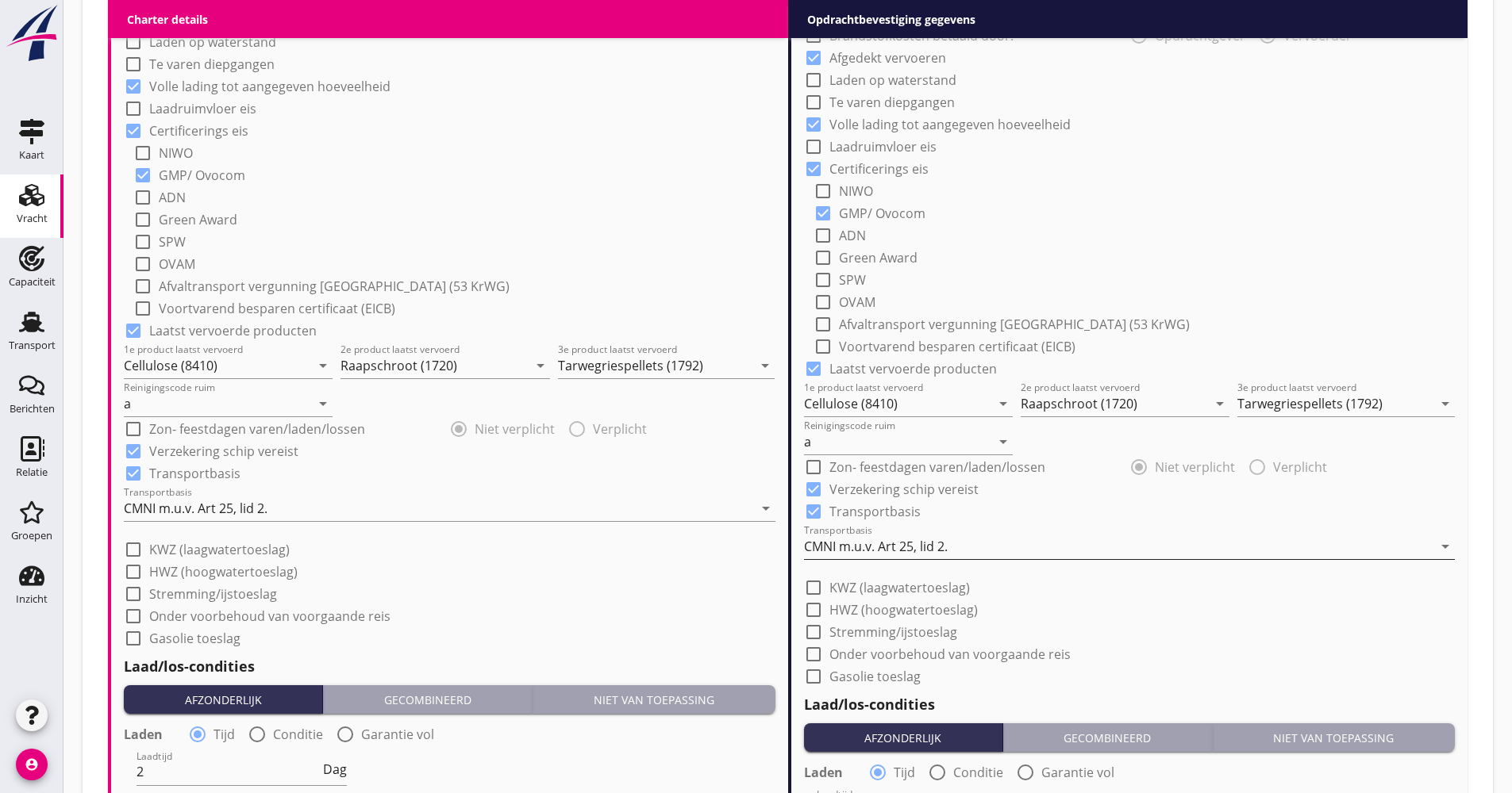
type input "18.25"
click at [898, 556] on div "CMNI m.u.v. Art 25, lid 2." at bounding box center [1118, 546] width 629 height 25
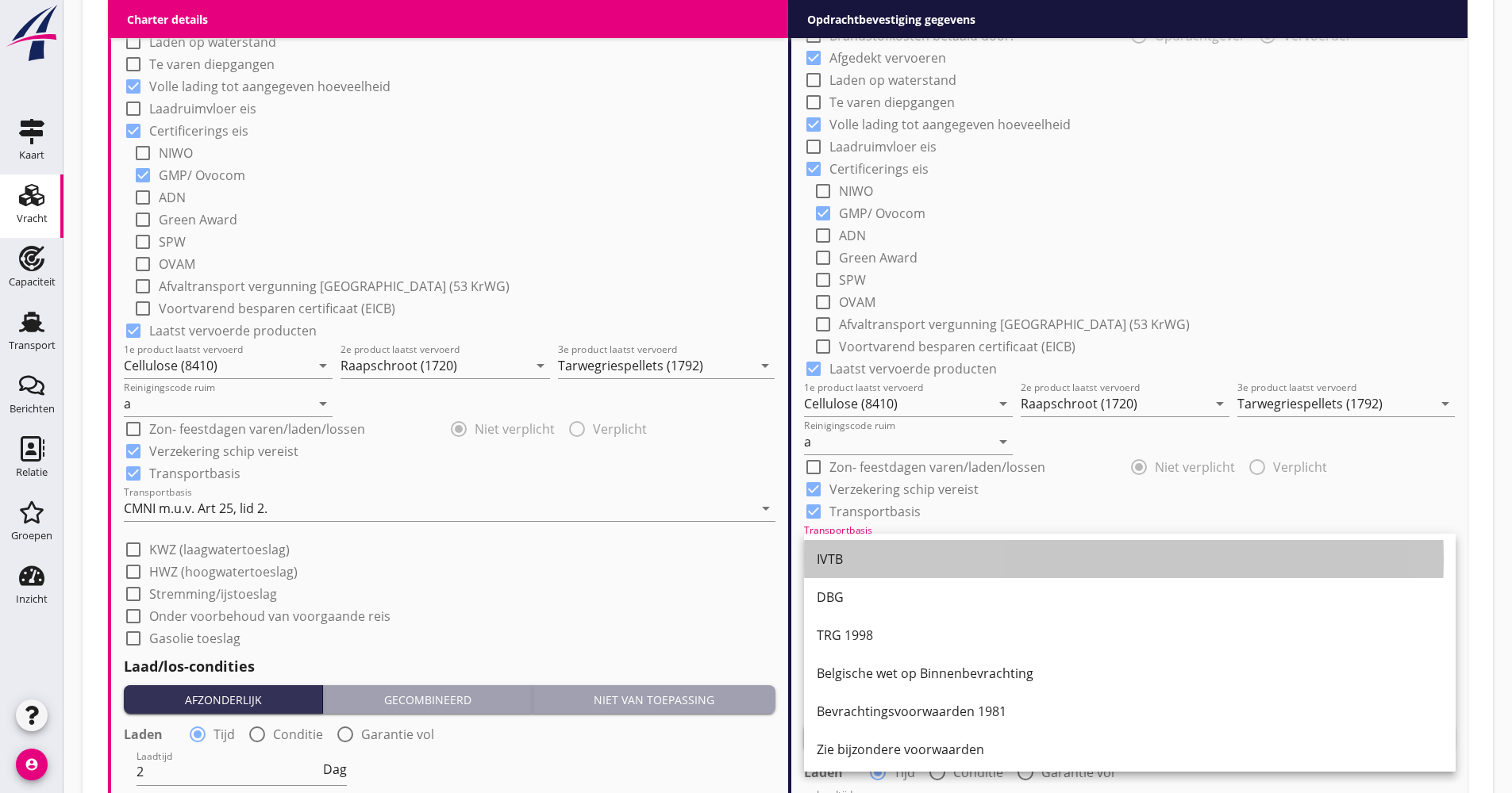
click at [897, 553] on div "IVTB" at bounding box center [1130, 559] width 626 height 19
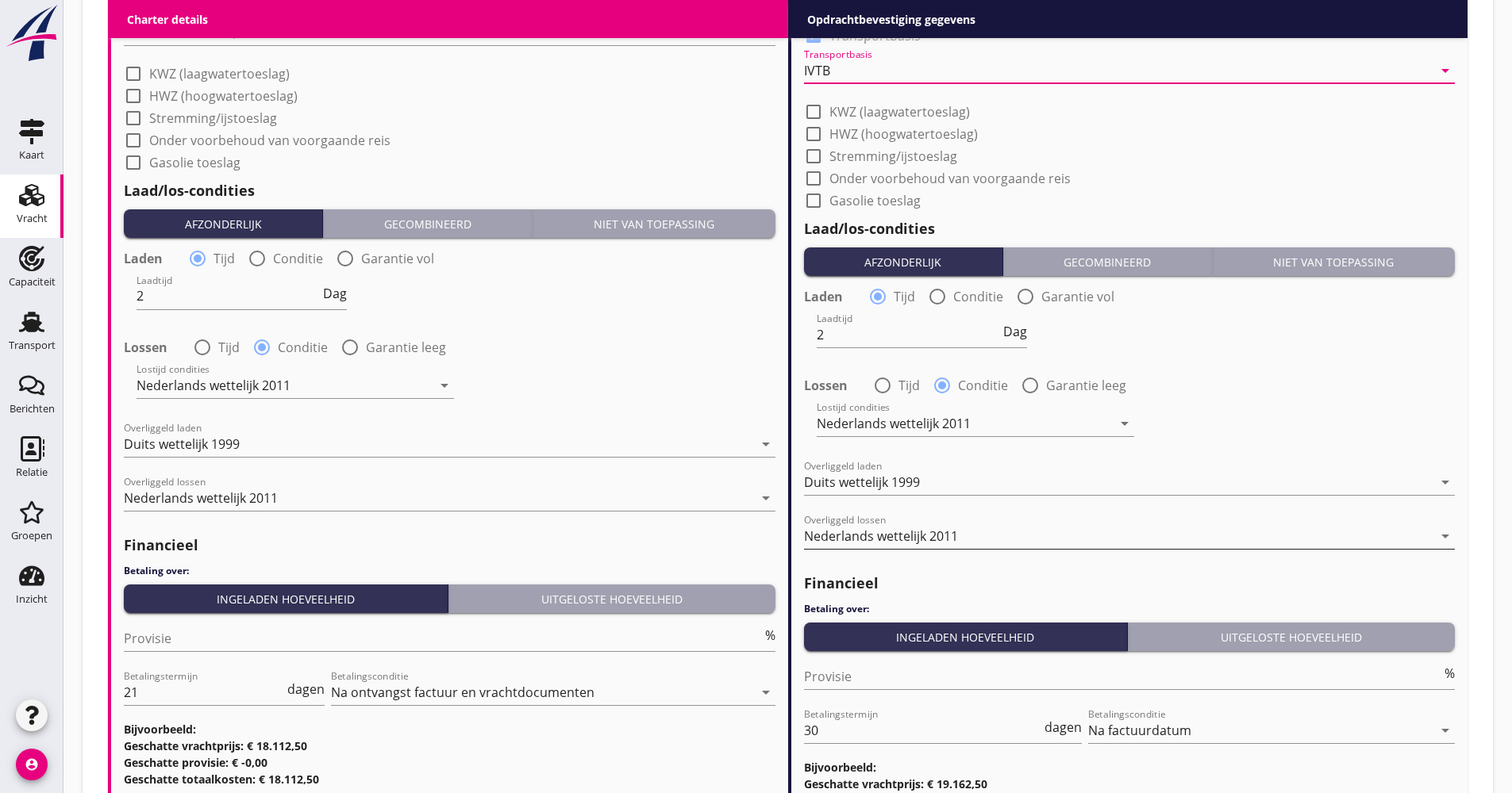
scroll to position [1899, 0]
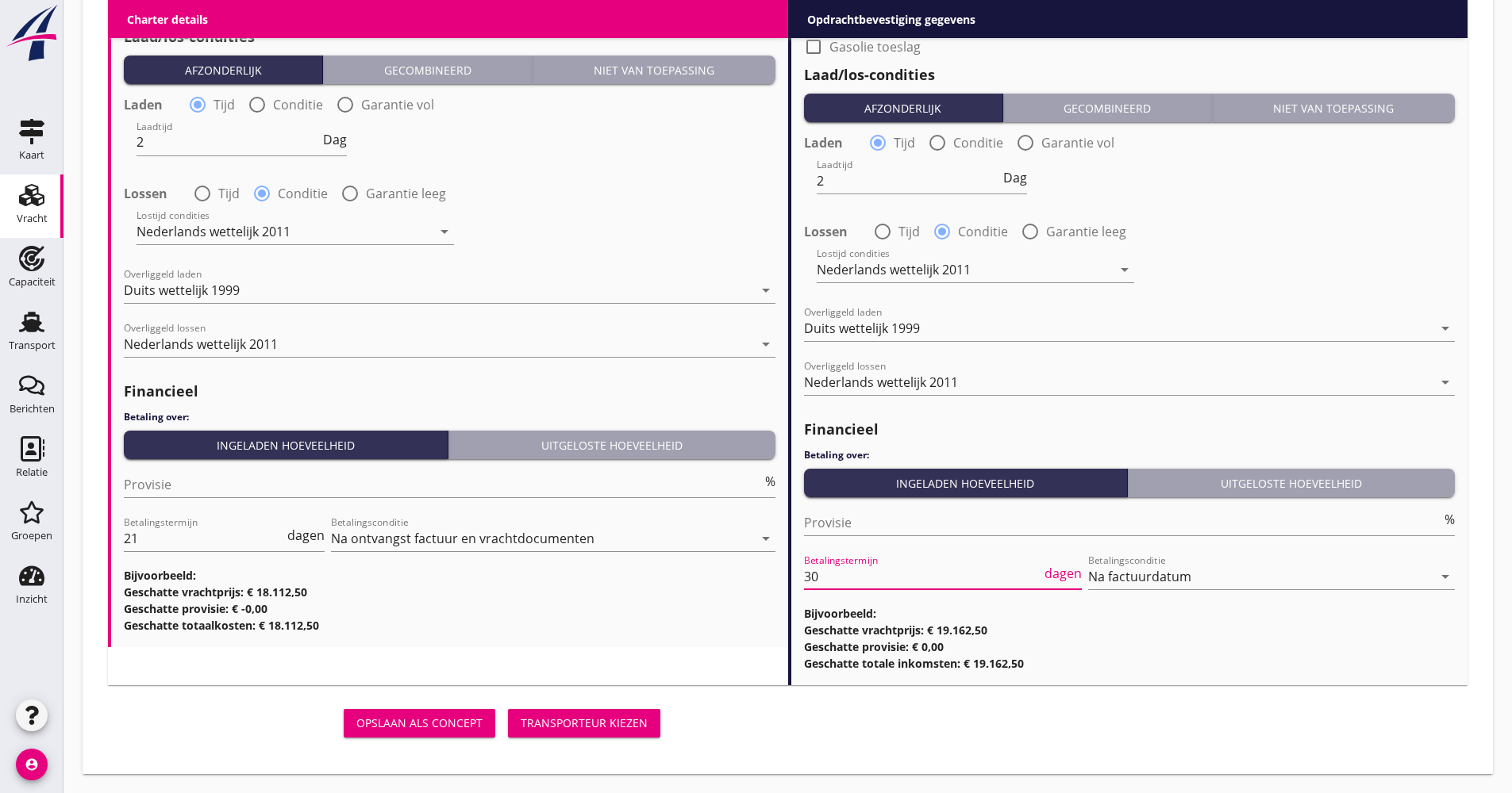
drag, startPoint x: 865, startPoint y: 579, endPoint x: 765, endPoint y: 574, distance: 100.1
type input "21"
click at [804, 714] on div "Opslaan als concept Transporteur kiezen" at bounding box center [787, 723] width 1372 height 51
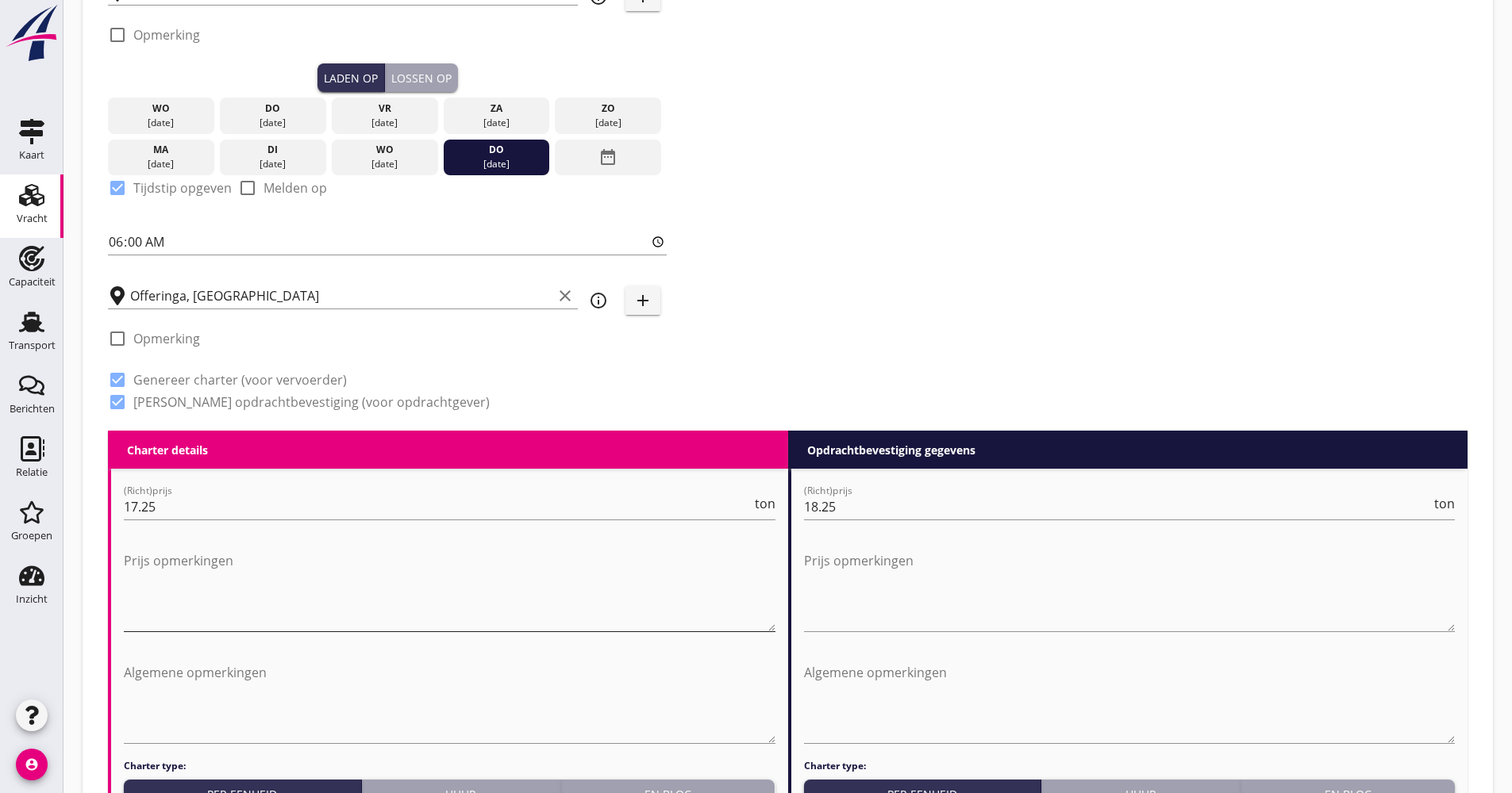
scroll to position [312, 0]
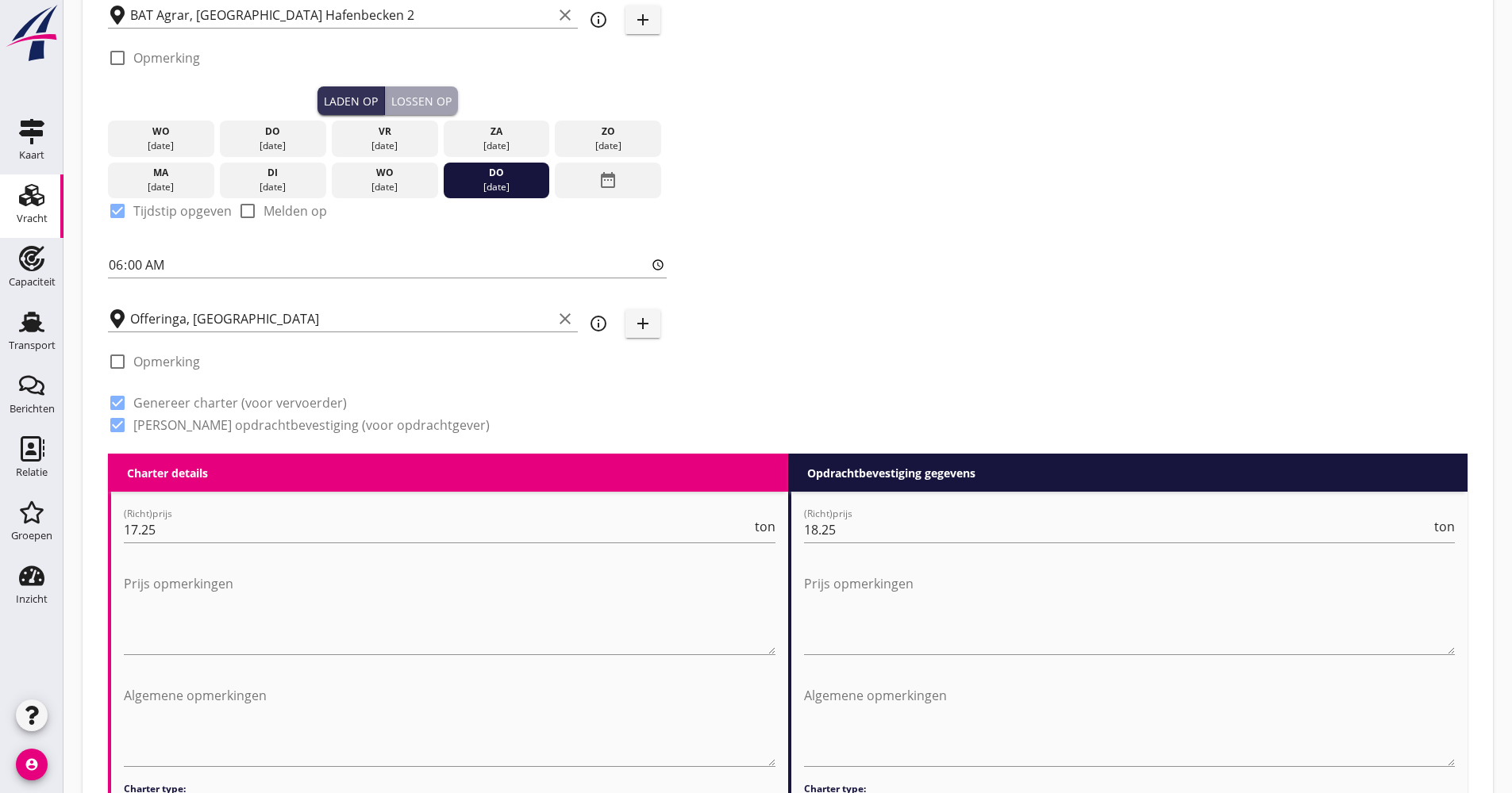
click at [169, 368] on label "Opmerking" at bounding box center [166, 361] width 67 height 16
checkbox input "true"
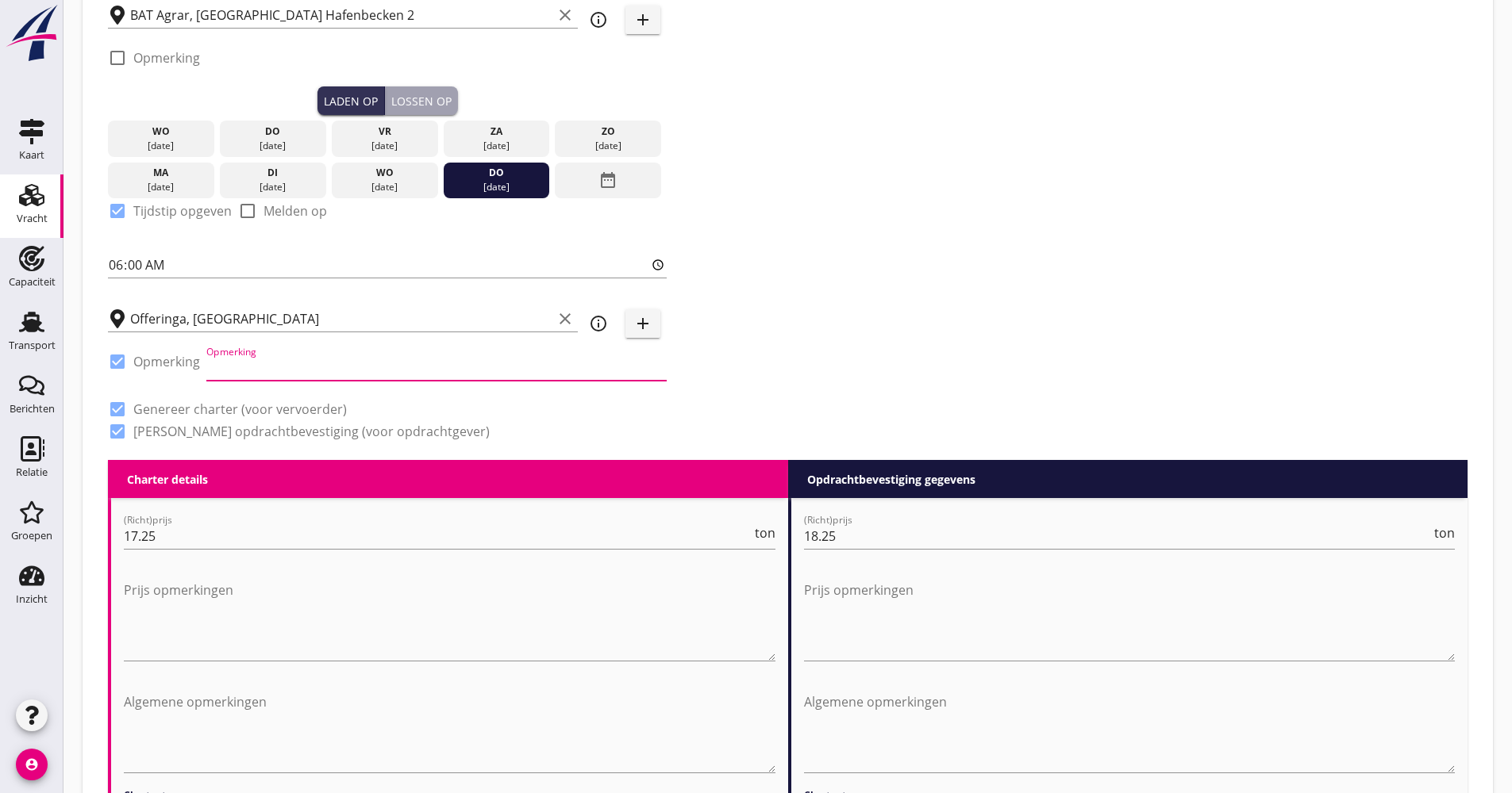
click at [218, 367] on input "Opmerking" at bounding box center [436, 367] width 460 height 25
drag, startPoint x: 242, startPoint y: 368, endPoint x: 268, endPoint y: 373, distance: 26.5
click at [232, 365] on input "KW 46 melden" at bounding box center [436, 367] width 460 height 25
click at [1005, 331] on div "Zoeken op opdrachtgever... Internavi Sp. z o.o. clear arrow_drop_down add (inko…" at bounding box center [787, 120] width 1372 height 679
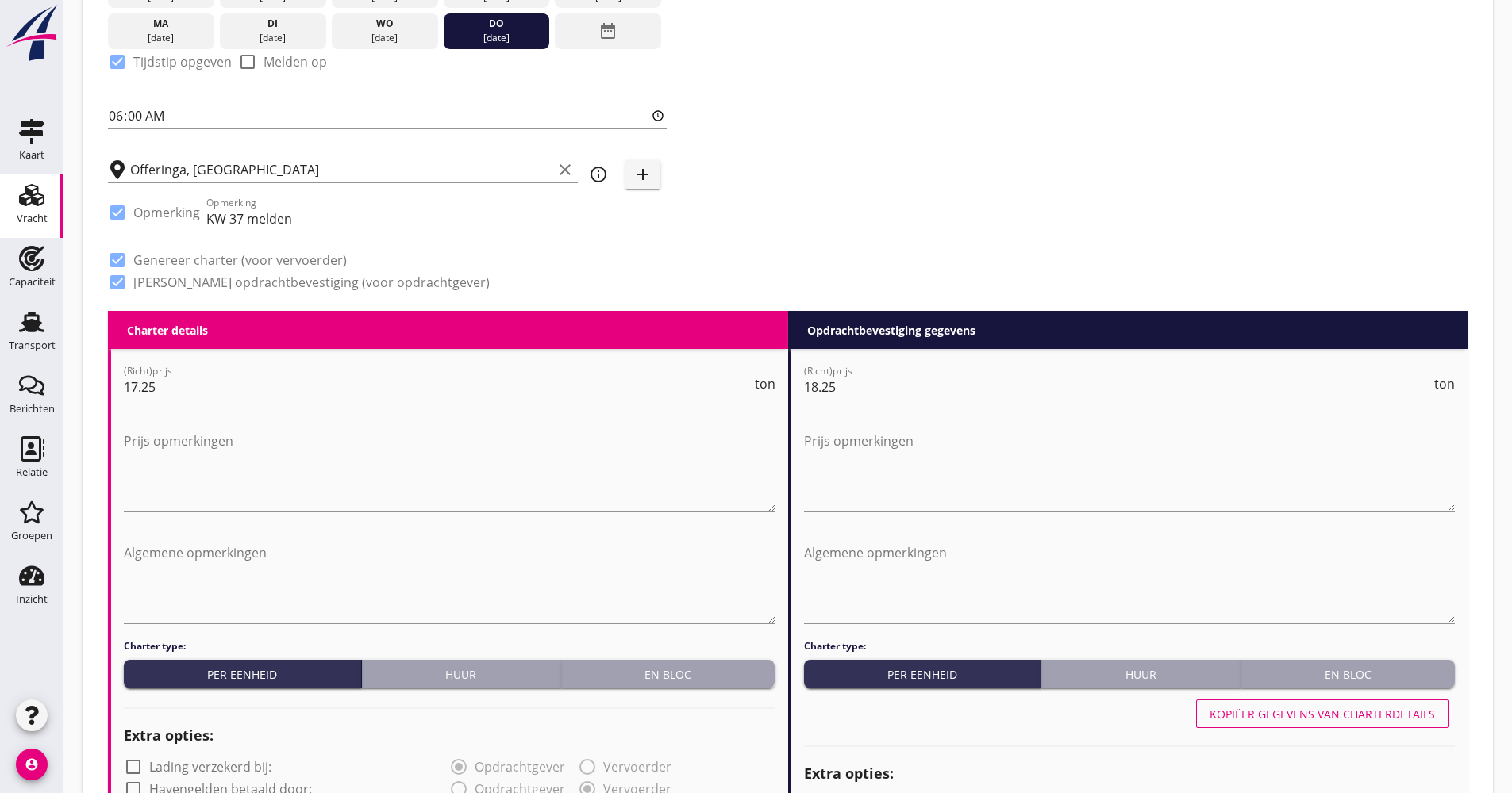
scroll to position [550, 0]
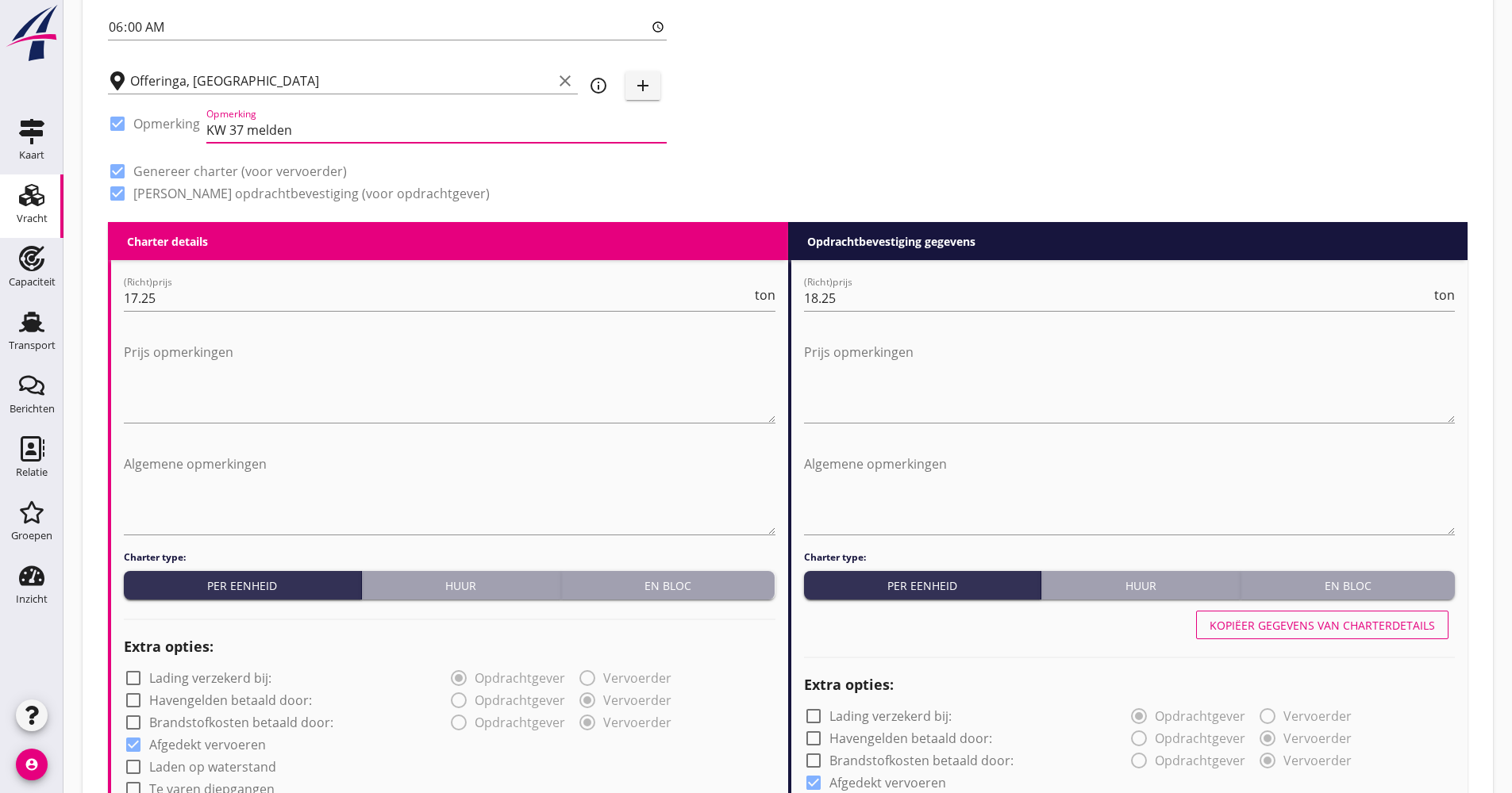
drag, startPoint x: 224, startPoint y: 132, endPoint x: 190, endPoint y: 134, distance: 34.1
click at [190, 134] on div "check_box Opmerking Opmerking KW 37 melden" at bounding box center [387, 131] width 559 height 54
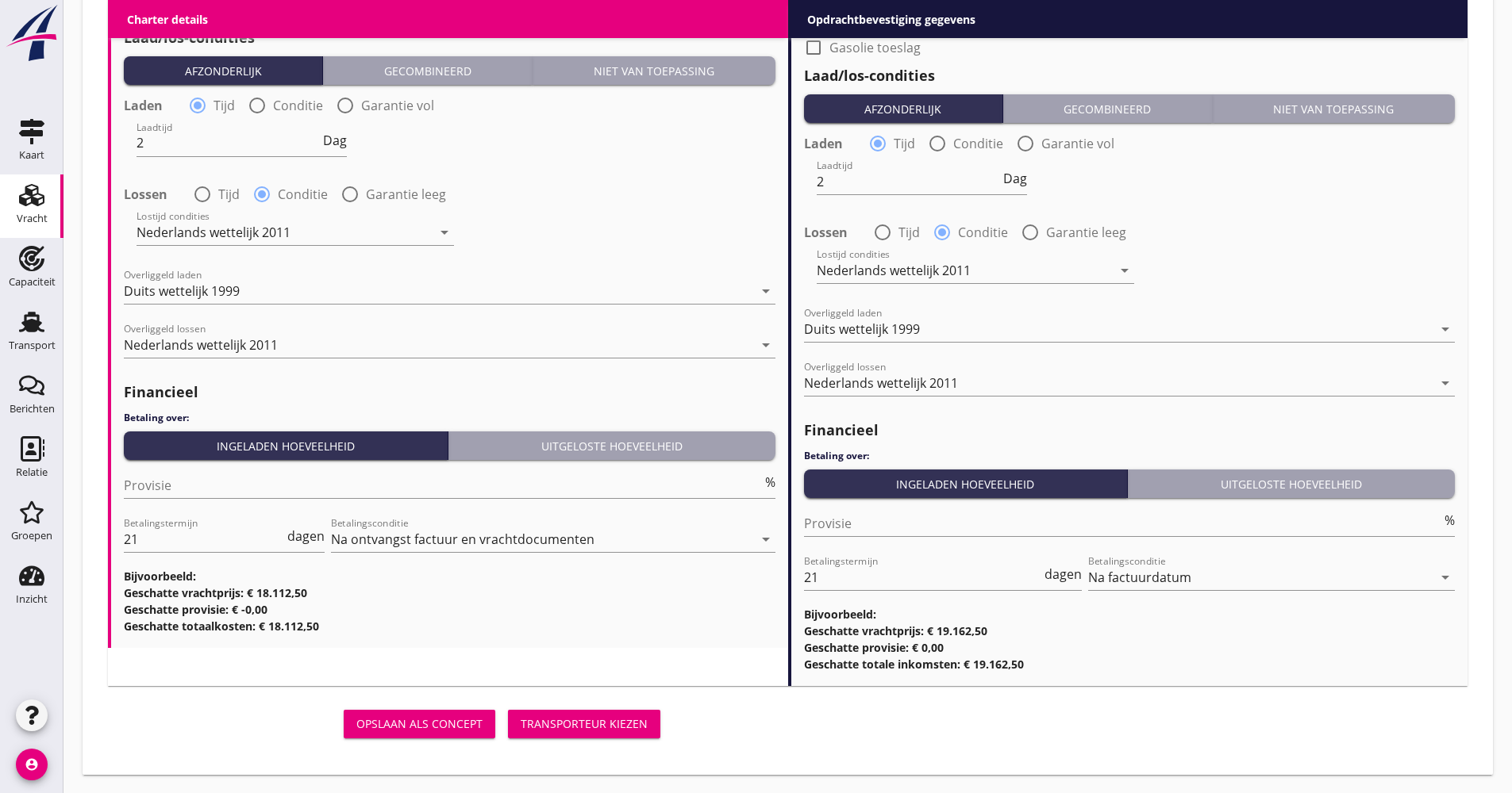
scroll to position [1904, 0]
type input "Week 37 melden"
drag, startPoint x: 588, startPoint y: 721, endPoint x: 583, endPoint y: 712, distance: 10.3
click at [588, 720] on div "Transporteur kiezen" at bounding box center [584, 723] width 127 height 17
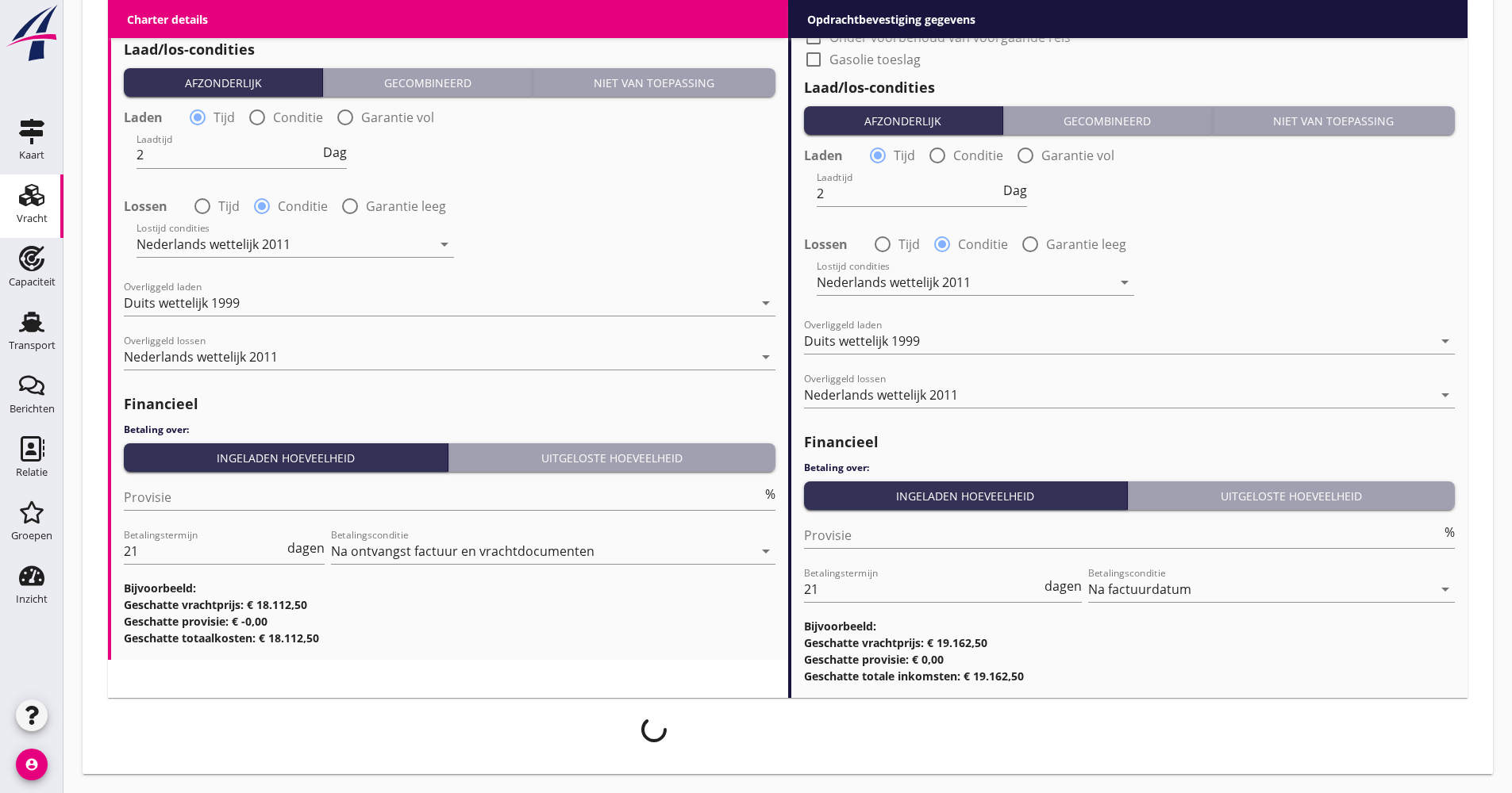
scroll to position [1892, 0]
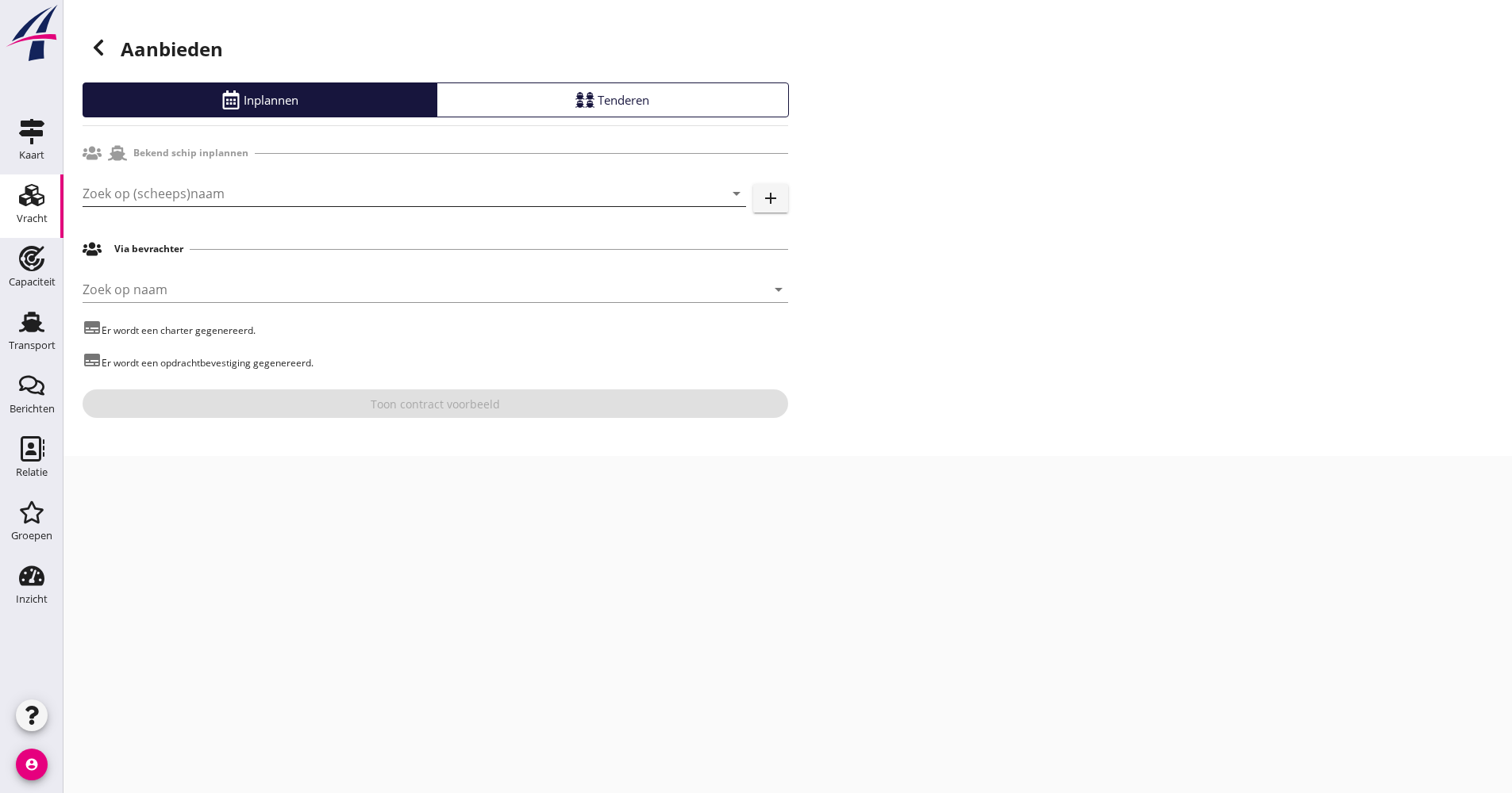
click at [299, 193] on input "Zoek op (scheeps)naam" at bounding box center [392, 193] width 619 height 25
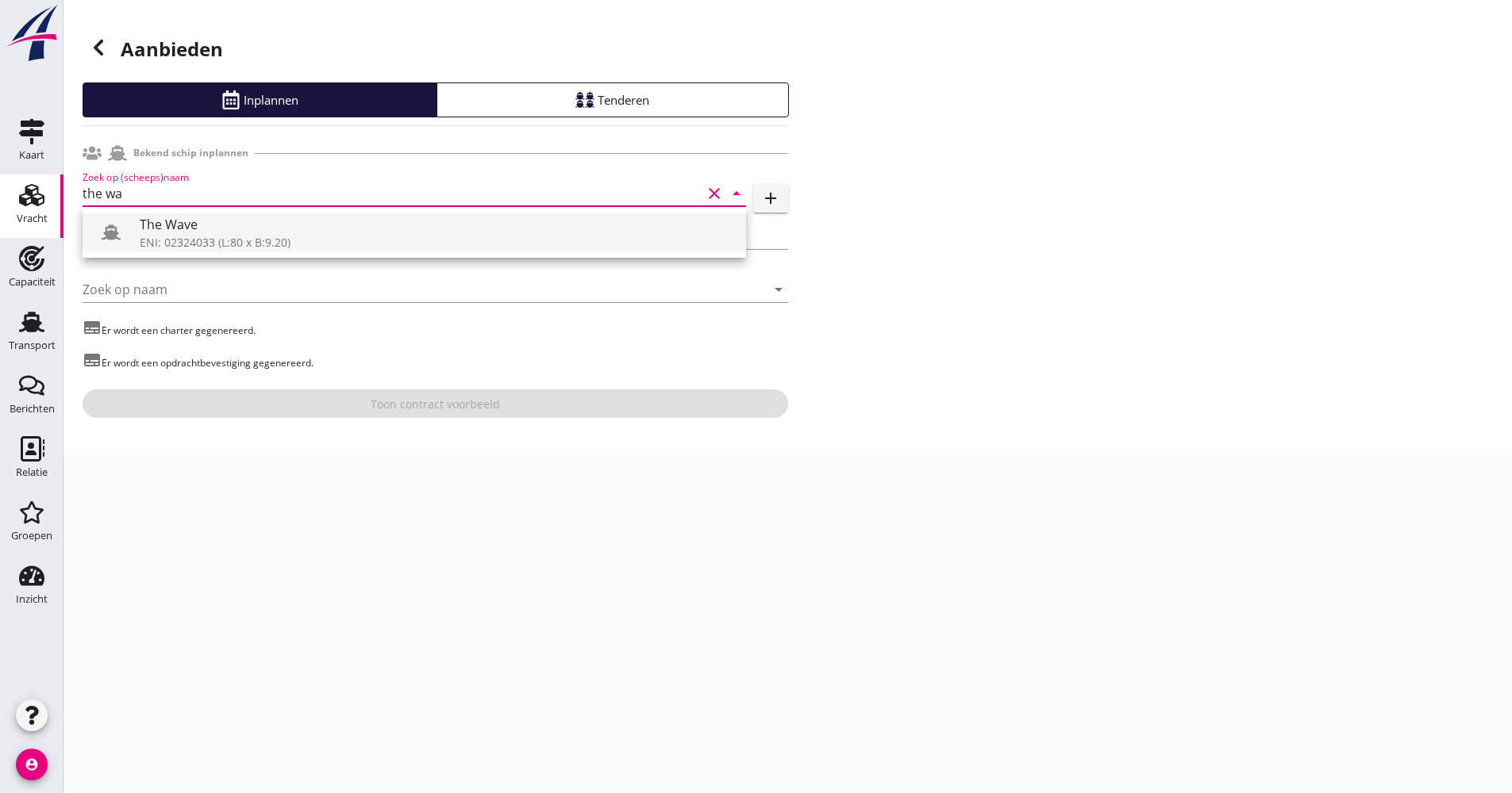
click at [207, 236] on div "ENI: 02324033 (L:80 x B:9.20)" at bounding box center [436, 242] width 594 height 17
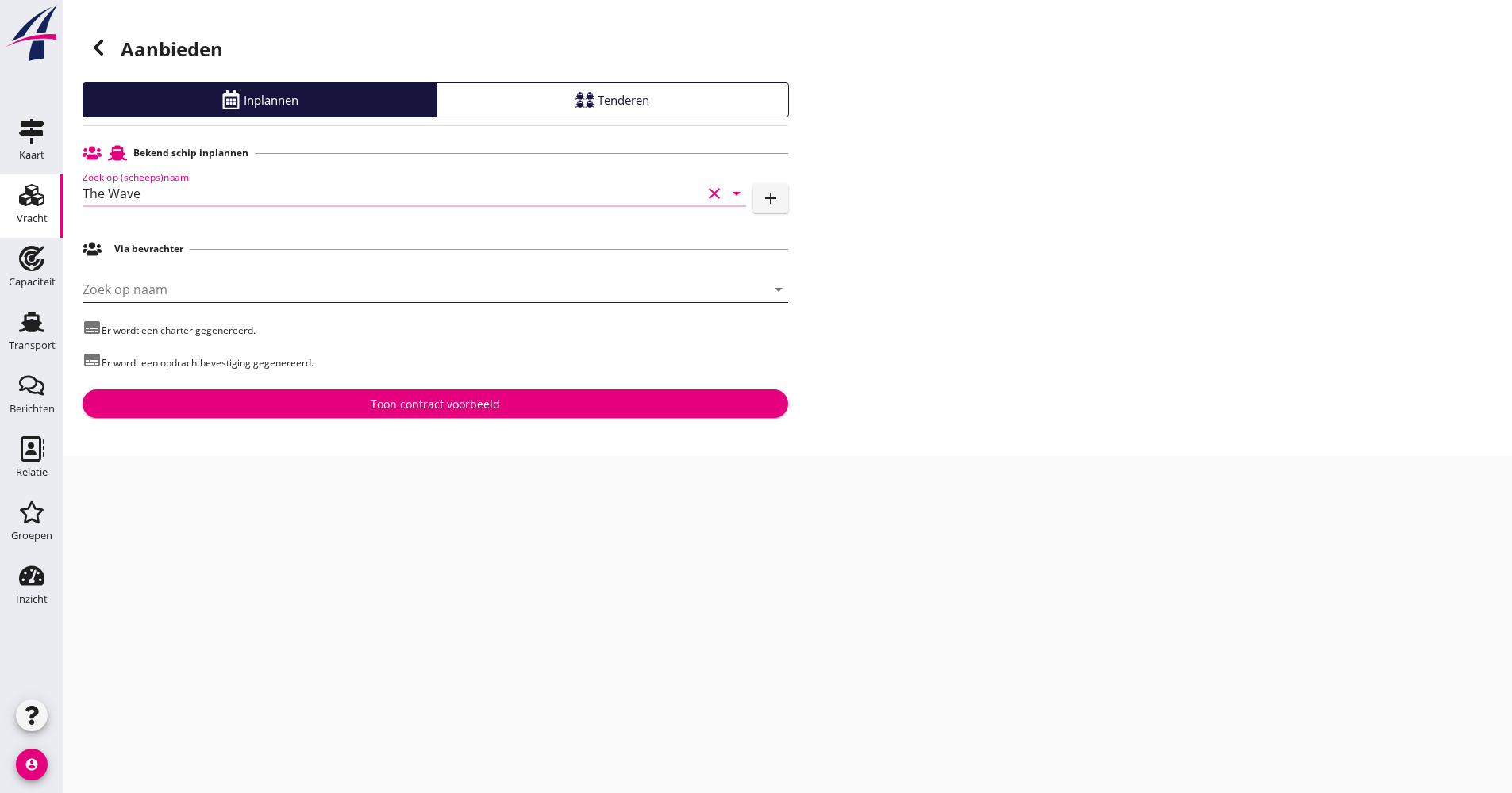
type input "The Wave"
click at [200, 288] on input "Zoek op naam" at bounding box center [413, 289] width 661 height 25
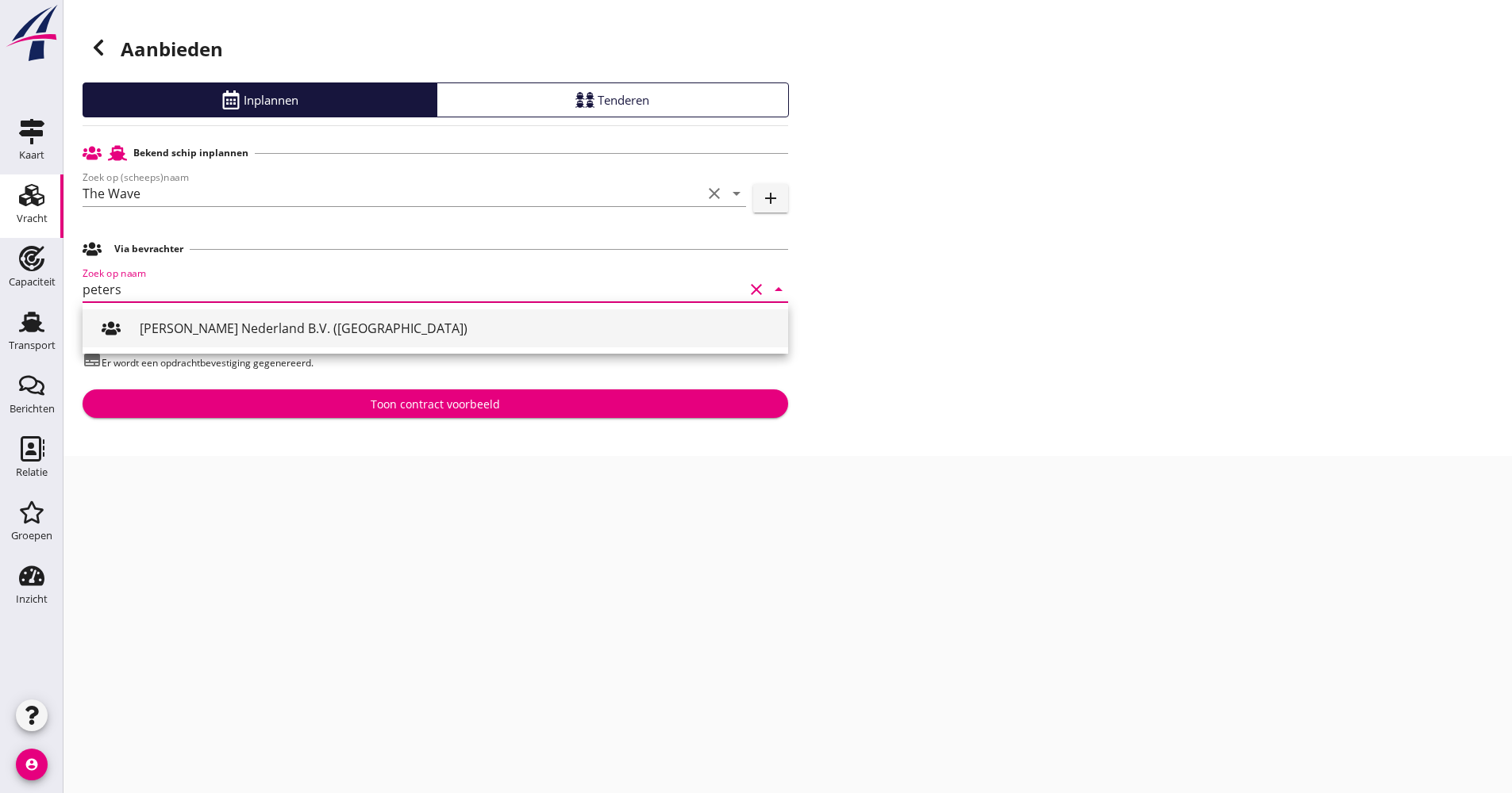
click at [194, 323] on div "[PERSON_NAME] Nederland B.V. ([GEOGRAPHIC_DATA])" at bounding box center [457, 328] width 635 height 19
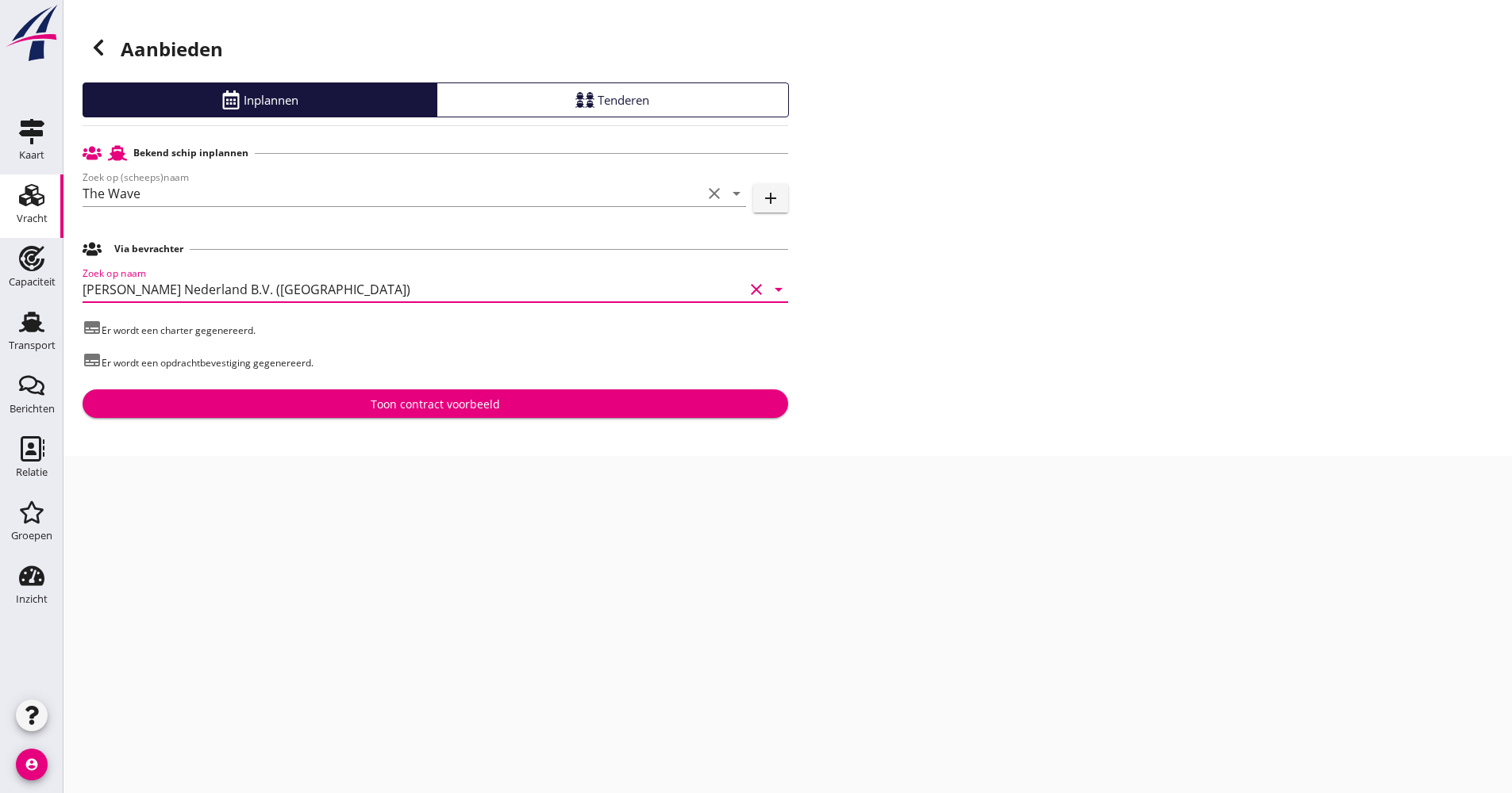
type input "[PERSON_NAME] Nederland B.V. ([GEOGRAPHIC_DATA])"
click at [297, 401] on div "Toon contract voorbeeld" at bounding box center [435, 404] width 680 height 17
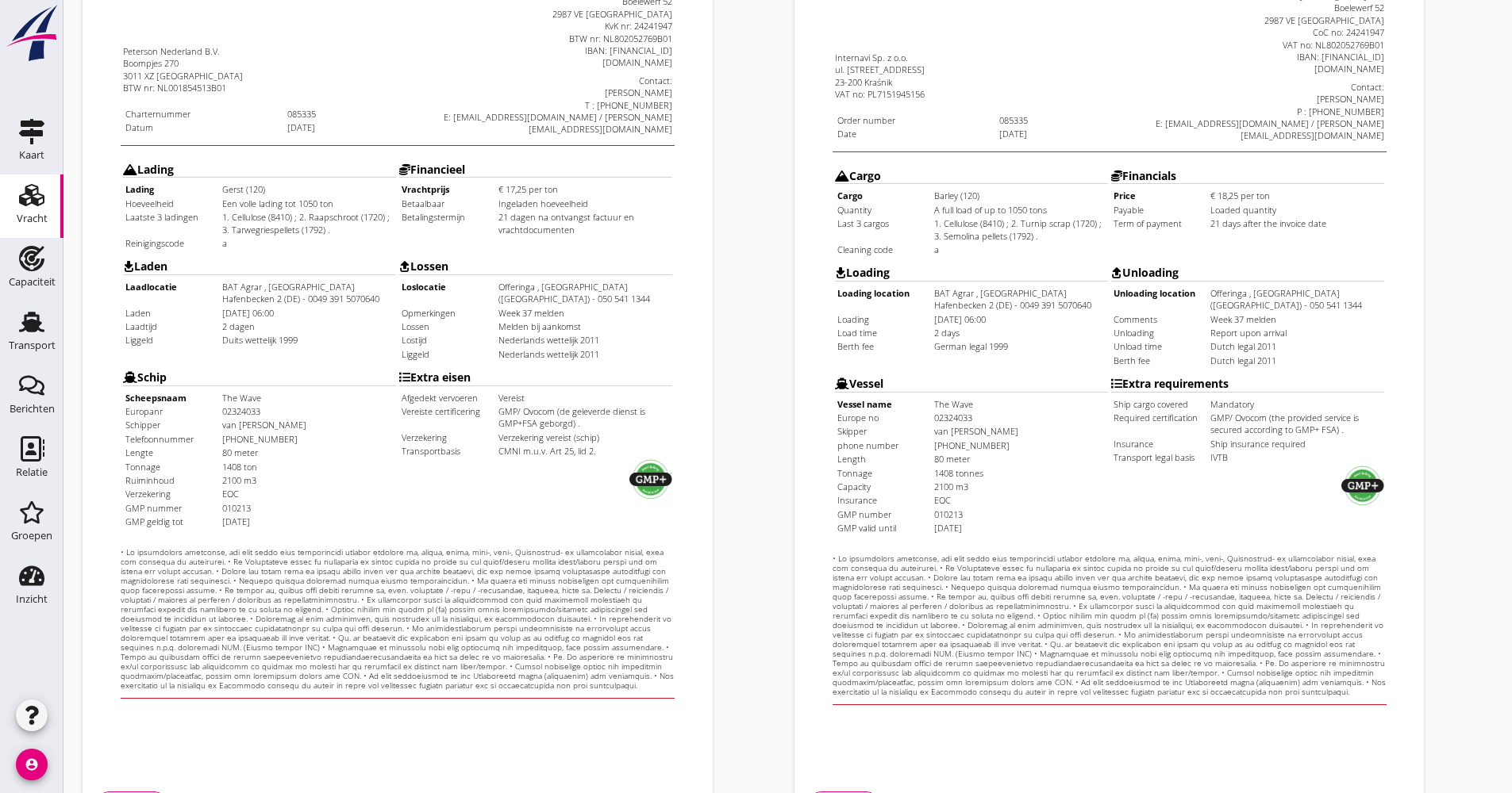
scroll to position [381, 0]
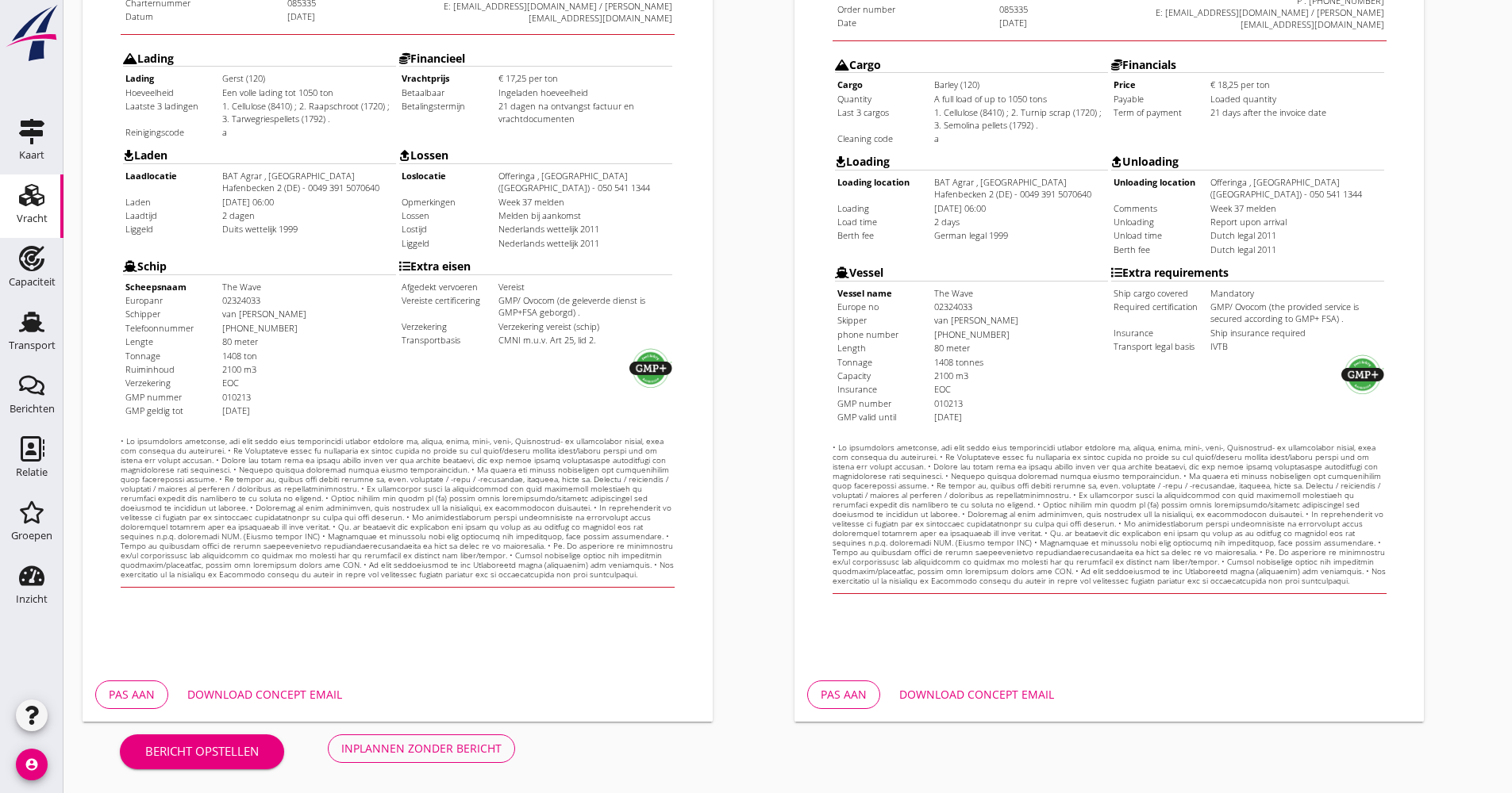
click at [299, 695] on div "Download concept email" at bounding box center [265, 694] width 155 height 17
click at [403, 744] on div "Inplannen zonder bericht" at bounding box center [421, 749] width 161 height 17
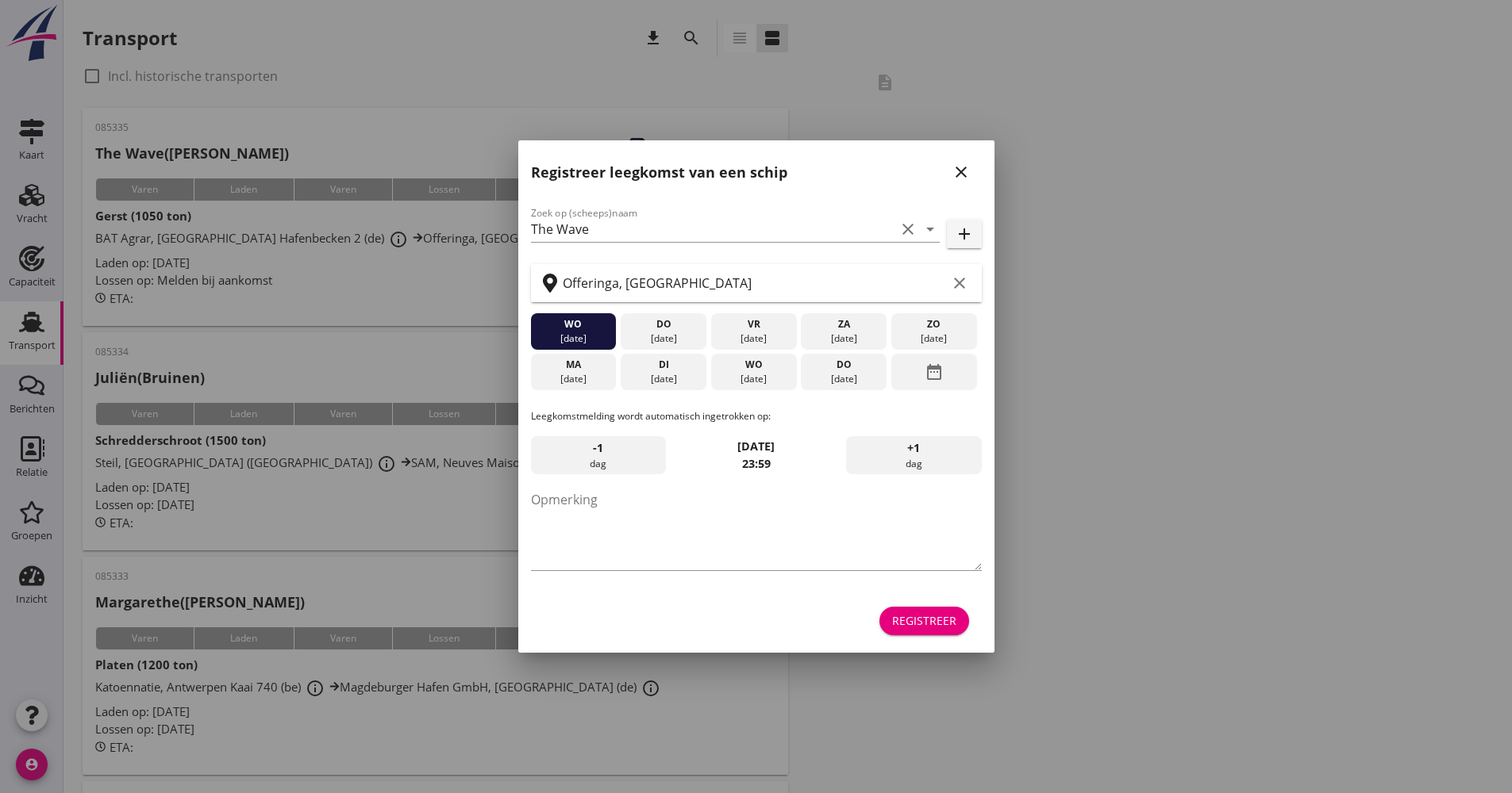
click at [926, 631] on button "Registreer" at bounding box center [924, 620] width 90 height 29
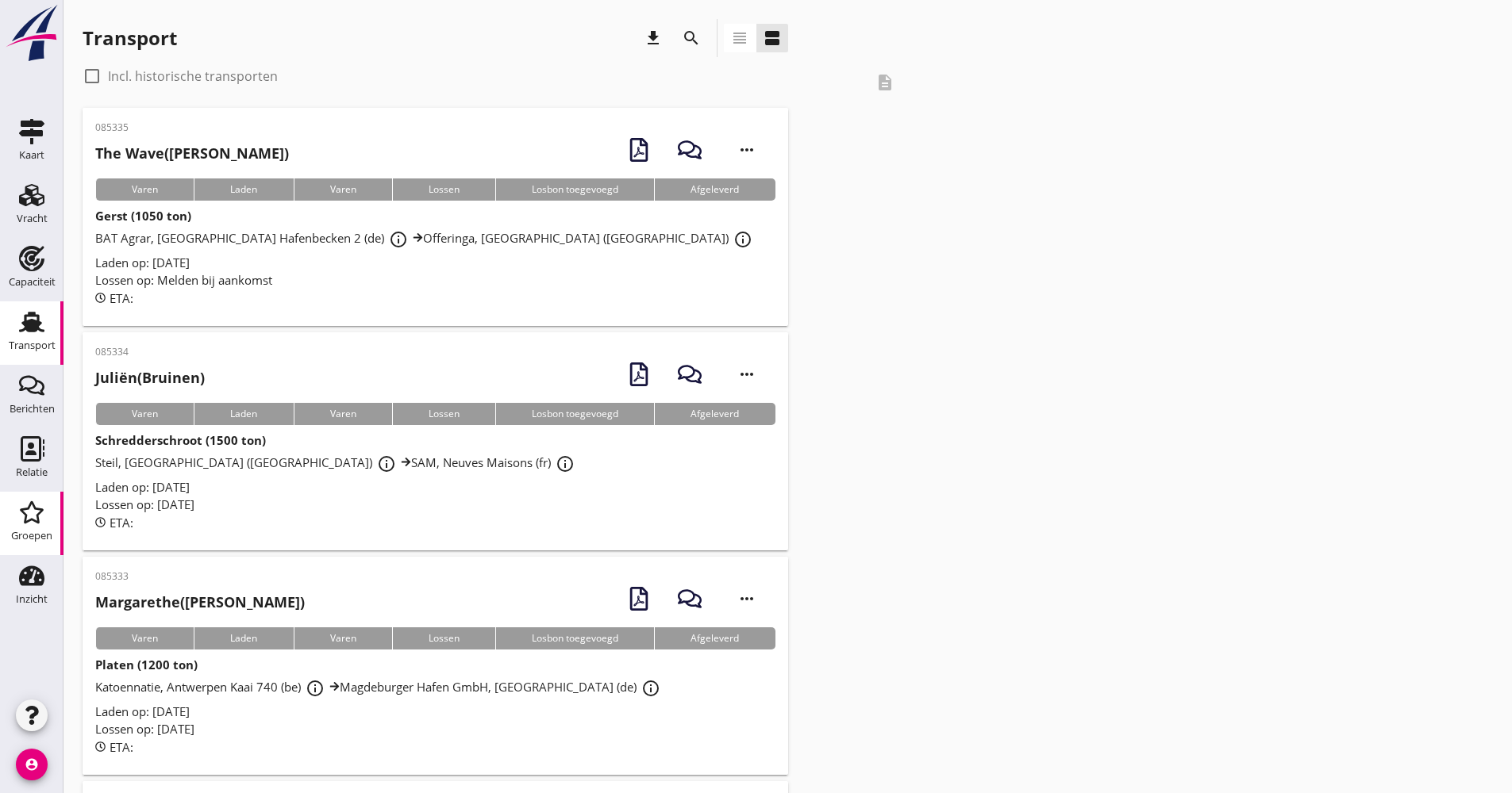
click at [58, 510] on link "Groepen Groepen" at bounding box center [31, 523] width 64 height 64
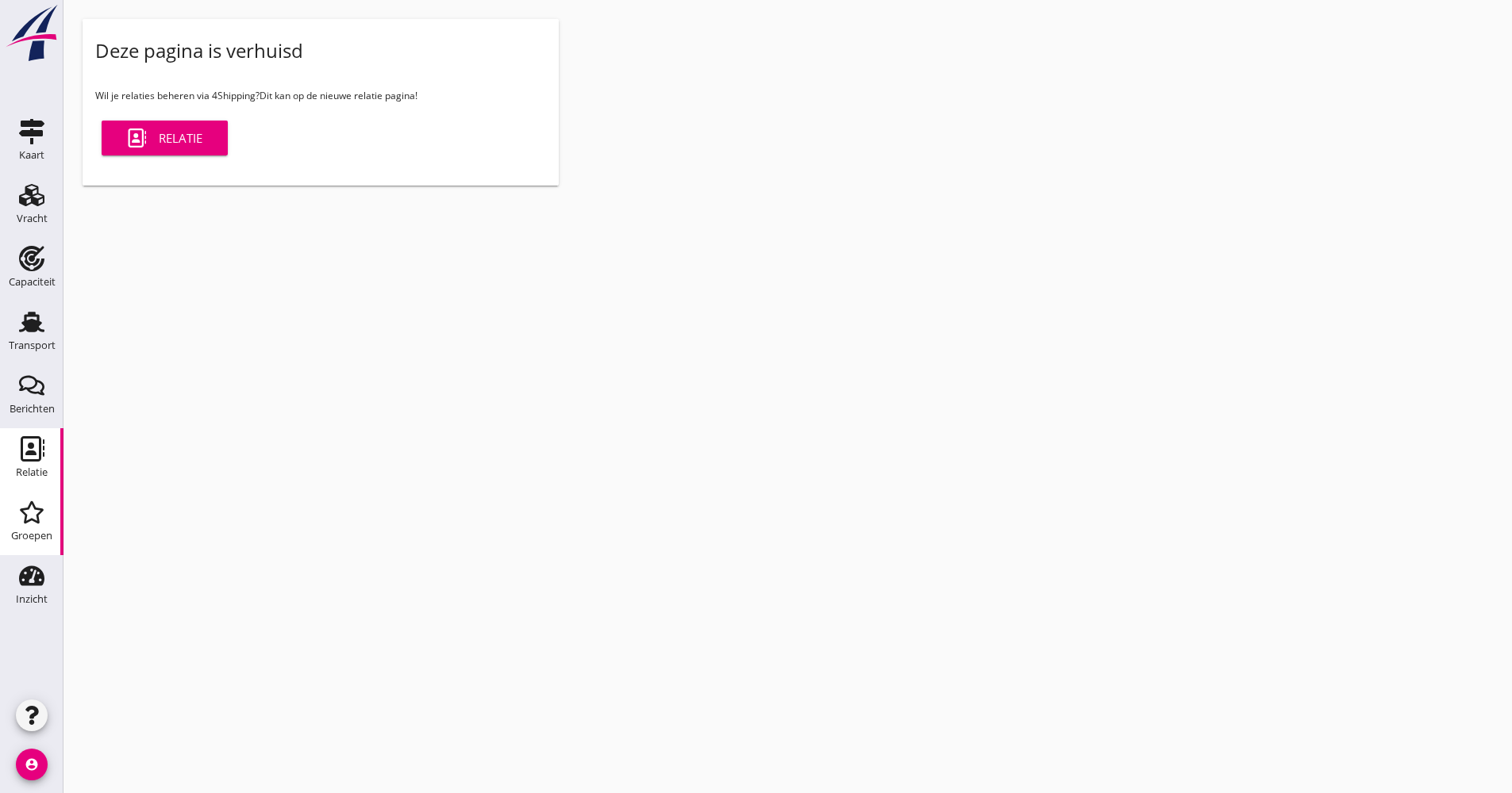
click at [36, 452] on use at bounding box center [32, 448] width 24 height 25
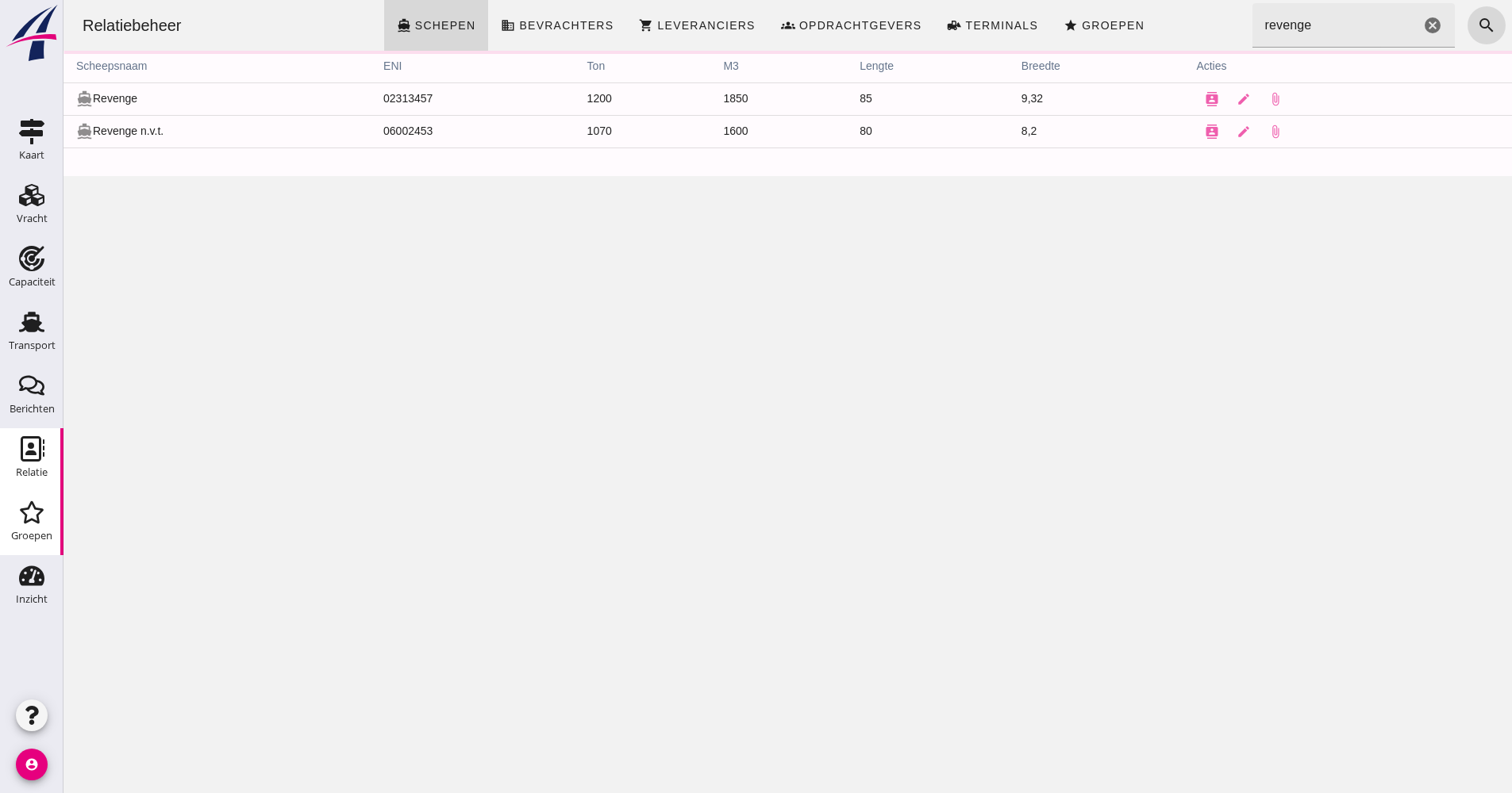
click at [23, 537] on div "Groepen" at bounding box center [31, 535] width 42 height 10
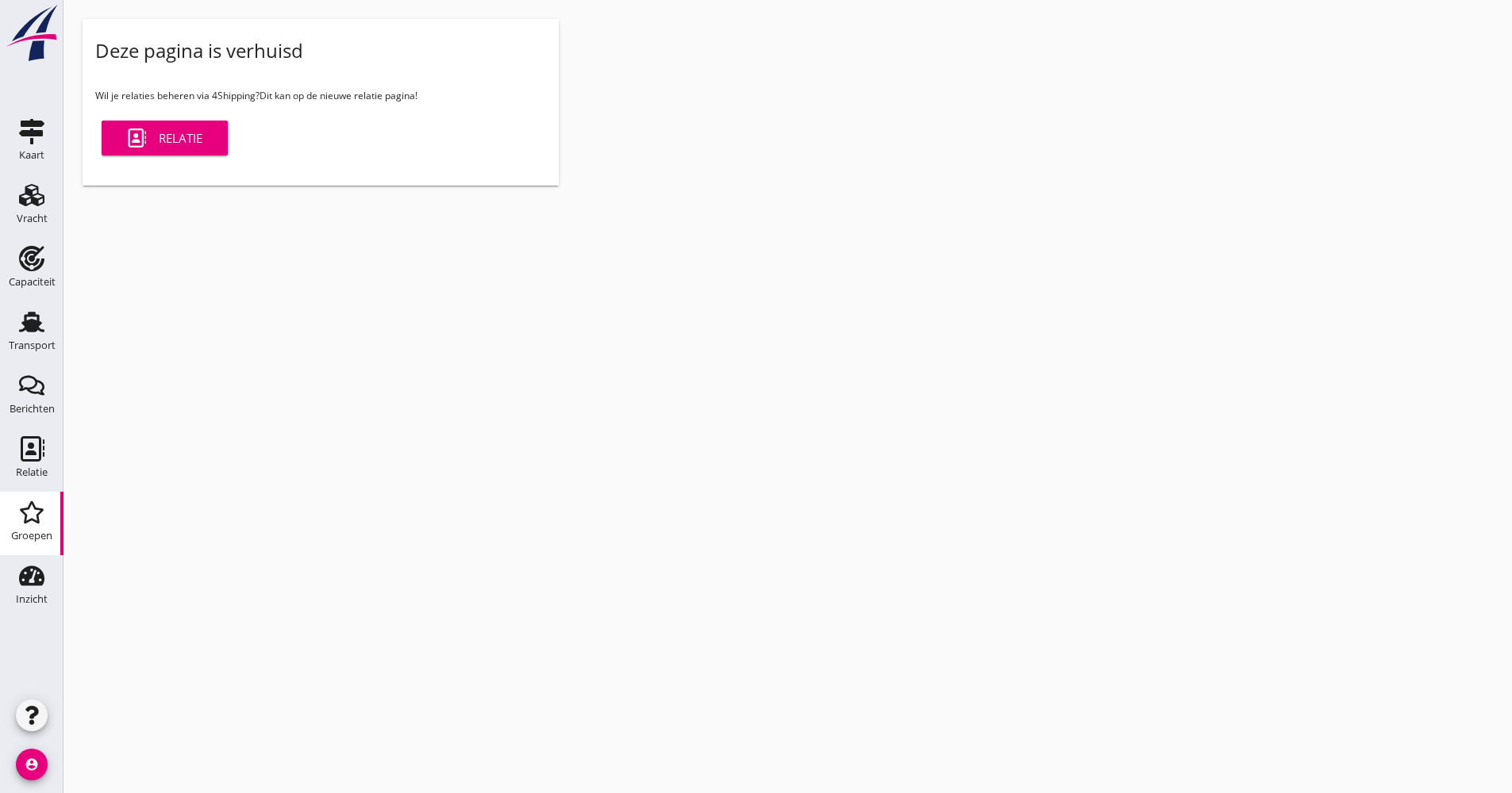
click at [183, 133] on div "Relatie" at bounding box center [164, 138] width 76 height 19
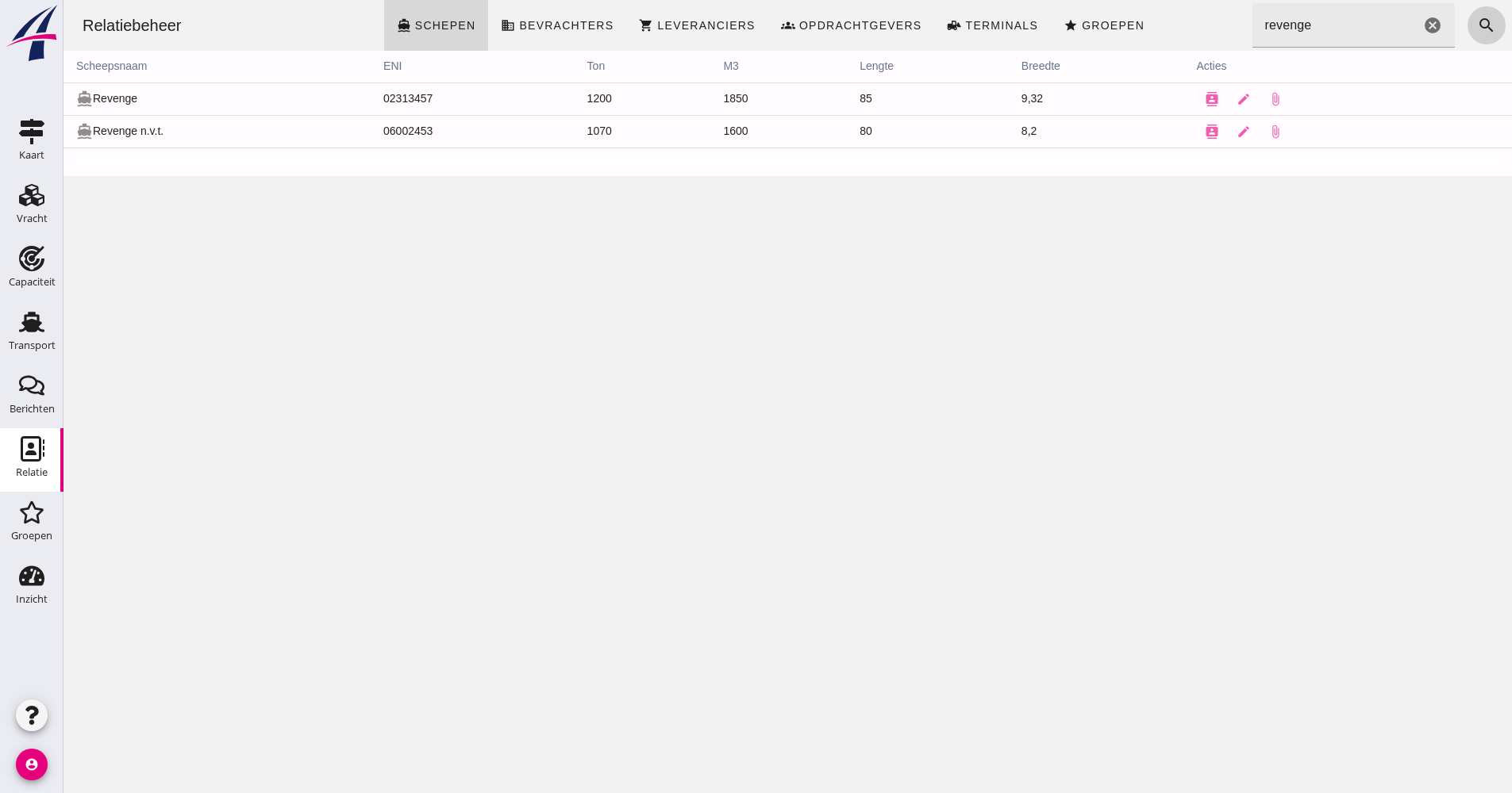
click at [1485, 9] on button "search" at bounding box center [1485, 25] width 38 height 38
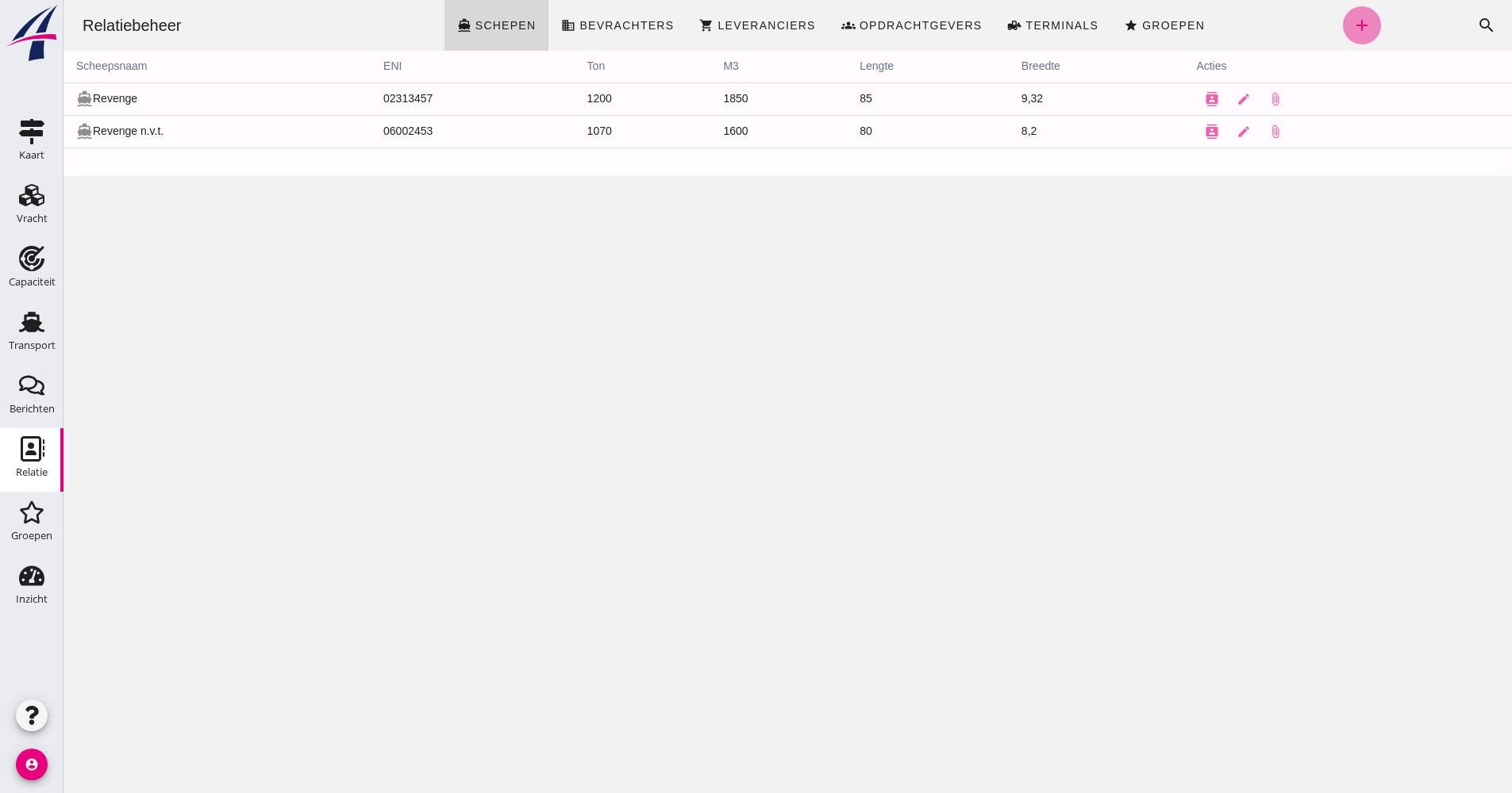
click at [1352, 31] on icon "add" at bounding box center [1361, 25] width 19 height 19
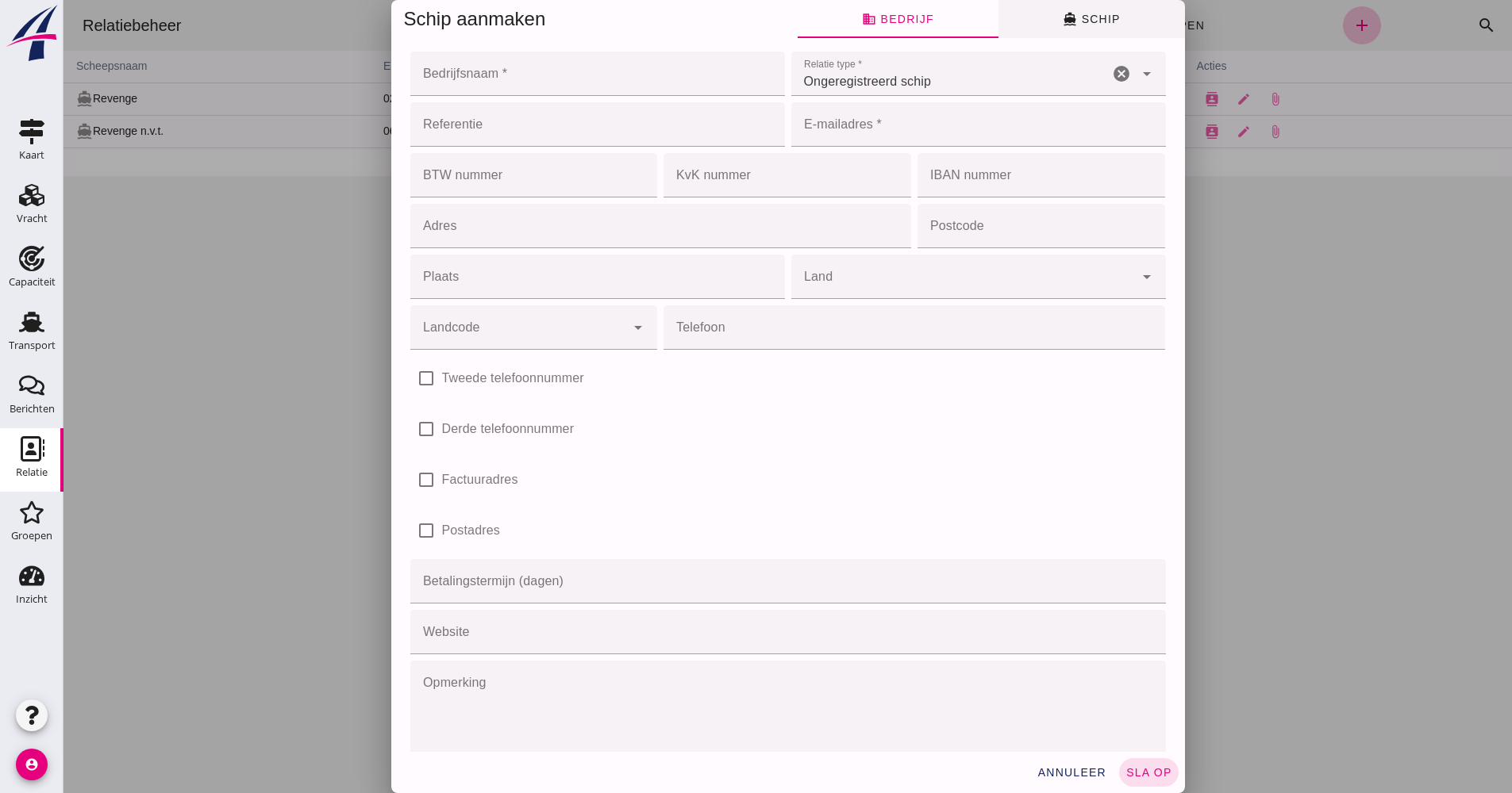
click at [1077, 19] on span "directions_boat Schip" at bounding box center [1091, 18] width 57 height 14
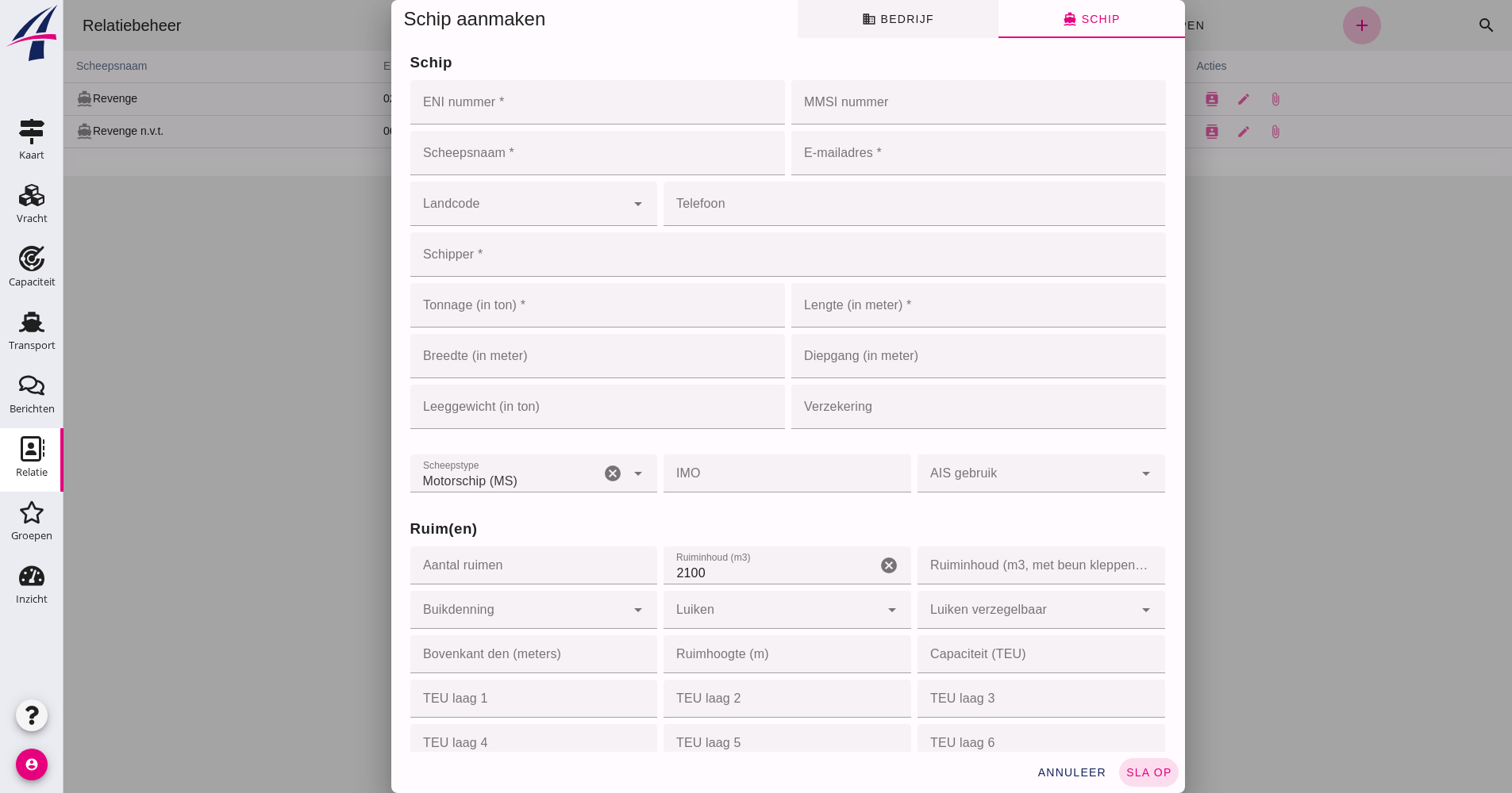
drag, startPoint x: 940, startPoint y: 19, endPoint x: 935, endPoint y: 32, distance: 13.9
click at [939, 19] on button "business Bedrijf" at bounding box center [897, 18] width 200 height 38
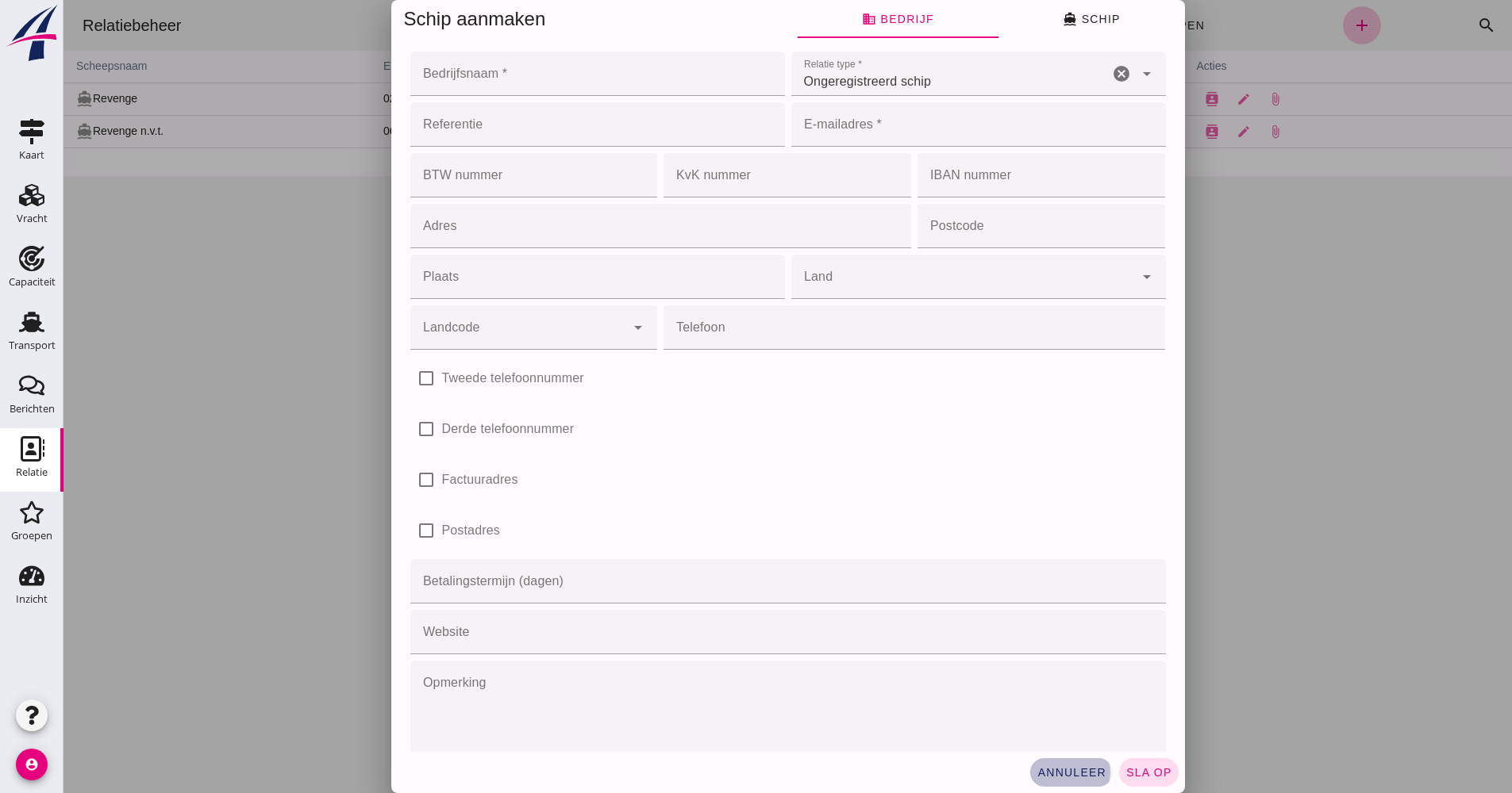
click at [1061, 769] on span "annuleer" at bounding box center [1071, 773] width 70 height 13
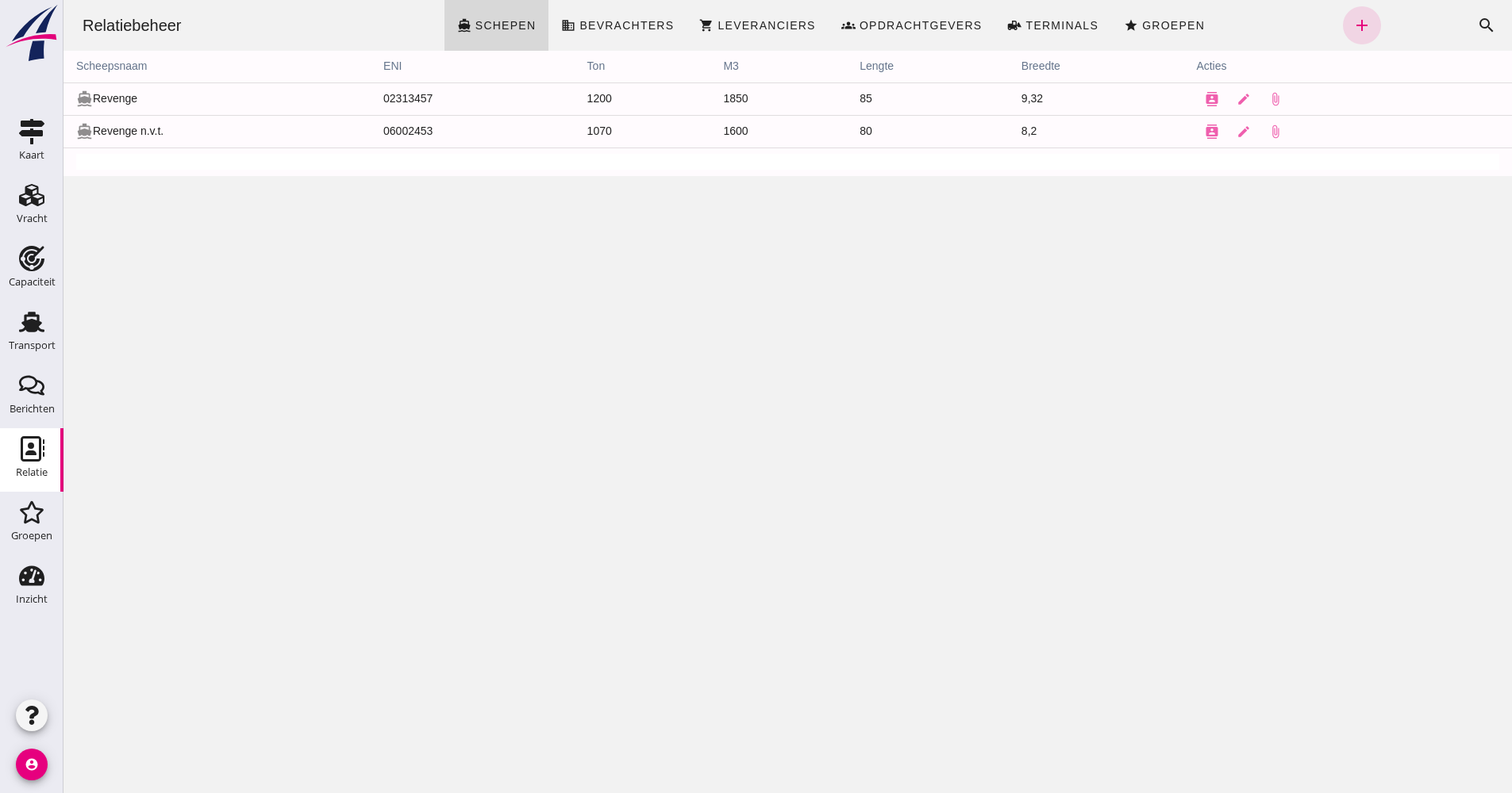
drag, startPoint x: 136, startPoint y: 90, endPoint x: 78, endPoint y: 90, distance: 58.0
click at [78, 90] on td "directions_boat Revenge" at bounding box center [217, 98] width 307 height 32
drag, startPoint x: 78, startPoint y: 90, endPoint x: 222, endPoint y: 272, distance: 232.1
click at [222, 272] on div "Relatiebeheer directions_boat Schepen business Bevrachters shopping_cart Levera…" at bounding box center [788, 396] width 1448 height 793
click at [19, 348] on div "Transport" at bounding box center [31, 345] width 47 height 10
